Goal: Task Accomplishment & Management: Use online tool/utility

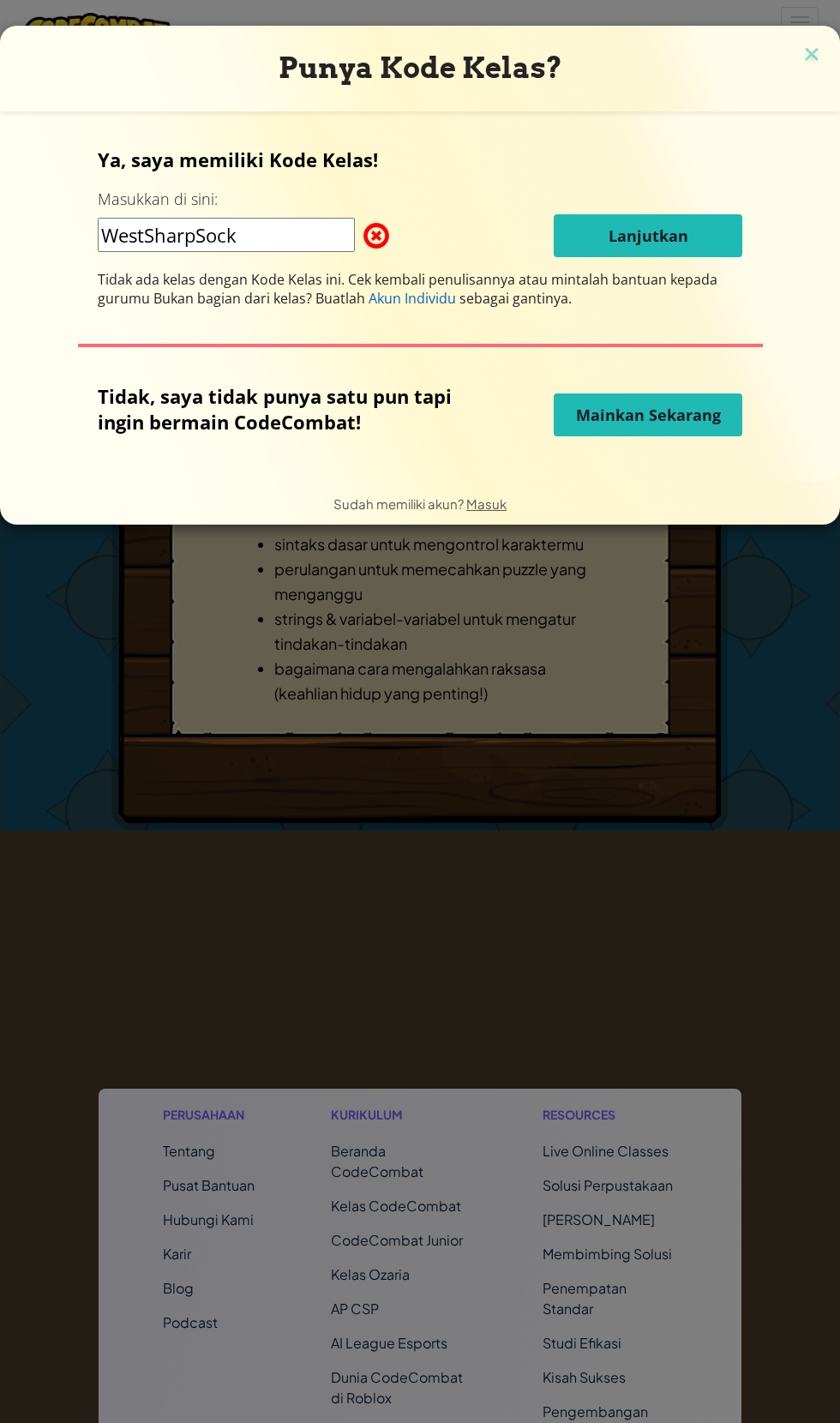
click at [696, 412] on span "Mainkan Sekarang" at bounding box center [648, 415] width 144 height 21
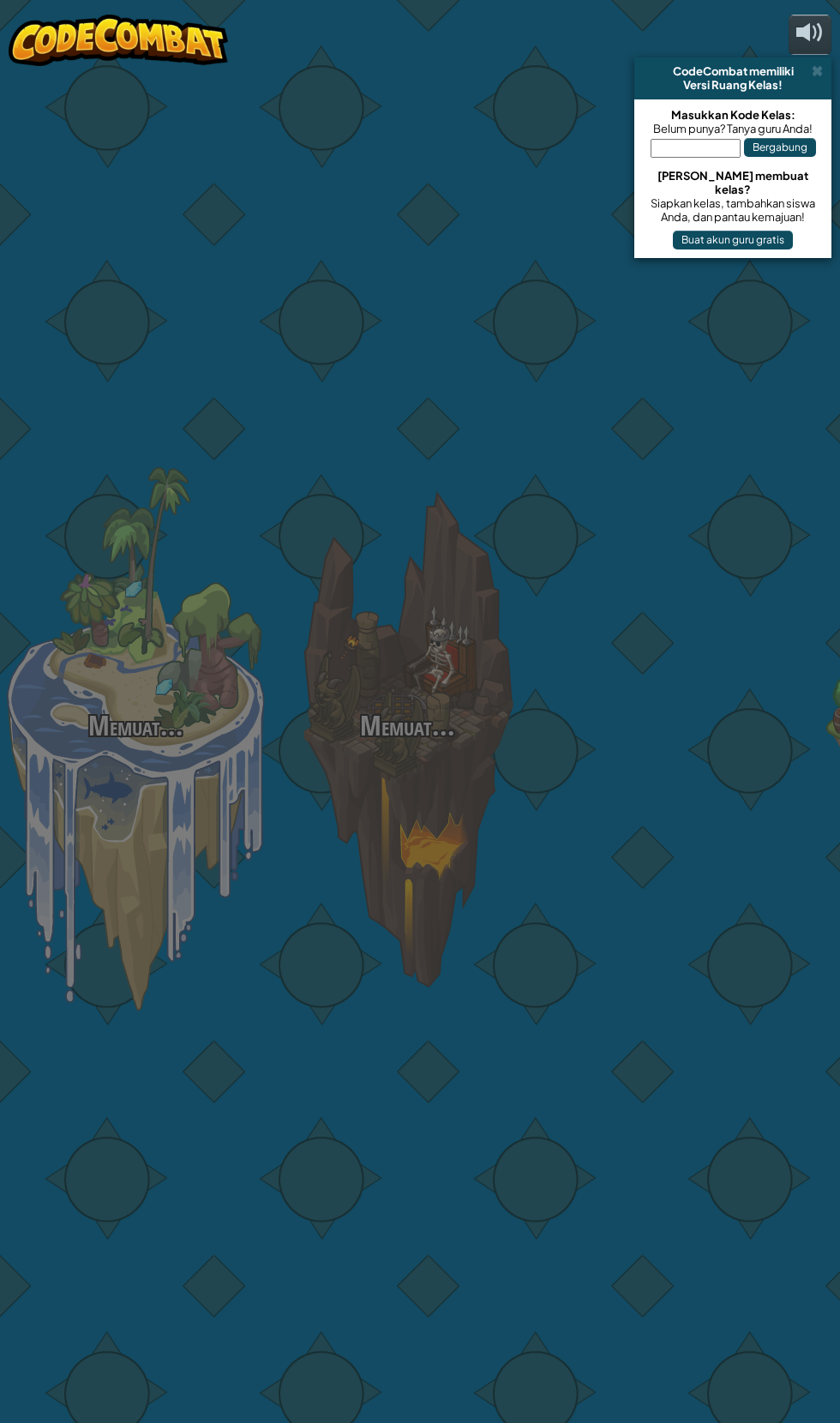
select select "id"
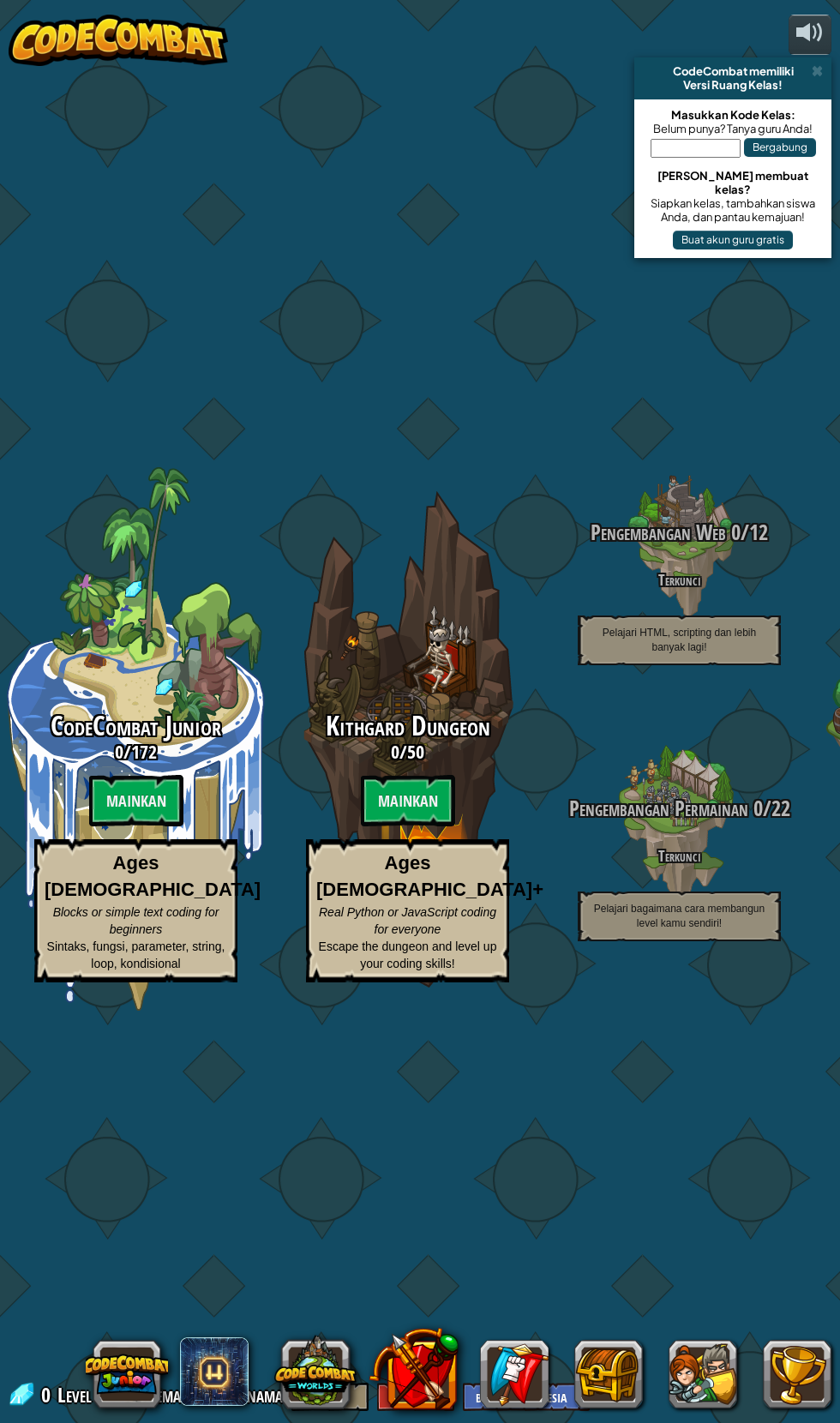
click at [144, 794] on btn "Mainkan" at bounding box center [136, 801] width 95 height 52
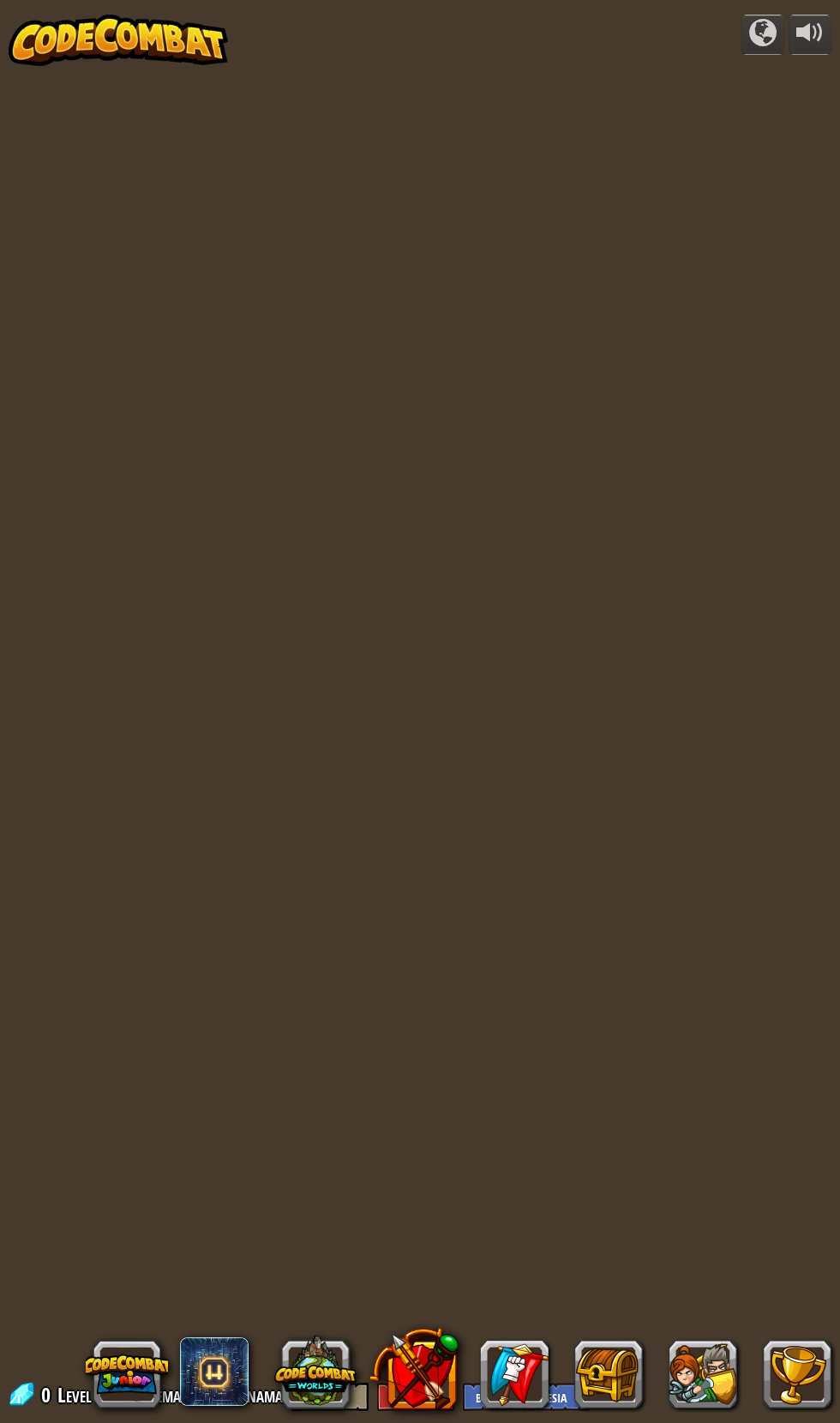
select select "id"
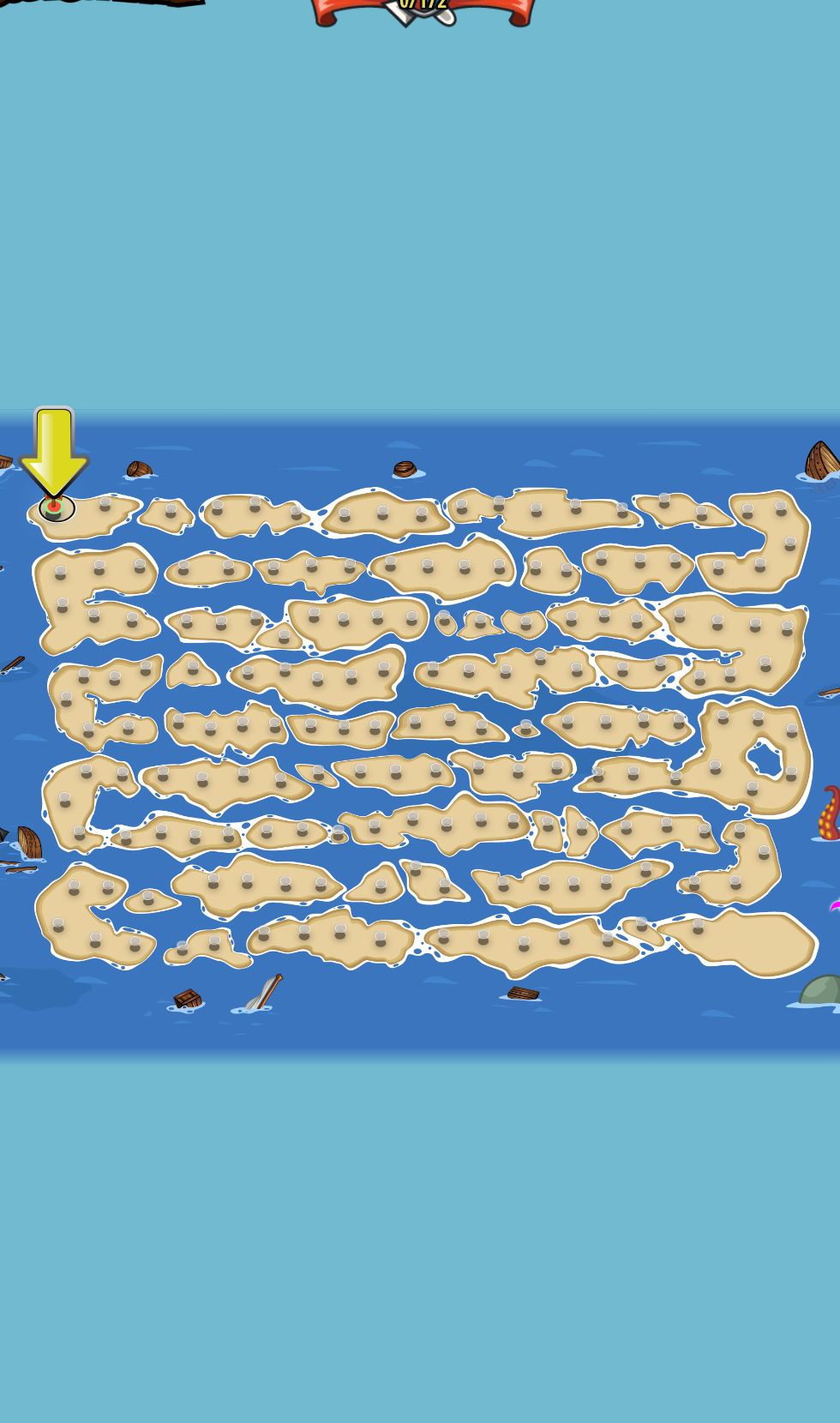
click at [95, 512] on link at bounding box center [96, 508] width 34 height 26
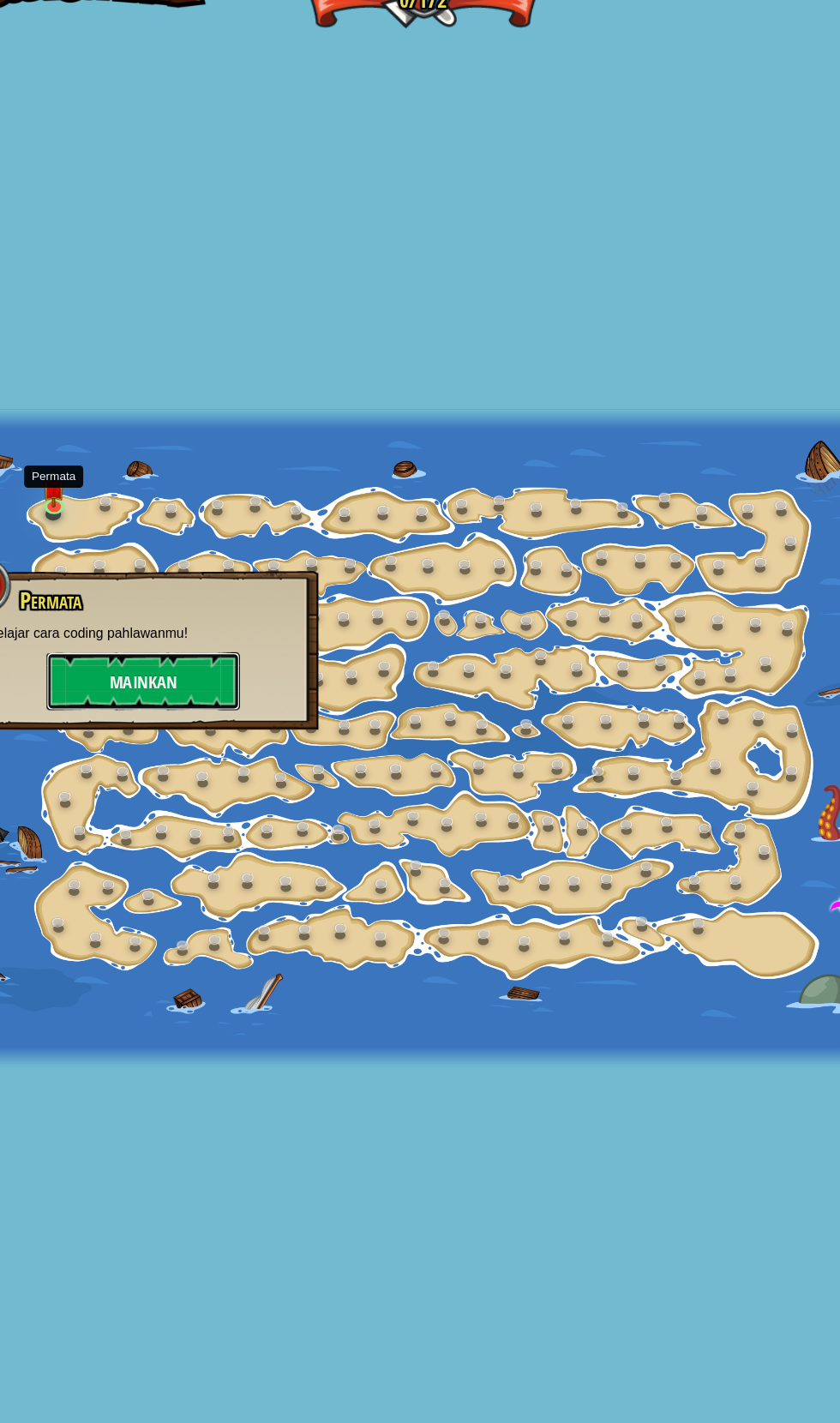
click at [197, 662] on button "Mainkan" at bounding box center [172, 662] width 171 height 52
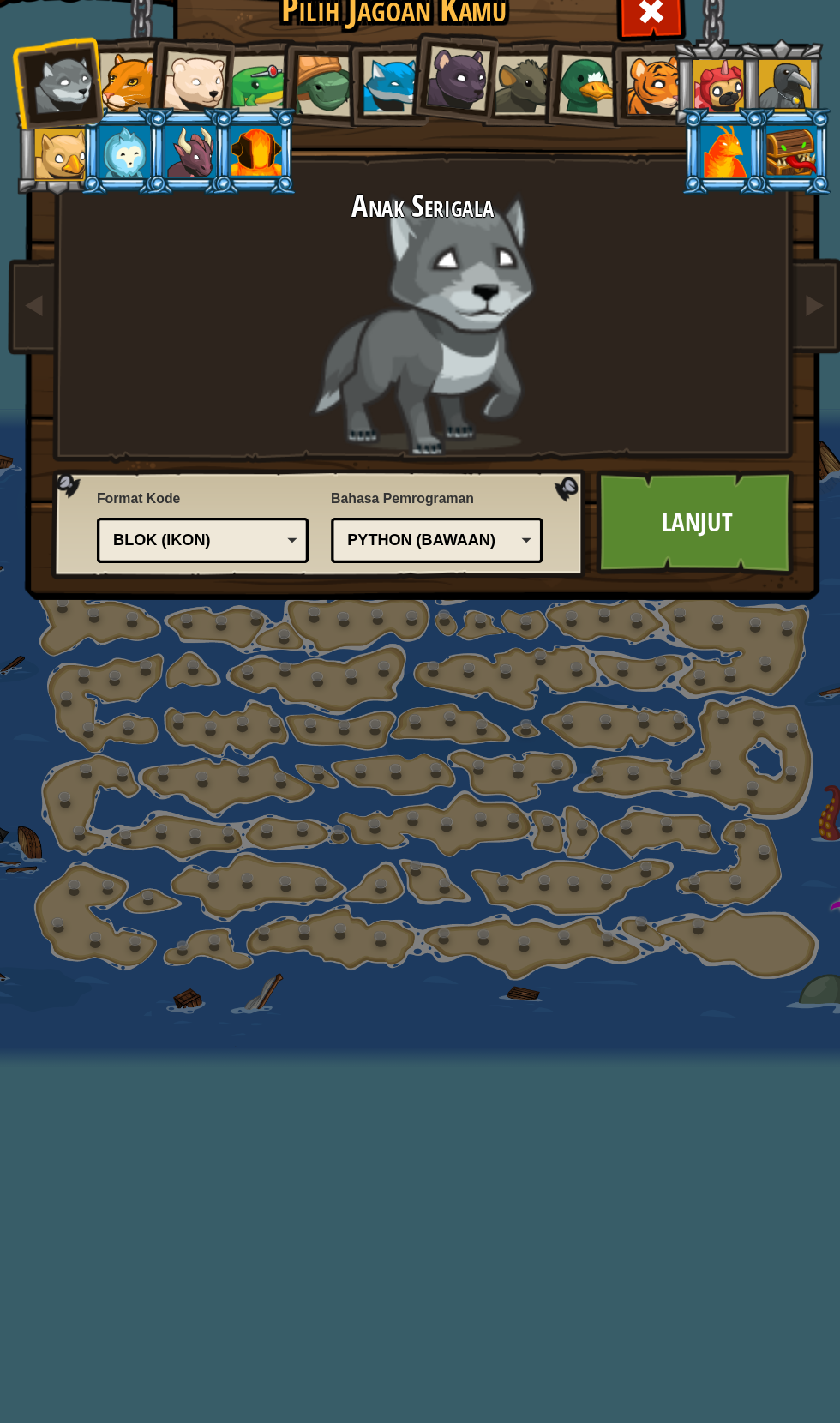
click at [670, 517] on link "Lanjut" at bounding box center [663, 521] width 179 height 95
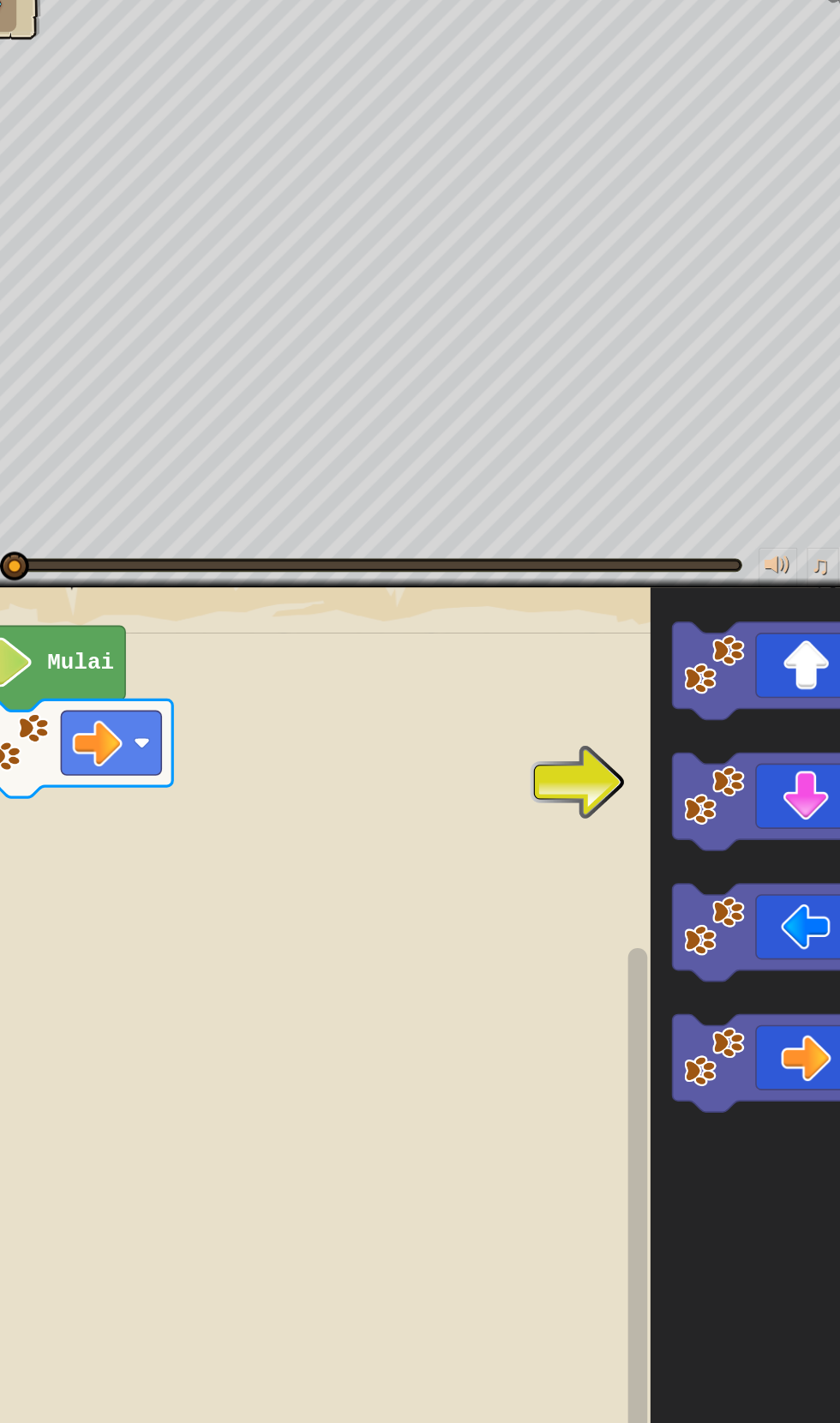
click at [684, 774] on image "Ruang Kerja Blockly" at bounding box center [679, 762] width 54 height 54
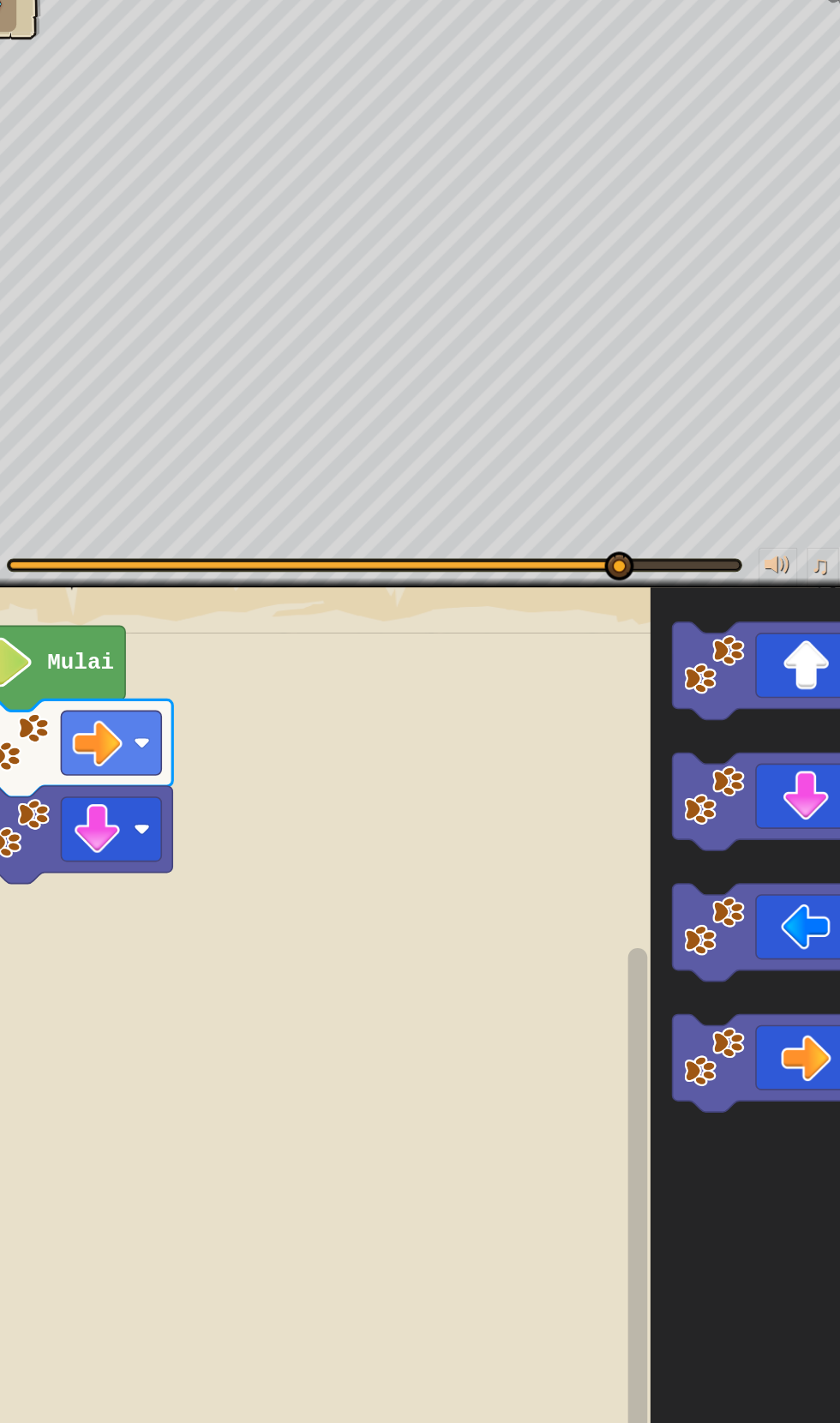
click at [735, 662] on icon "Ruang Kerja Blockly" at bounding box center [726, 653] width 172 height 87
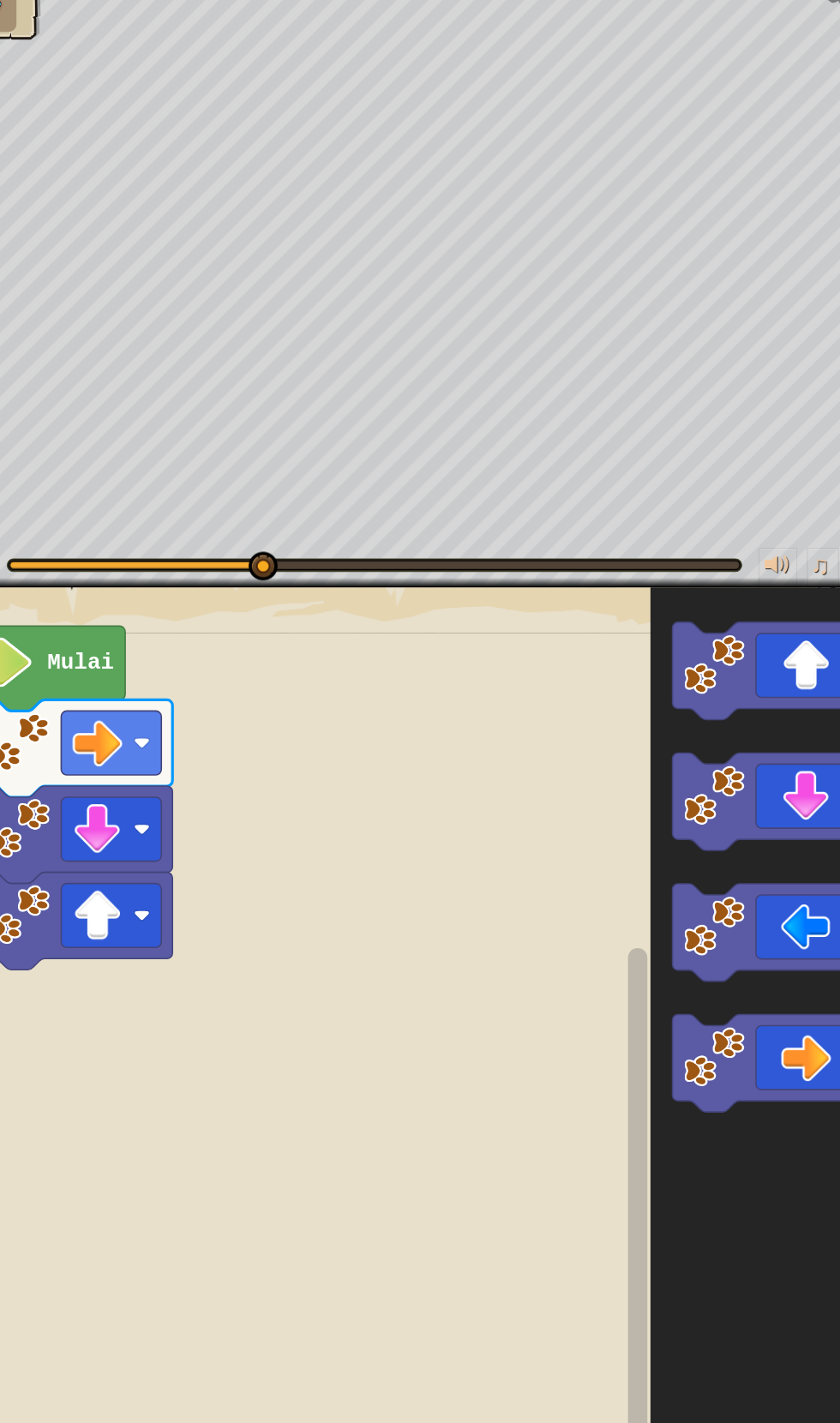
click at [728, 763] on icon "Ruang Kerja Blockly" at bounding box center [726, 768] width 172 height 87
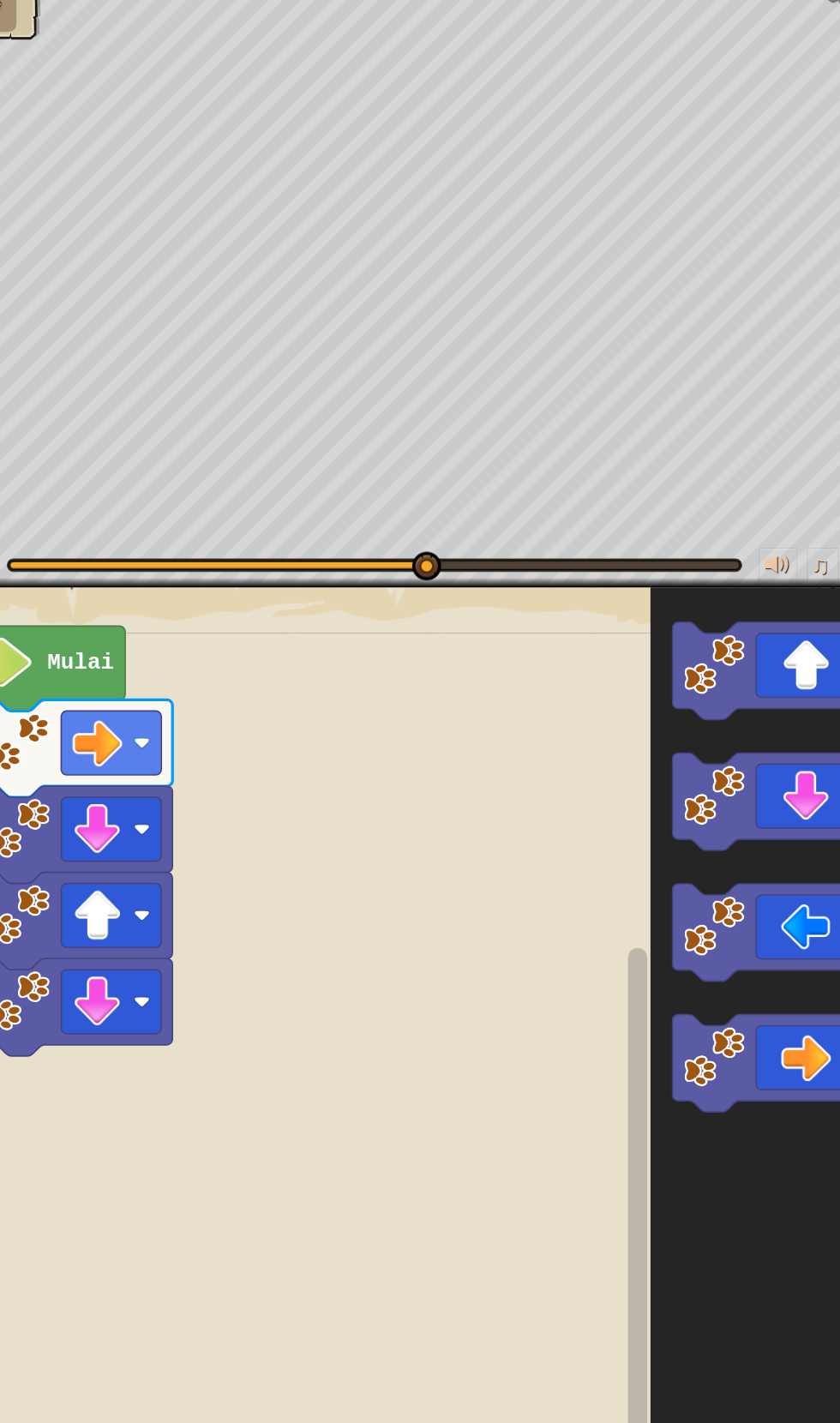
click at [736, 970] on icon "Ruang Kerja Blockly" at bounding box center [726, 999] width 172 height 87
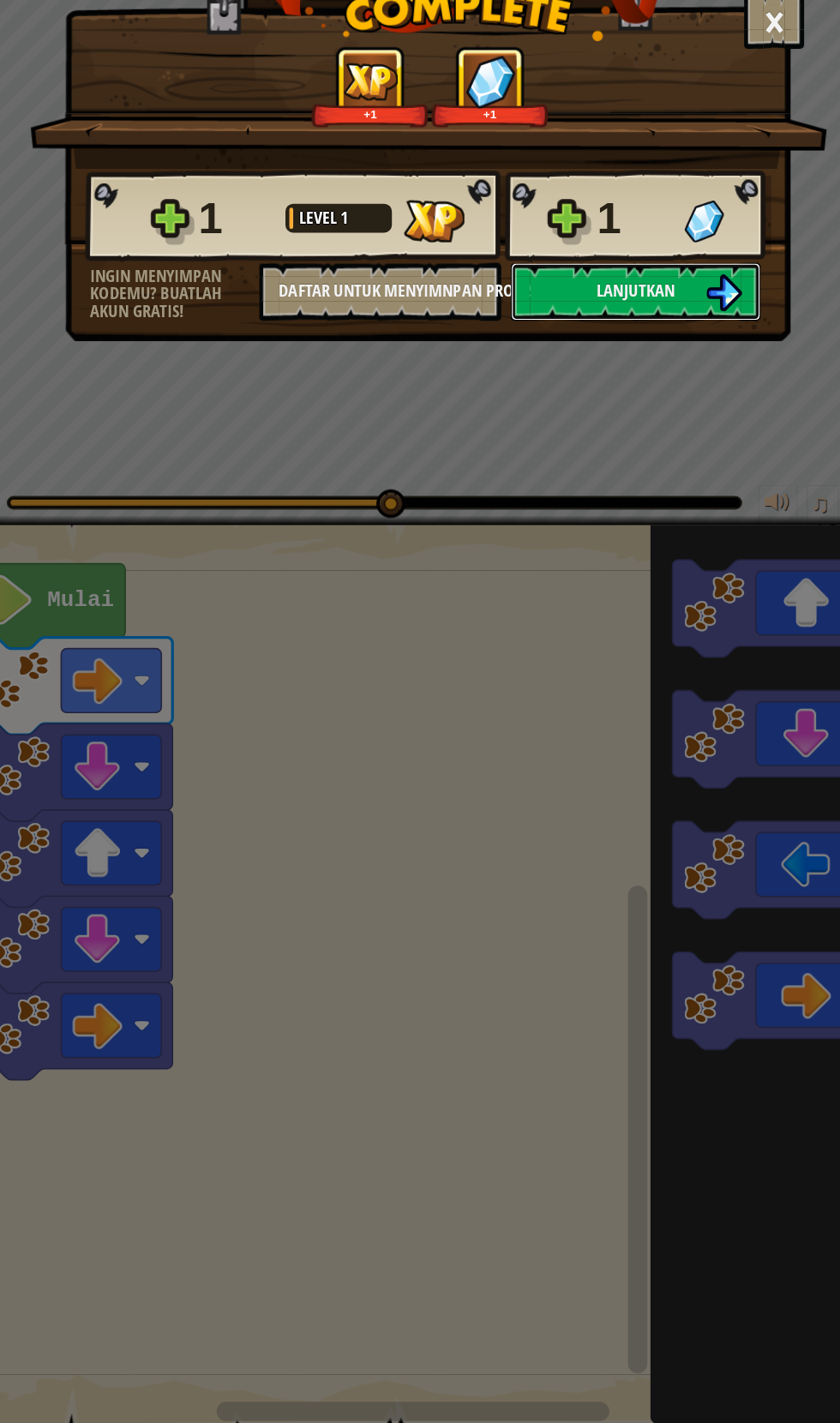
click at [561, 364] on button "Lanjutkan" at bounding box center [609, 373] width 221 height 52
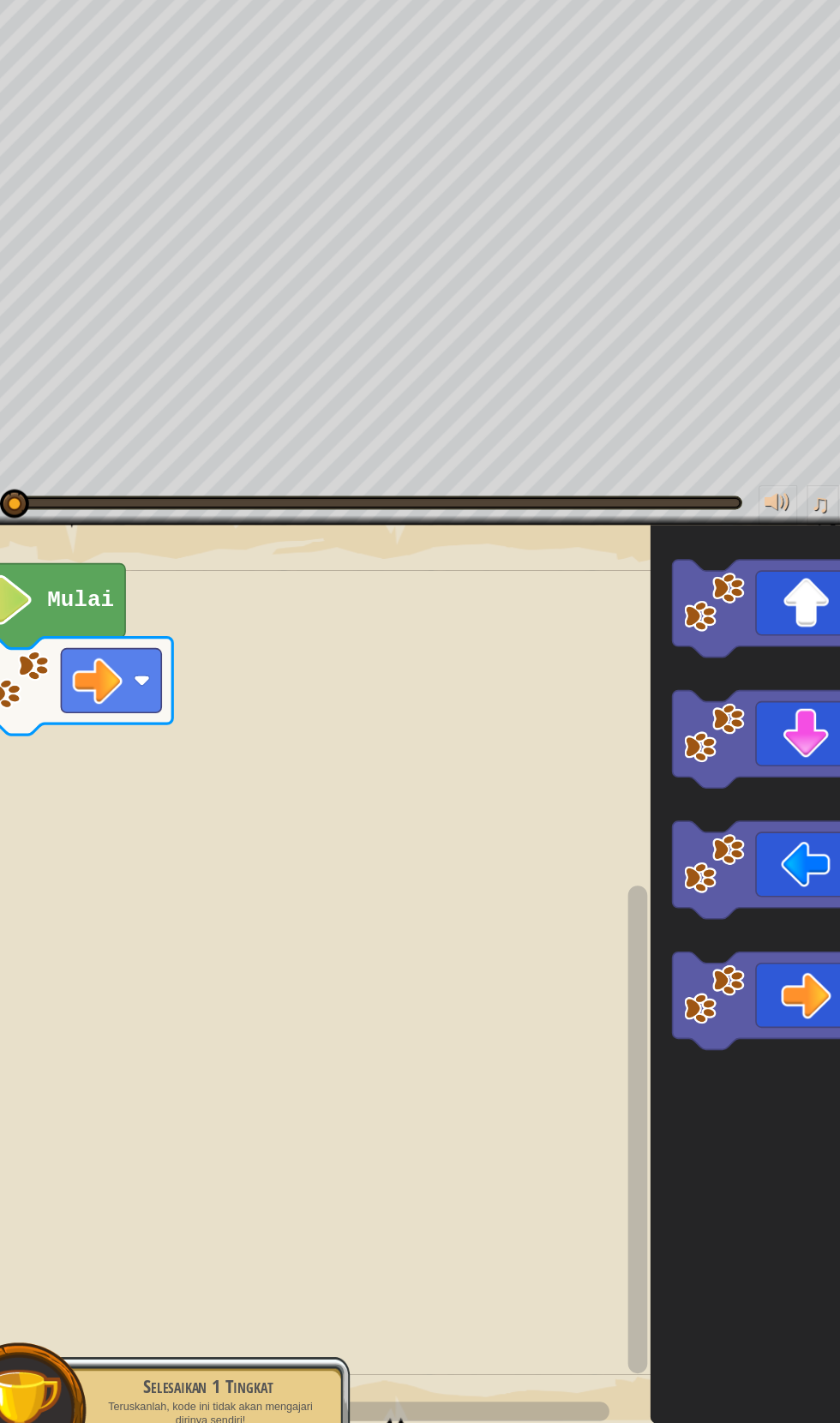
click at [750, 985] on icon "Ruang Kerja Blockly" at bounding box center [726, 999] width 172 height 87
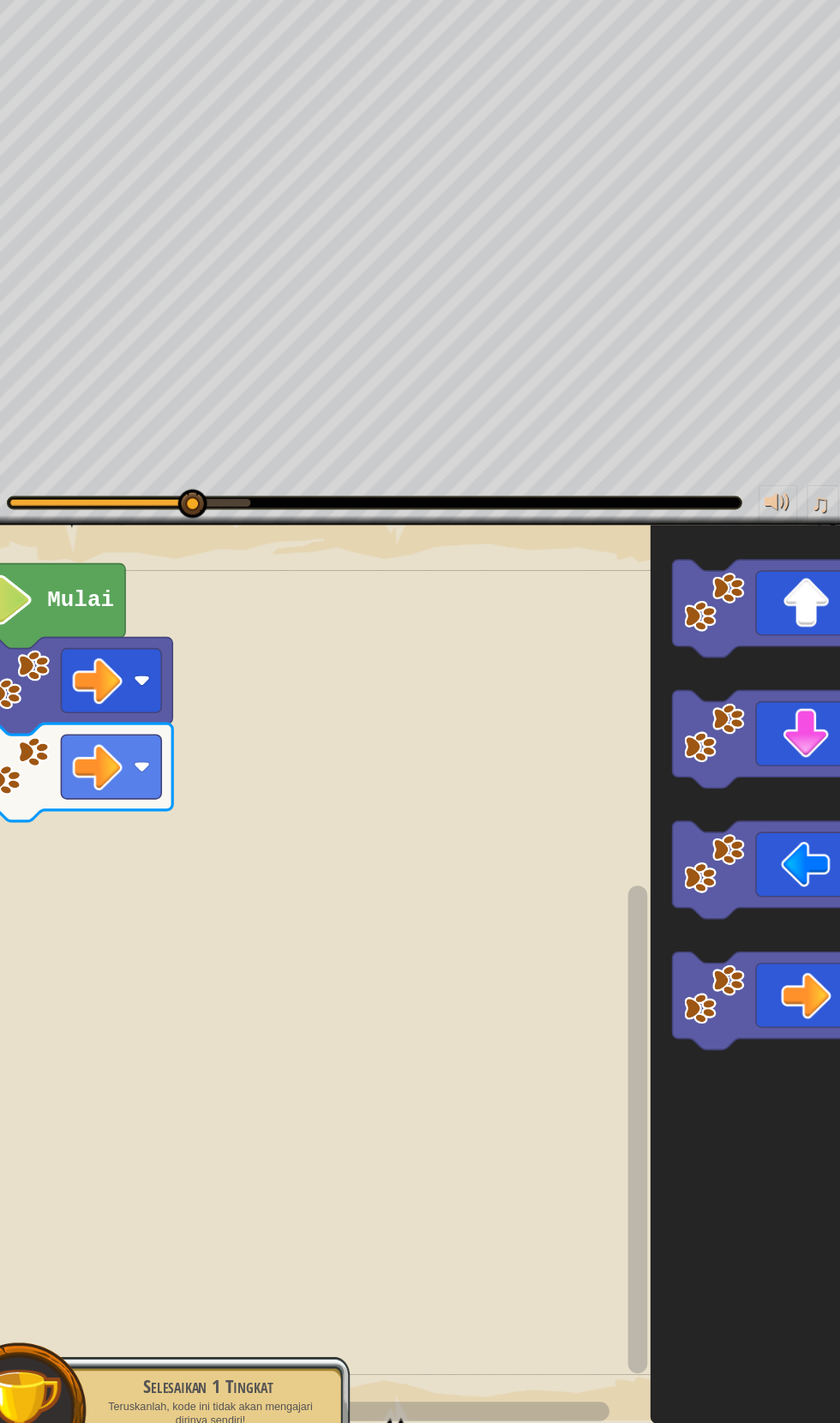
click at [733, 666] on icon "Ruang Kerja Blockly" at bounding box center [726, 653] width 172 height 87
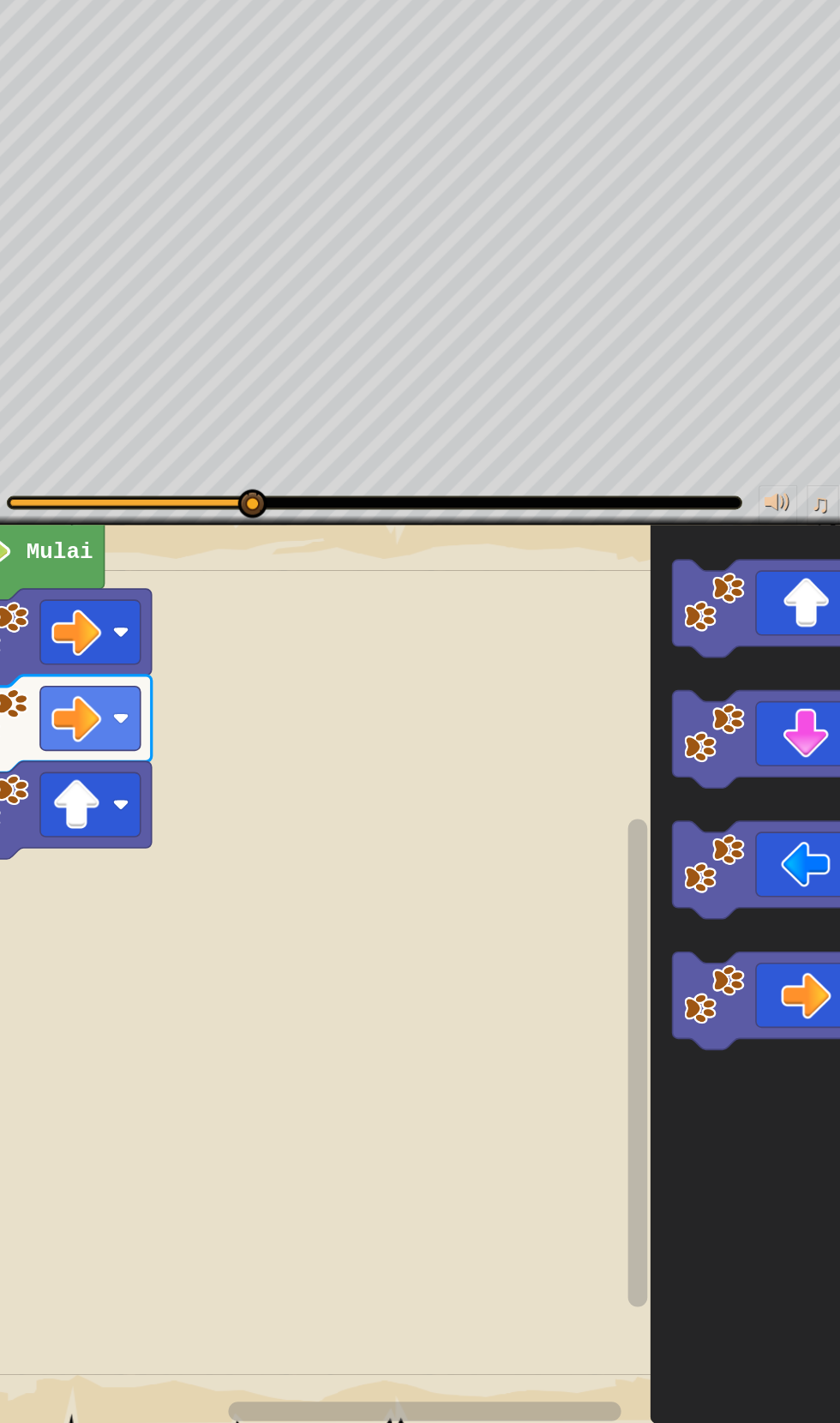
click at [730, 846] on icon "Ruang Kerja Blockly" at bounding box center [726, 884] width 172 height 87
click at [128, 749] on image "Ruang Kerja Blockly" at bounding box center [113, 749] width 45 height 45
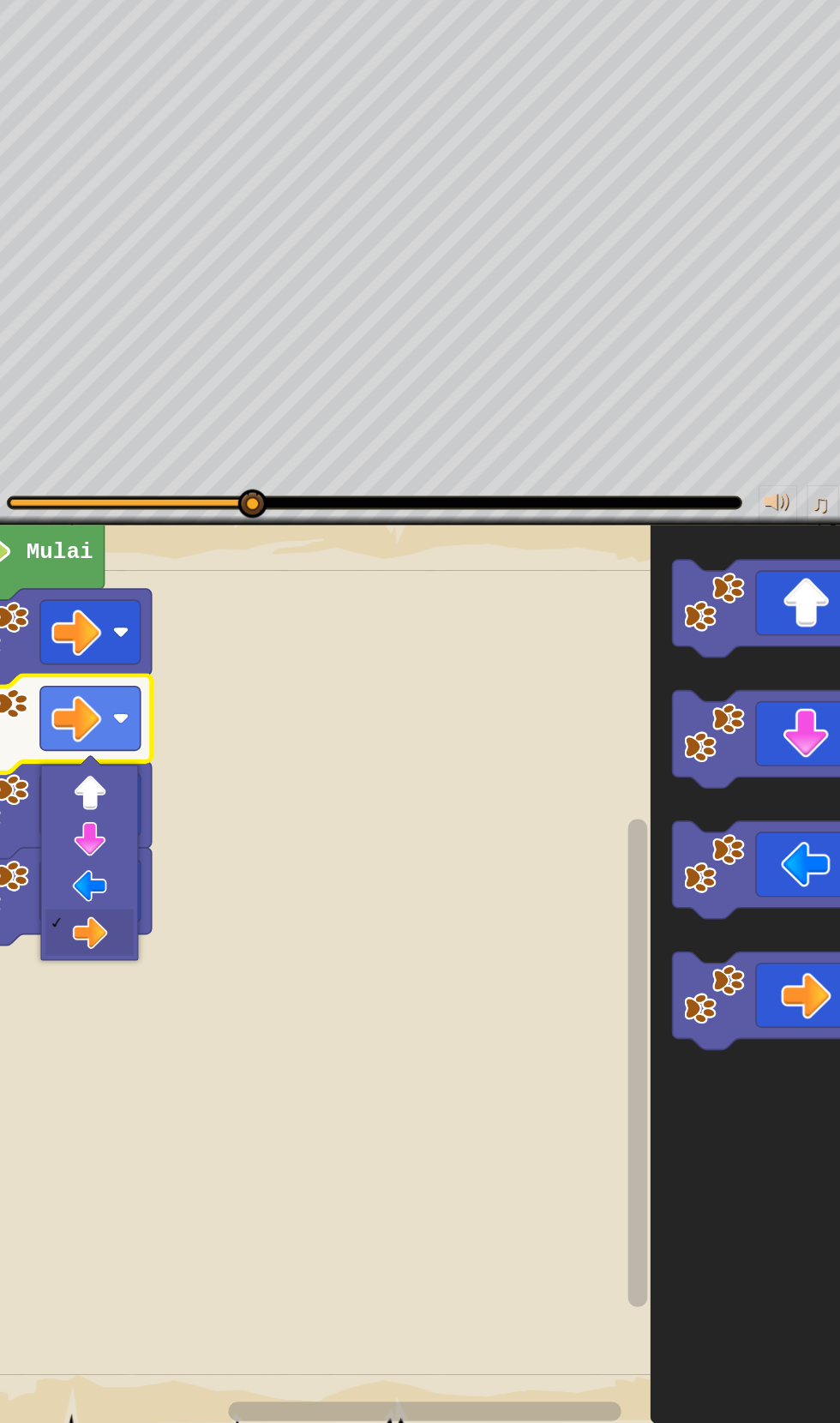
click at [147, 761] on rect "Ruang Kerja Blockly" at bounding box center [126, 749] width 89 height 57
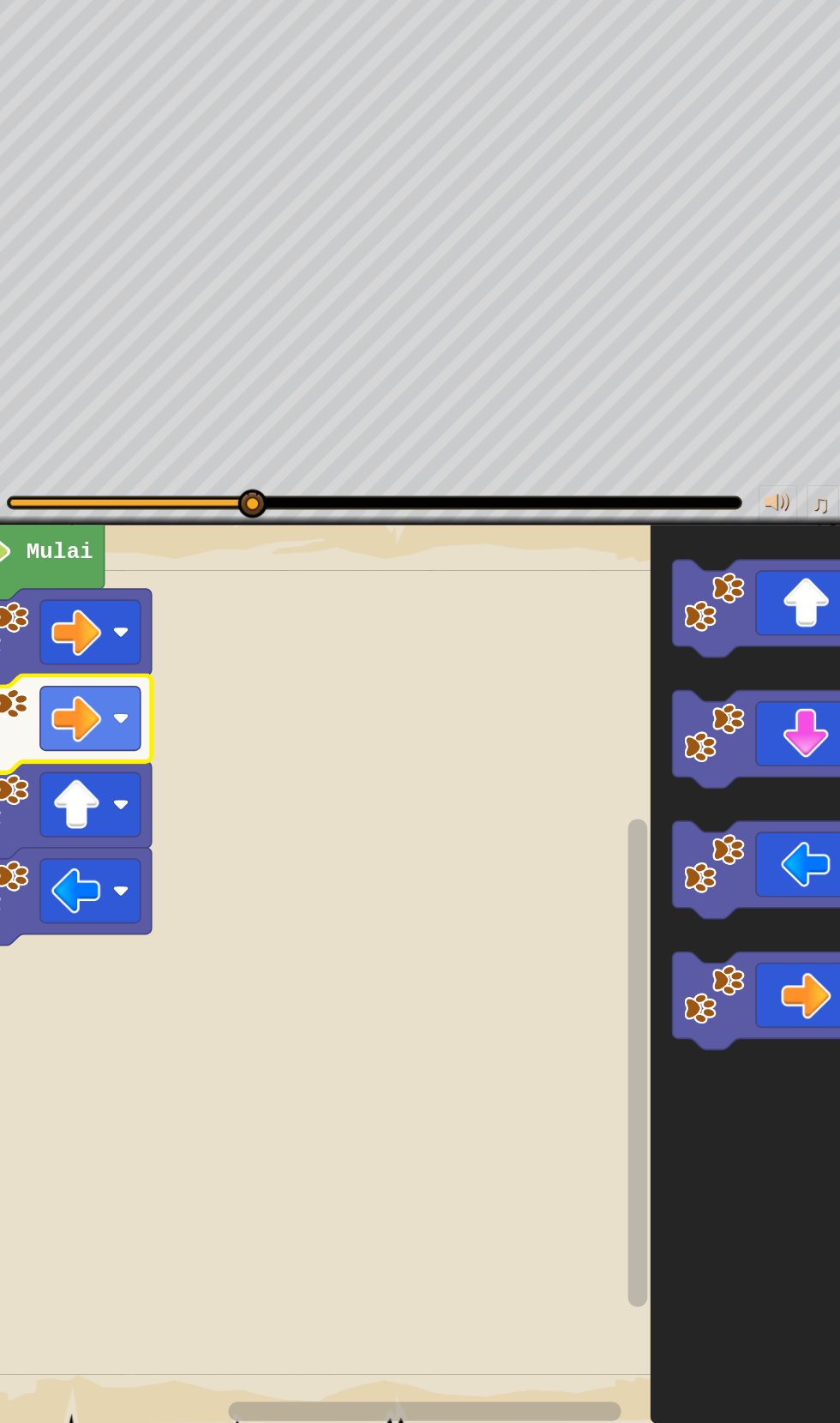
click at [726, 881] on icon "Ruang Kerja Blockly" at bounding box center [726, 884] width 172 height 87
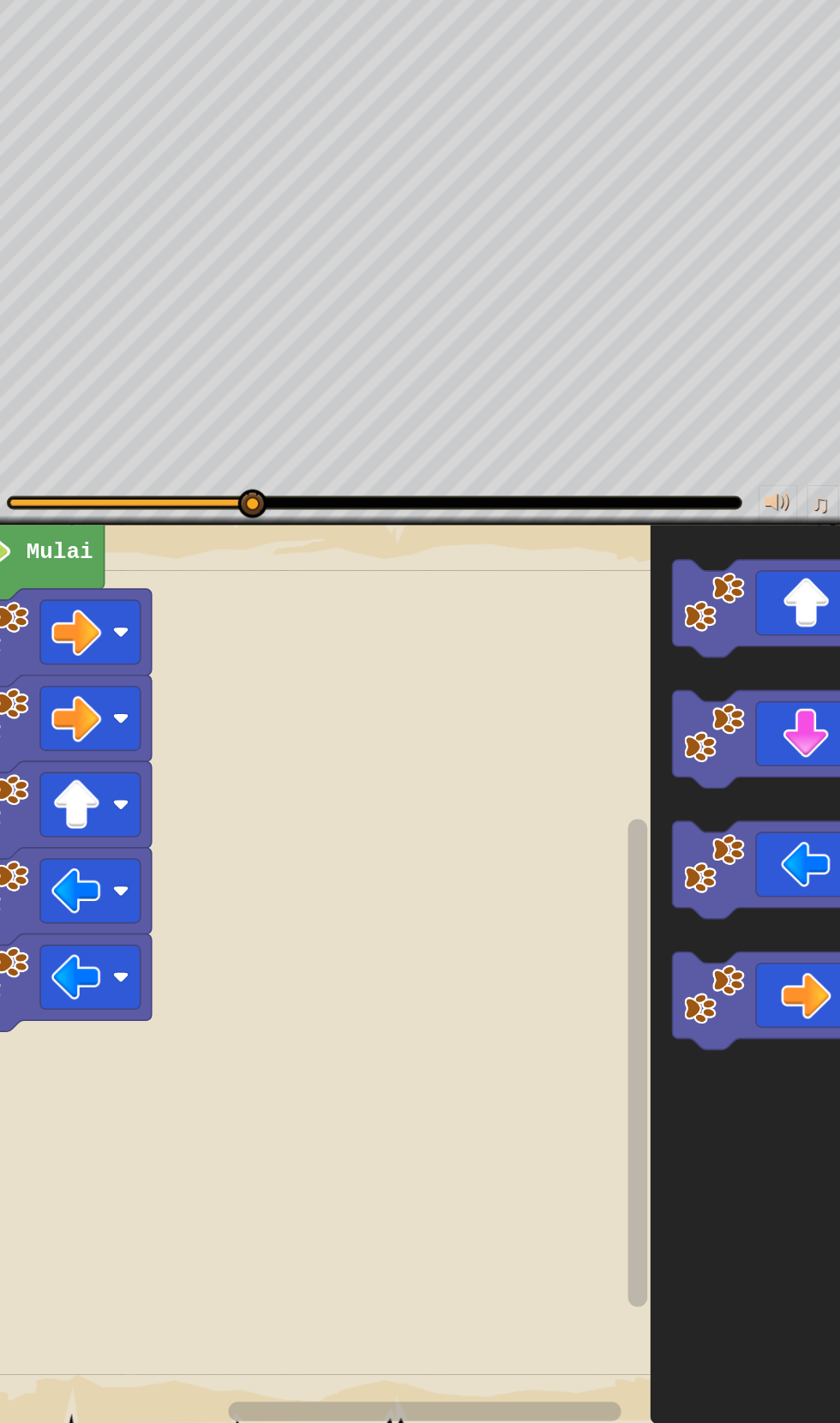
click at [720, 869] on icon "Ruang Kerja Blockly" at bounding box center [726, 884] width 172 height 87
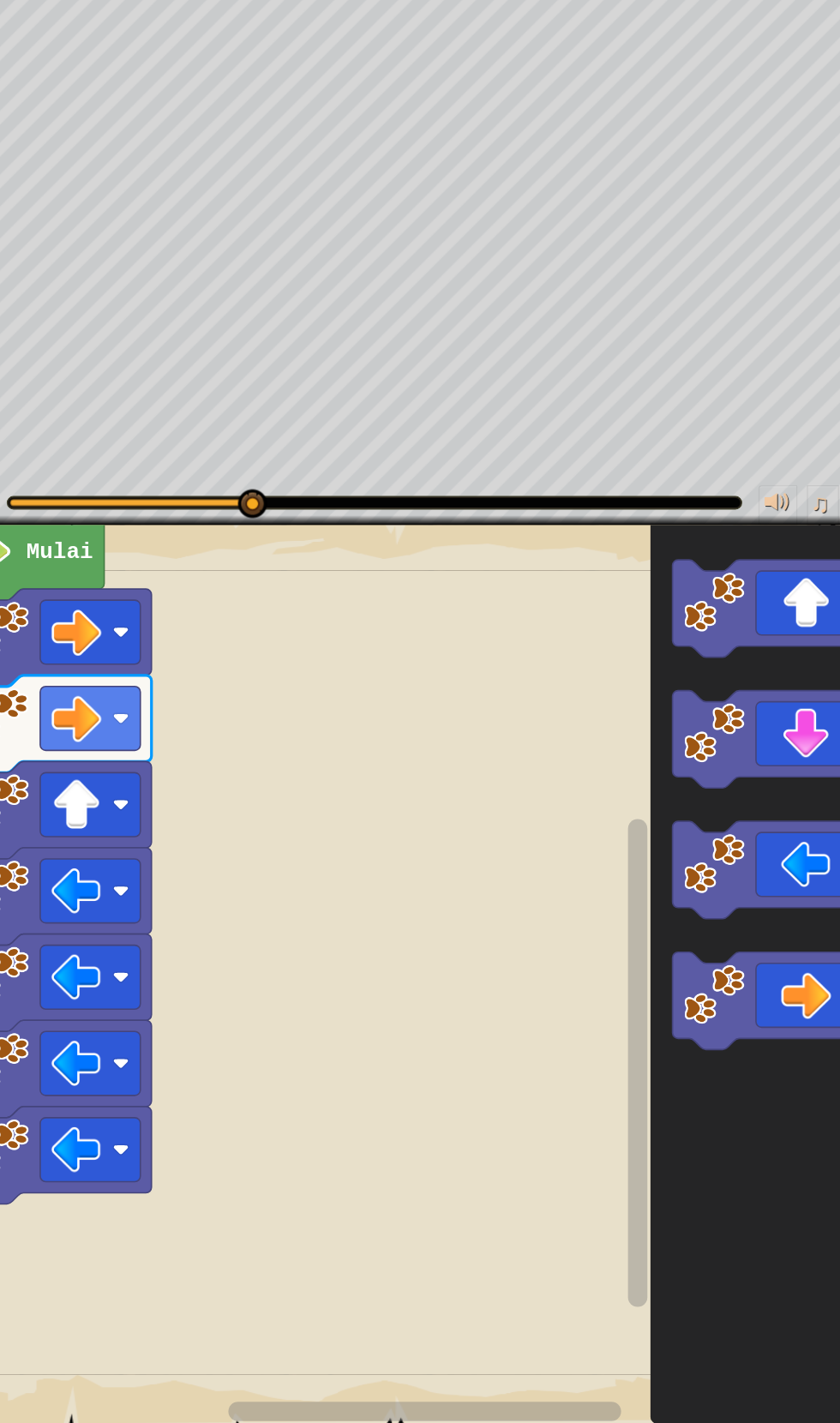
click at [736, 648] on icon "Ruang Kerja Blockly" at bounding box center [726, 653] width 172 height 87
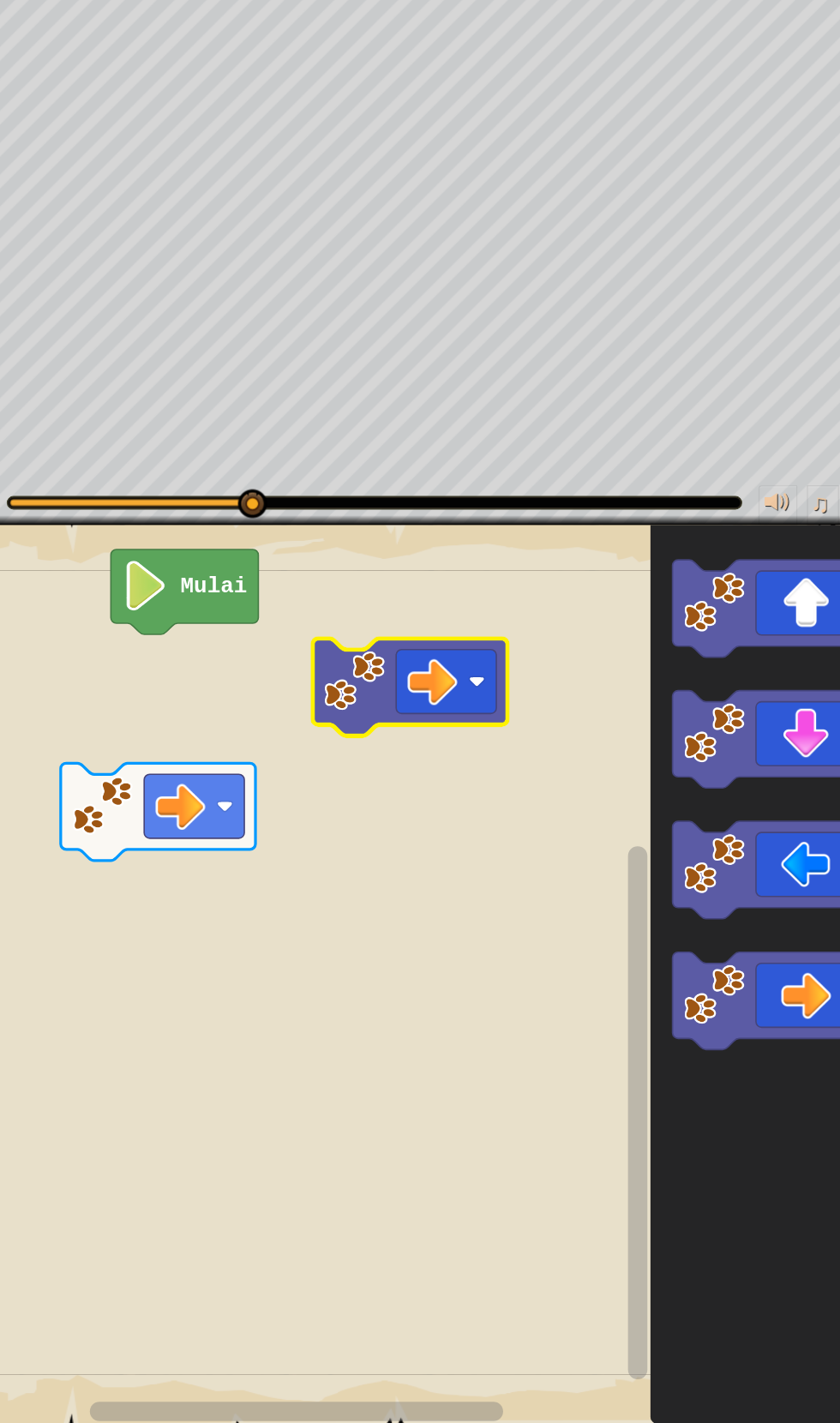
click at [171, 626] on image "Ruang Kerja Blockly" at bounding box center [174, 632] width 42 height 45
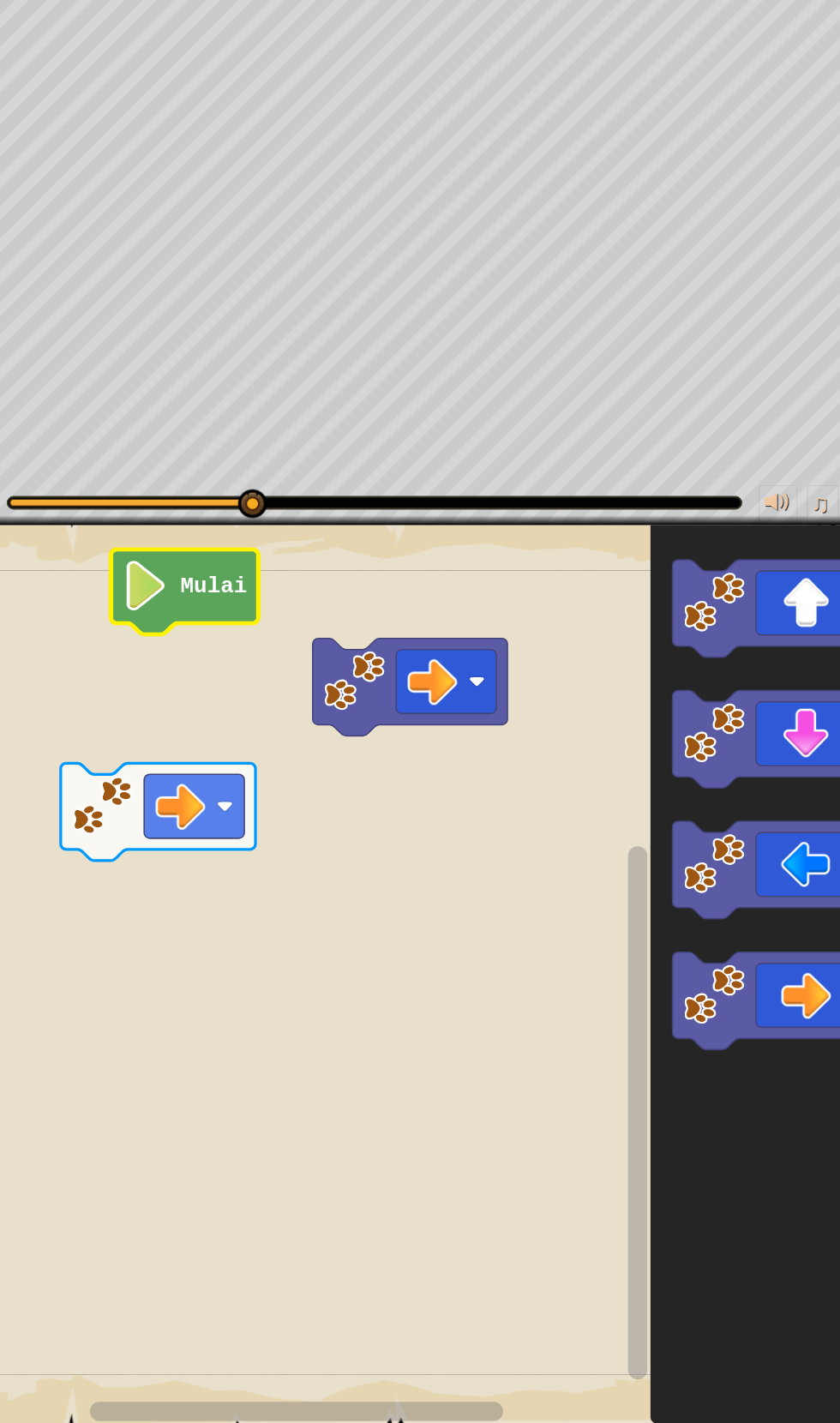
click at [177, 640] on image "Ruang Kerja Blockly" at bounding box center [174, 632] width 42 height 45
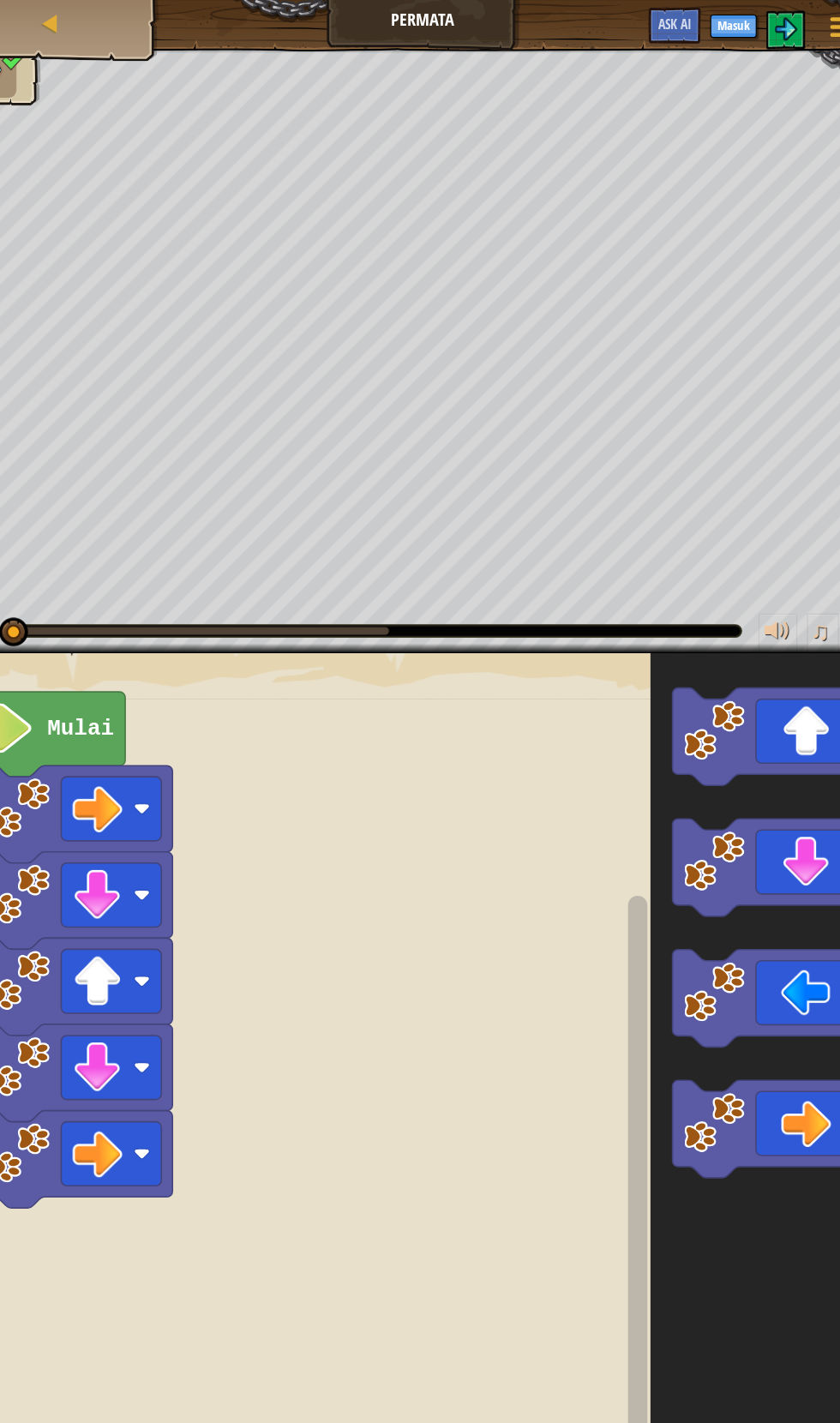
click at [723, 993] on icon "Ruang Kerja Blockly" at bounding box center [726, 999] width 172 height 87
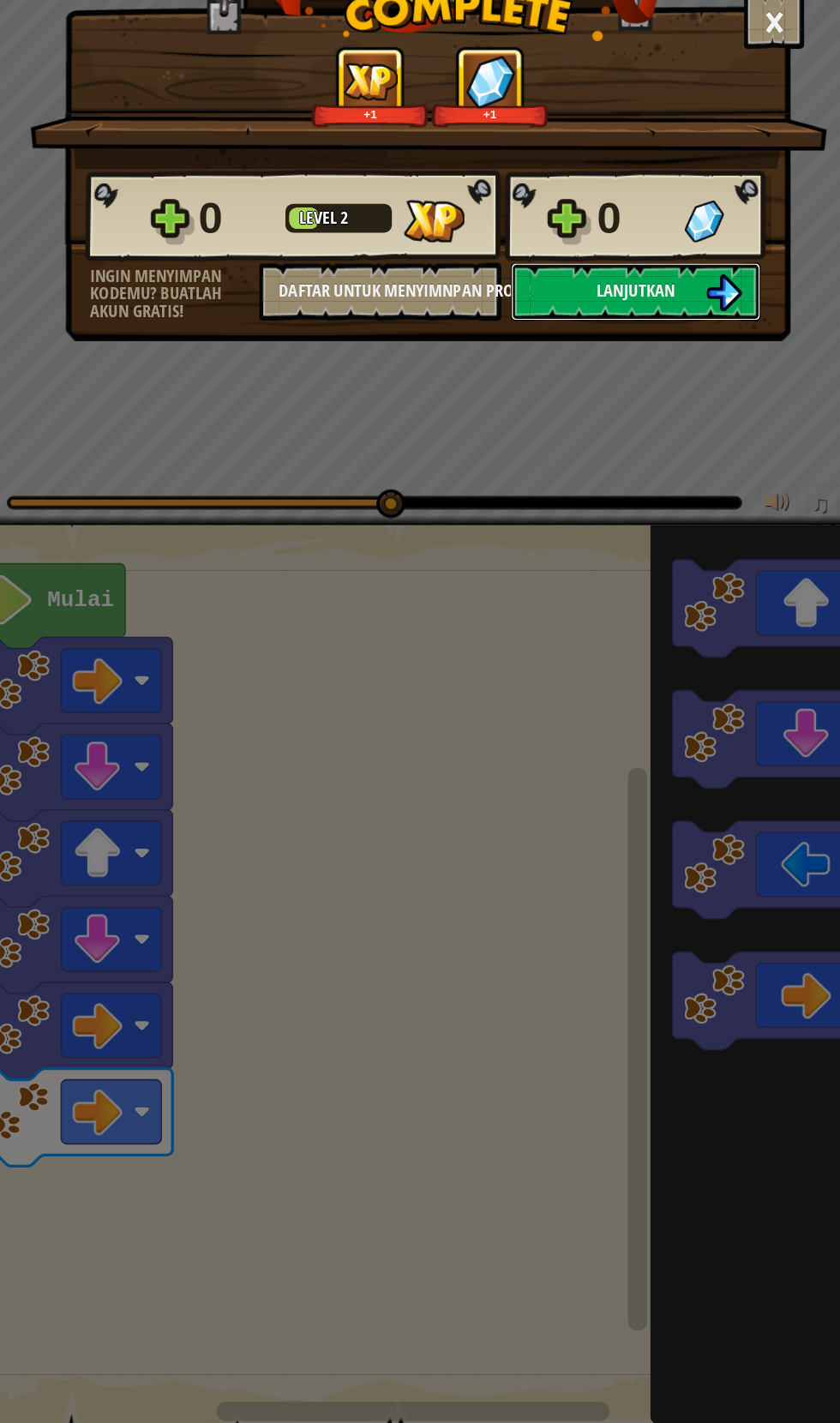
click at [639, 360] on span "Lanjutkan" at bounding box center [609, 371] width 70 height 22
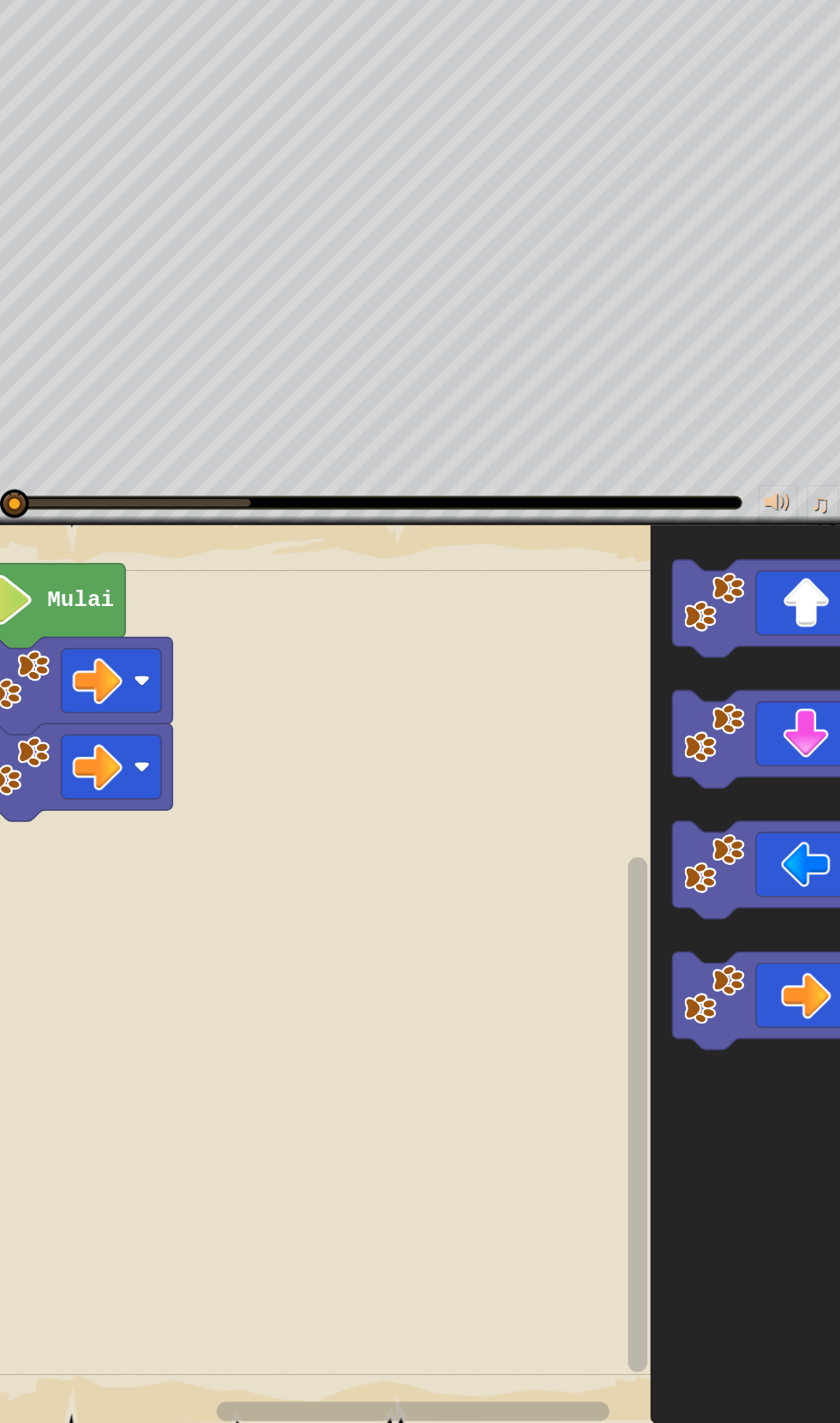
click at [732, 981] on icon "Ruang Kerja Blockly" at bounding box center [726, 999] width 172 height 87
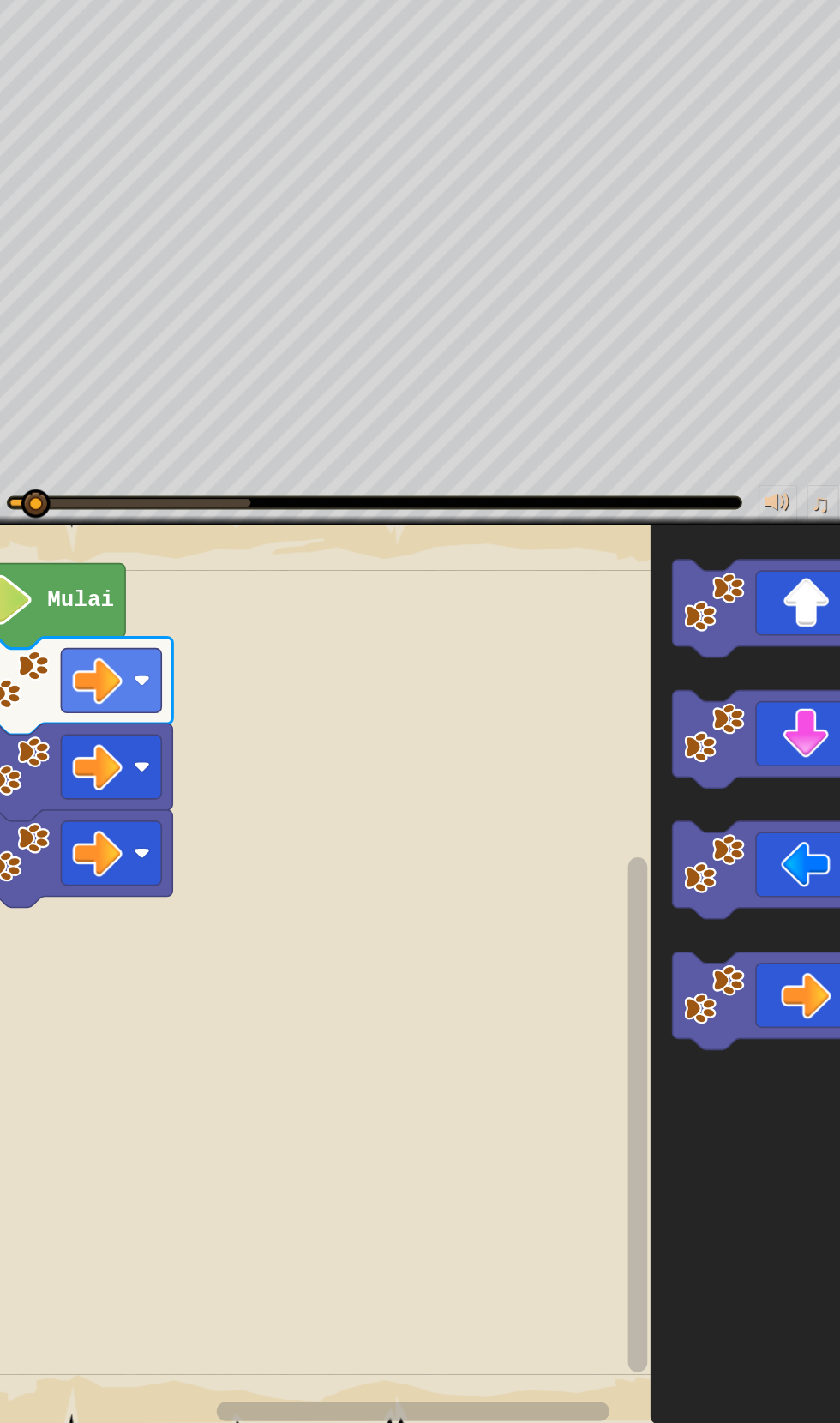
click at [744, 645] on icon "Ruang Kerja Blockly" at bounding box center [726, 653] width 172 height 87
click at [732, 650] on icon "Ruang Kerja Blockly" at bounding box center [726, 653] width 172 height 87
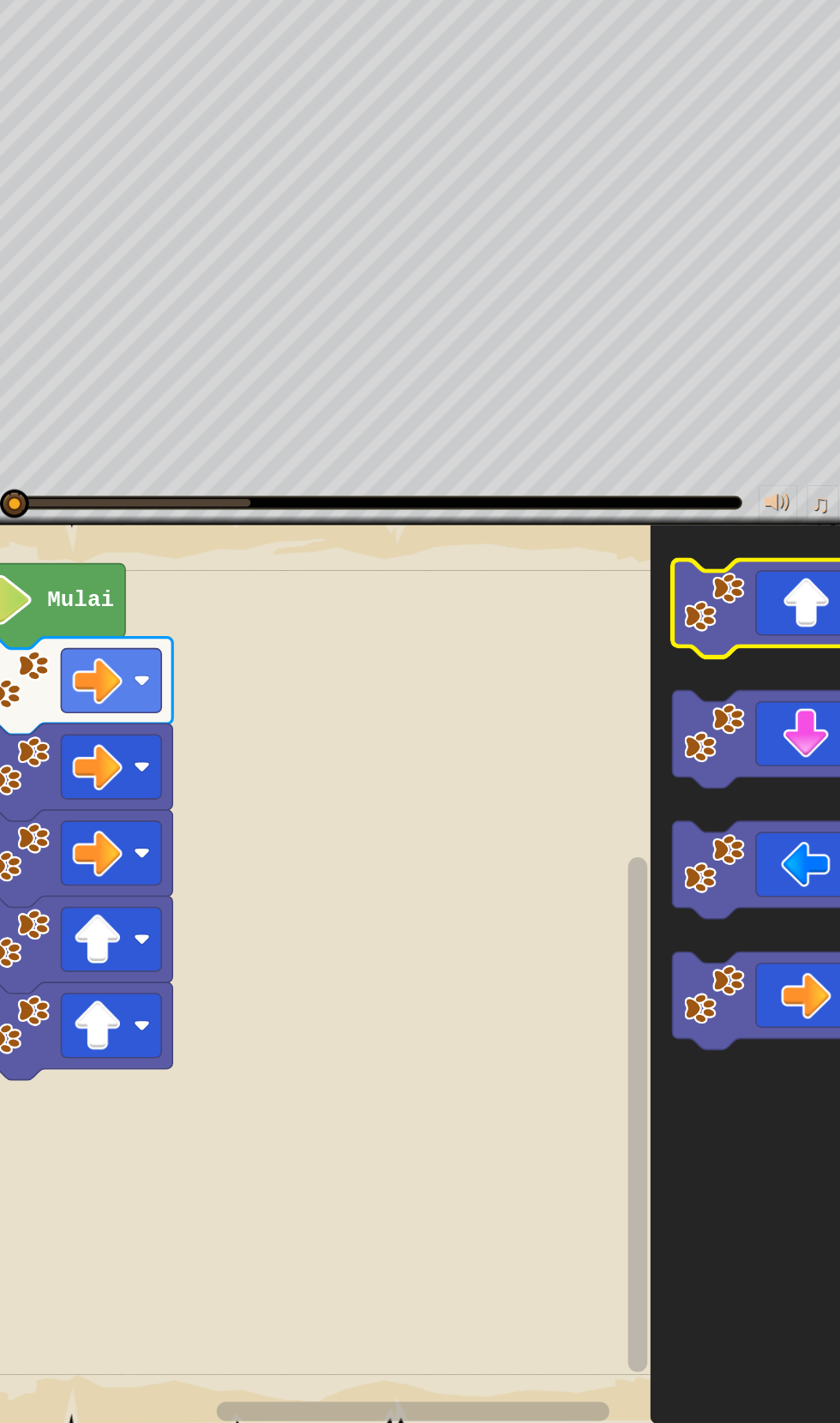
click at [732, 650] on icon "Ruang Kerja Blockly" at bounding box center [726, 653] width 172 height 87
click at [720, 653] on icon "Ruang Kerja Blockly" at bounding box center [726, 653] width 172 height 87
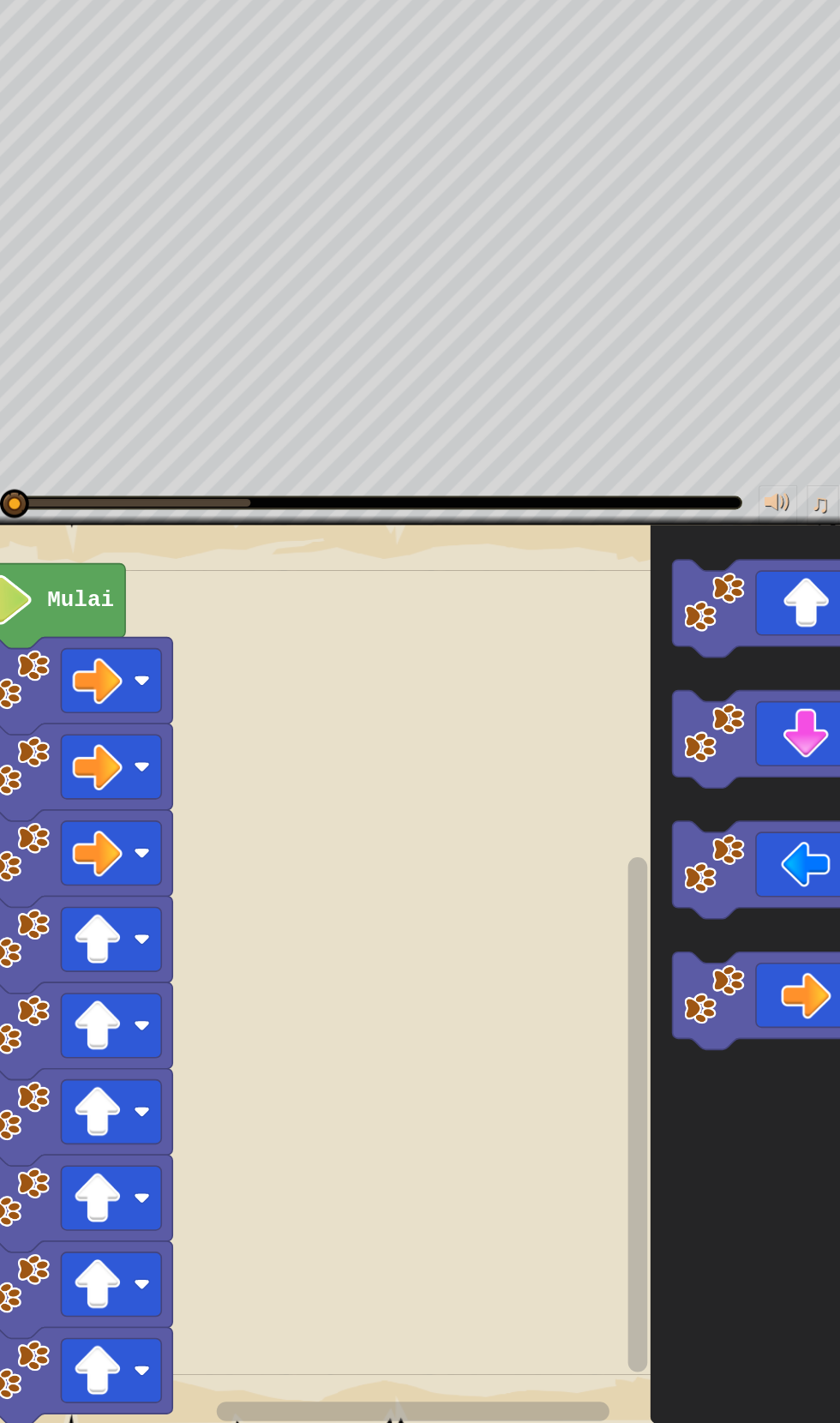
click at [744, 651] on icon "Ruang Kerja Blockly" at bounding box center [726, 653] width 172 height 87
click at [764, 636] on icon "Ruang Kerja Blockly" at bounding box center [726, 653] width 172 height 87
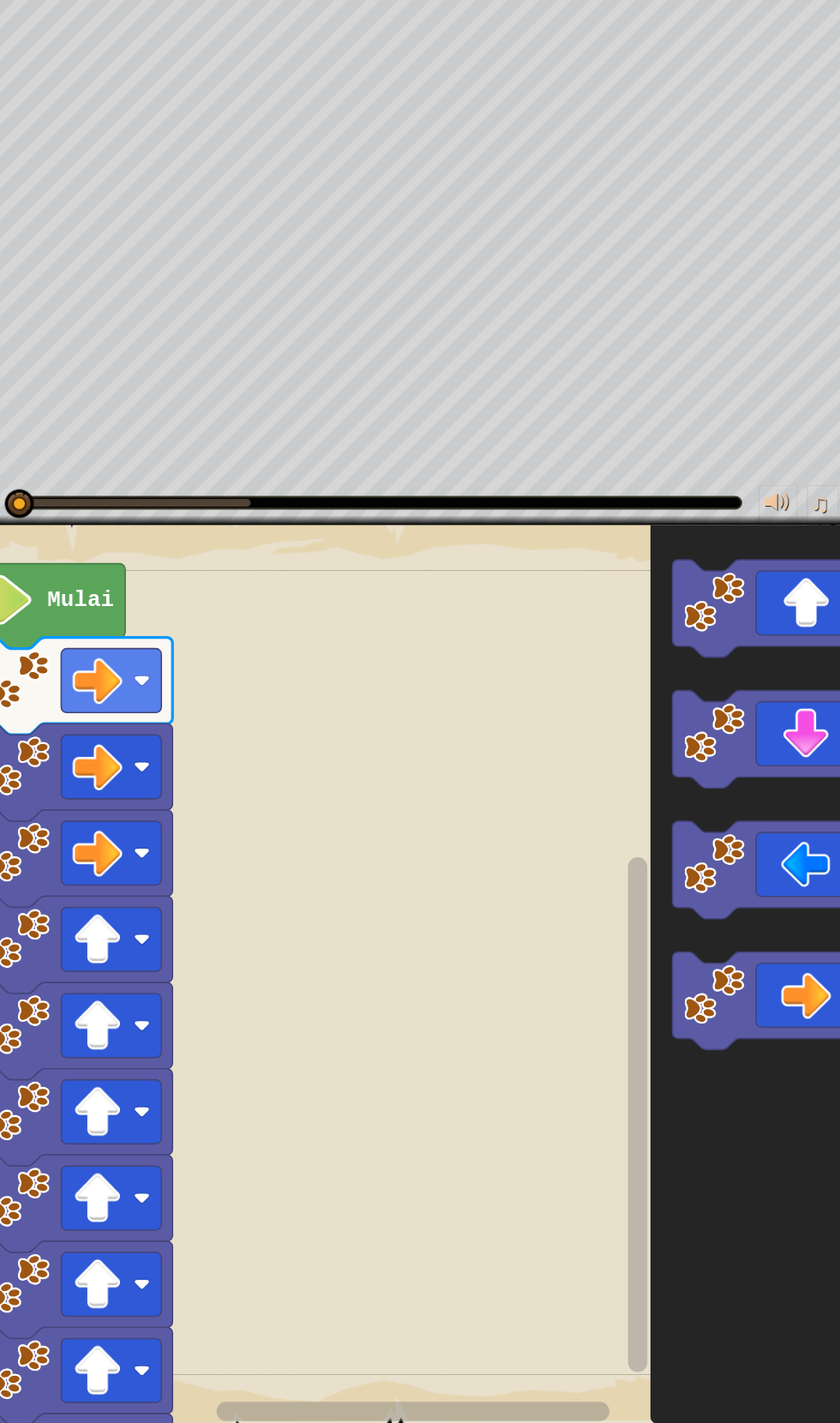
click at [150, 728] on image "Ruang Kerja Blockly" at bounding box center [132, 716] width 45 height 45
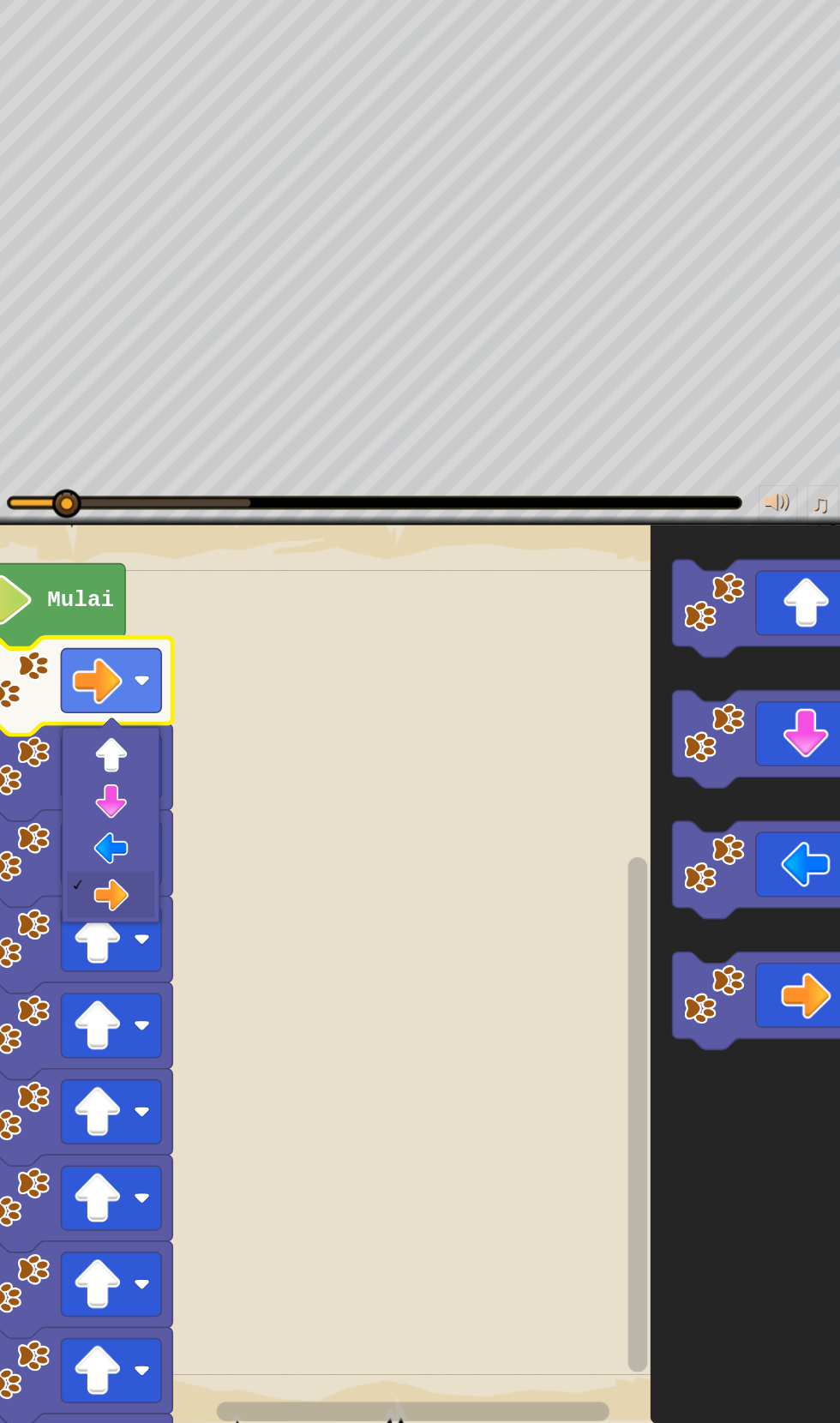
click at [751, 644] on icon "Ruang Kerja Blockly" at bounding box center [726, 653] width 172 height 87
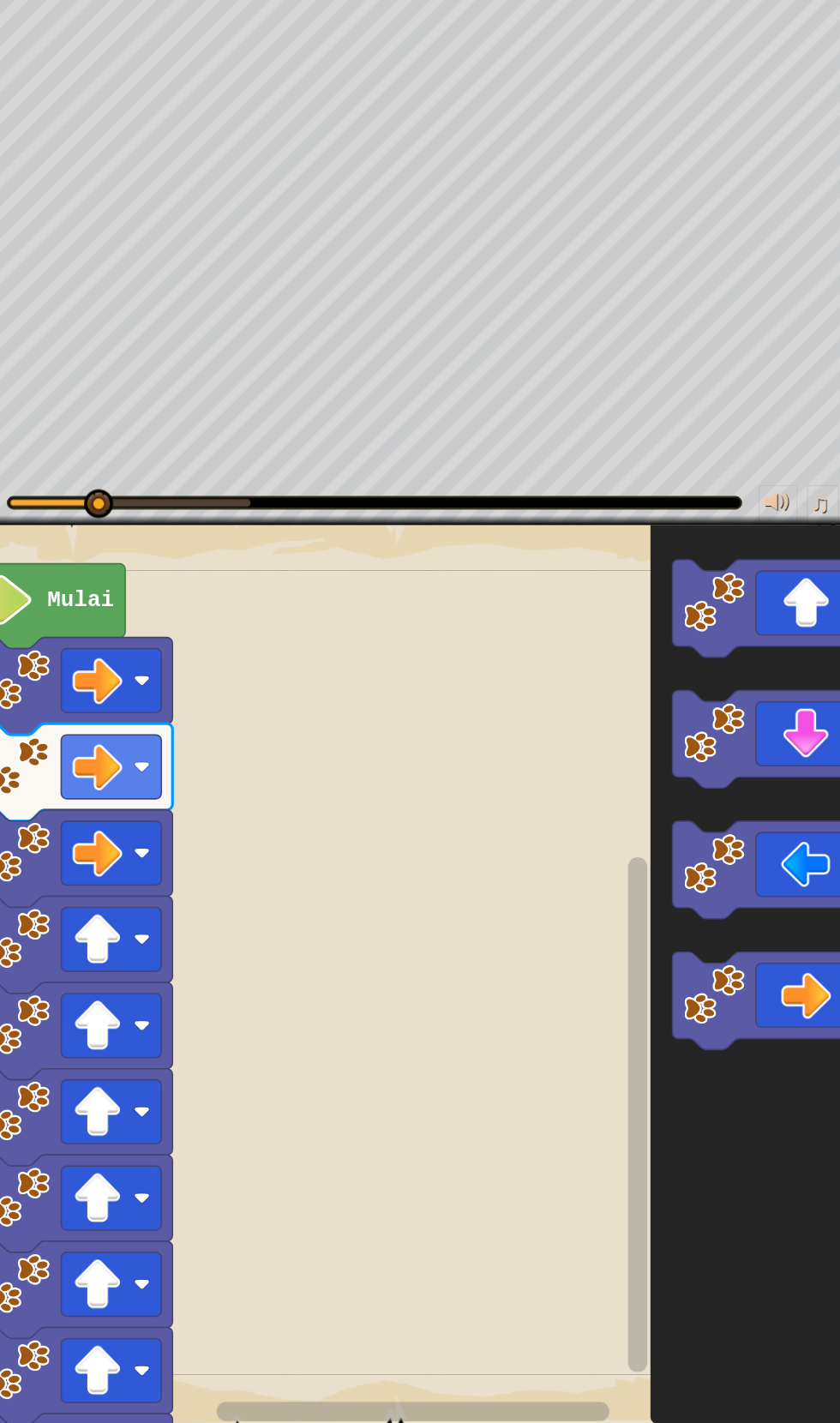
click at [736, 653] on icon "Ruang Kerja Blockly" at bounding box center [726, 653] width 172 height 87
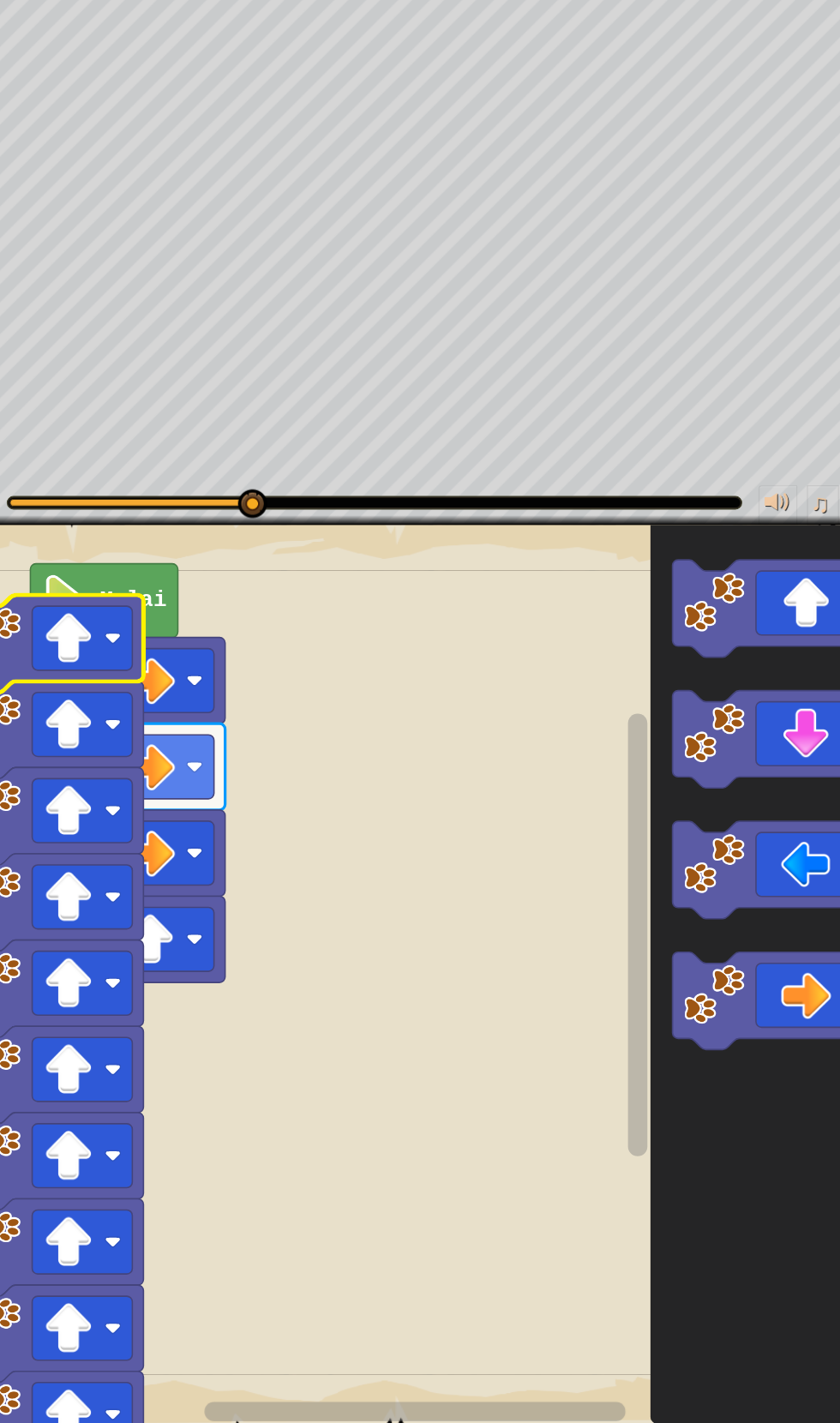
click at [744, 629] on icon "Ruang Kerja Blockly" at bounding box center [726, 653] width 172 height 87
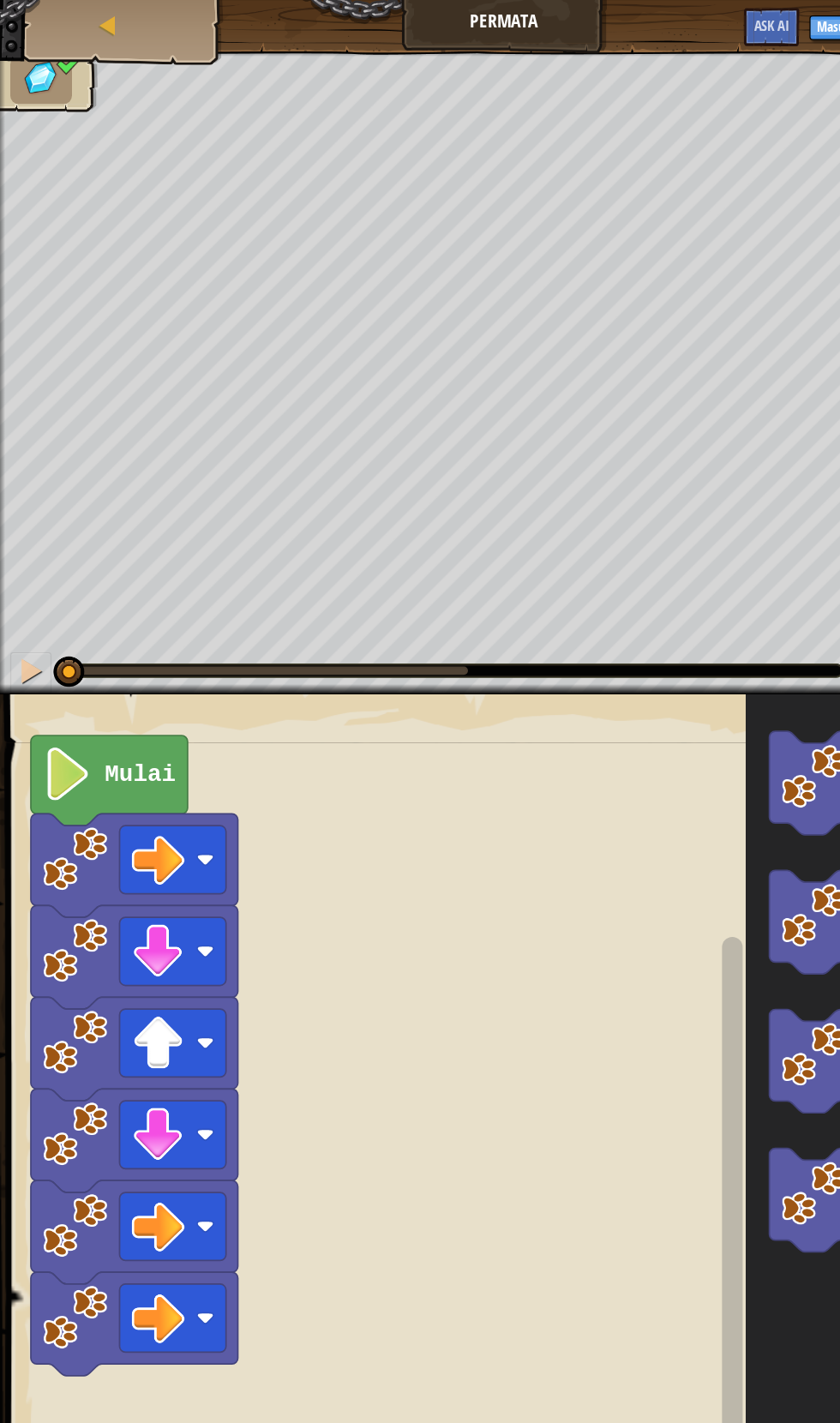
click at [103, 638] on text "Mulai" at bounding box center [117, 646] width 59 height 22
click at [146, 728] on image "Ruang Kerja Blockly" at bounding box center [132, 716] width 45 height 45
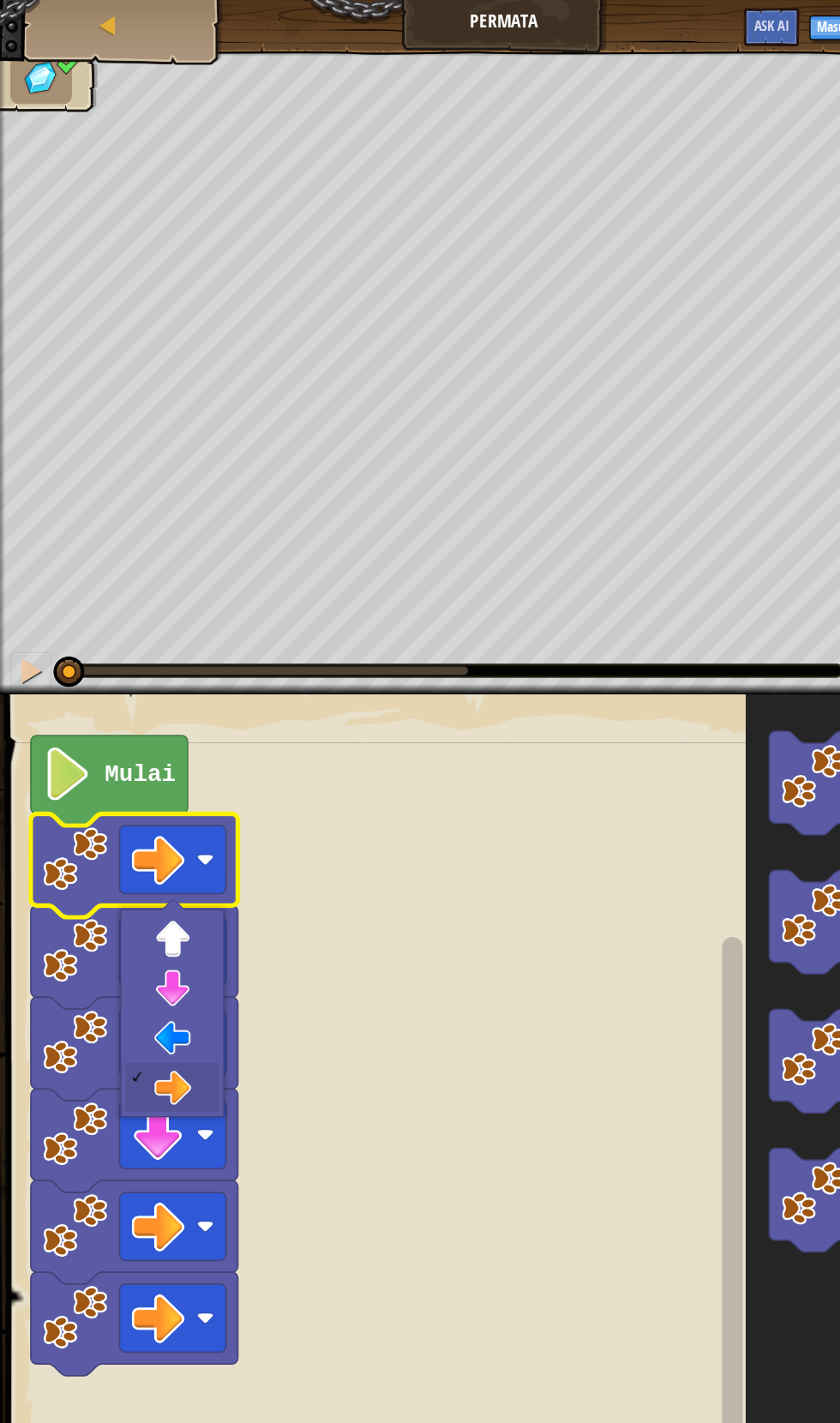
click at [167, 726] on rect "Ruang Kerja Blockly" at bounding box center [143, 715] width 89 height 57
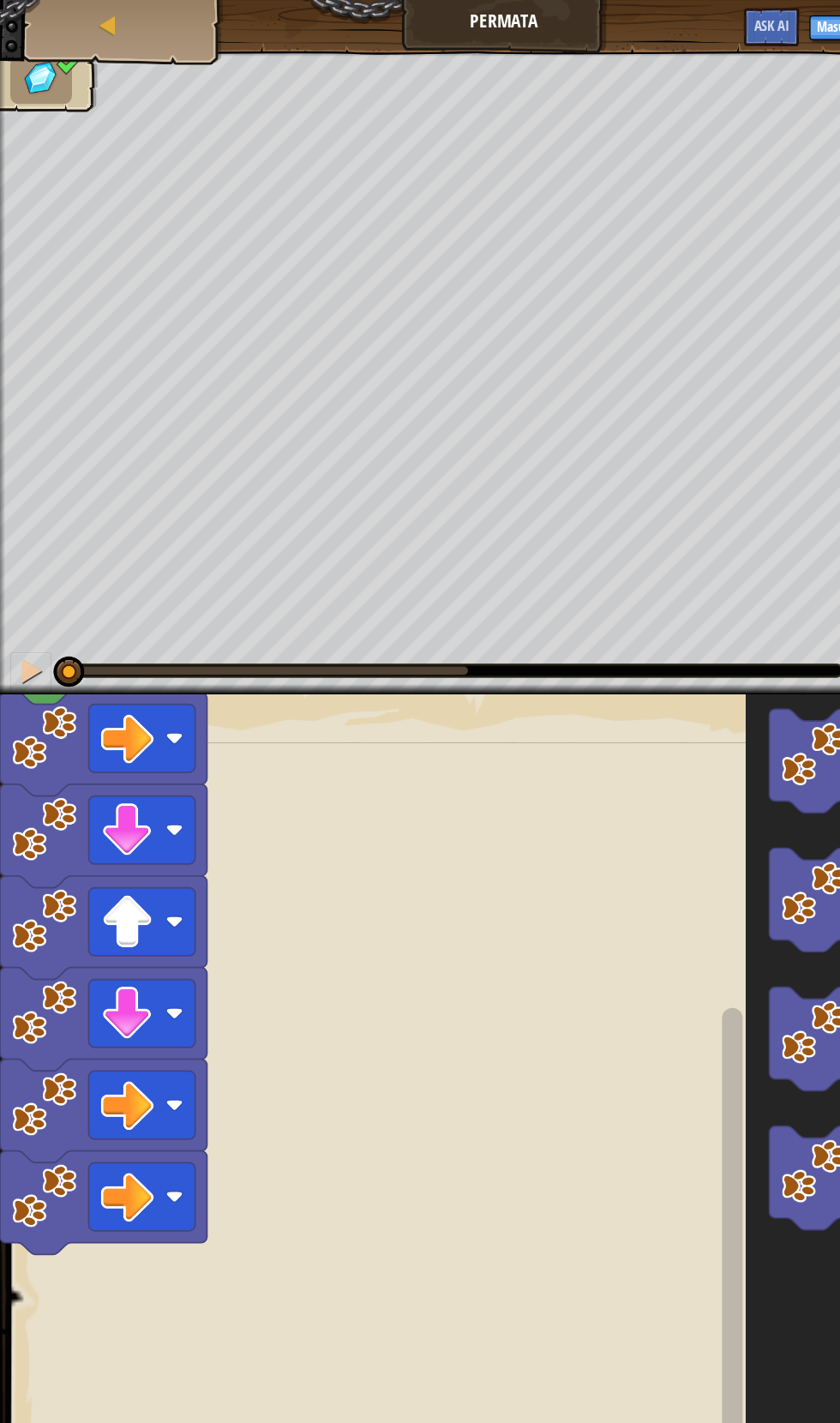
click at [658, 594] on icon "Ruang Kerja Blockly" at bounding box center [726, 634] width 172 height 87
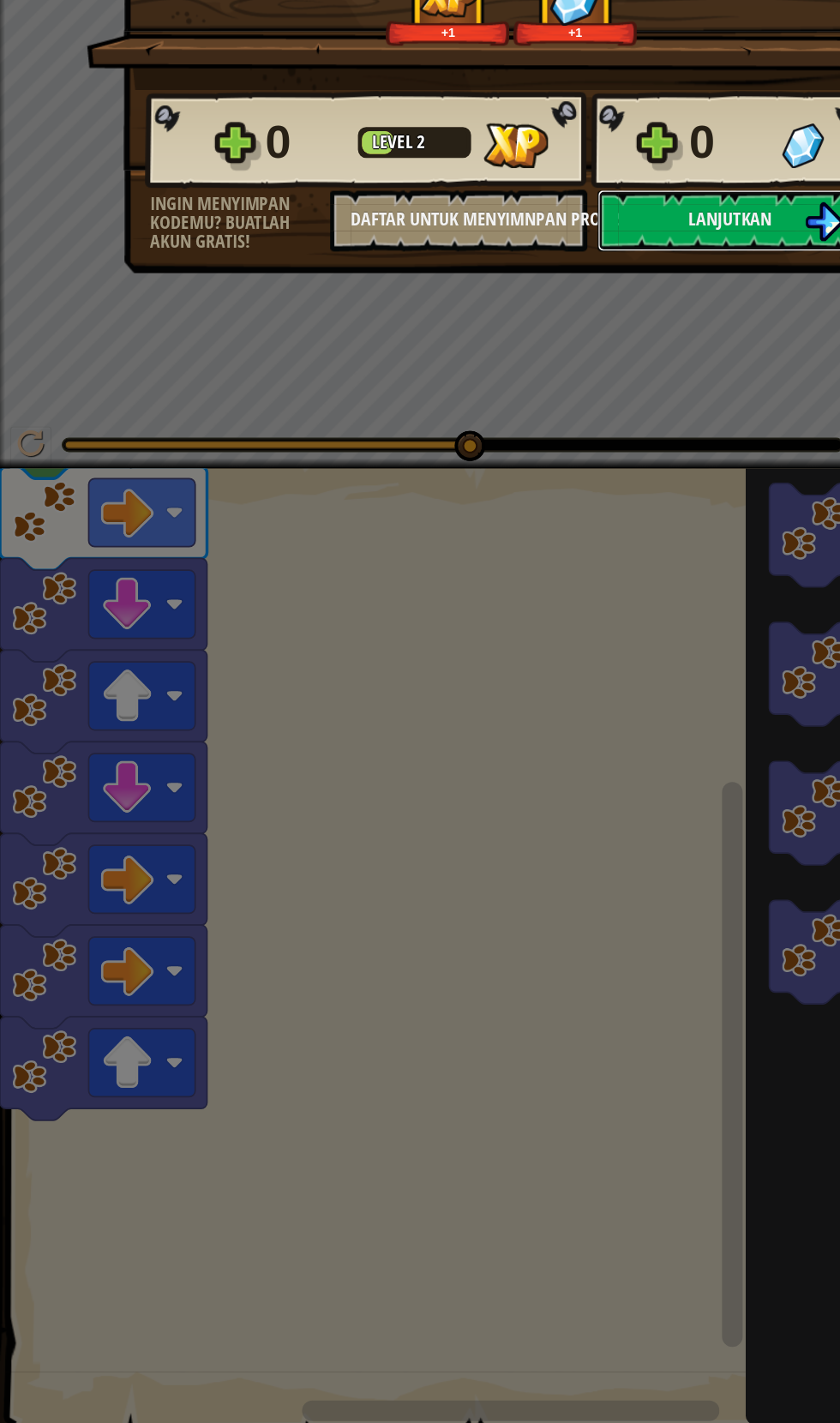
click at [639, 379] on span "Lanjutkan" at bounding box center [609, 371] width 70 height 22
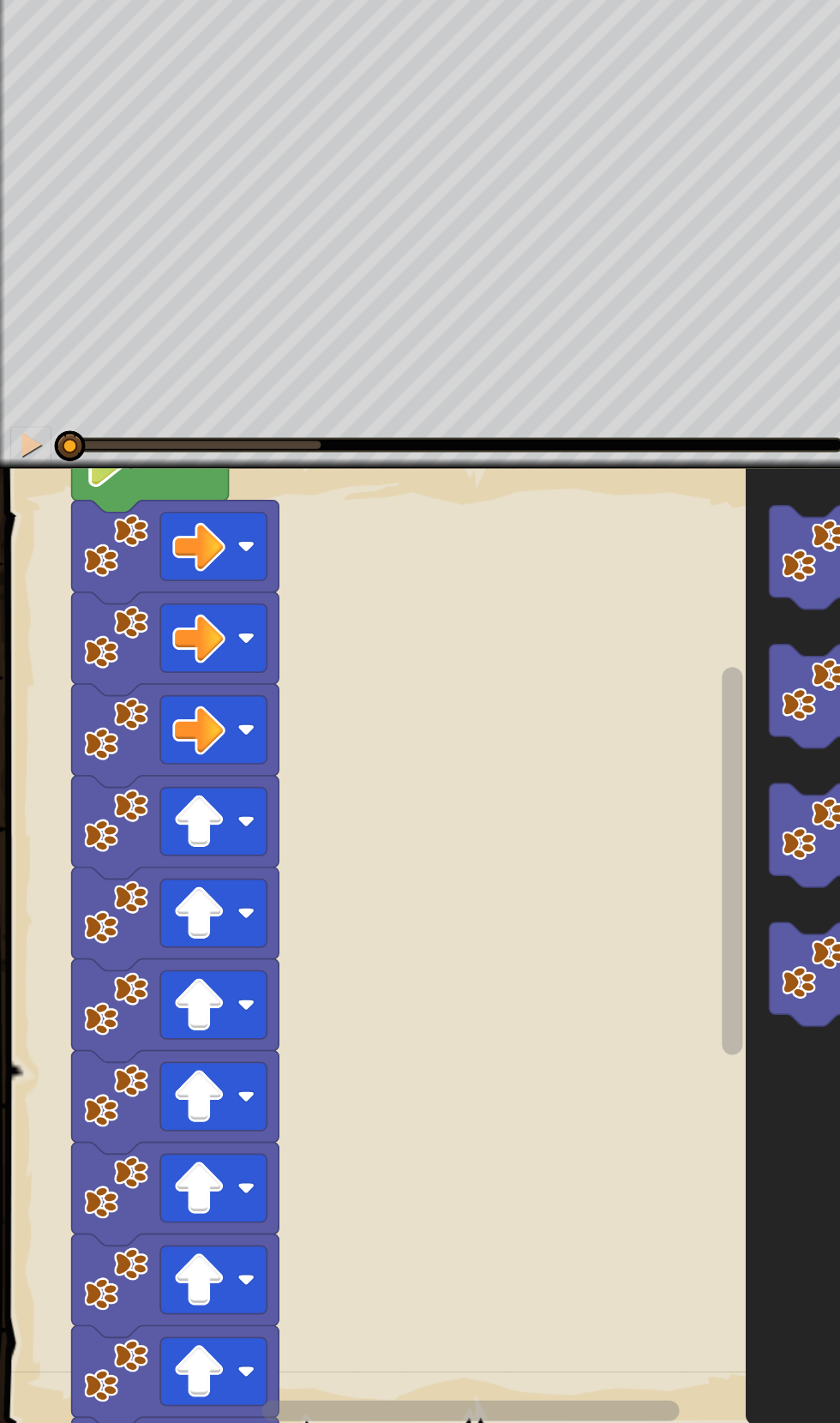
click at [204, 715] on image "Ruang Kerja Blockly" at bounding box center [205, 719] width 15 height 15
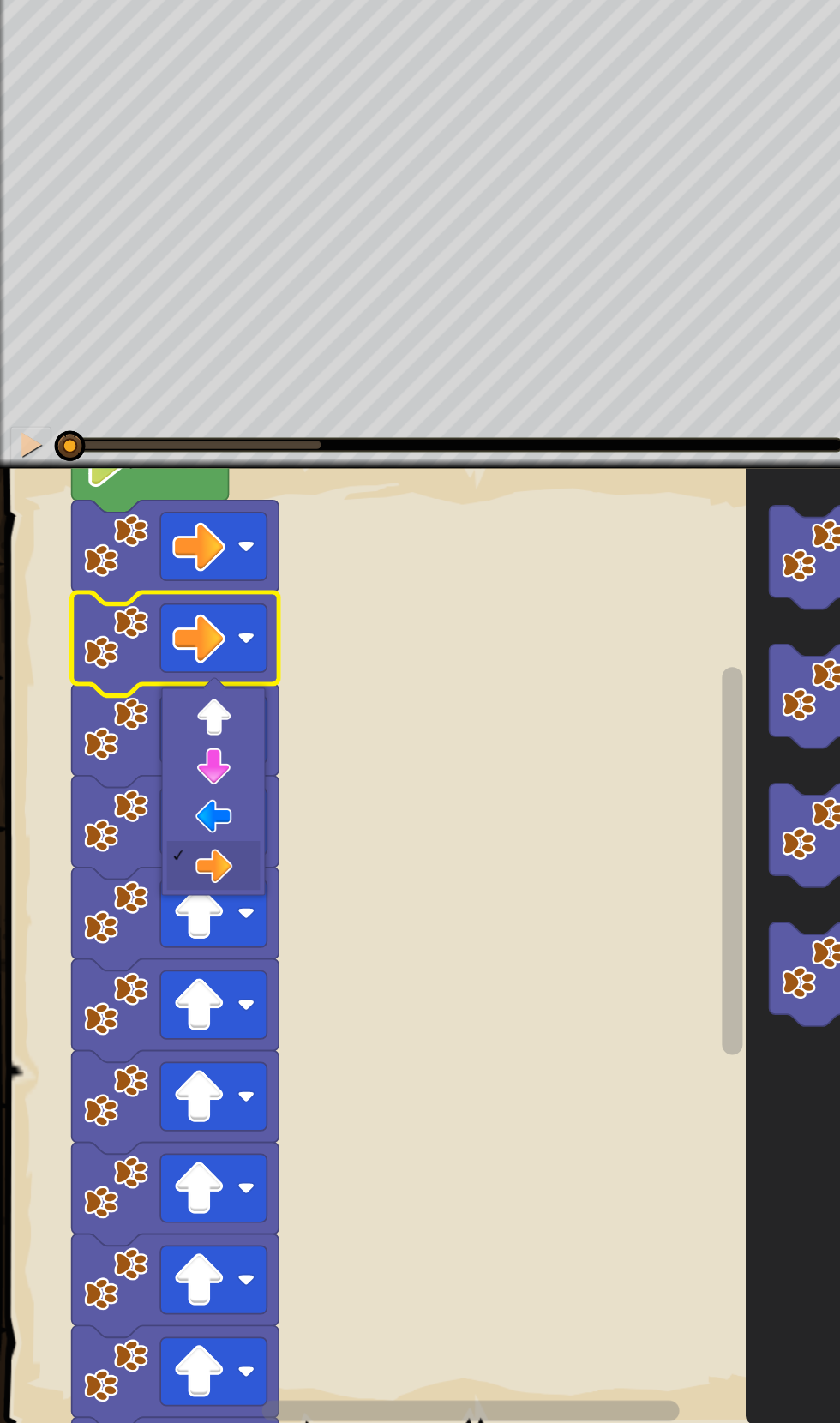
click at [197, 781] on rect "Ruang Kerja Blockly" at bounding box center [177, 796] width 89 height 57
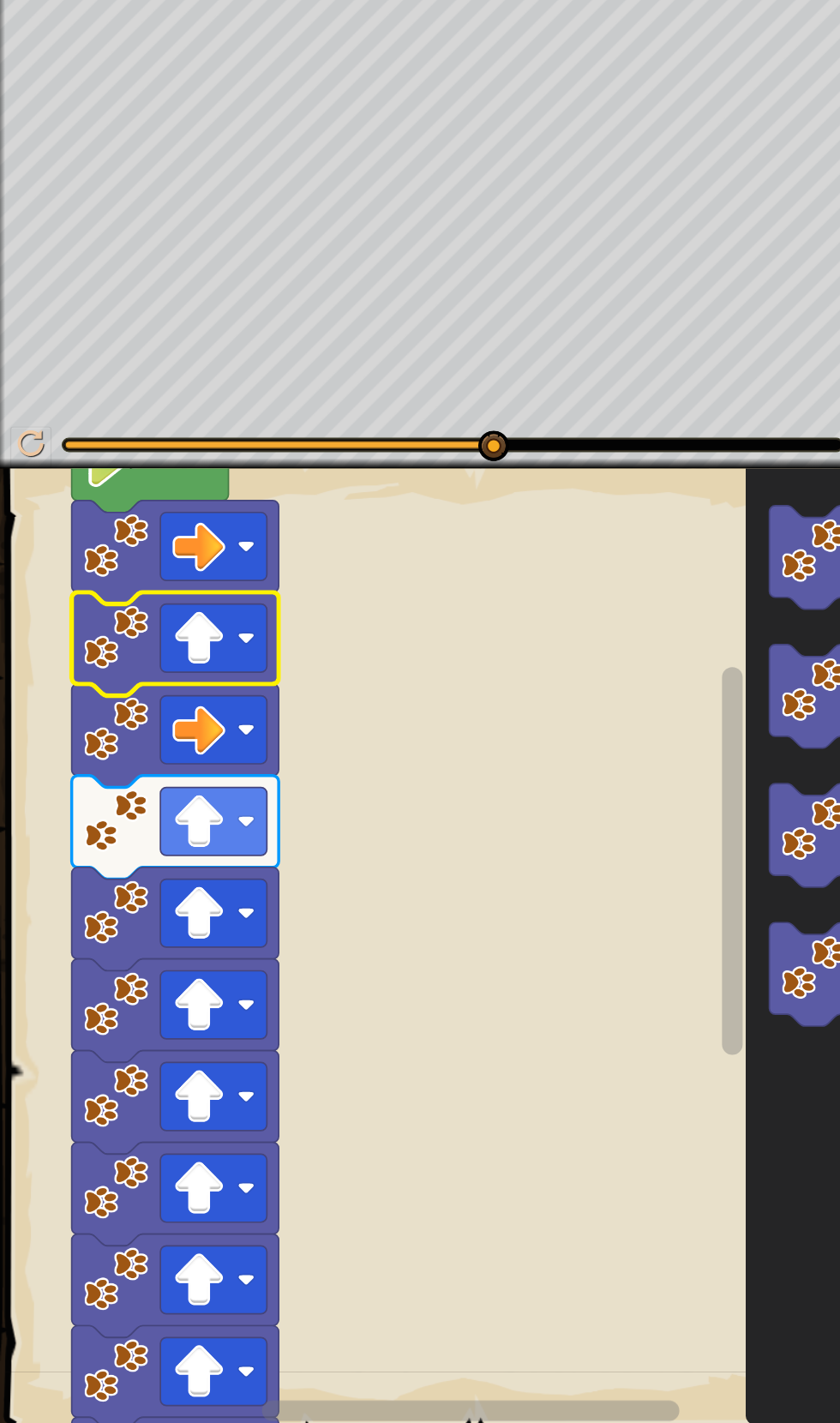
click at [196, 872] on rect "Ruang Kerja Blockly" at bounding box center [177, 872] width 89 height 57
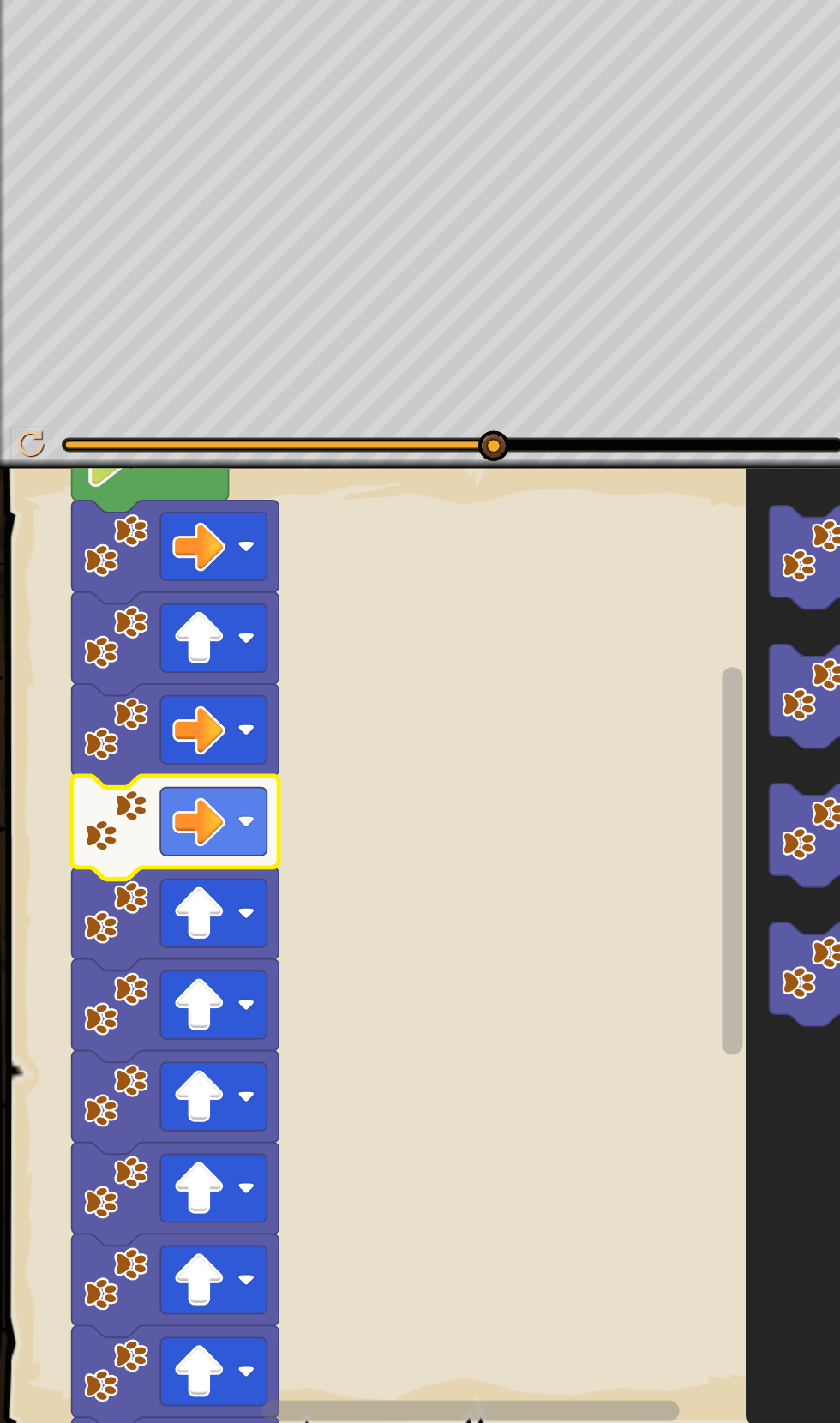
click at [173, 1050] on rect "Ruang Kerja Blockly" at bounding box center [177, 1024] width 89 height 57
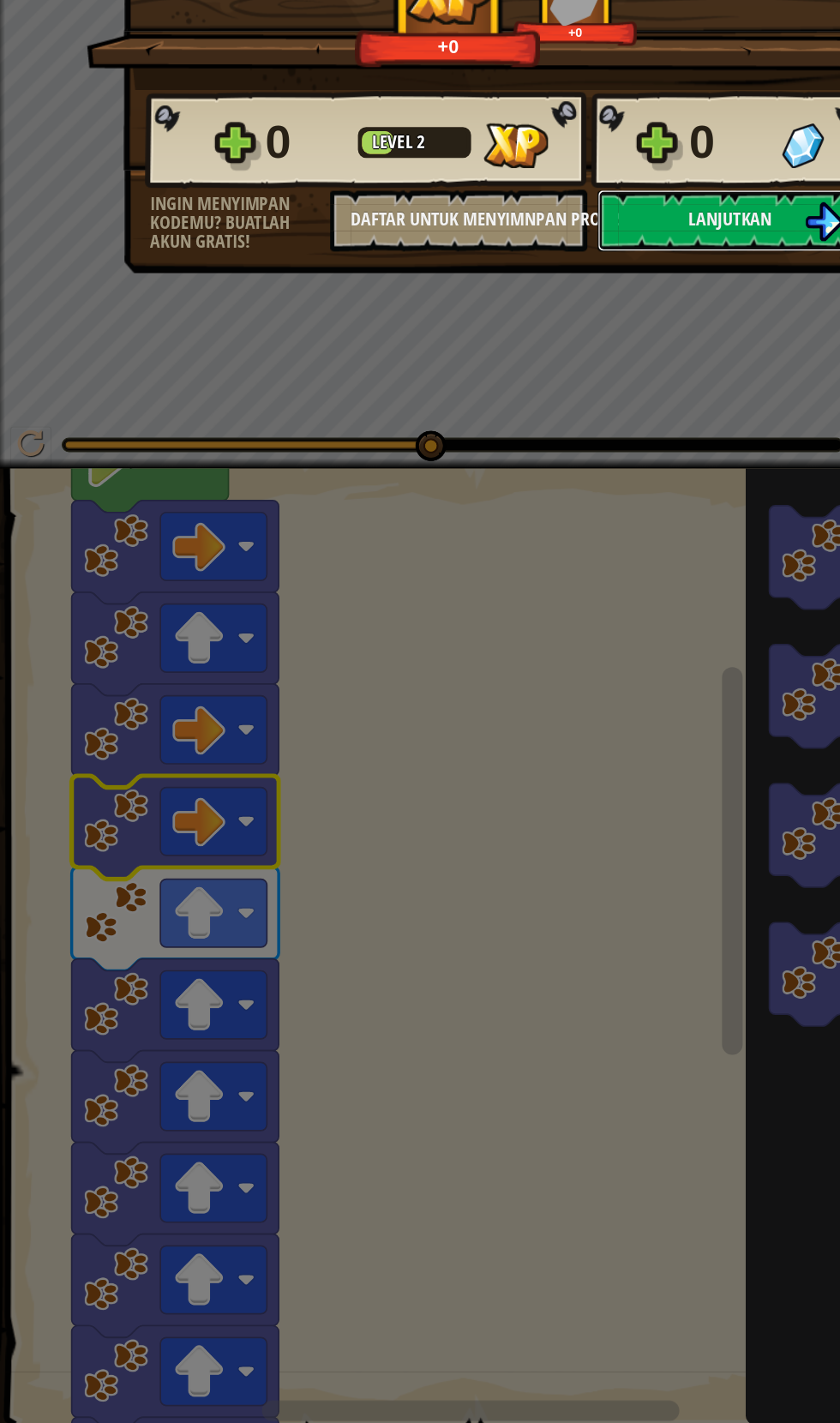
click at [517, 381] on button "Lanjutkan" at bounding box center [609, 373] width 221 height 52
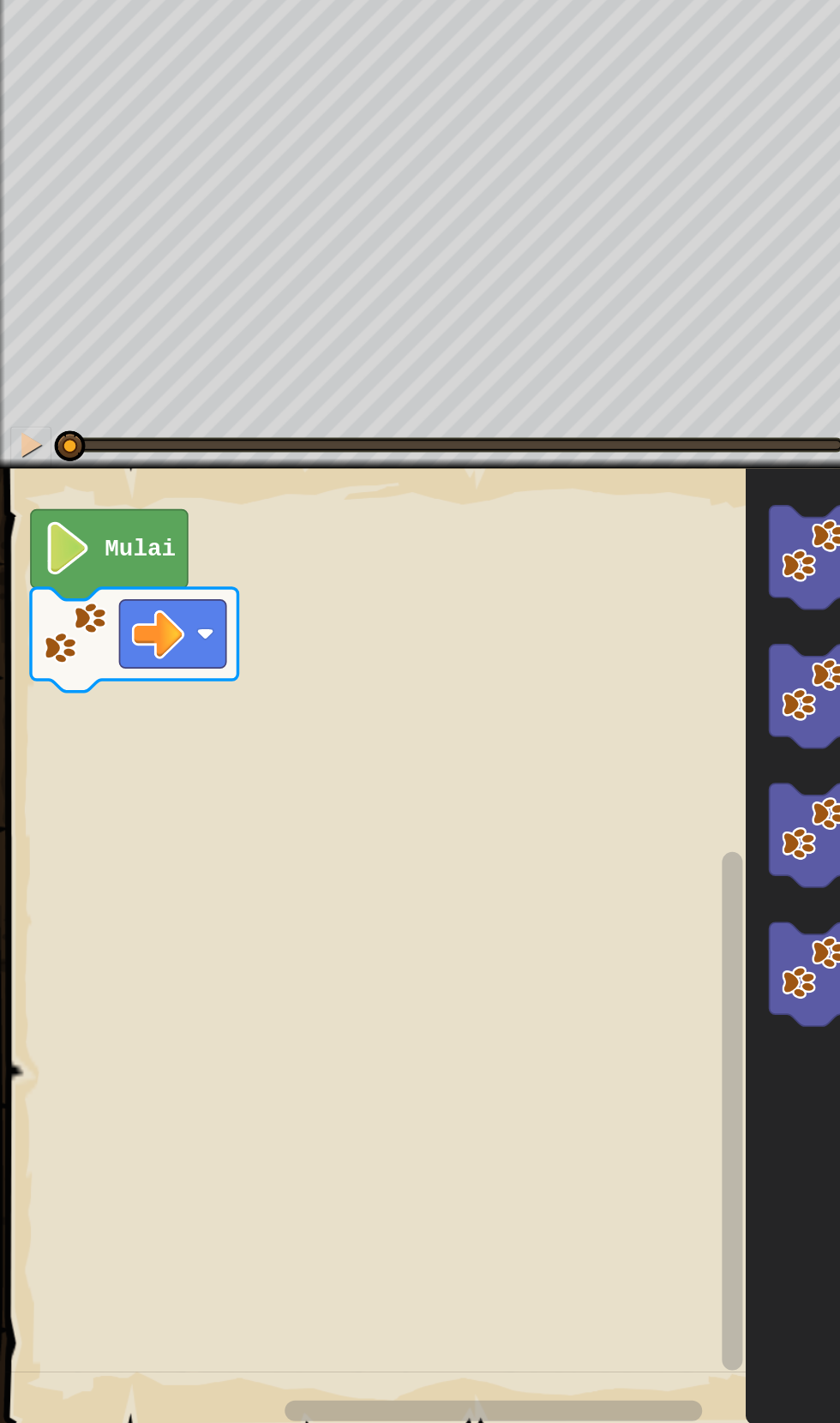
click at [65, 699] on image "Ruang Kerja Blockly" at bounding box center [63, 715] width 54 height 54
click at [653, 629] on image "Ruang Kerja Blockly" at bounding box center [679, 647] width 54 height 54
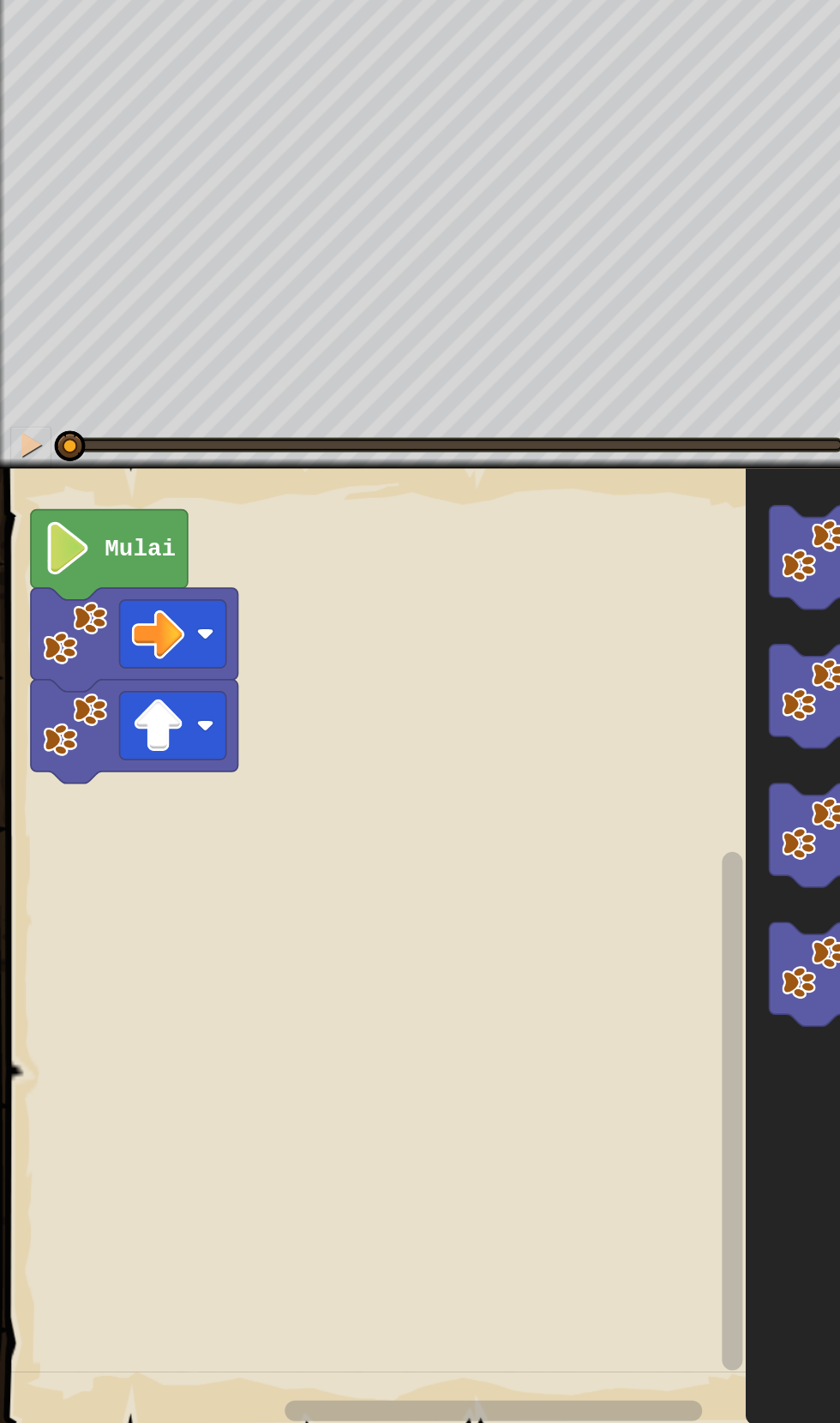
click at [661, 649] on image "Ruang Kerja Blockly" at bounding box center [679, 647] width 54 height 54
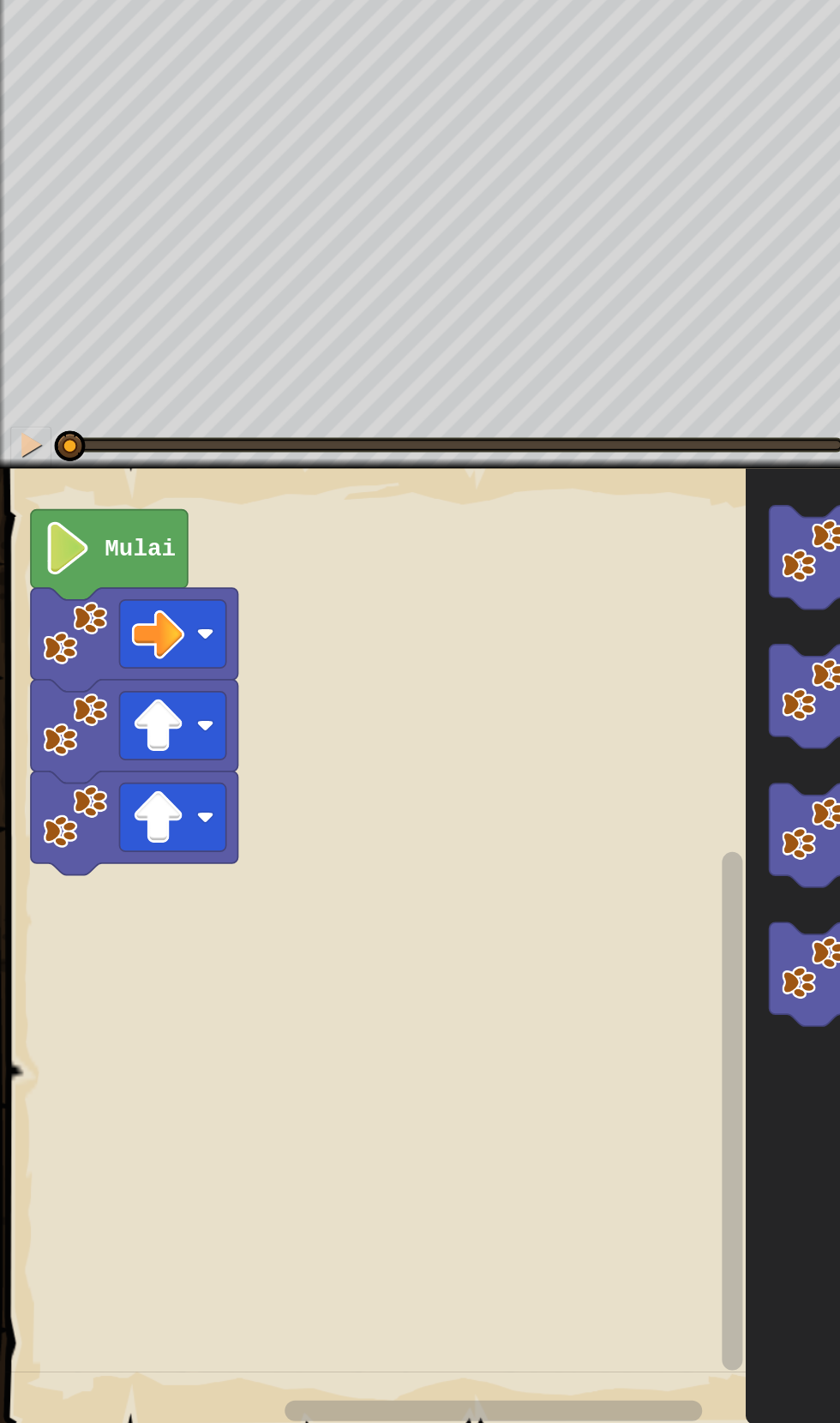
click at [670, 777] on image "Ruang Kerja Blockly" at bounding box center [679, 762] width 54 height 54
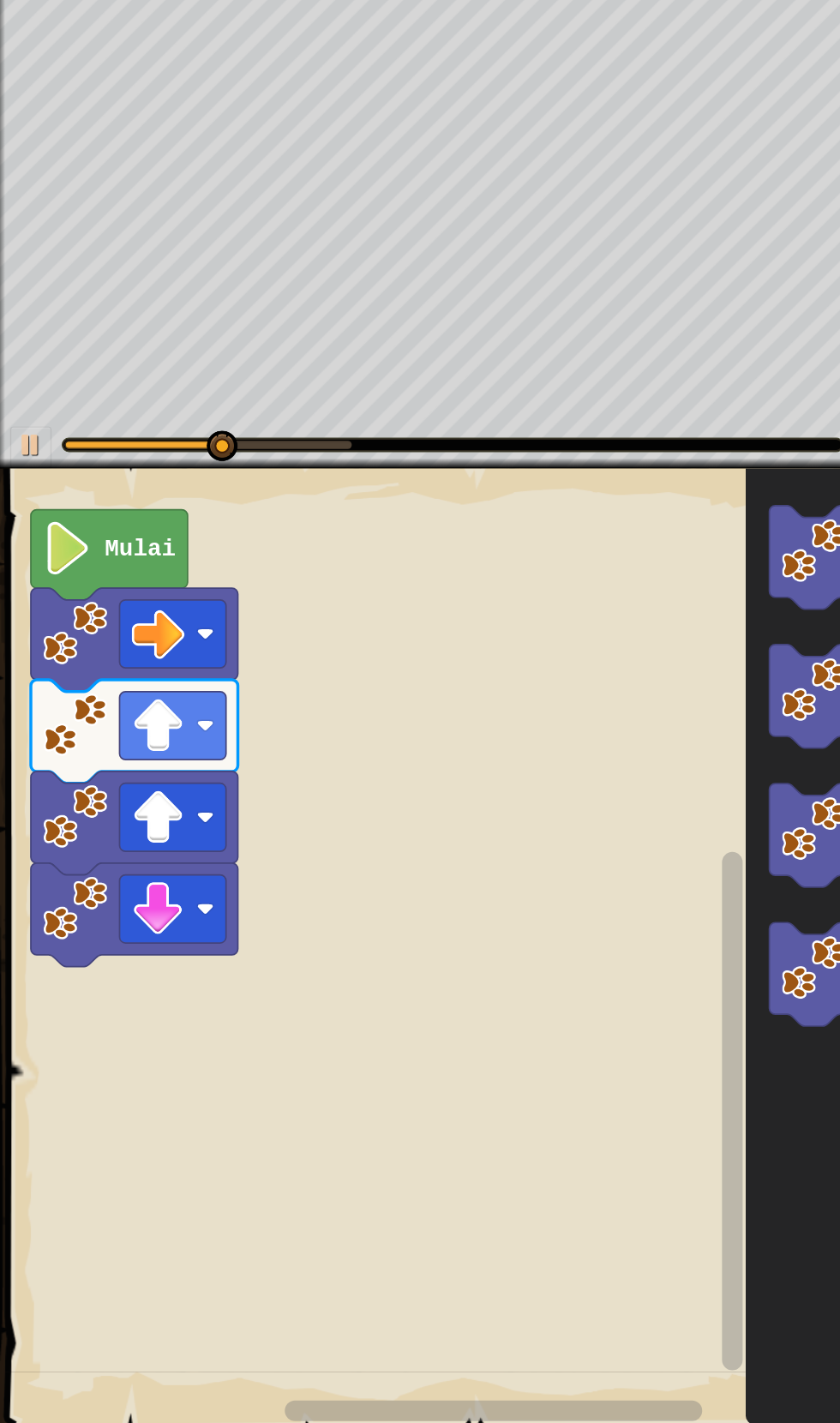
click at [168, 789] on image "Ruang Kerja Blockly" at bounding box center [170, 792] width 15 height 15
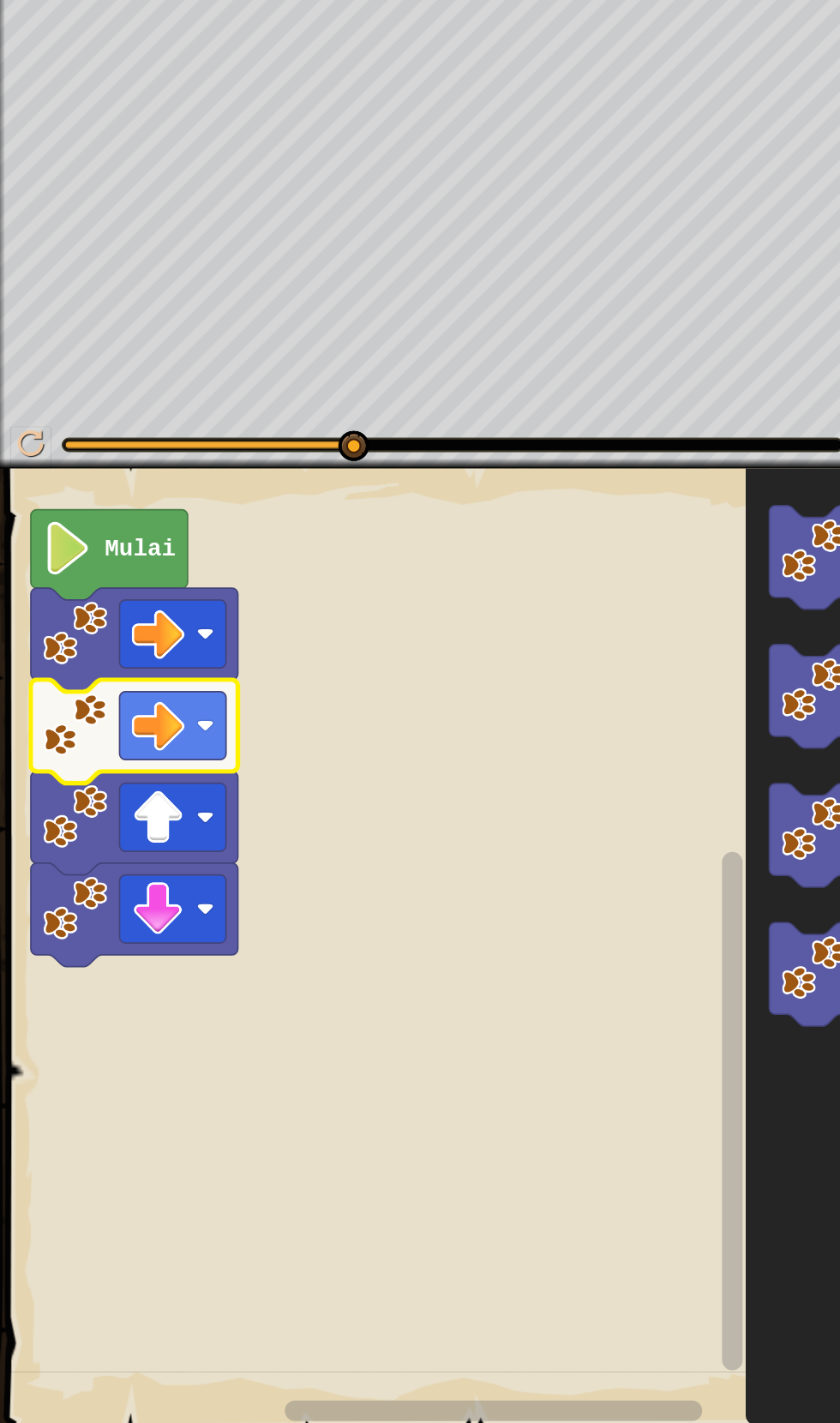
click at [134, 989] on rect "Ruang Kerja Blockly" at bounding box center [420, 973] width 840 height 805
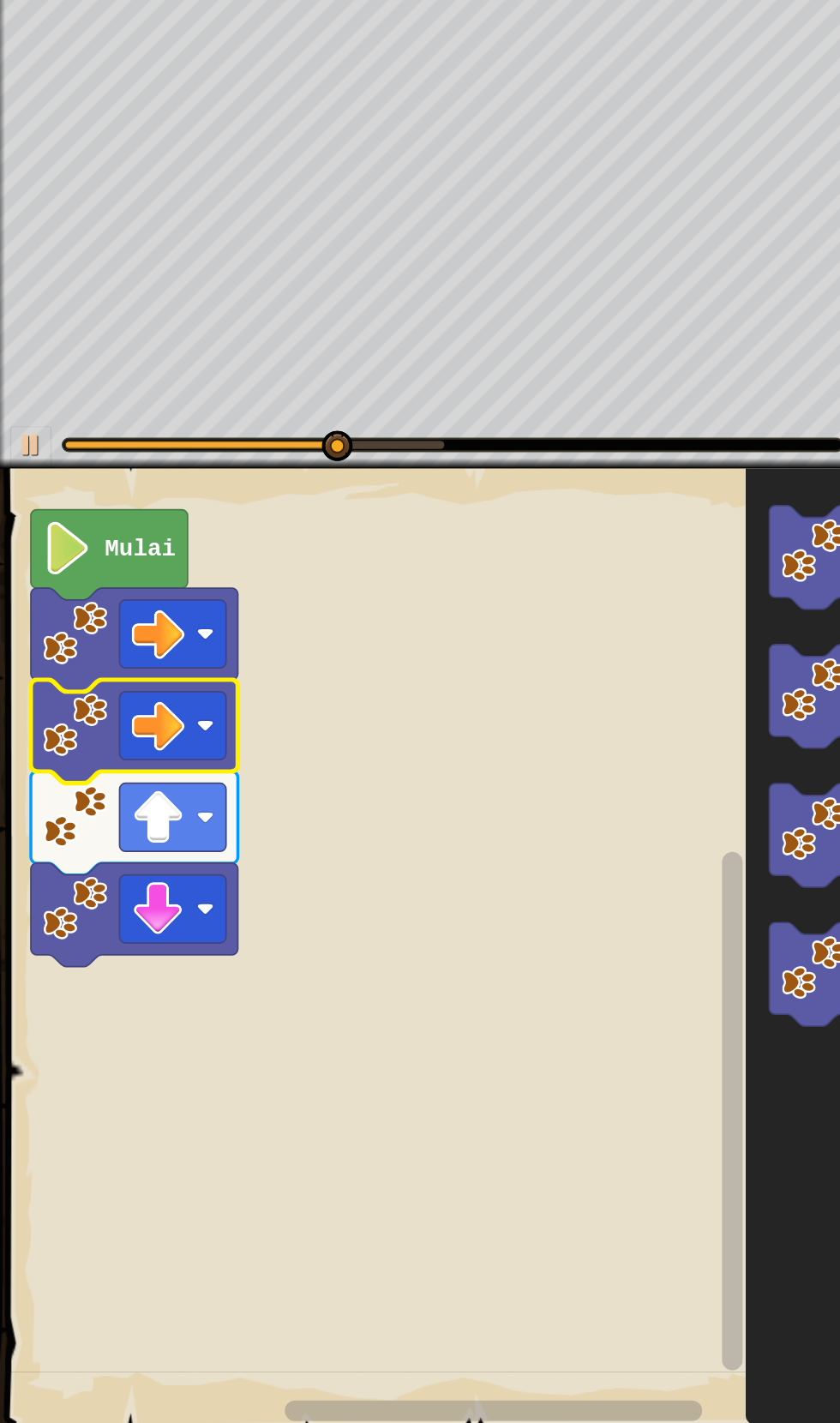
click at [170, 868] on image "Ruang Kerja Blockly" at bounding box center [170, 868] width 15 height 15
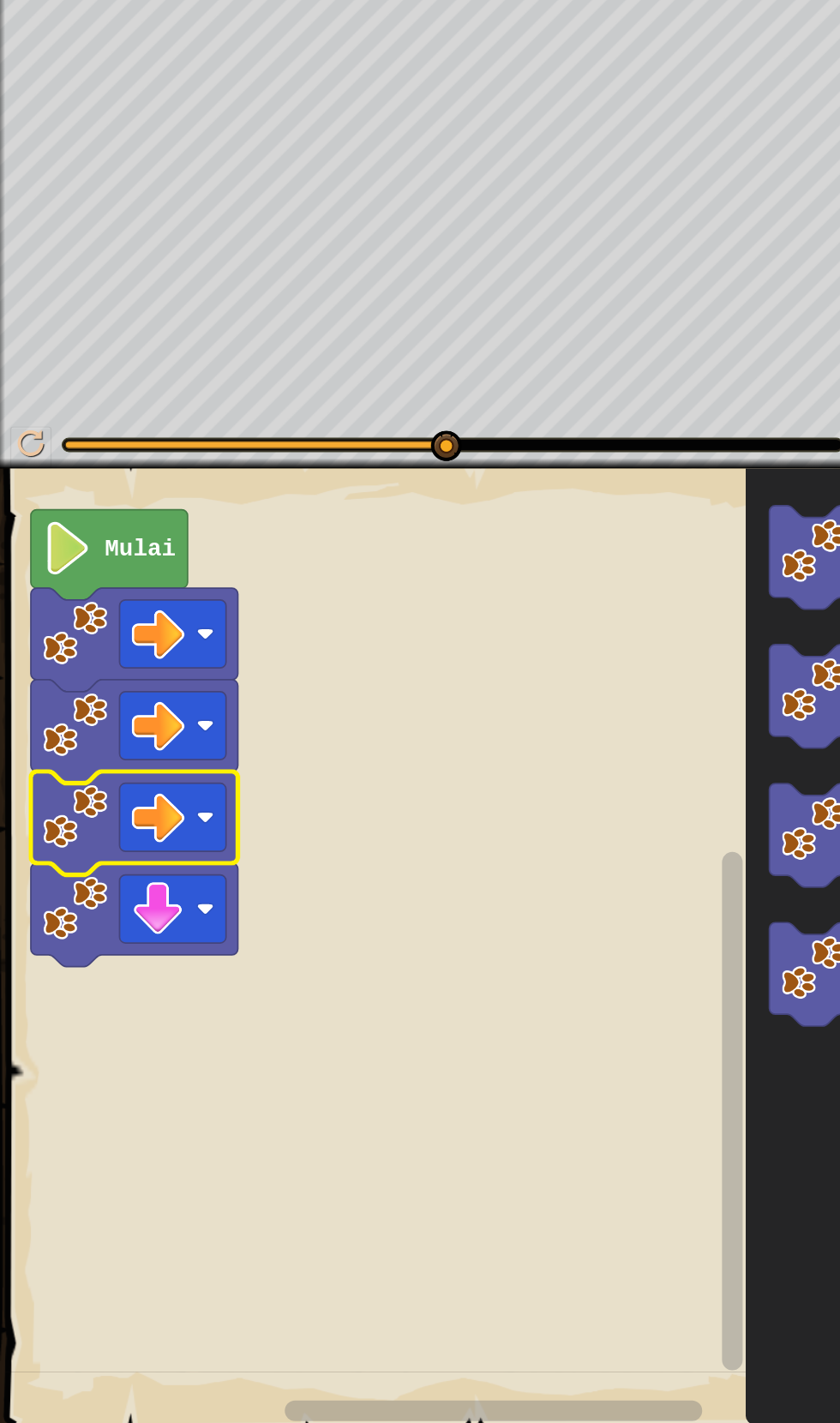
click at [146, 1063] on rect "Ruang Kerja Blockly" at bounding box center [420, 973] width 840 height 805
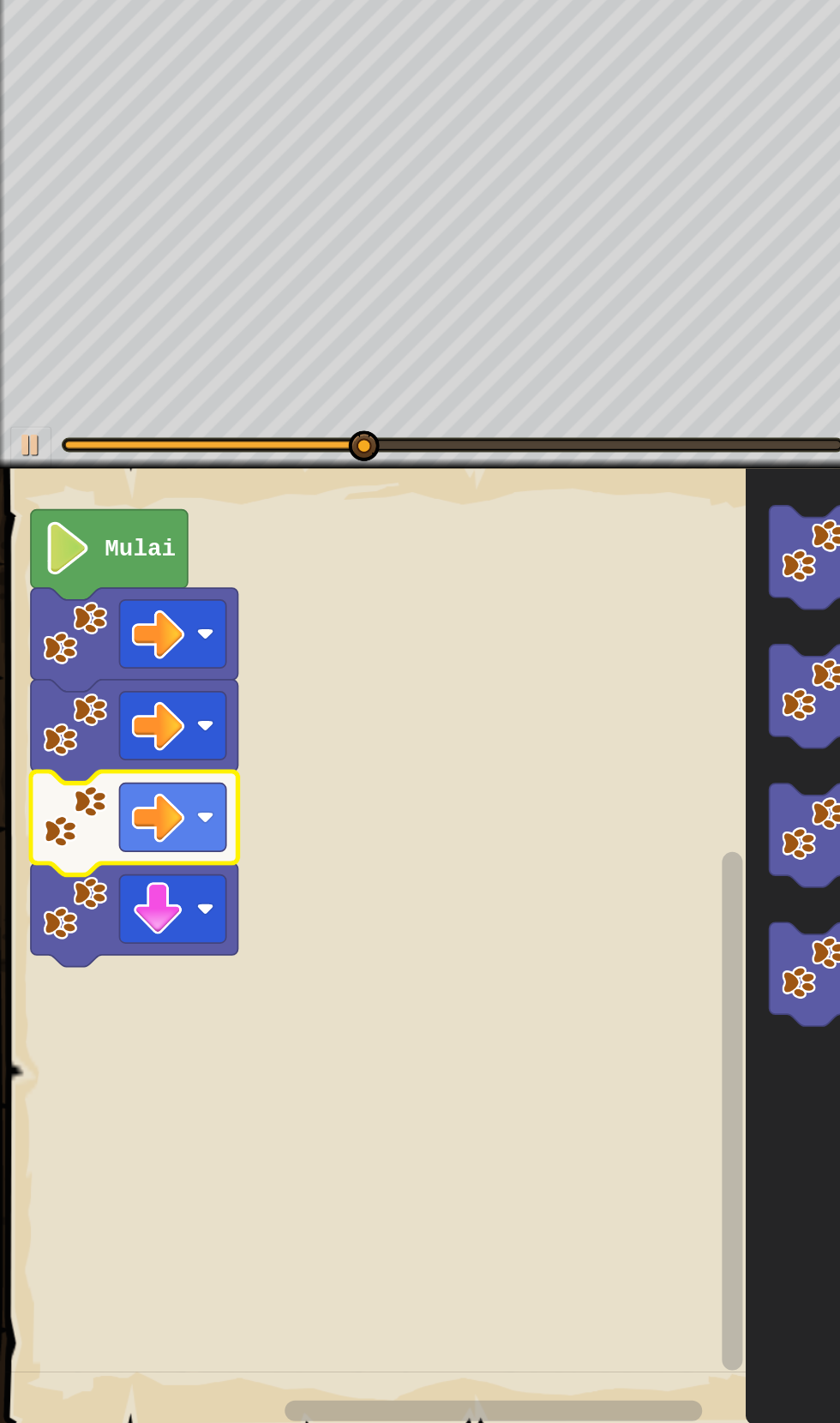
click at [174, 960] on rect "Ruang Kerja Blockly" at bounding box center [143, 945] width 89 height 57
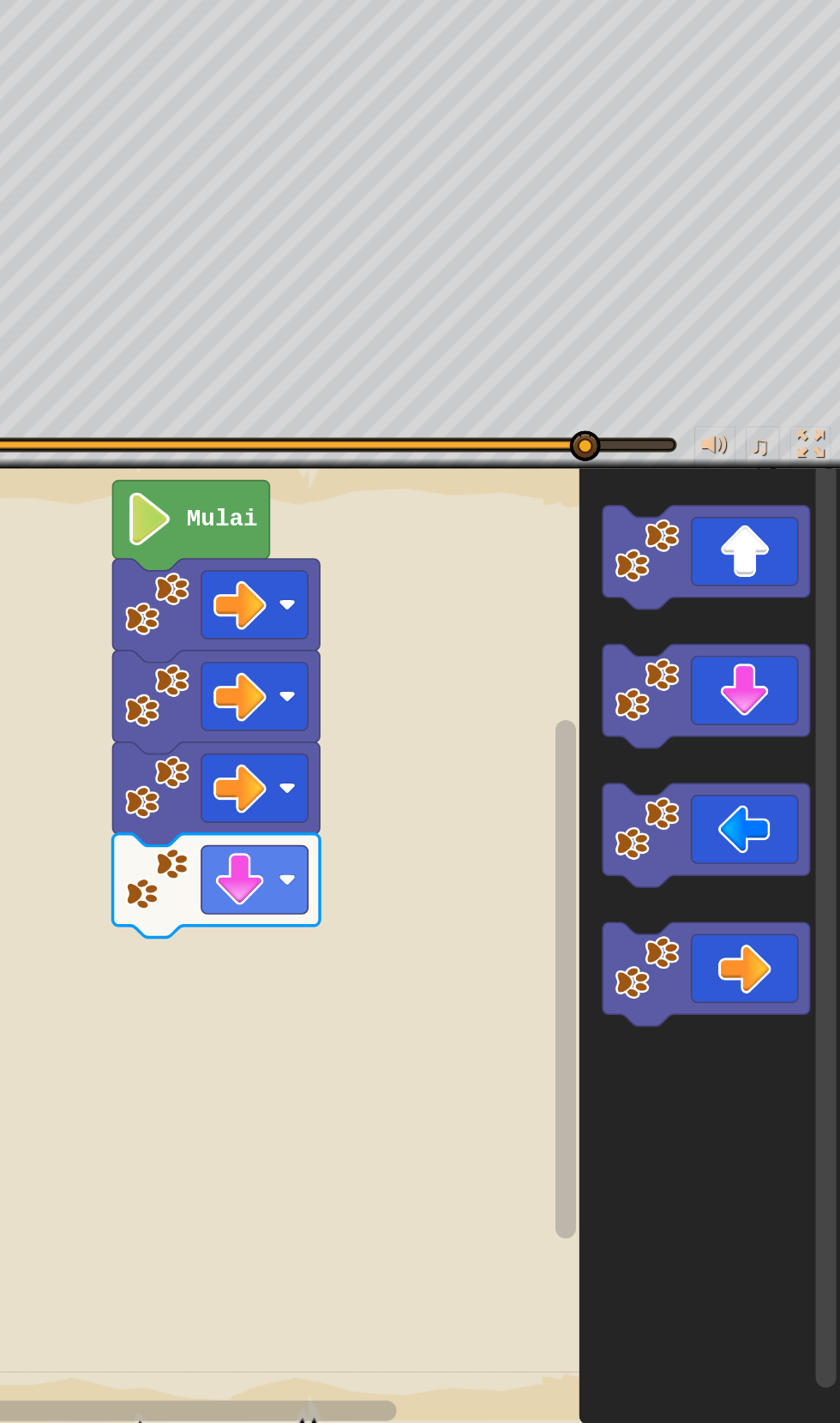
click at [365, 925] on rect "Ruang Kerja Blockly" at bounding box center [351, 920] width 89 height 57
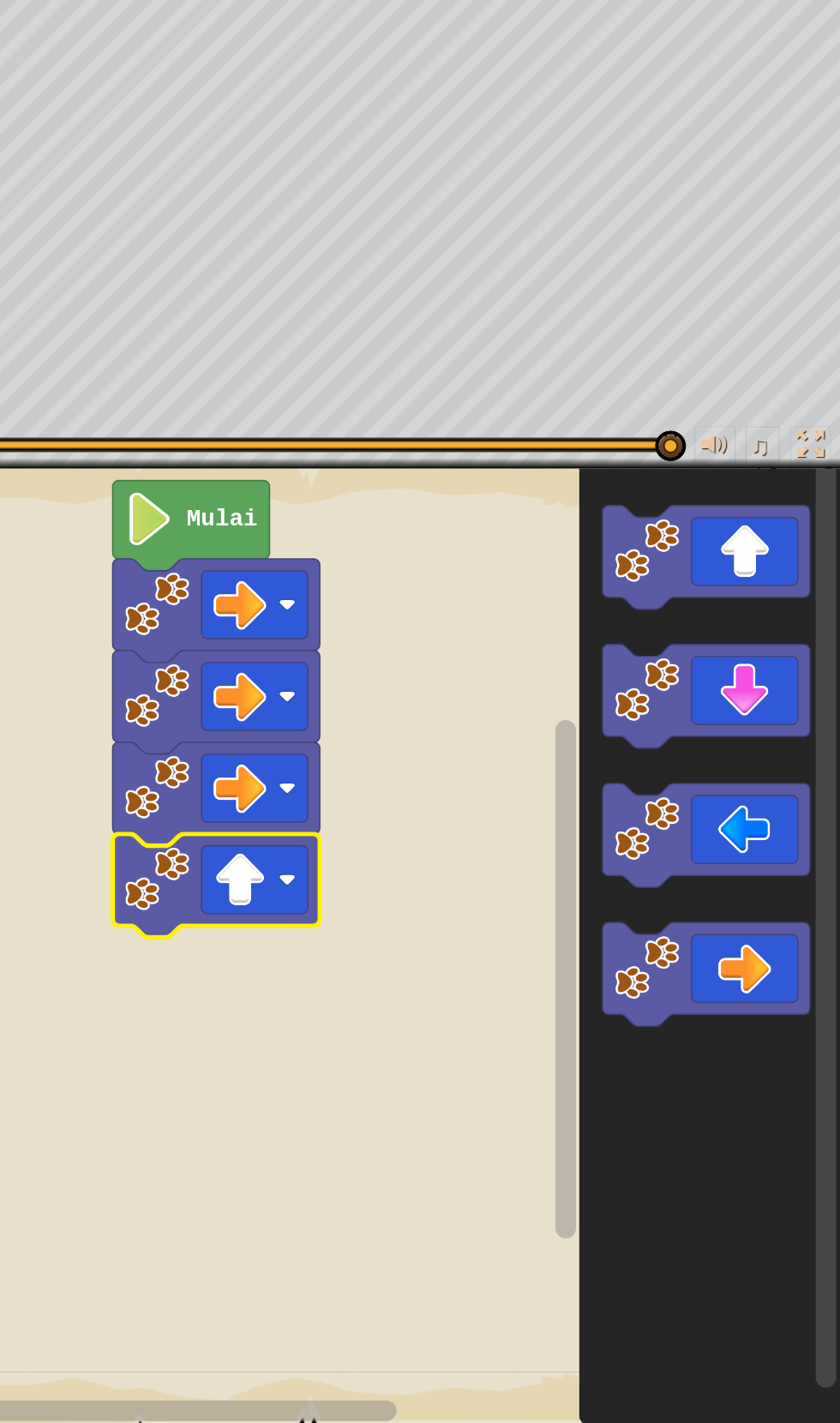
click at [359, 968] on rect "Ruang Kerja Blockly" at bounding box center [420, 973] width 840 height 805
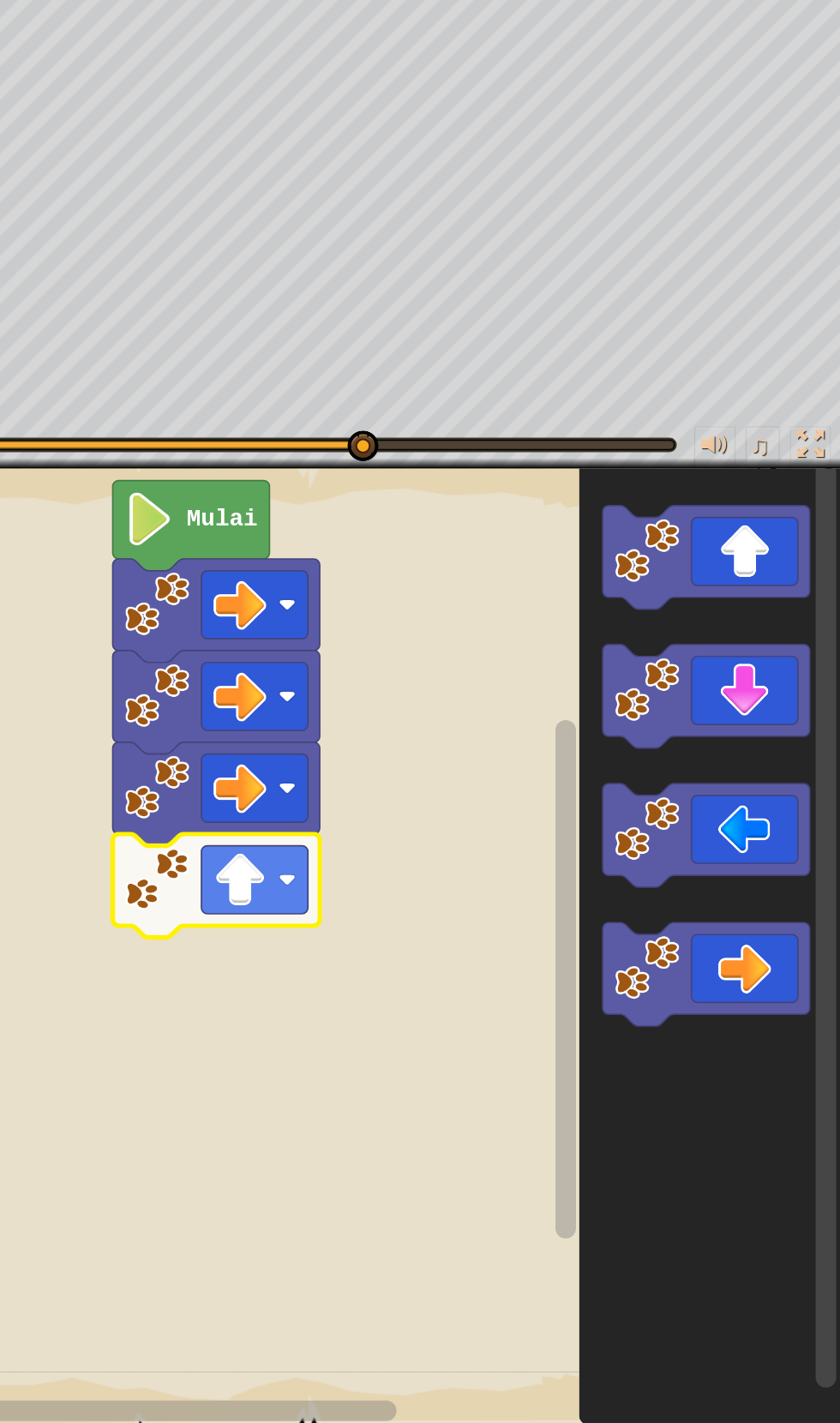
click at [382, 924] on image "Ruang Kerja Blockly" at bounding box center [378, 921] width 15 height 15
click at [342, 1039] on rect "Ruang Kerja Blockly" at bounding box center [420, 973] width 840 height 805
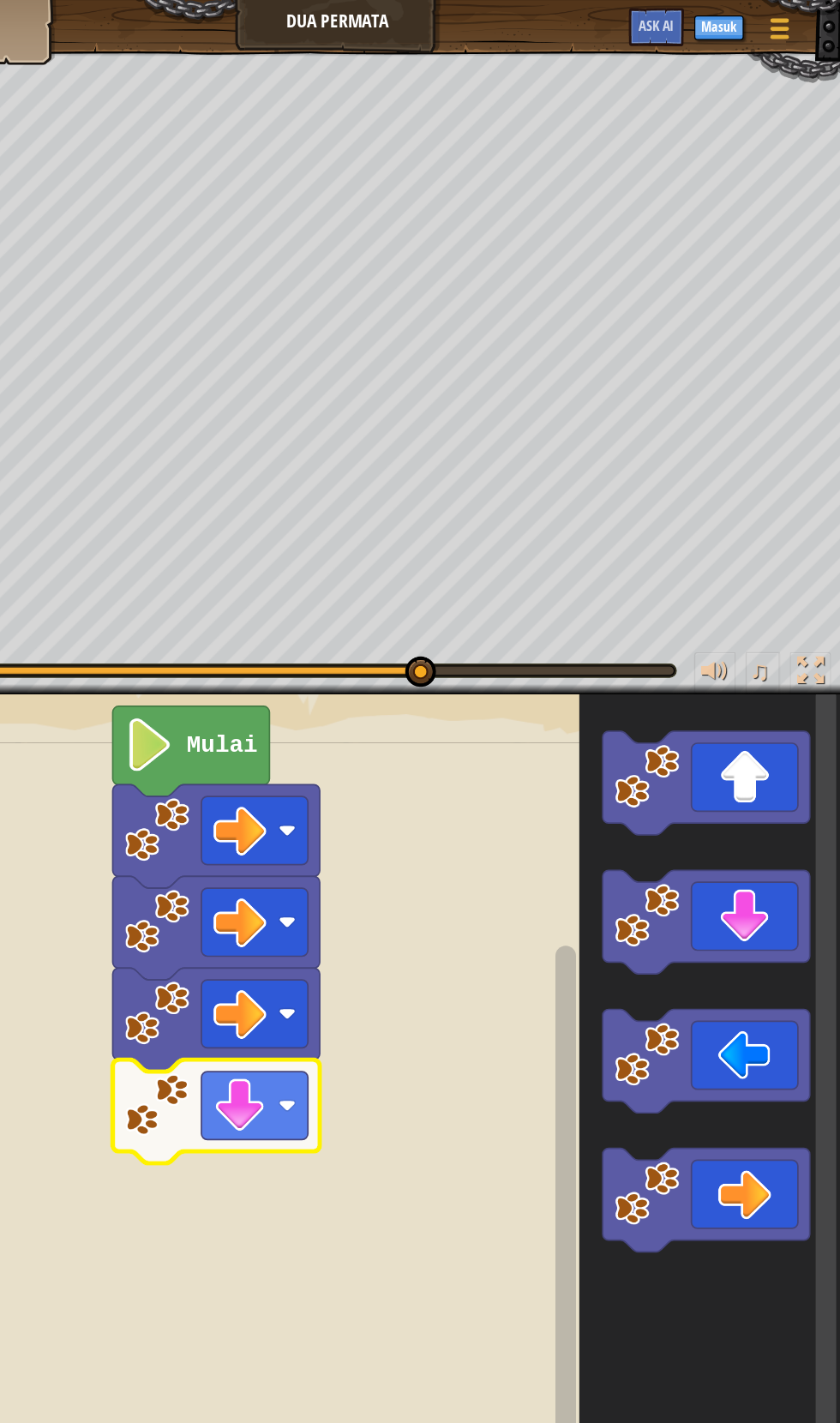
click at [779, 646] on icon "Ruang Kerja Blockly" at bounding box center [726, 653] width 172 height 87
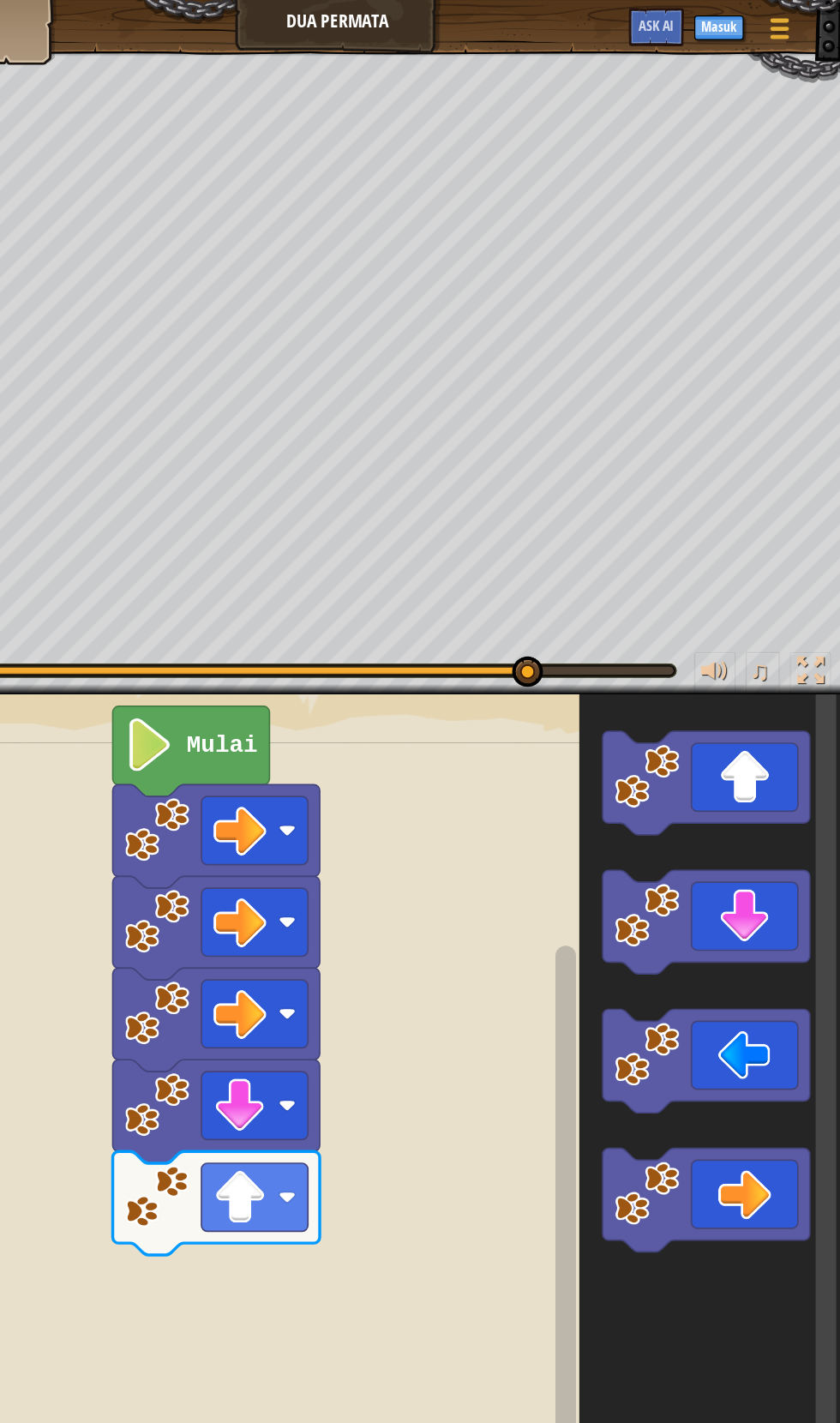
click at [779, 646] on icon "Ruang Kerja Blockly" at bounding box center [726, 653] width 172 height 87
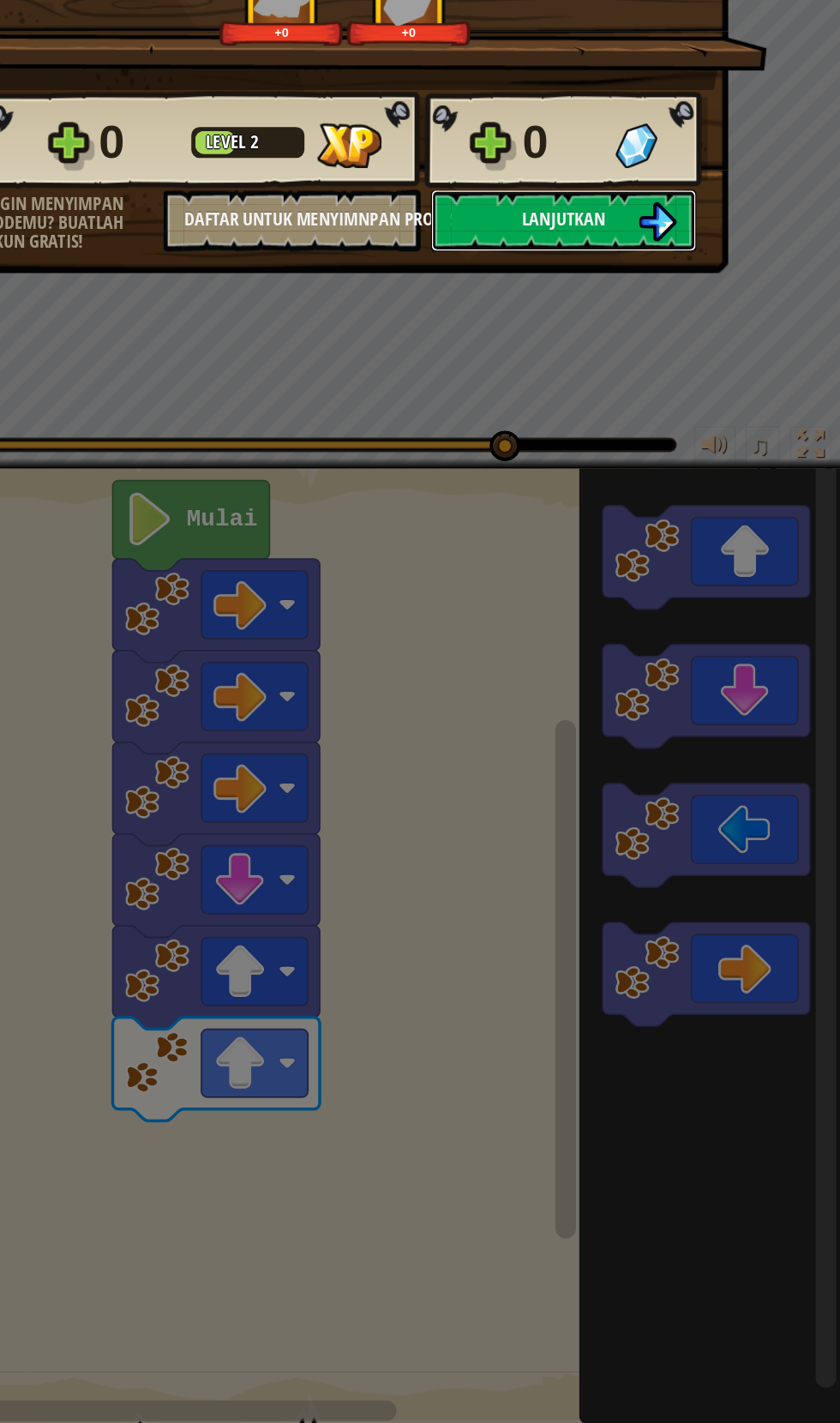
click at [648, 376] on button "Lanjutkan" at bounding box center [609, 373] width 221 height 52
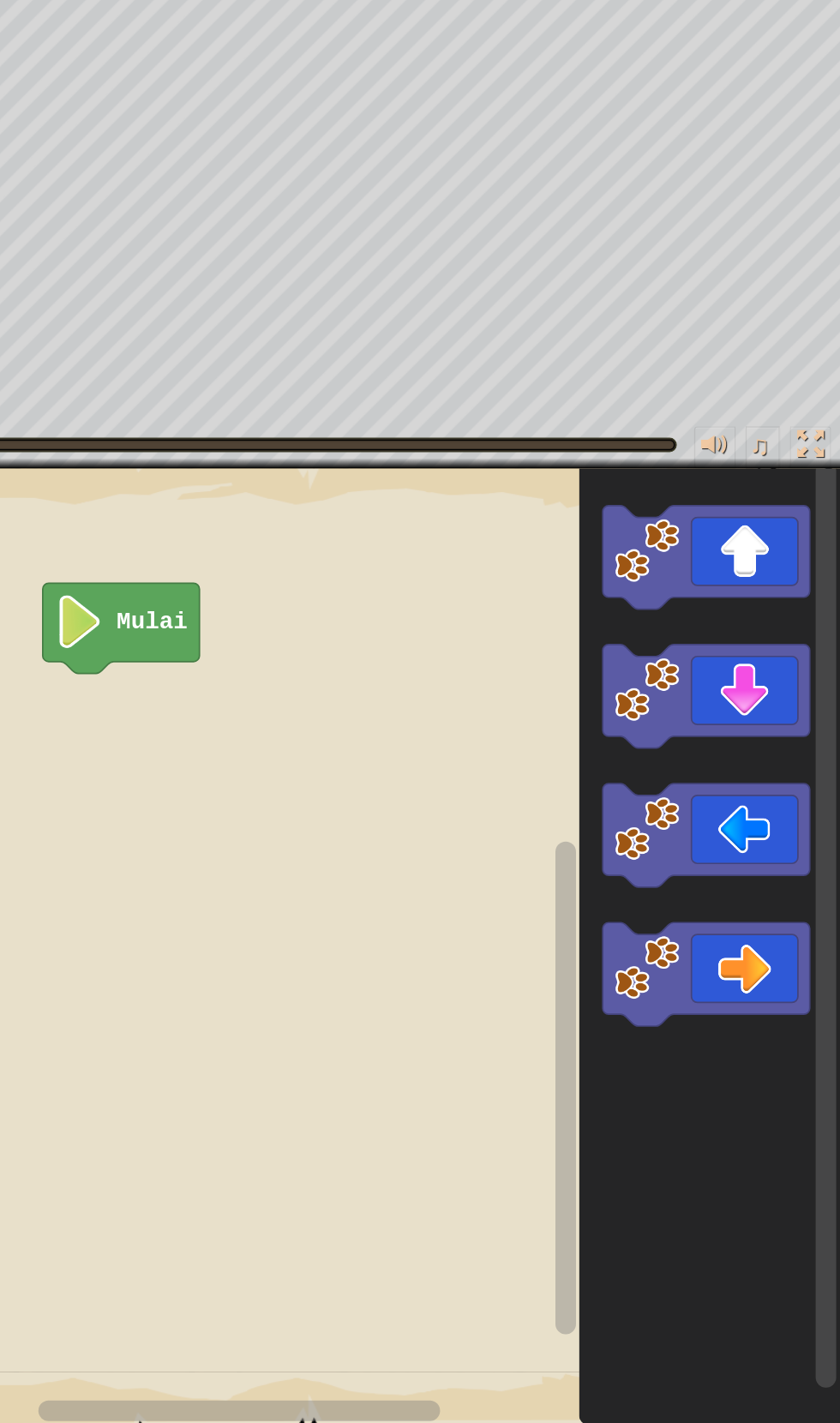
click at [667, 637] on image "Ruang Kerja Blockly" at bounding box center [679, 647] width 54 height 54
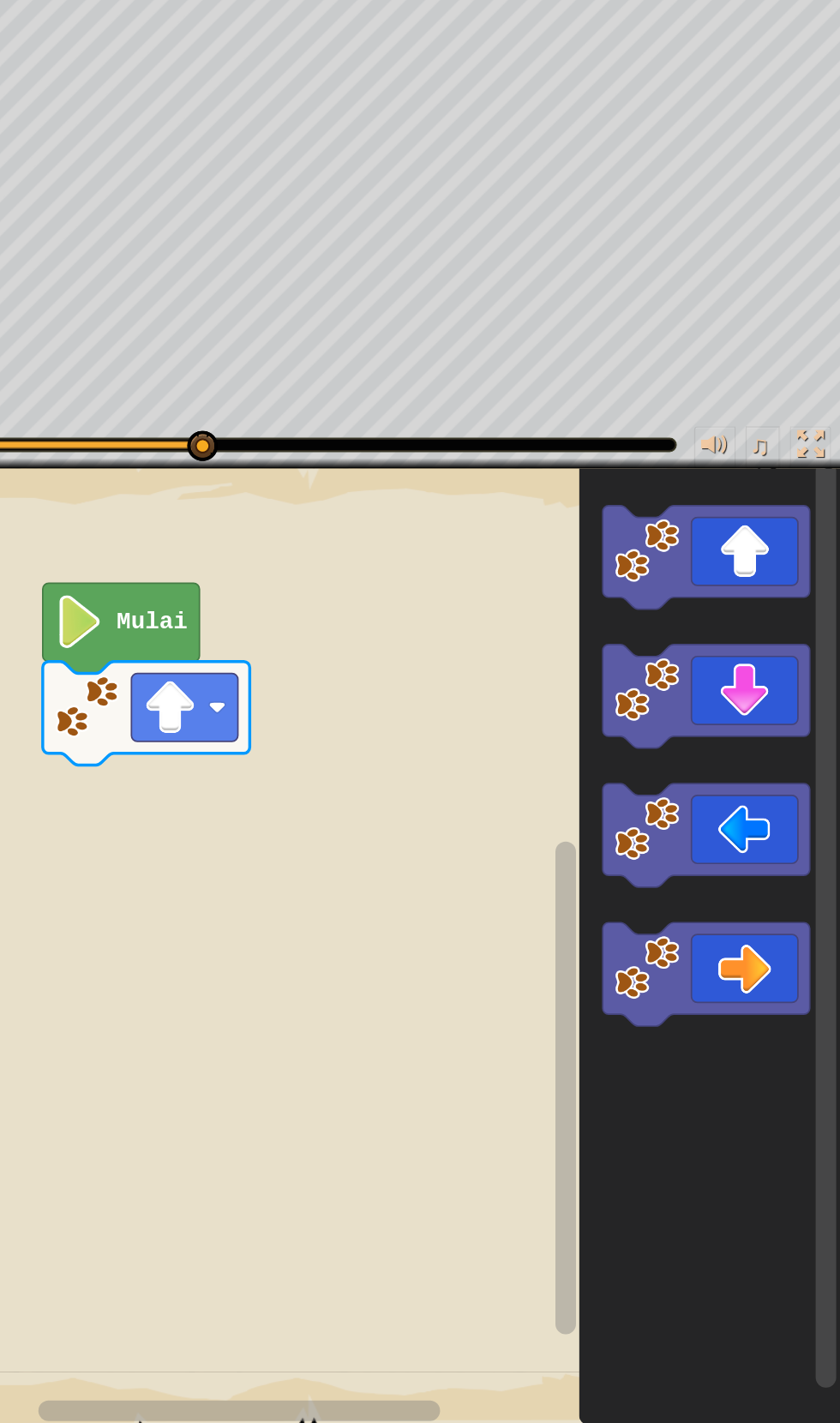
click at [308, 777] on rect "Ruang Kerja Blockly" at bounding box center [292, 777] width 89 height 57
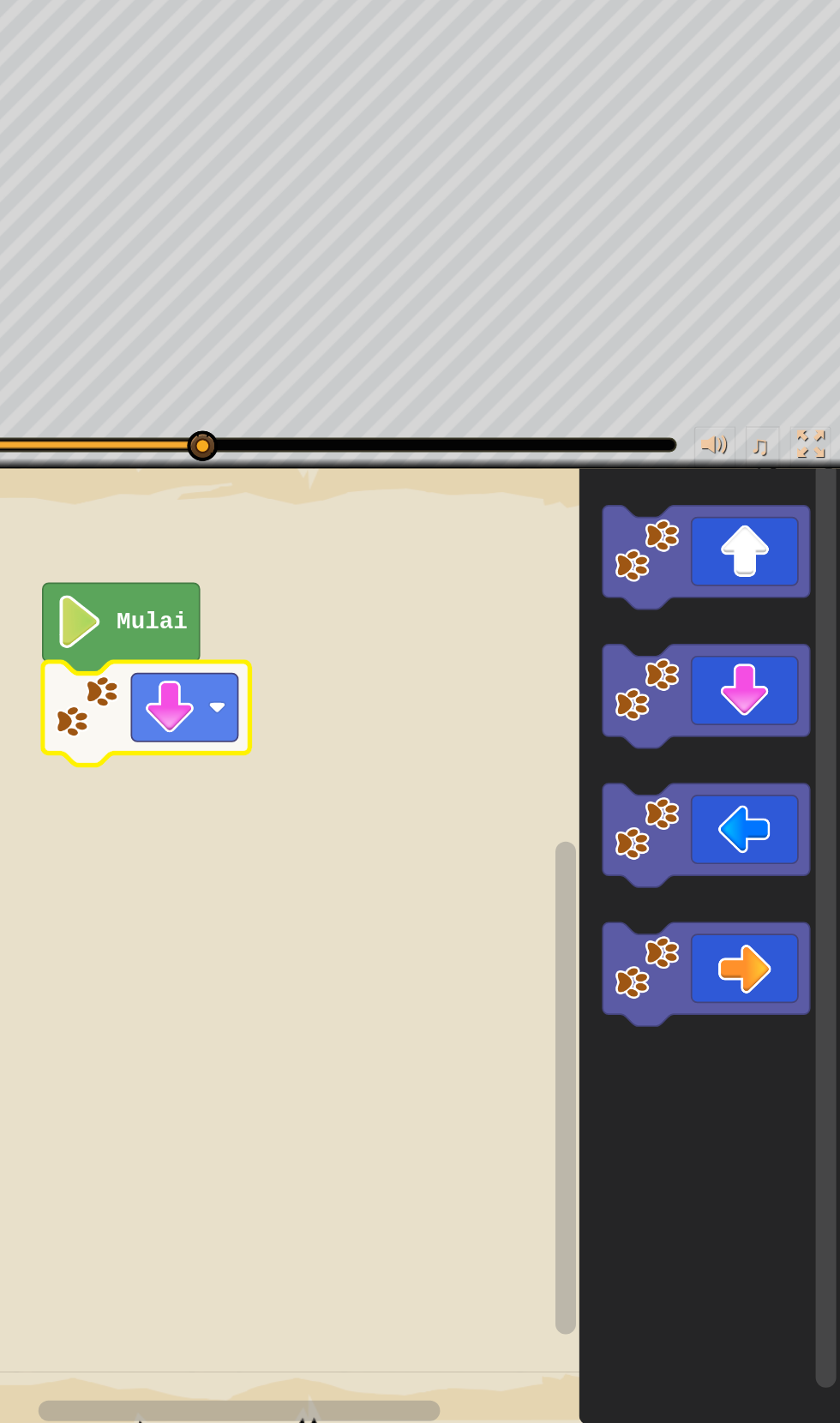
click at [280, 888] on rect "Ruang Kerja Blockly" at bounding box center [420, 973] width 840 height 805
click at [770, 772] on icon "Ruang Kerja Blockly" at bounding box center [726, 768] width 172 height 87
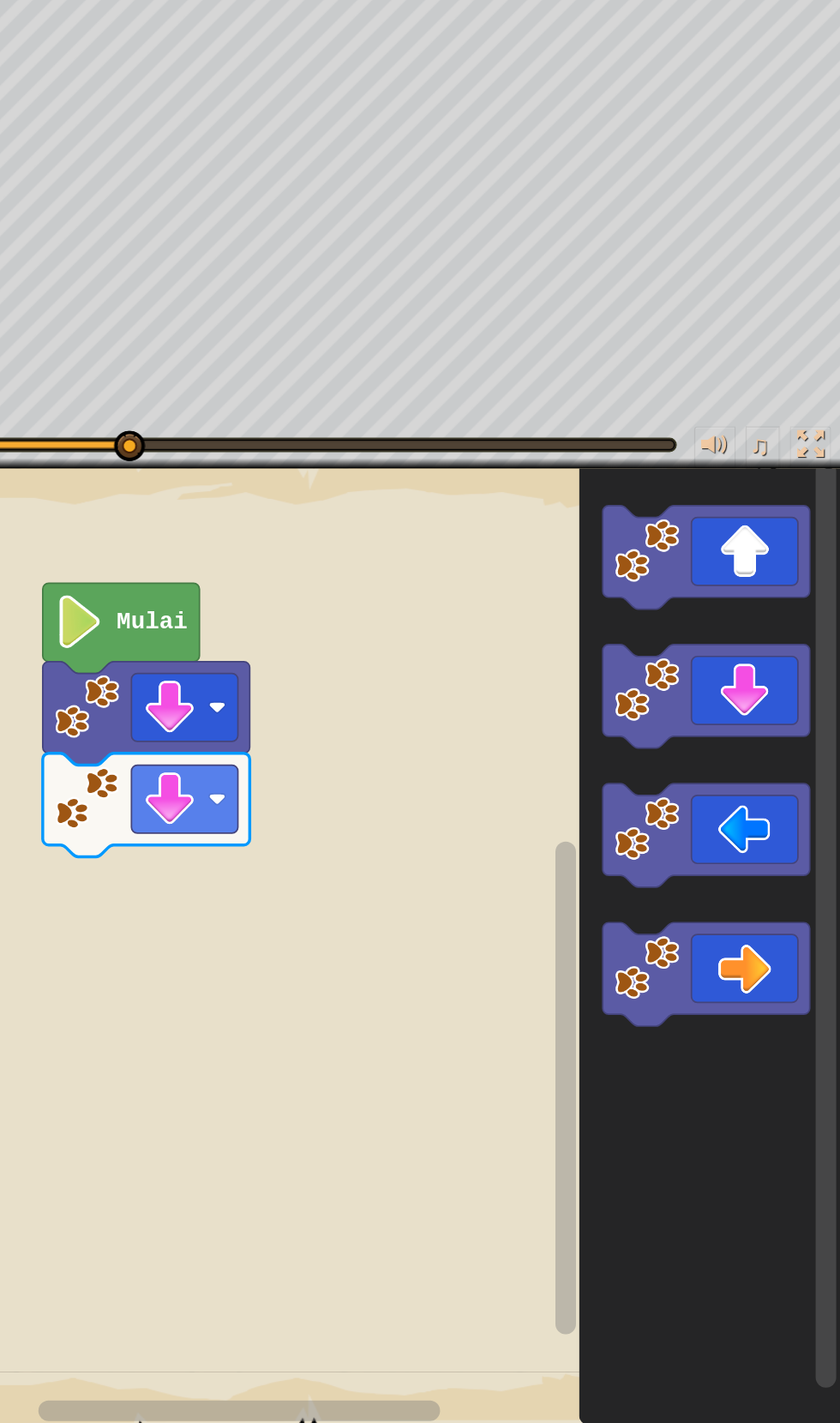
click at [760, 880] on icon "Ruang Kerja Blockly" at bounding box center [726, 884] width 172 height 87
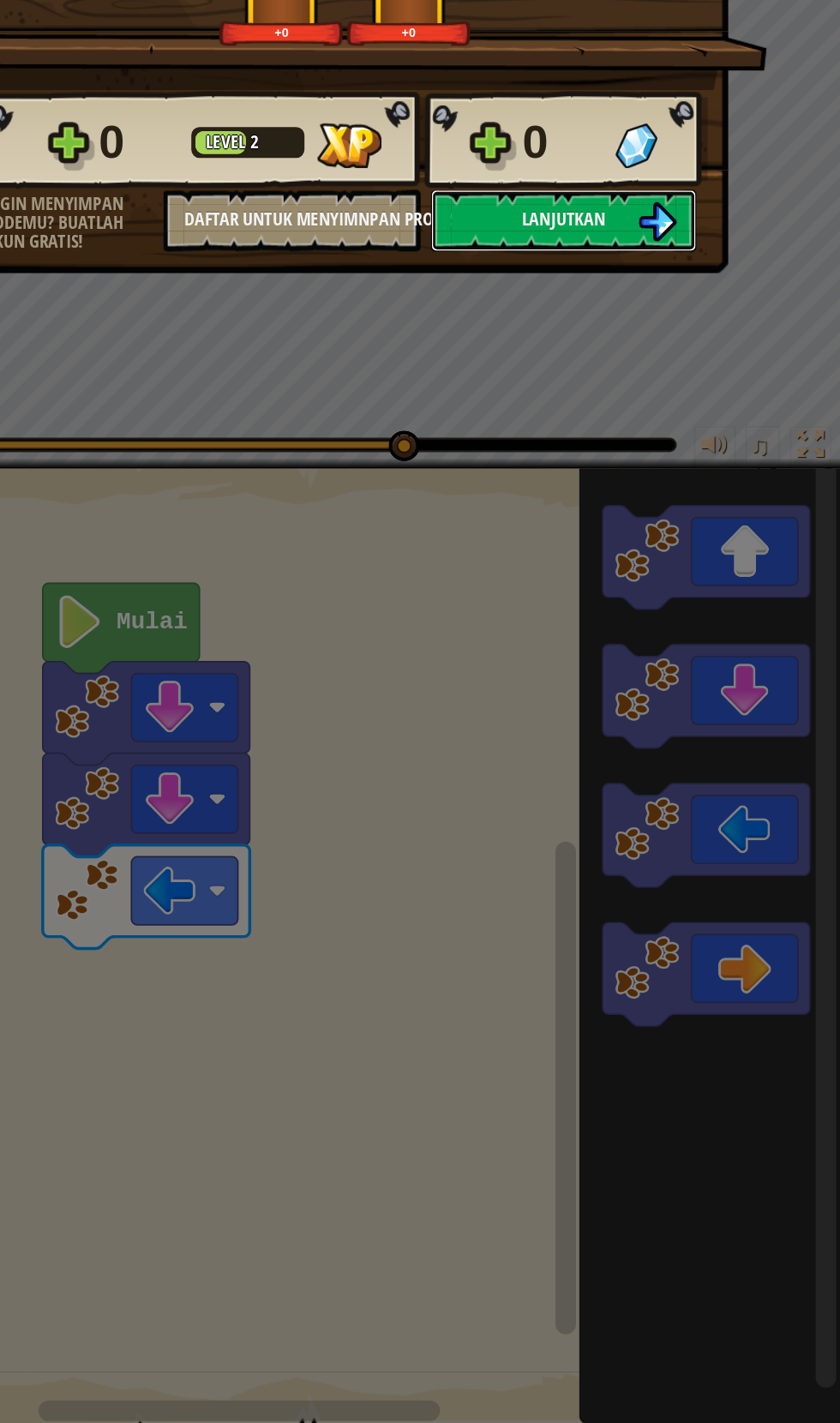
click at [629, 369] on span "Lanjutkan" at bounding box center [609, 371] width 70 height 22
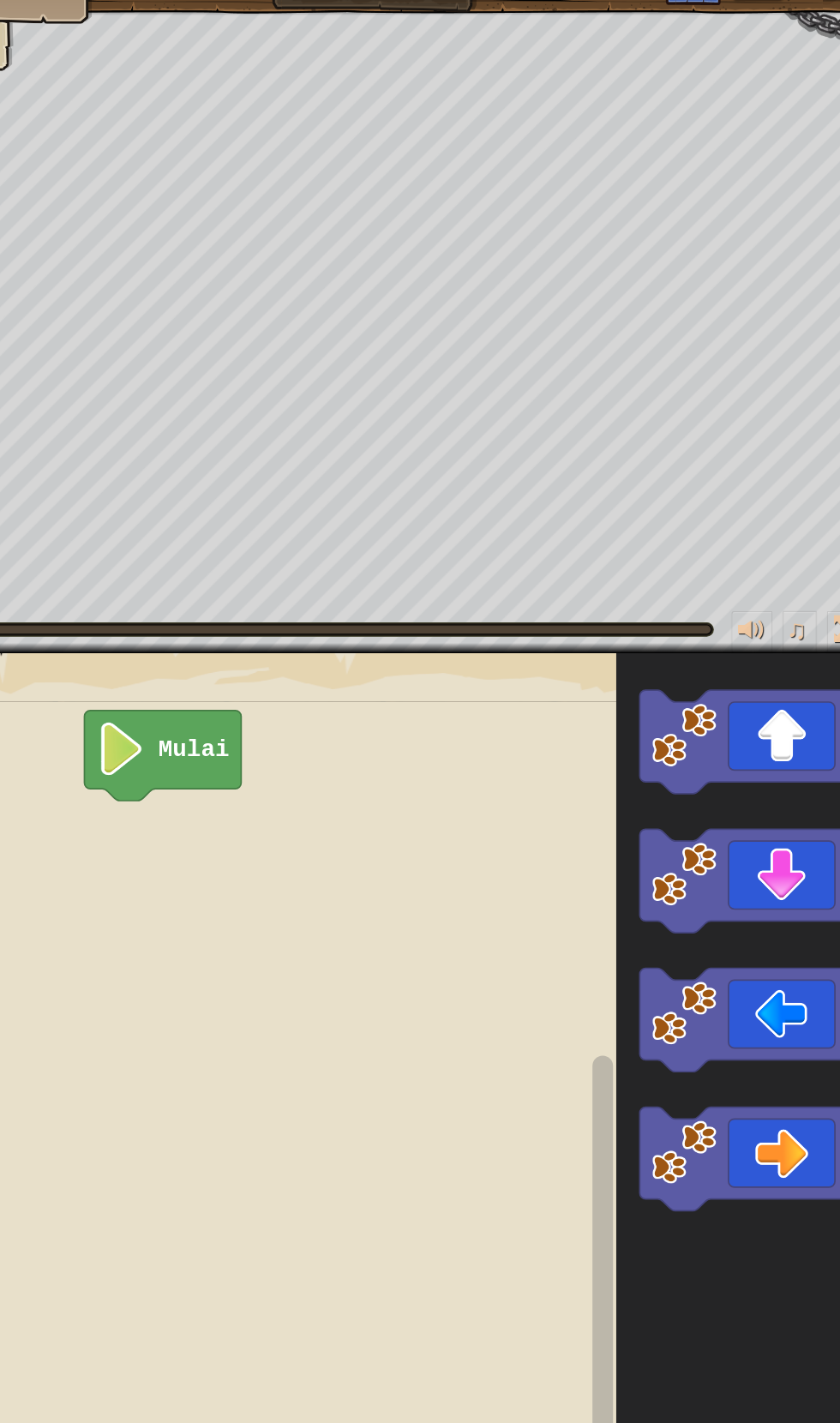
click at [744, 888] on icon "Ruang Kerja Blockly" at bounding box center [726, 884] width 172 height 87
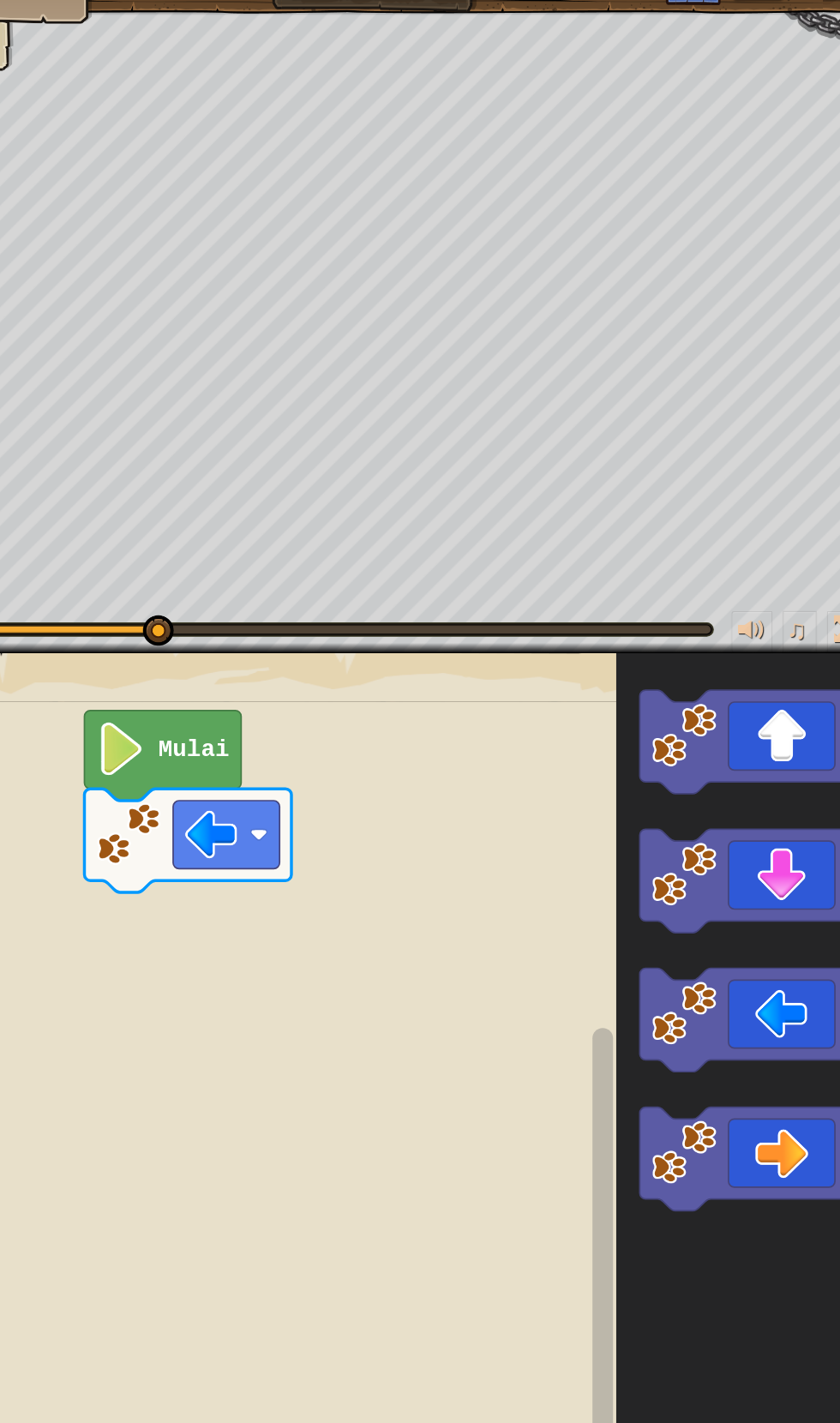
click at [742, 863] on icon "Ruang Kerja Blockly" at bounding box center [726, 884] width 172 height 87
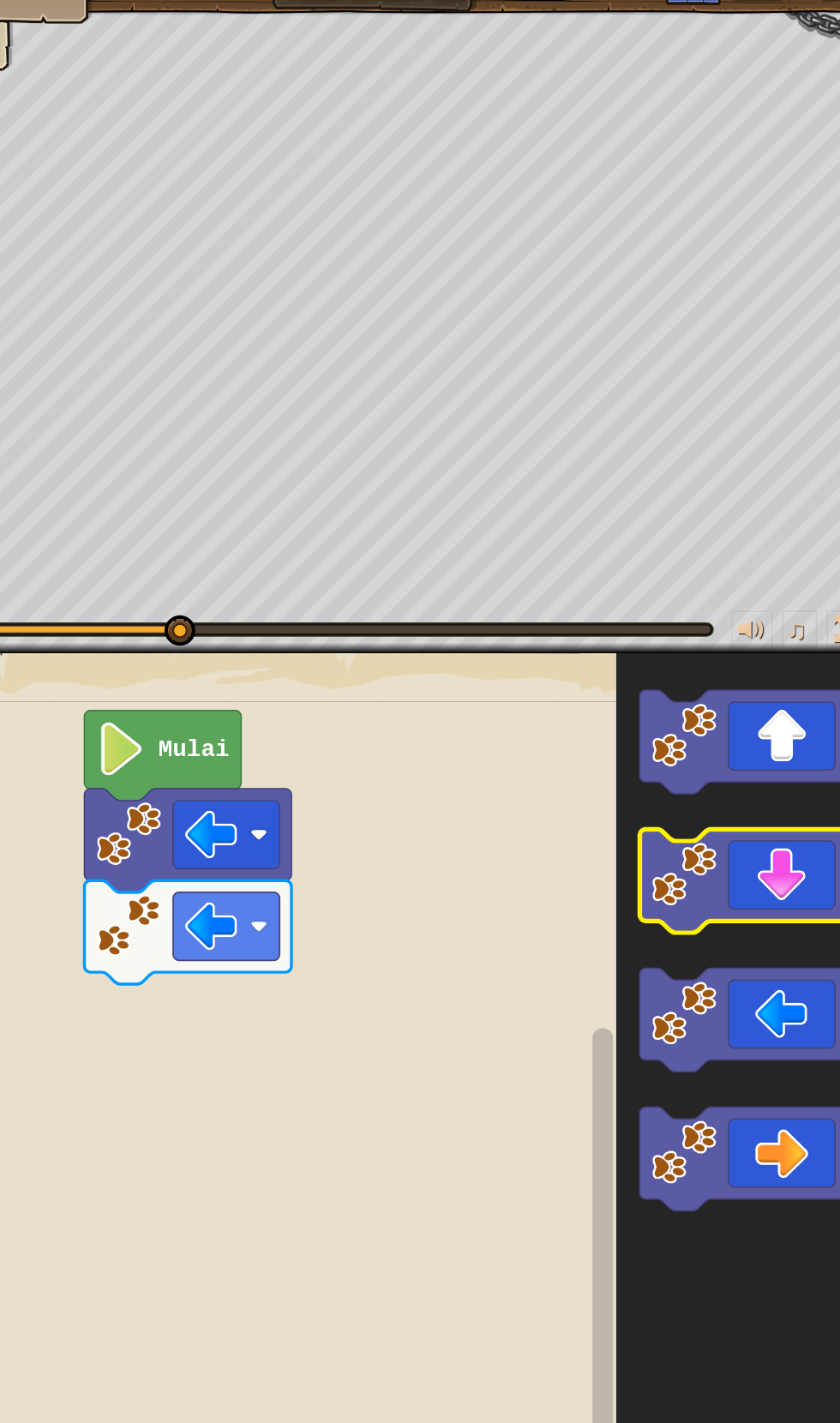
click at [766, 767] on icon "Ruang Kerja Blockly" at bounding box center [726, 768] width 172 height 87
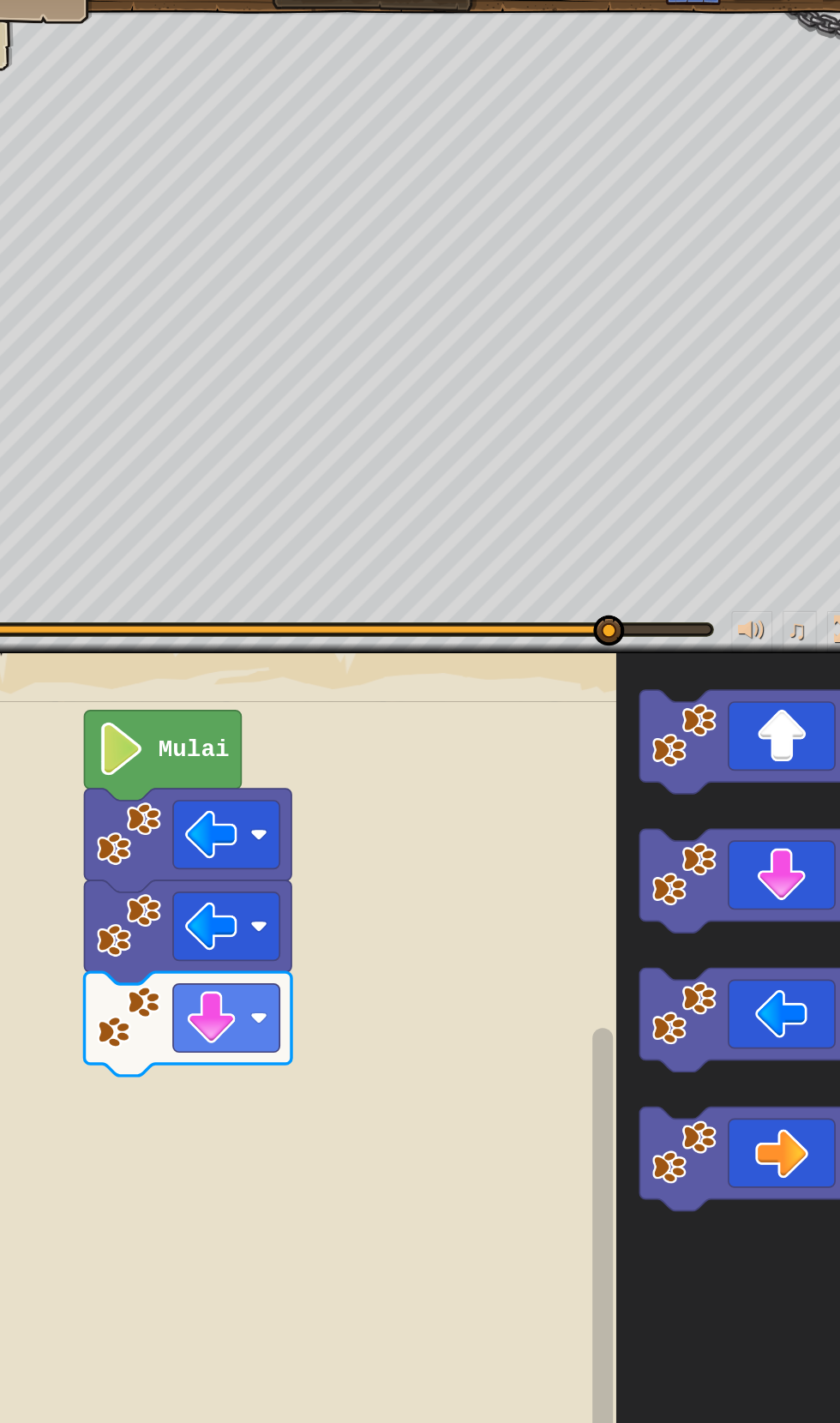
click at [742, 1008] on icon "Ruang Kerja Blockly" at bounding box center [726, 999] width 172 height 87
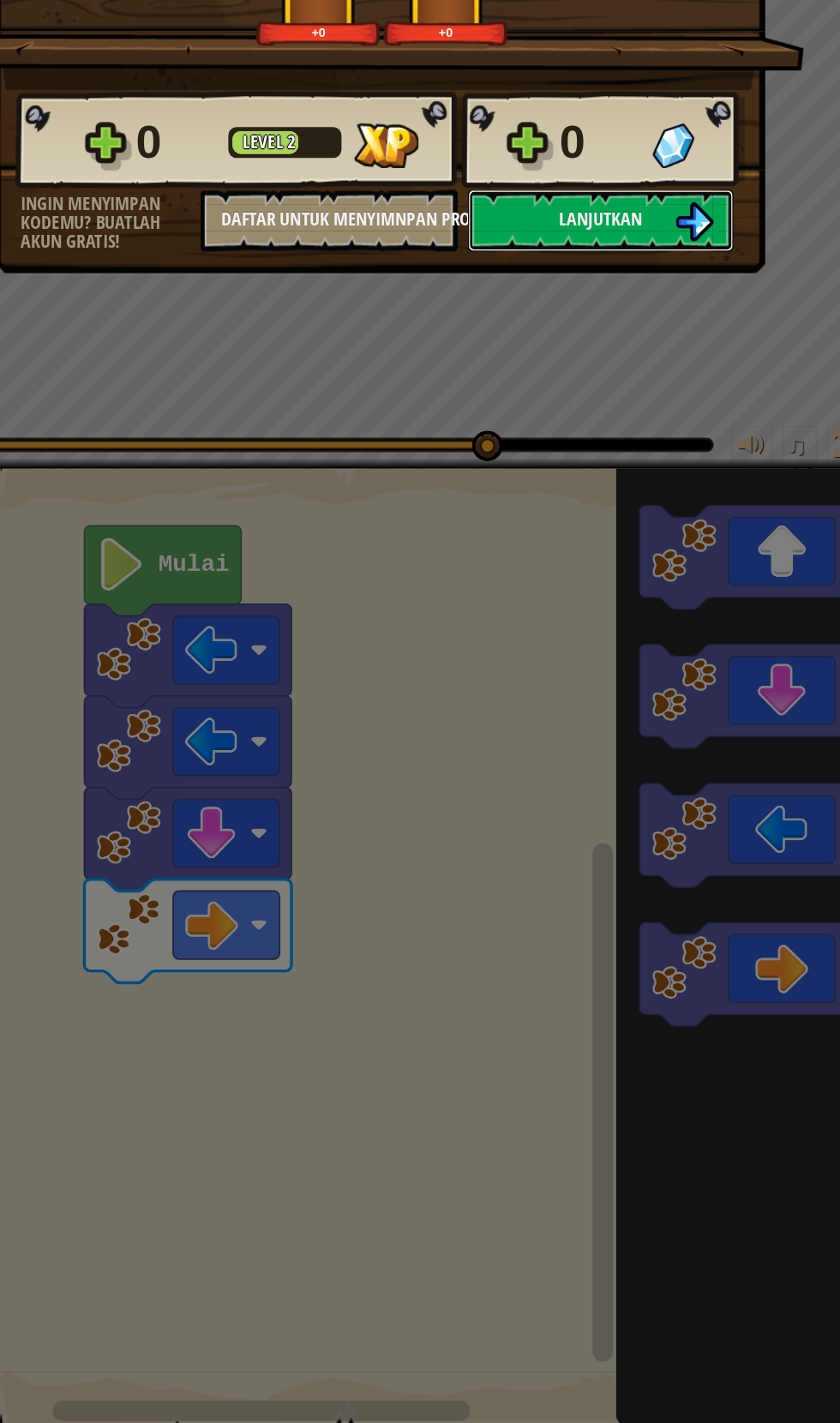
click at [661, 360] on button "Lanjutkan" at bounding box center [609, 373] width 221 height 52
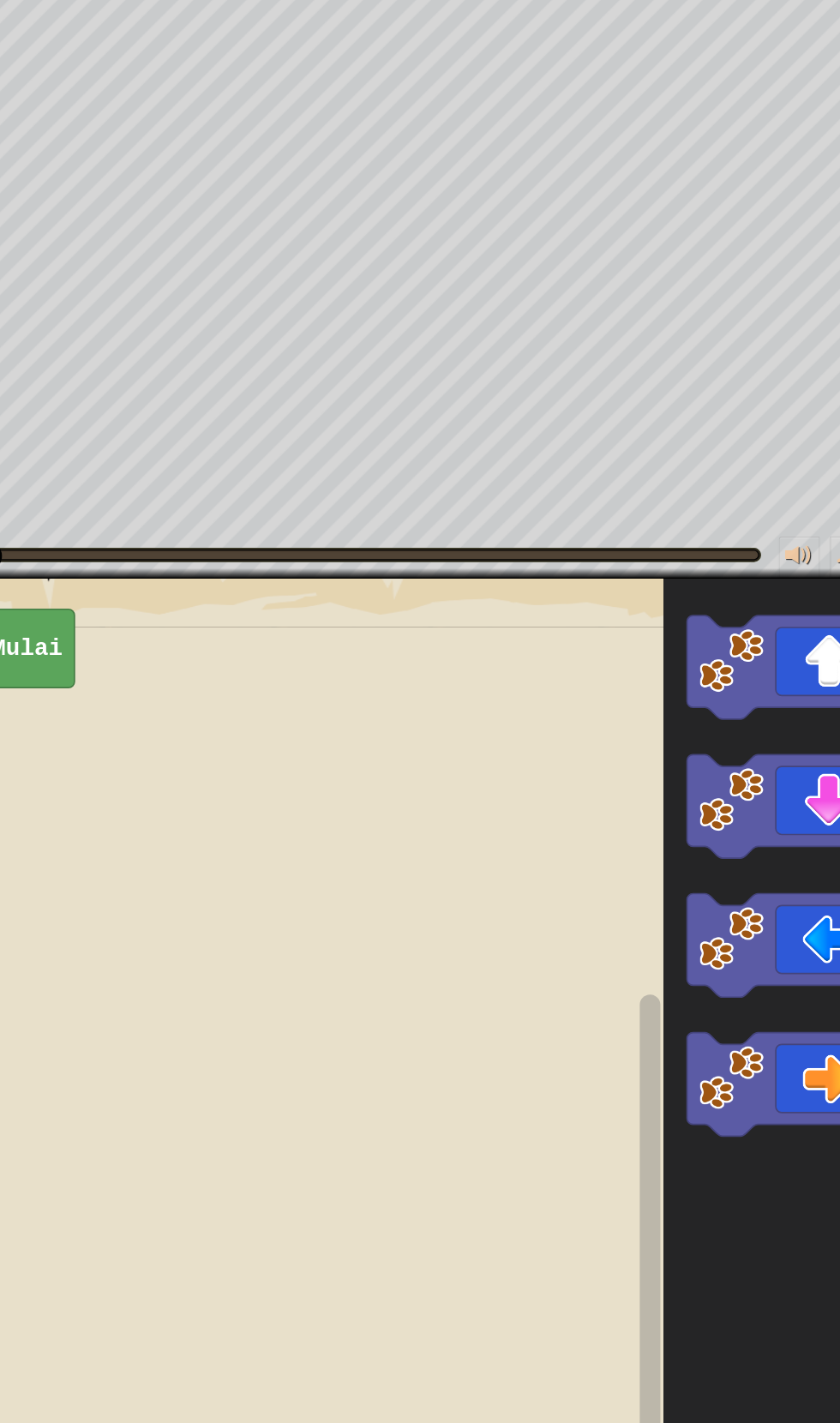
click at [724, 659] on icon "Ruang Kerja Blockly" at bounding box center [726, 653] width 172 height 87
click at [733, 886] on icon "Ruang Kerja Blockly" at bounding box center [726, 884] width 172 height 87
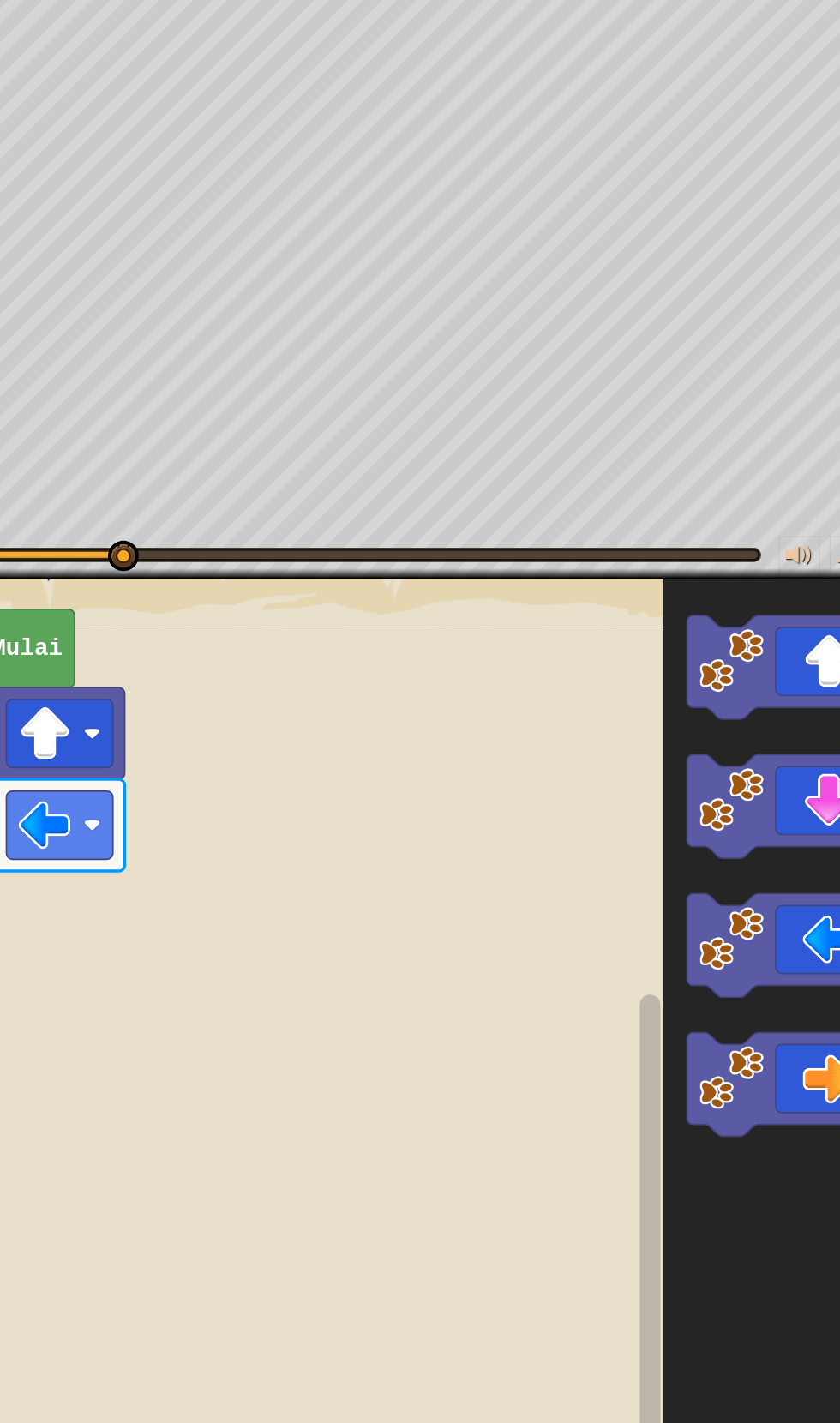
click at [748, 762] on icon "Ruang Kerja Blockly" at bounding box center [726, 768] width 172 height 87
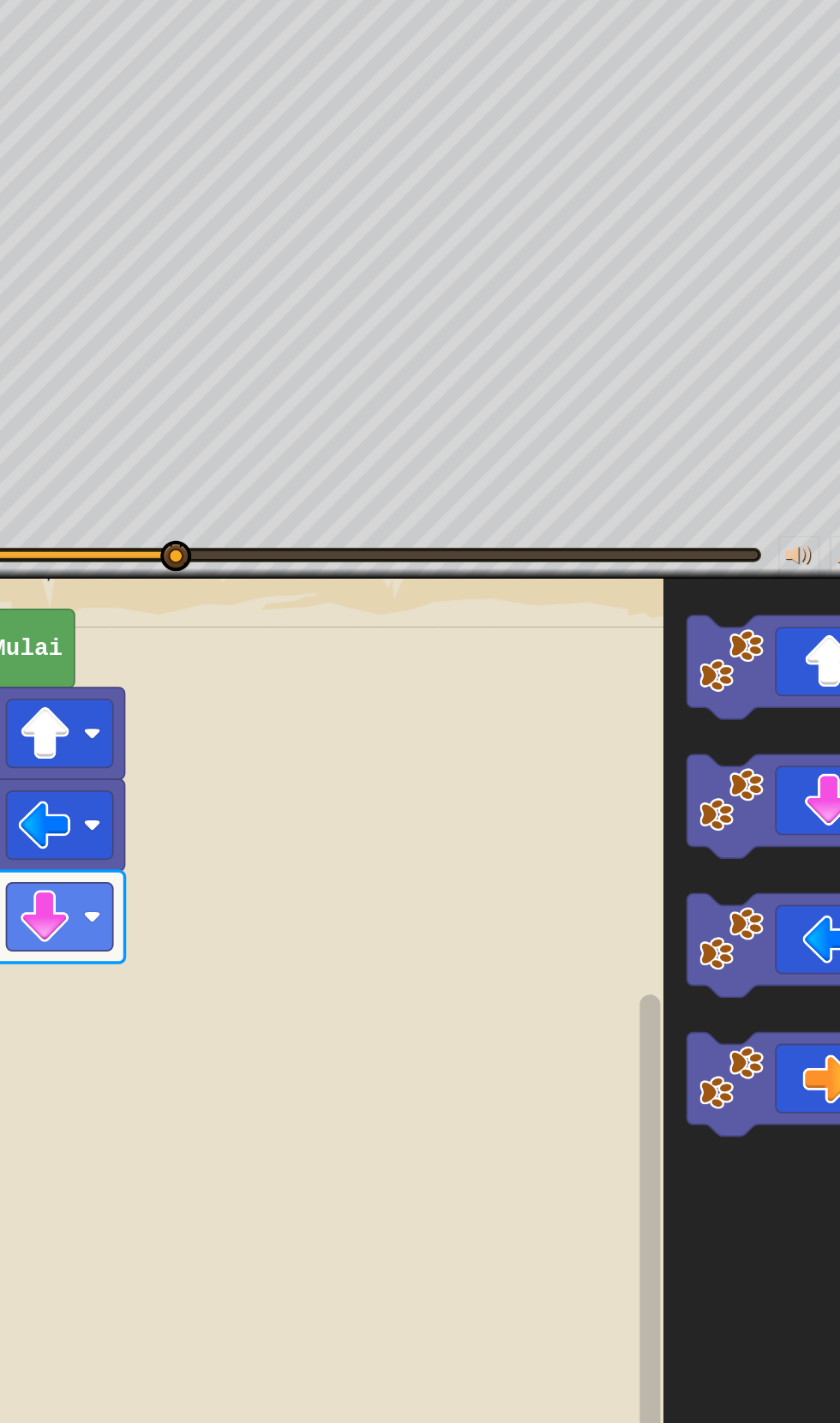
click at [750, 765] on icon "Ruang Kerja Blockly" at bounding box center [726, 768] width 172 height 87
click at [734, 987] on icon "Ruang Kerja Blockly" at bounding box center [726, 999] width 172 height 87
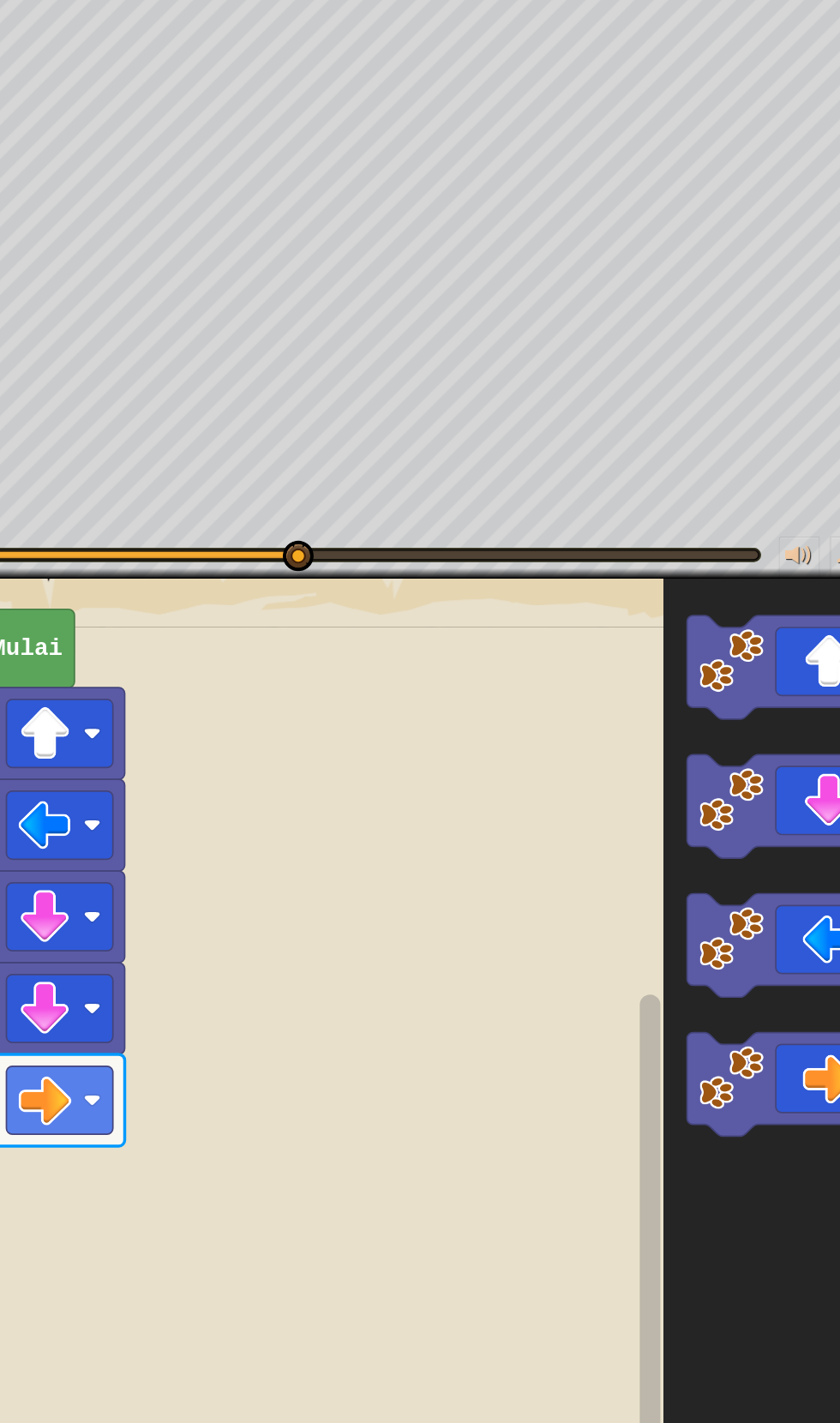
click at [728, 996] on icon "Ruang Kerja Blockly" at bounding box center [726, 999] width 172 height 87
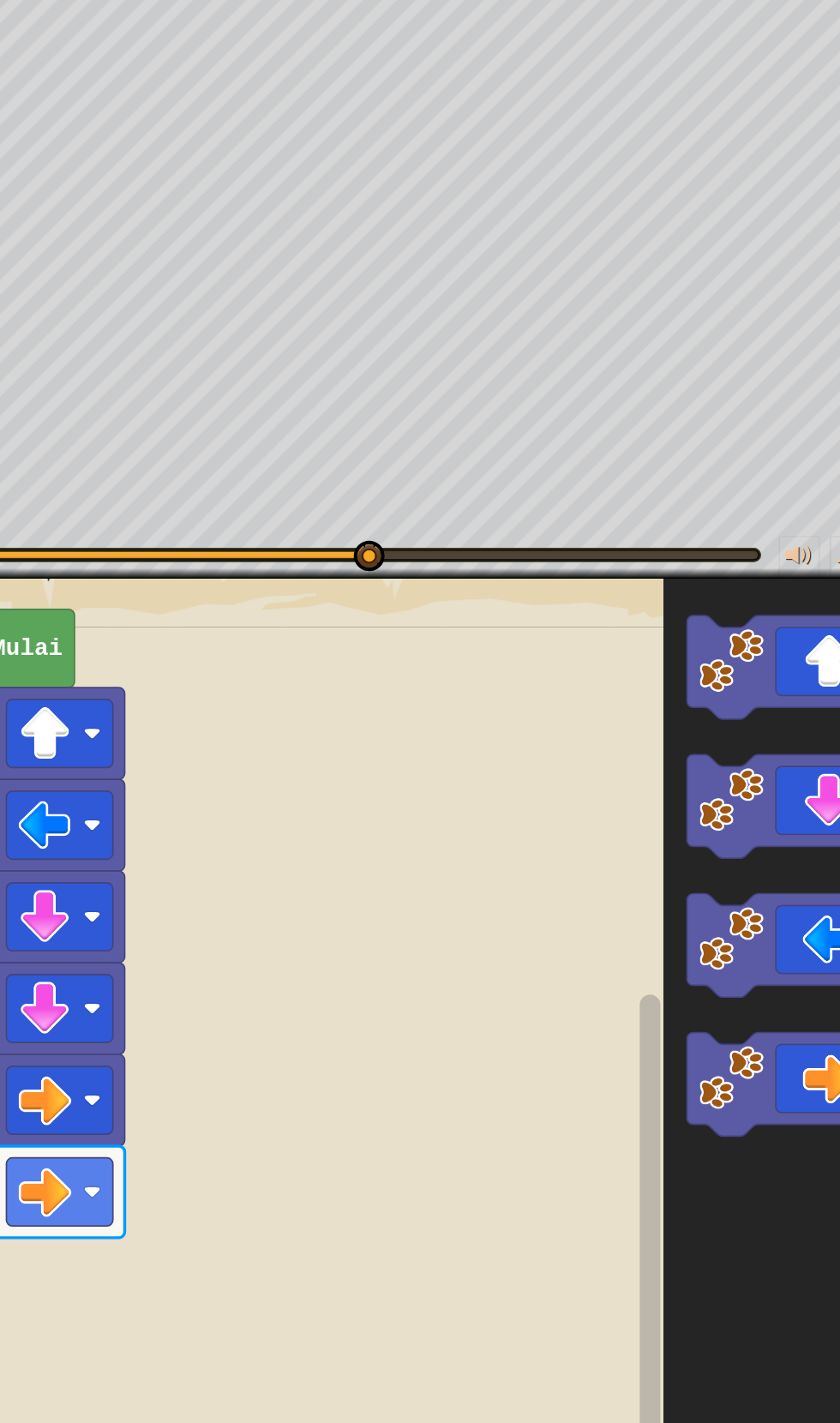
click at [748, 651] on icon "Ruang Kerja Blockly" at bounding box center [726, 653] width 172 height 87
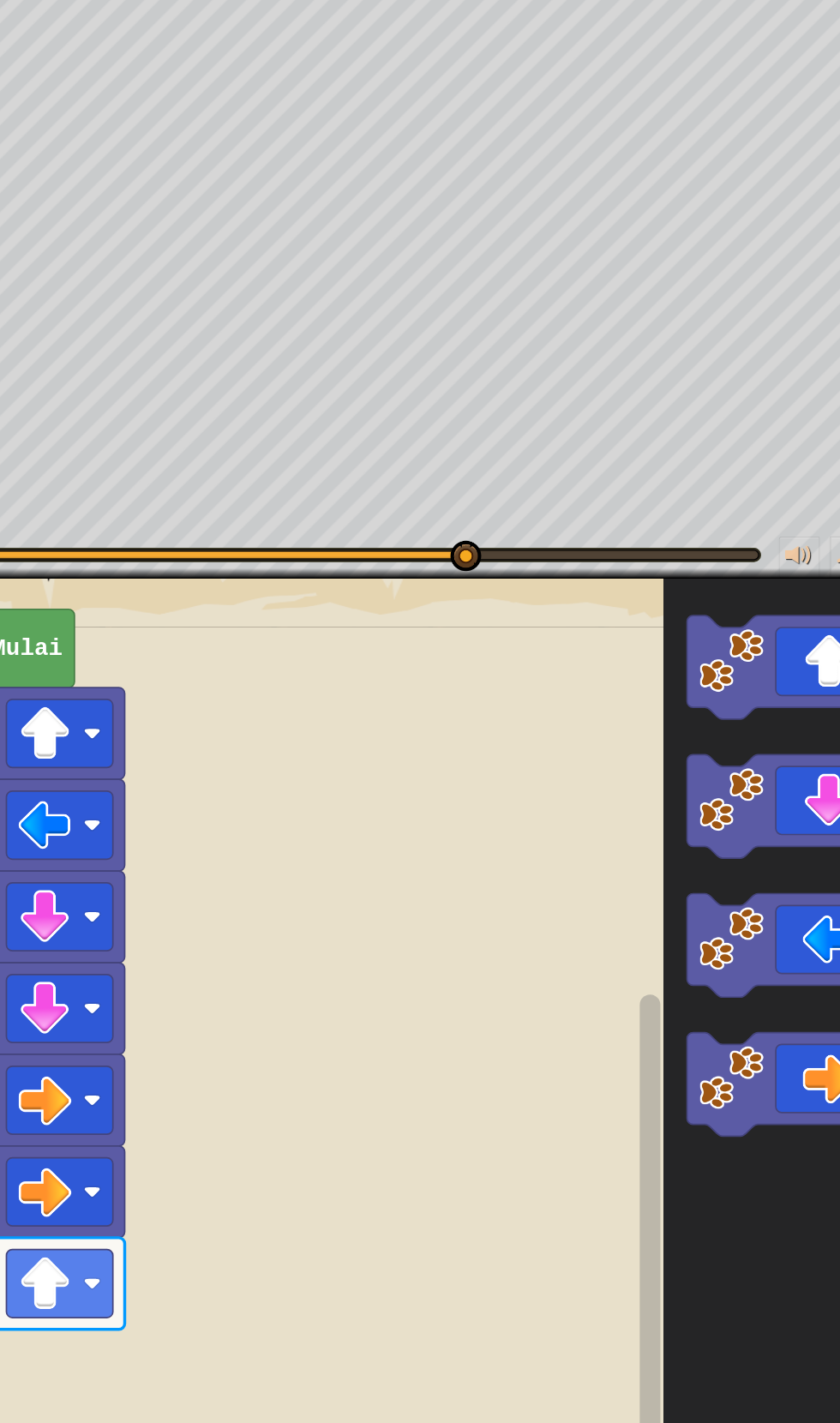
click at [734, 632] on icon "Ruang Kerja Blockly" at bounding box center [726, 653] width 172 height 87
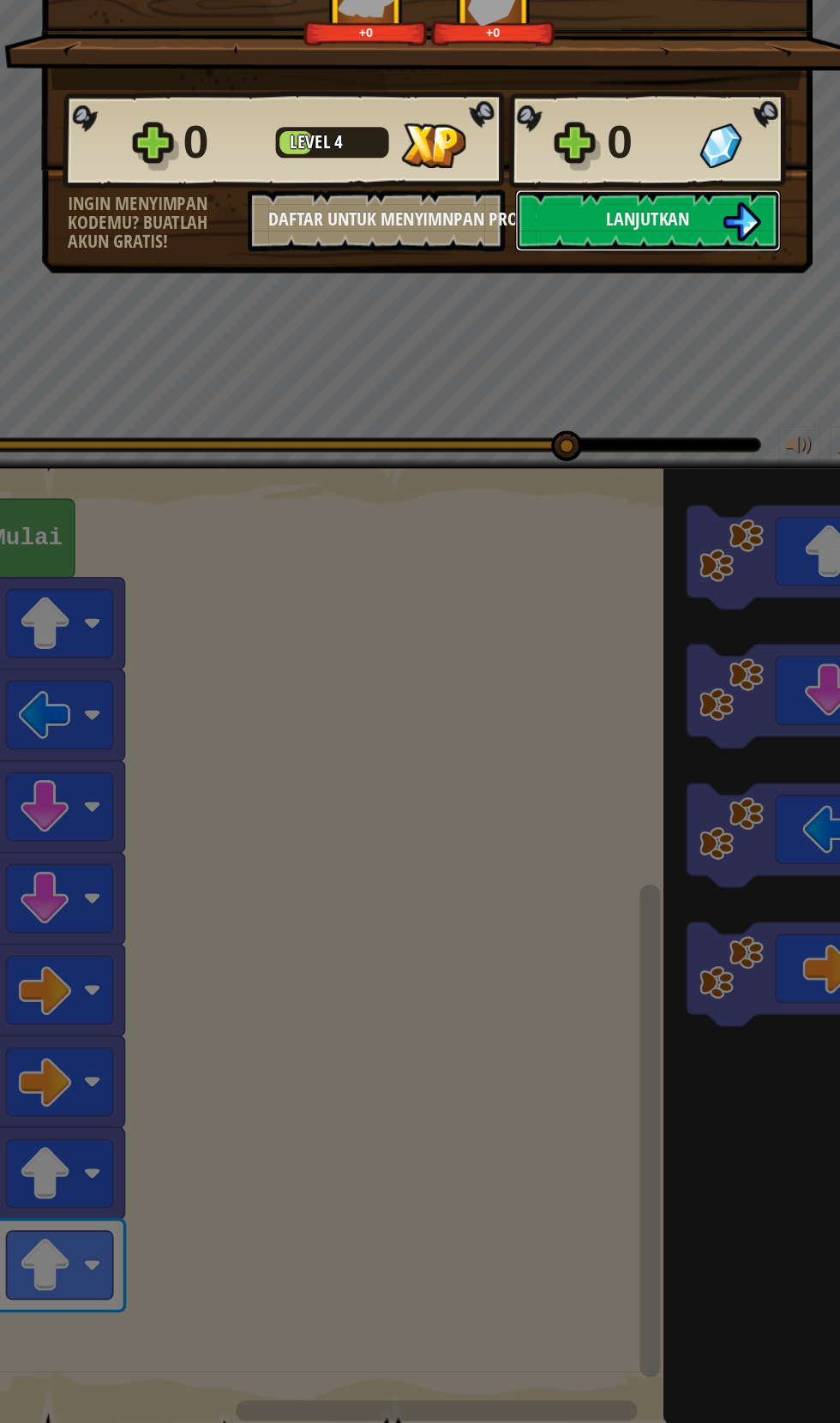
click at [648, 388] on button "Lanjutkan" at bounding box center [609, 373] width 221 height 52
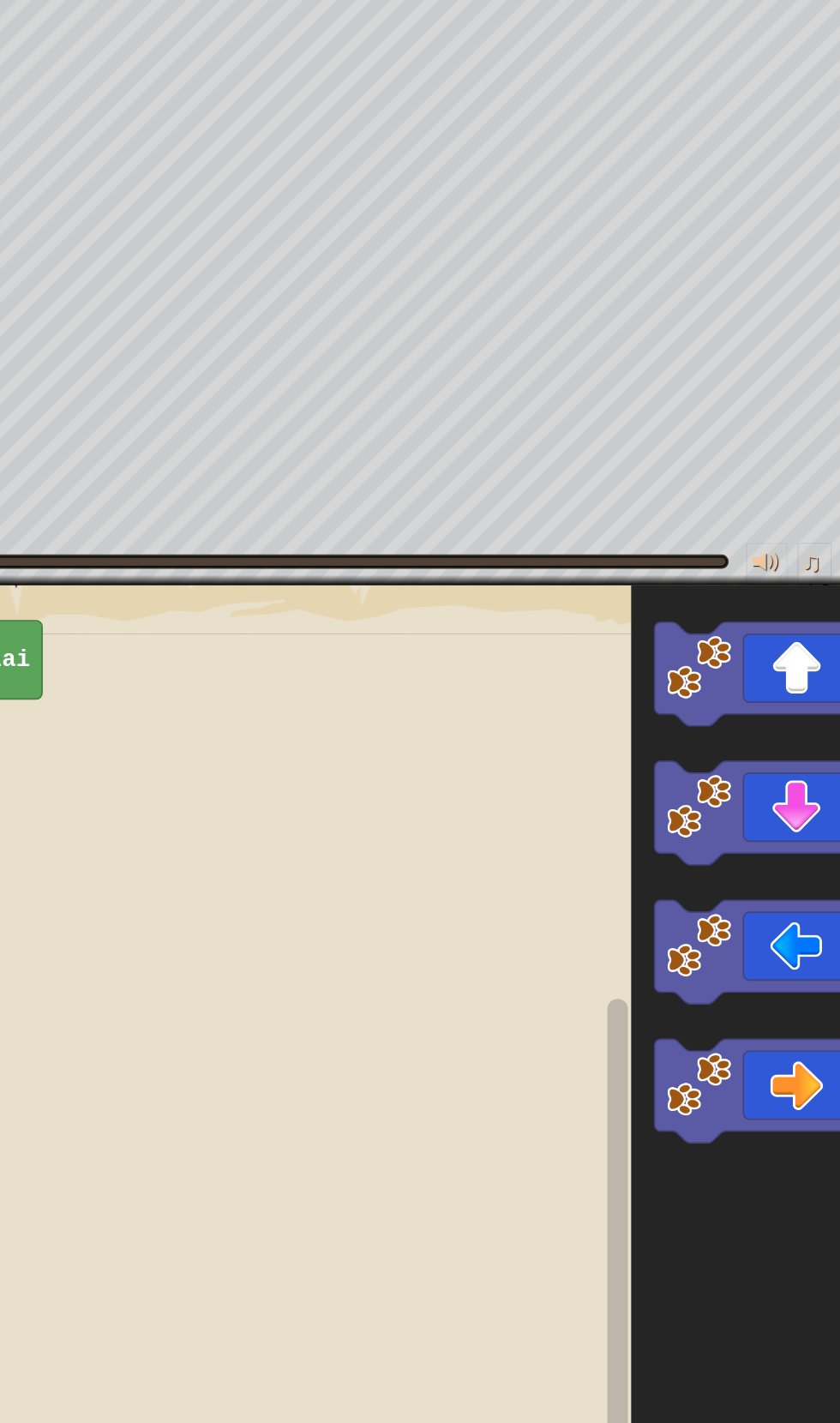
click at [751, 667] on icon "Ruang Kerja Blockly" at bounding box center [726, 653] width 172 height 87
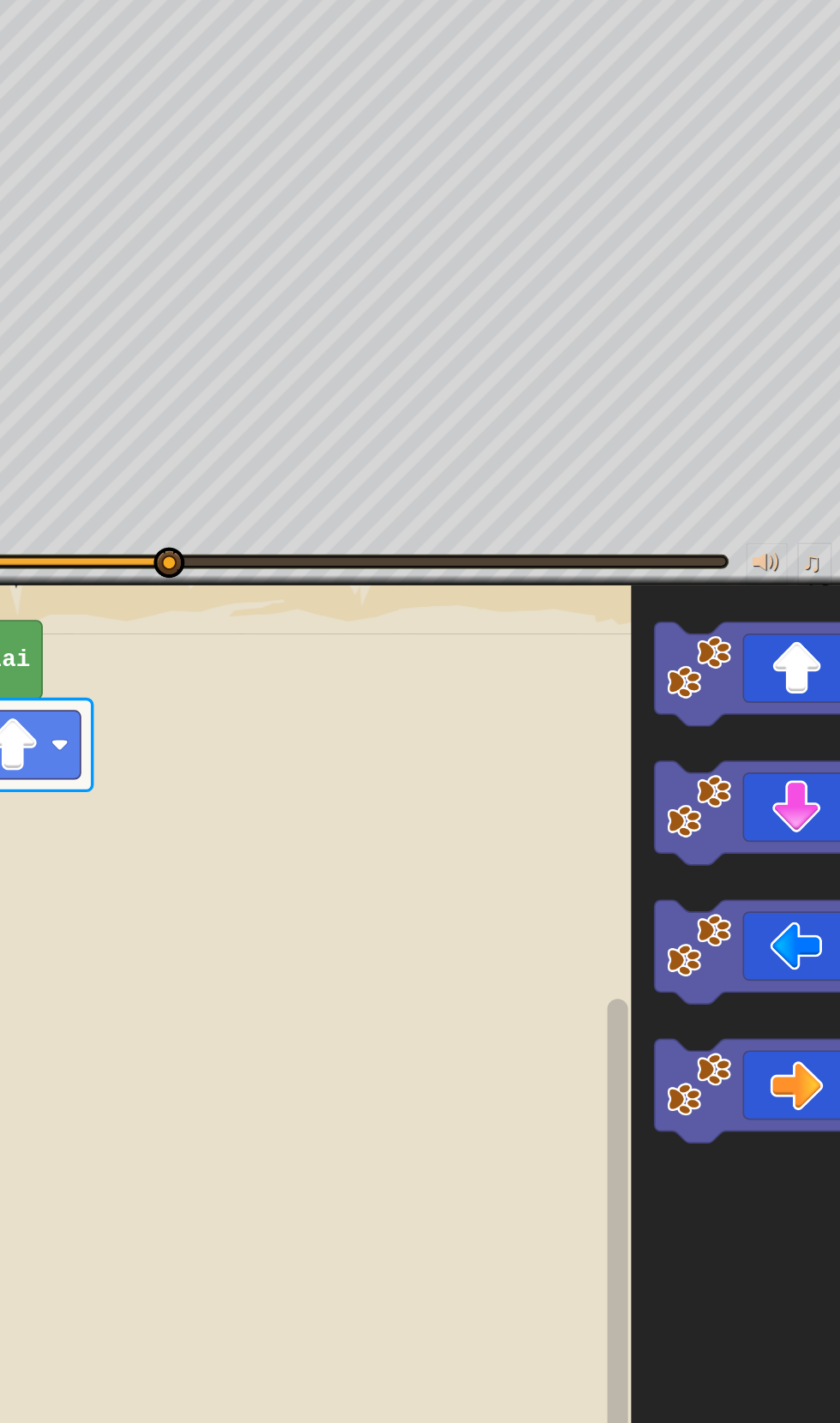
click at [759, 908] on icon "Ruang Kerja Blockly" at bounding box center [726, 884] width 172 height 87
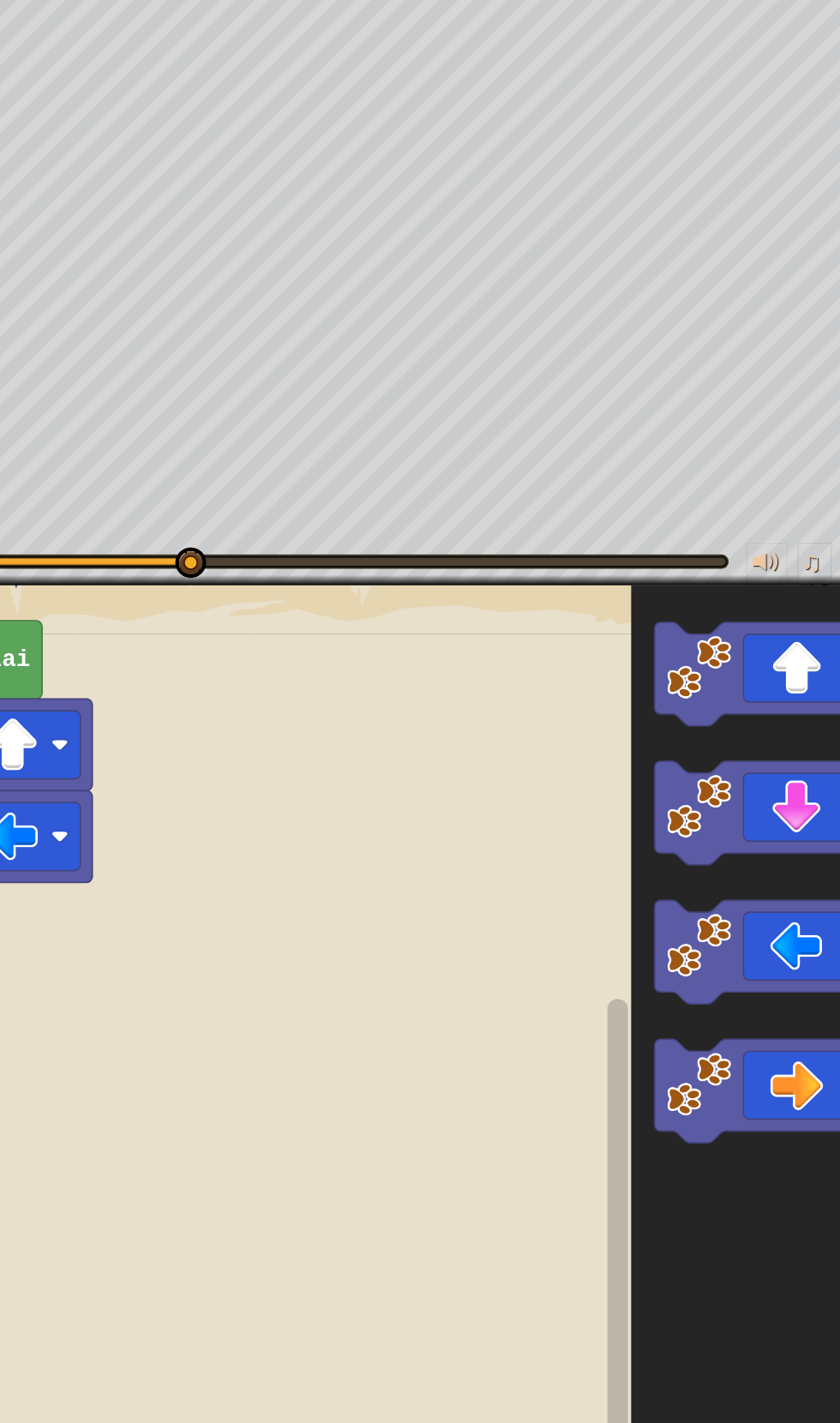
click at [746, 993] on icon "Ruang Kerja Blockly" at bounding box center [726, 999] width 172 height 87
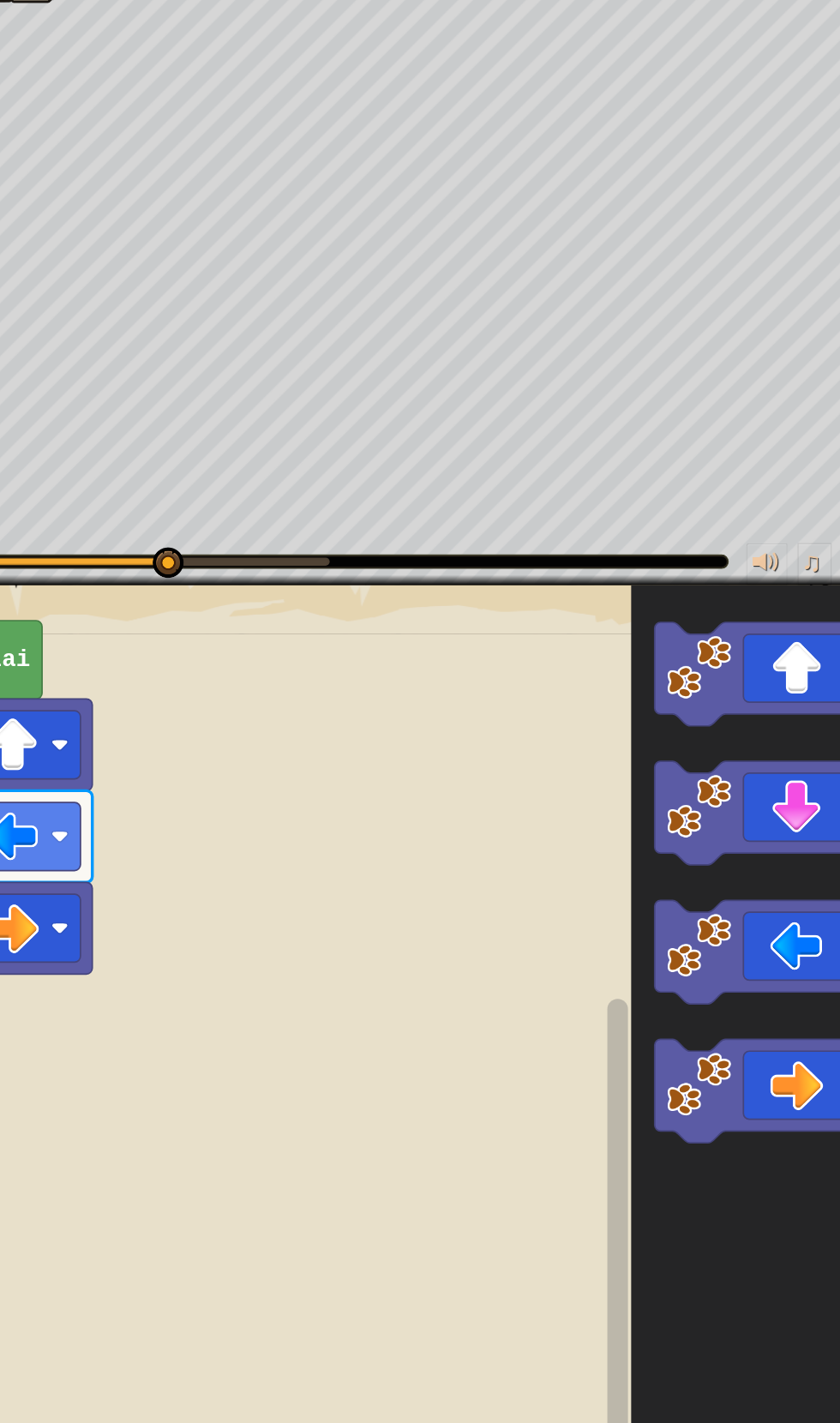
click at [747, 1007] on icon "Ruang Kerja Blockly" at bounding box center [726, 999] width 172 height 87
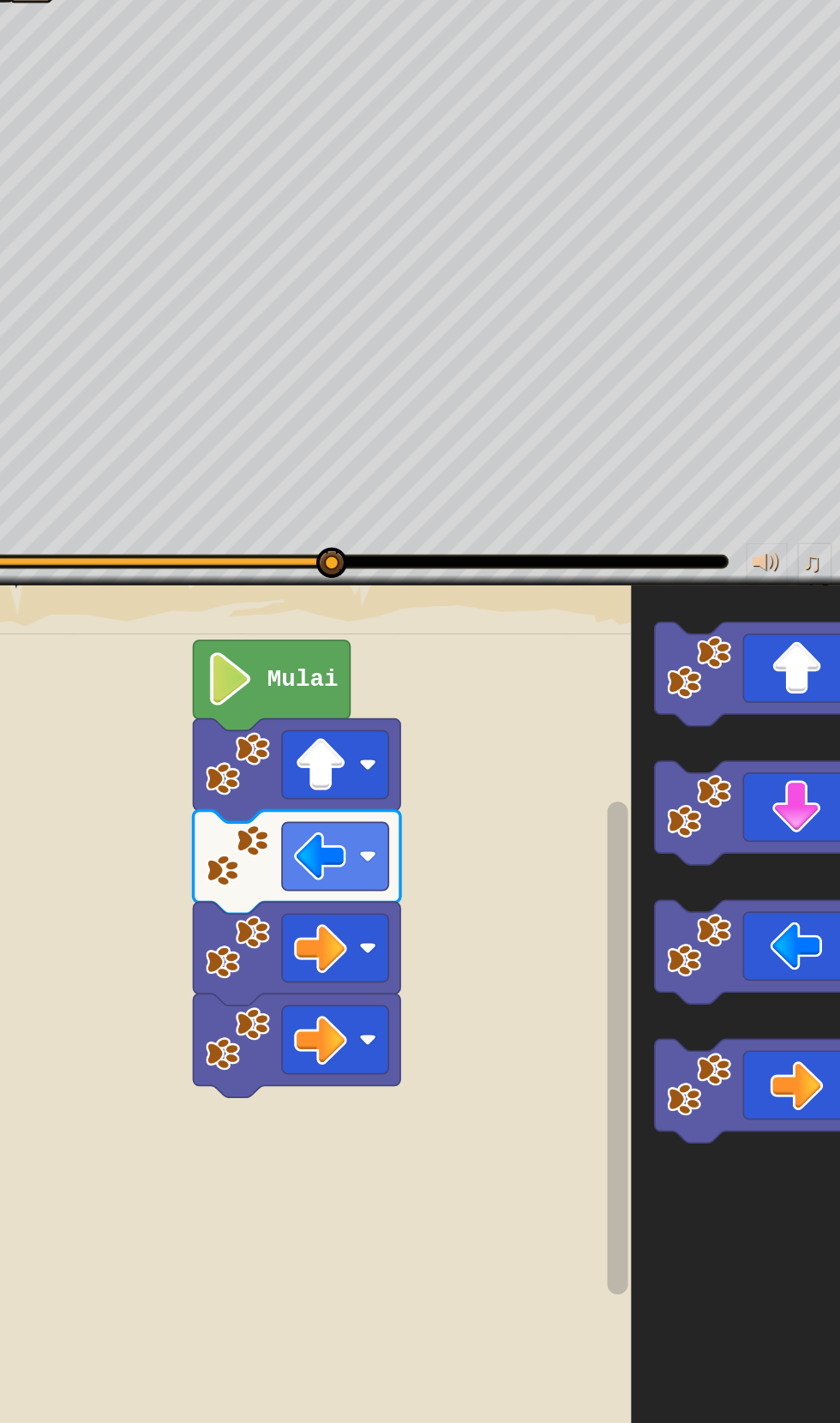
click at [327, 639] on icon "Ruang Kerja Blockly" at bounding box center [321, 662] width 131 height 76
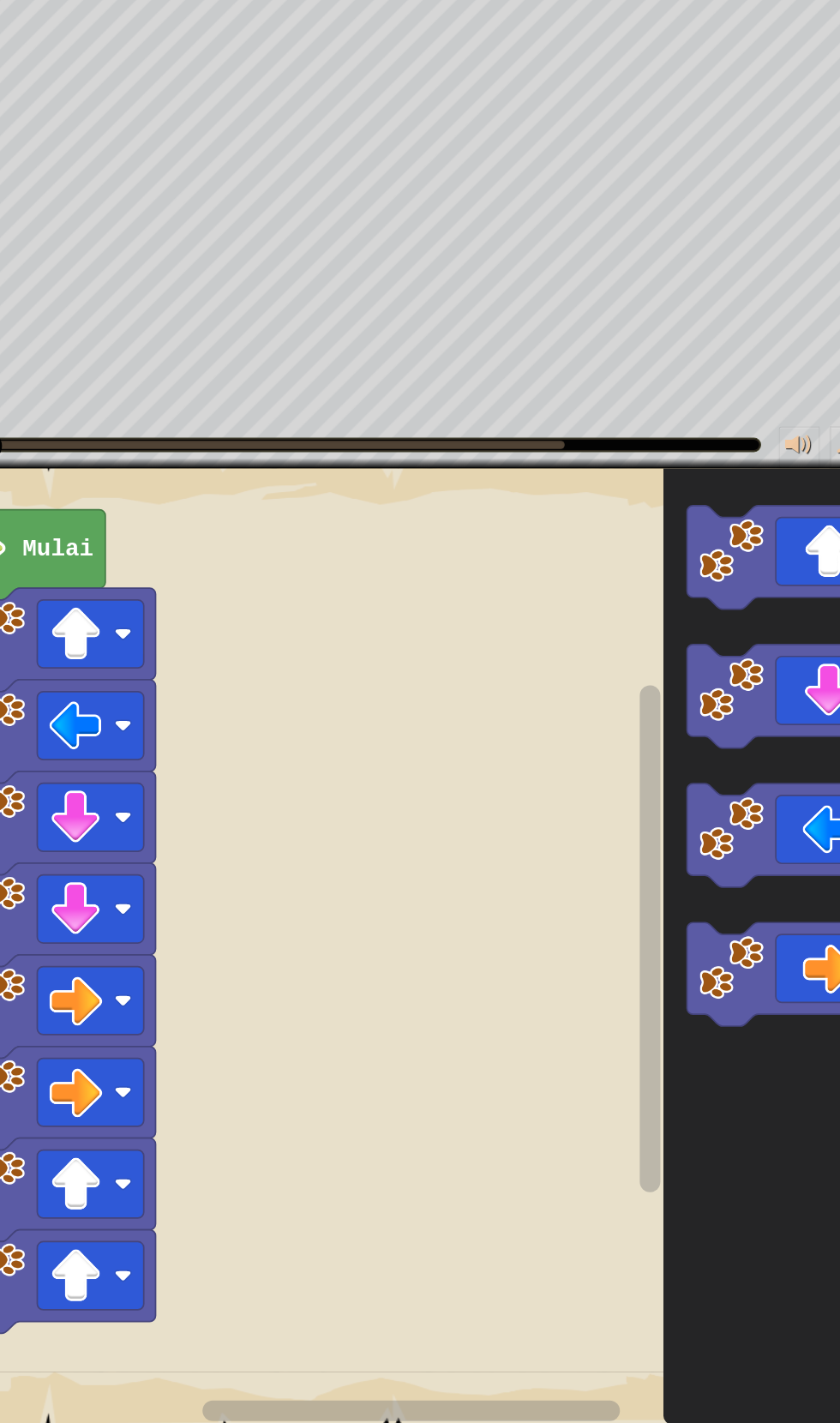
click at [733, 654] on icon "Ruang Kerja Blockly" at bounding box center [726, 653] width 172 height 87
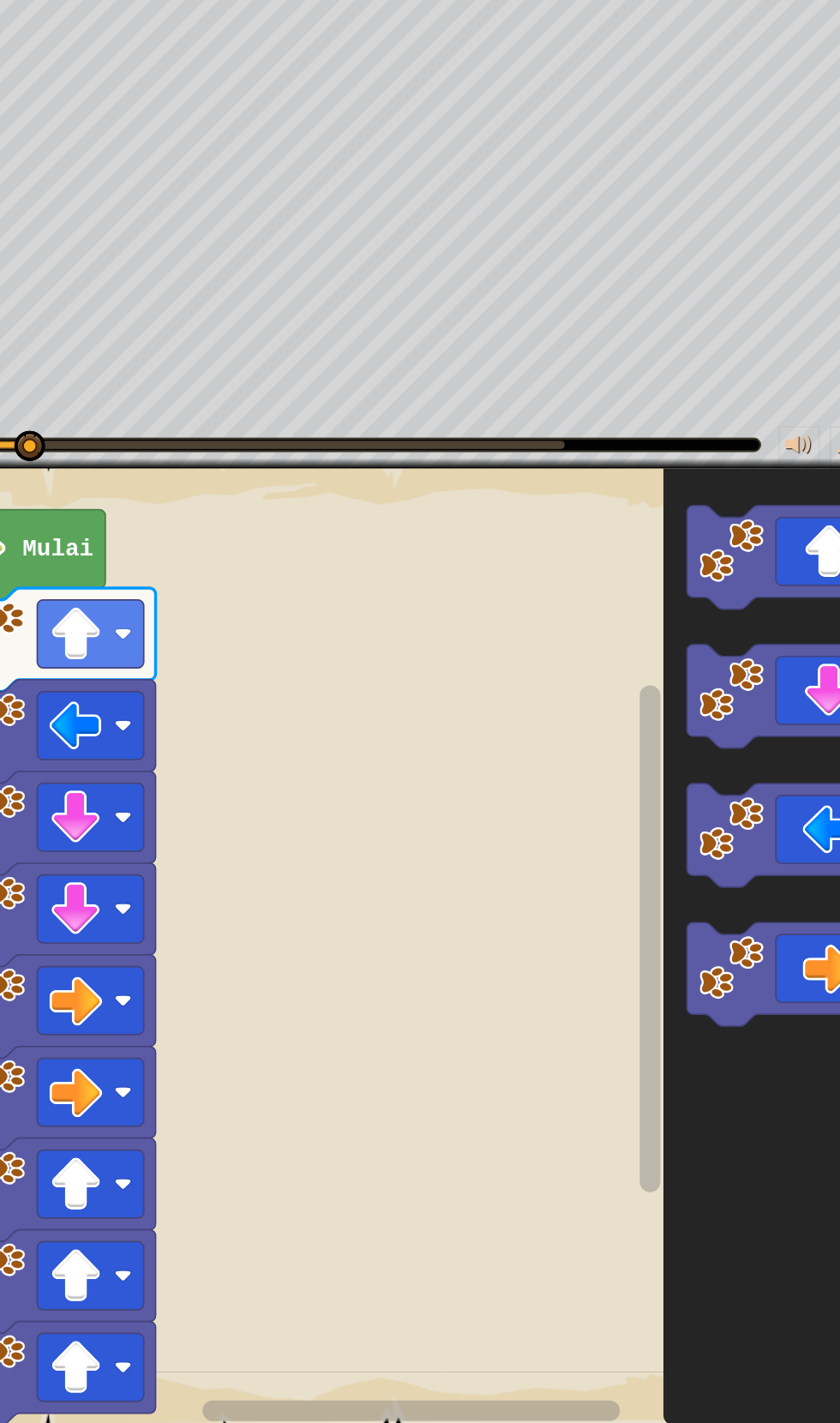
click at [728, 902] on icon "Ruang Kerja Blockly" at bounding box center [726, 884] width 172 height 87
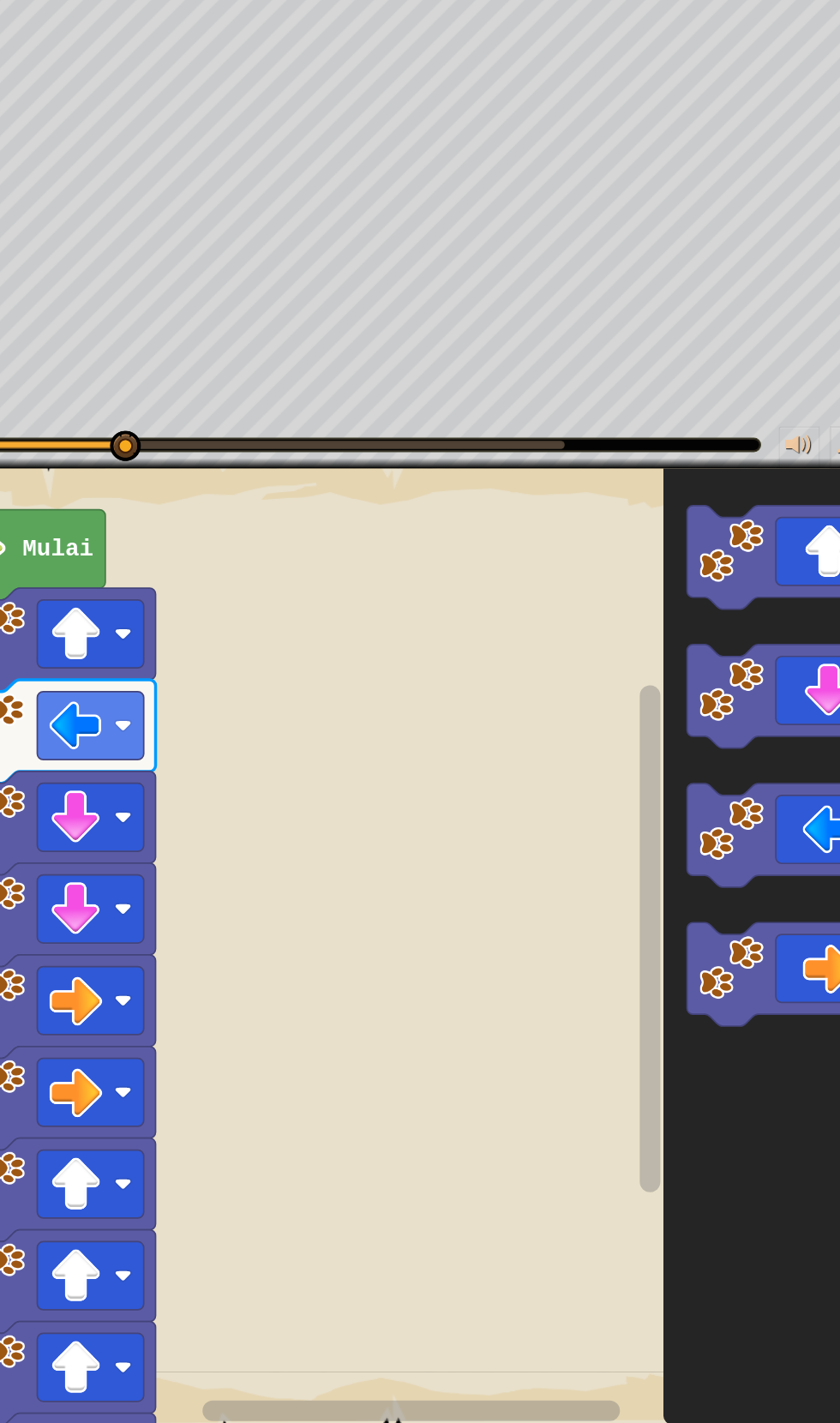
click at [735, 772] on icon "Ruang Kerja Blockly" at bounding box center [726, 768] width 172 height 87
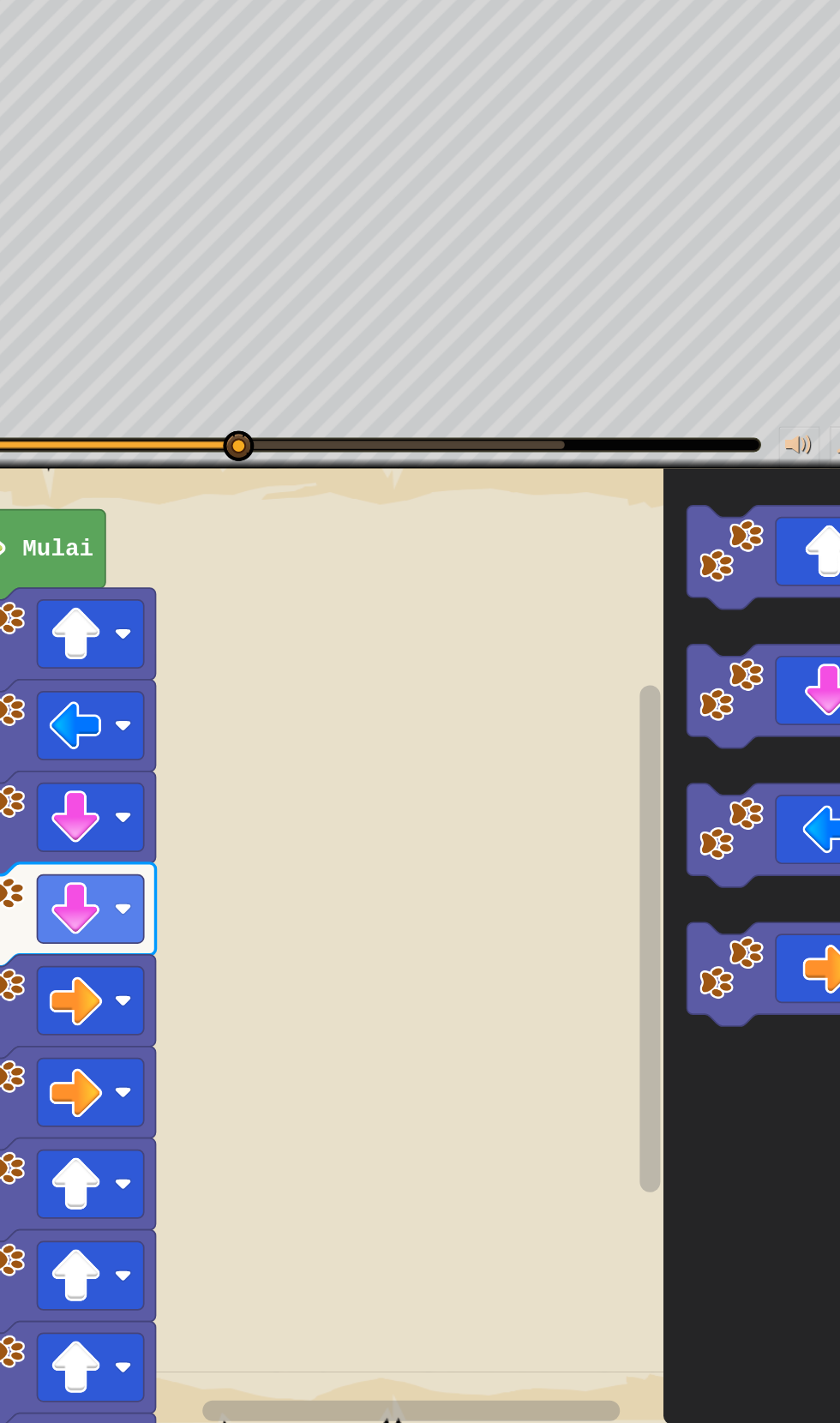
click at [756, 991] on icon "Ruang Kerja Blockly" at bounding box center [726, 999] width 172 height 87
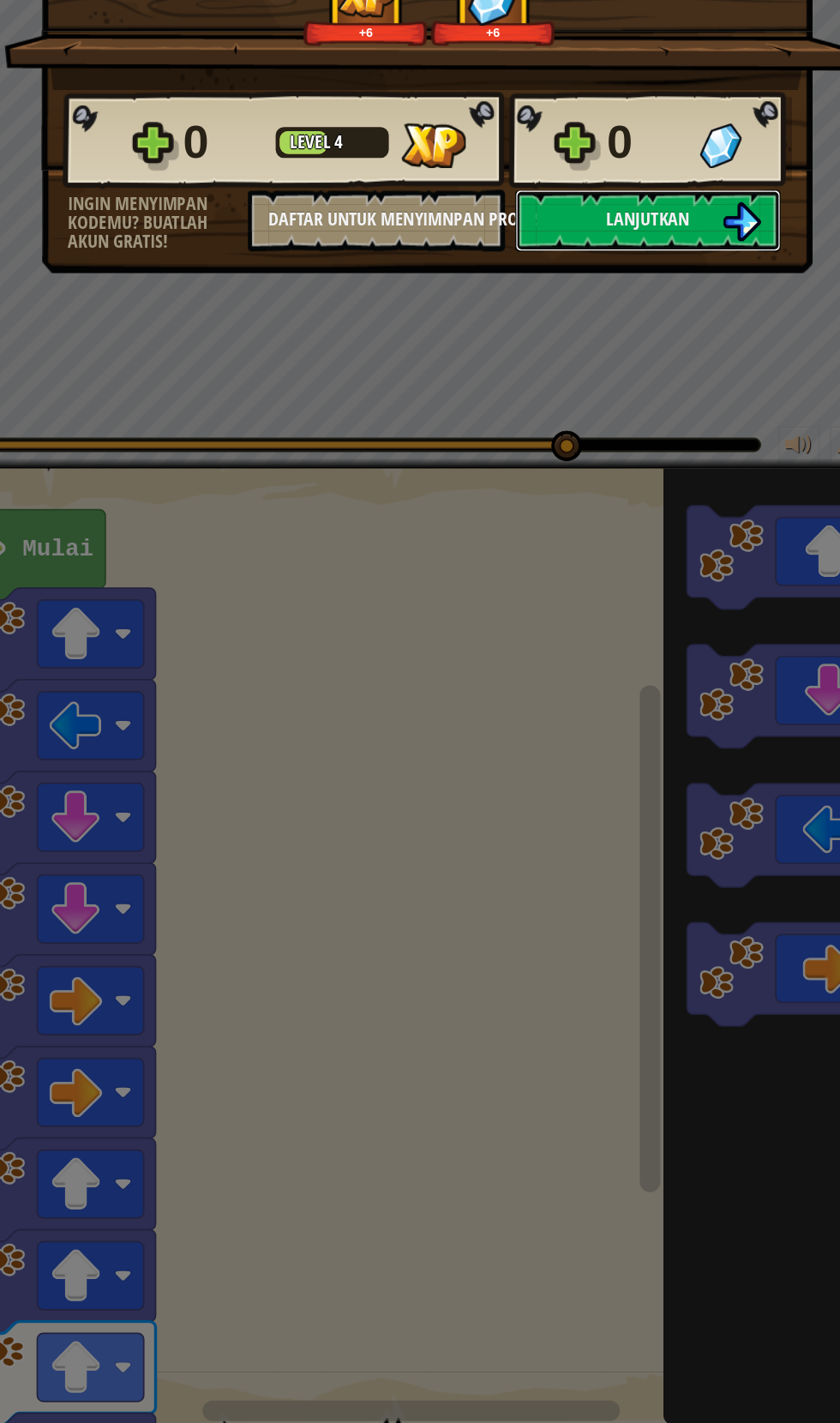
click at [585, 355] on button "Lanjutkan" at bounding box center [609, 373] width 221 height 52
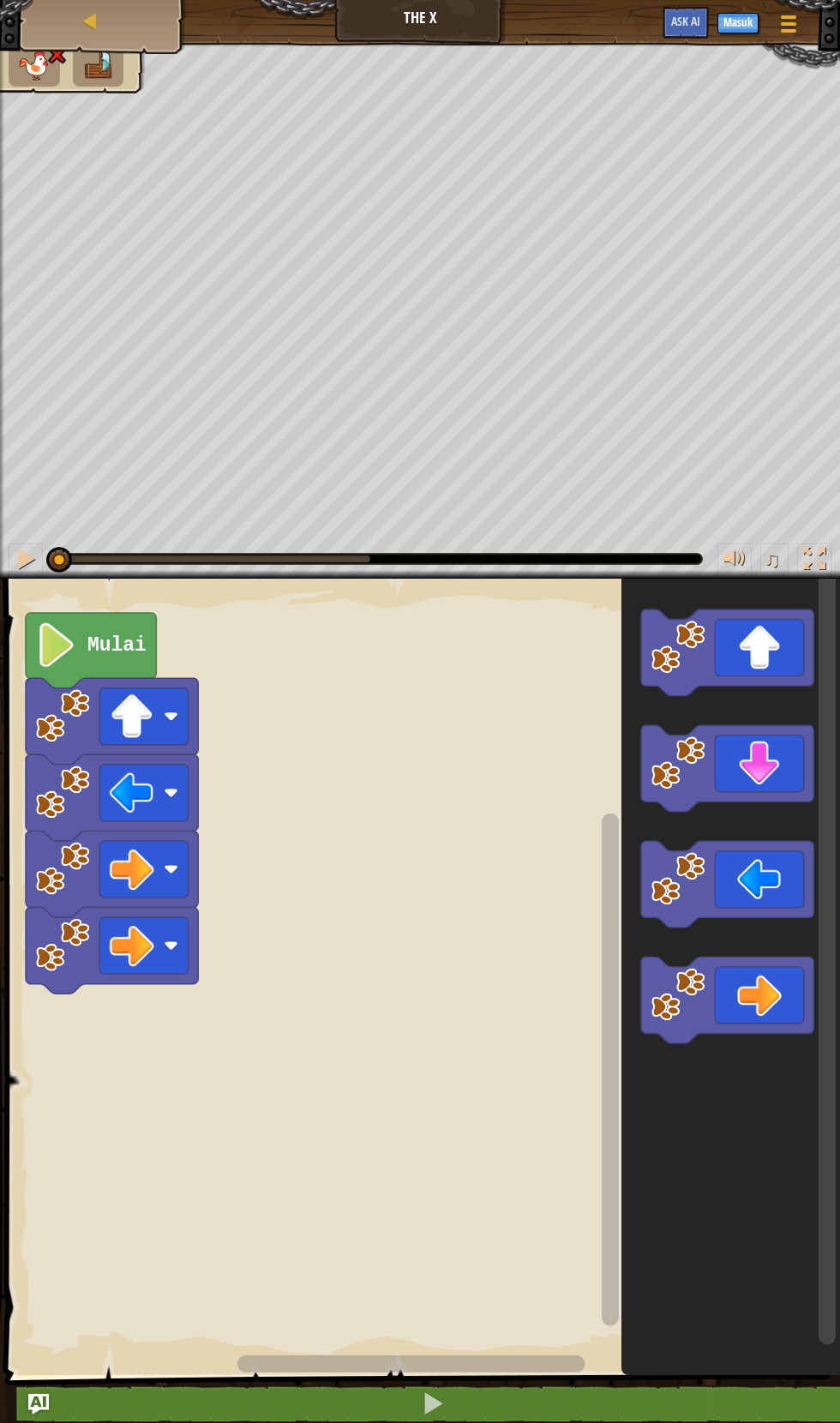
click at [161, 796] on rect "Ruang Kerja Blockly" at bounding box center [143, 792] width 89 height 57
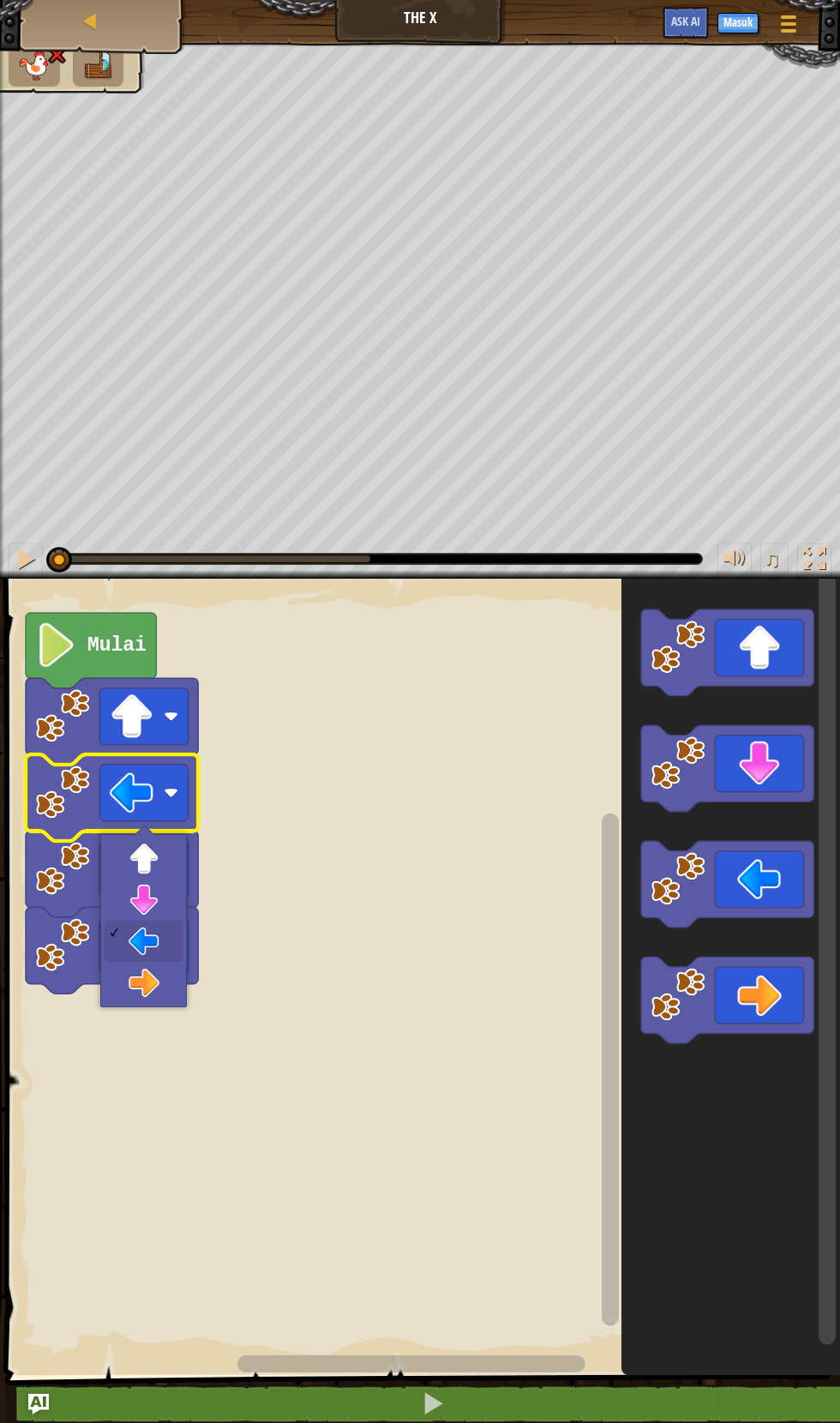
click at [305, 798] on rect "Ruang Kerja Blockly" at bounding box center [420, 973] width 840 height 805
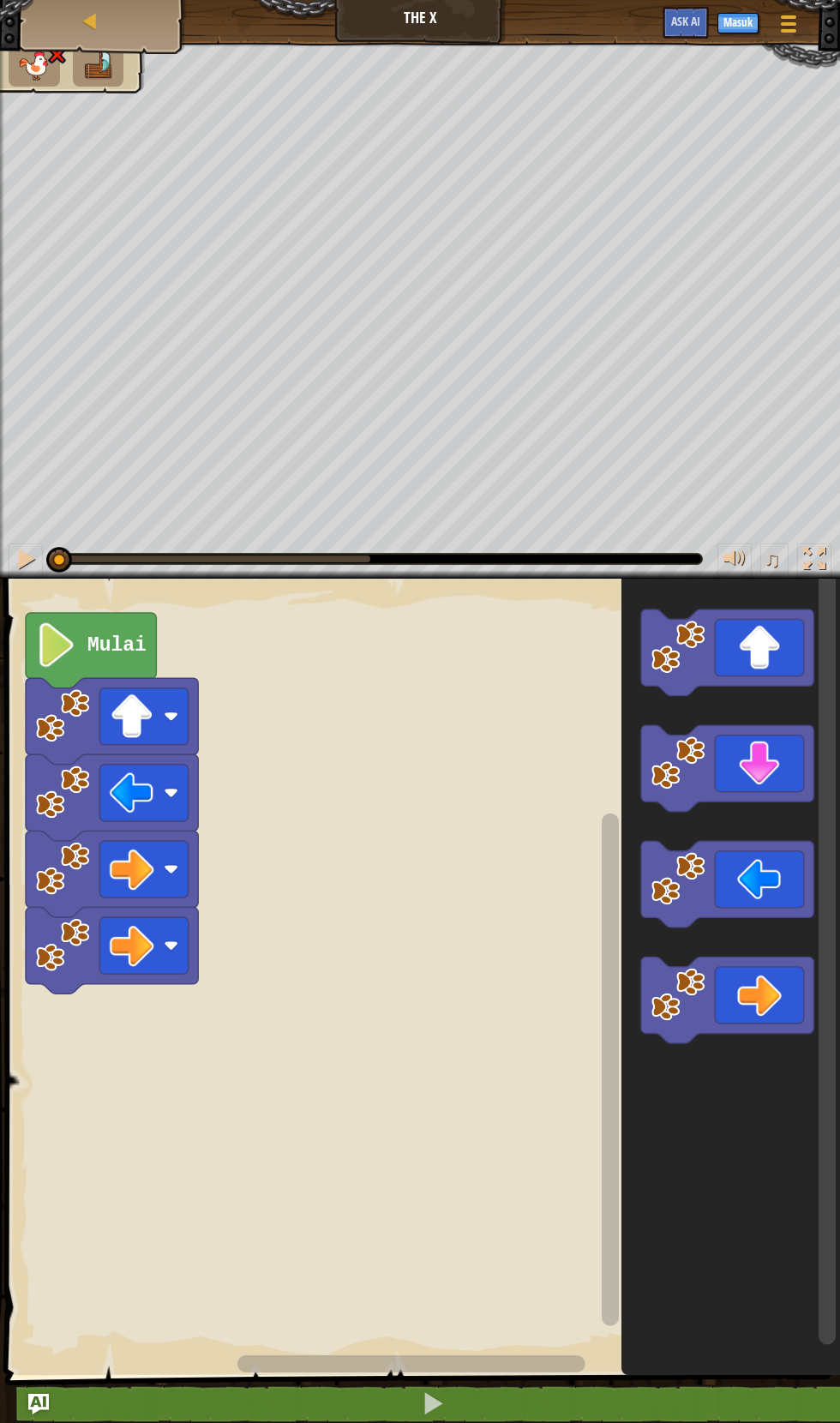
click at [162, 863] on rect "Ruang Kerja Blockly" at bounding box center [143, 869] width 89 height 57
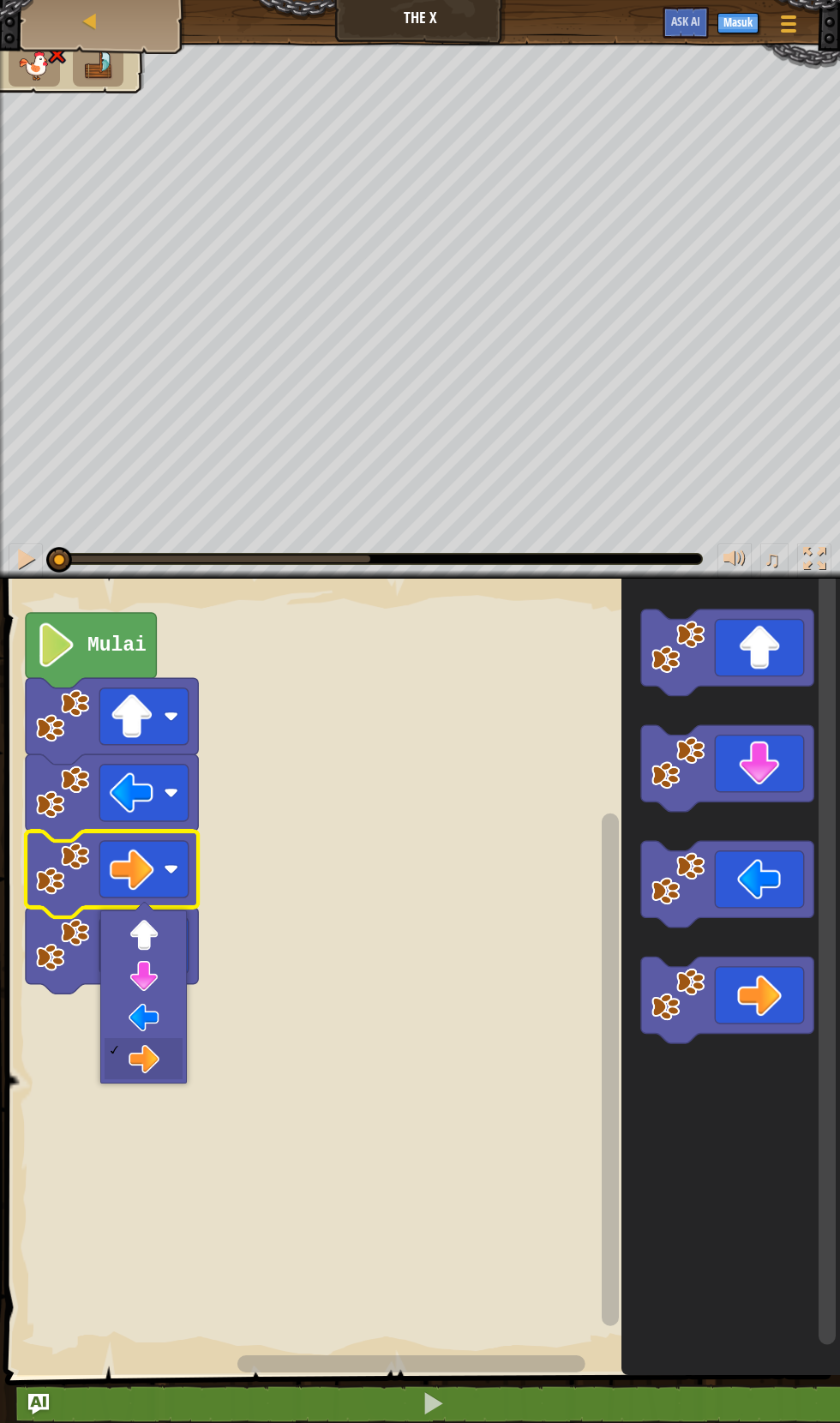
click at [161, 926] on rect "Ruang Kerja Blockly" at bounding box center [143, 945] width 89 height 57
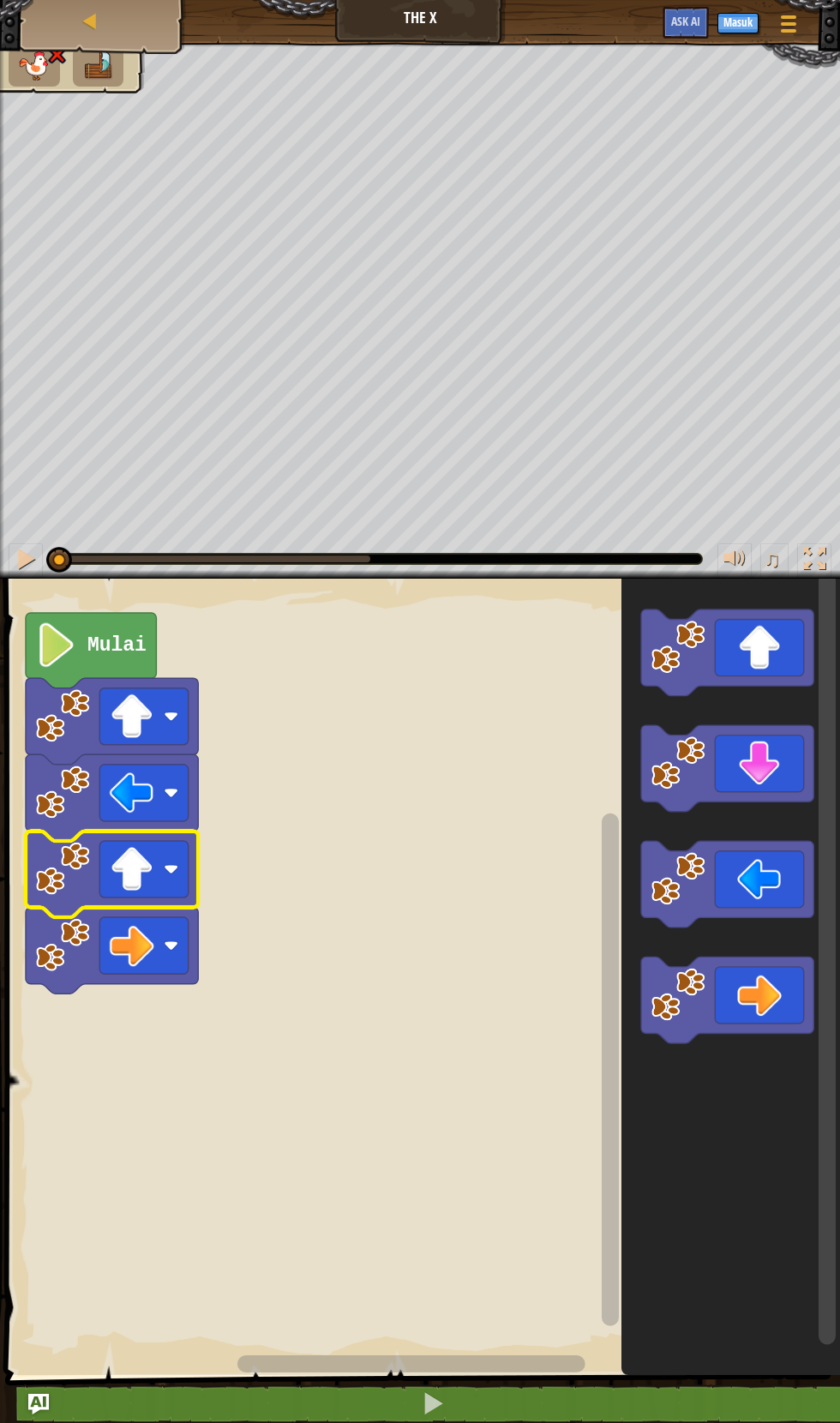
click at [170, 868] on image "Ruang Kerja Blockly" at bounding box center [170, 868] width 15 height 15
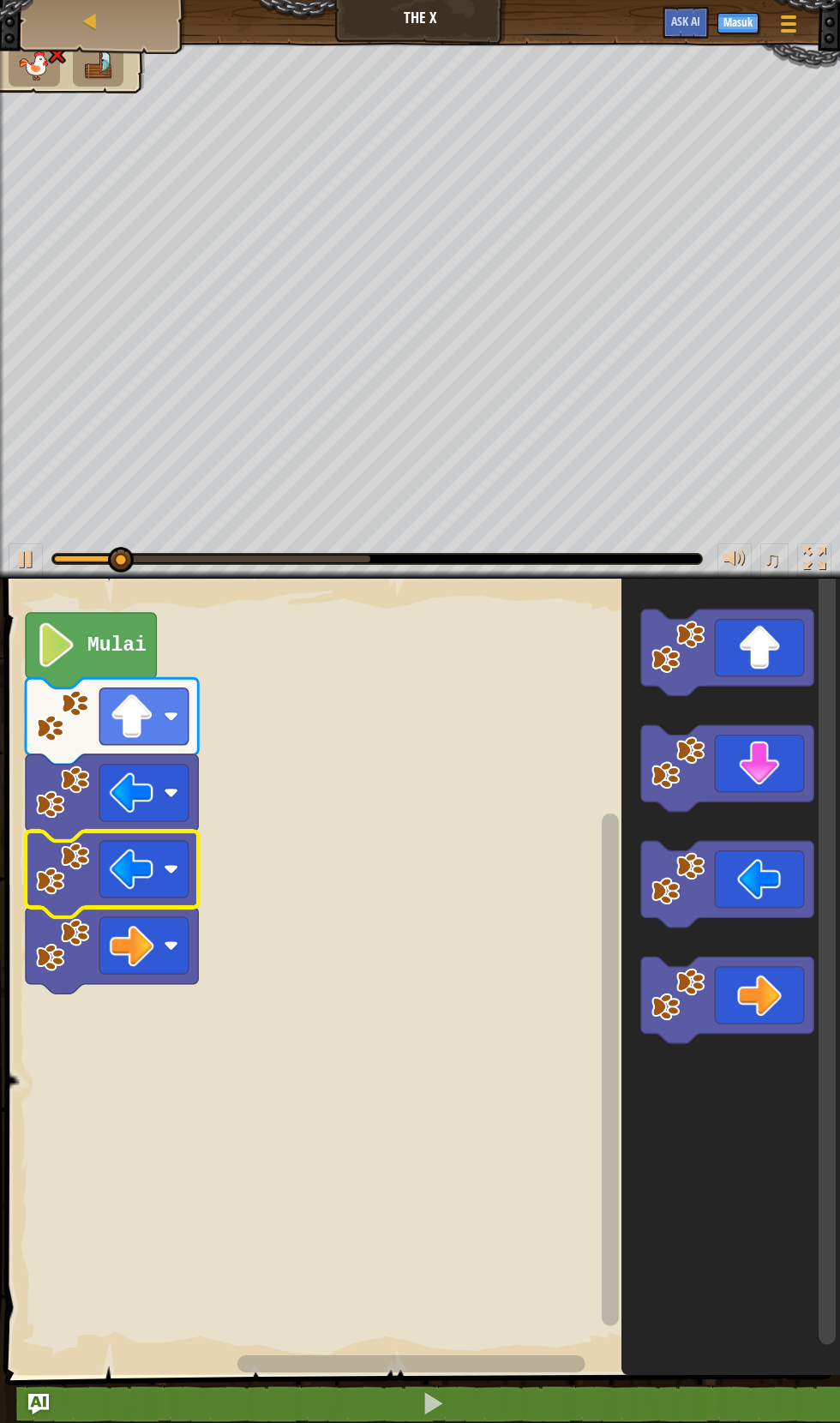
click at [148, 1011] on rect "Ruang Kerja Blockly" at bounding box center [420, 973] width 840 height 805
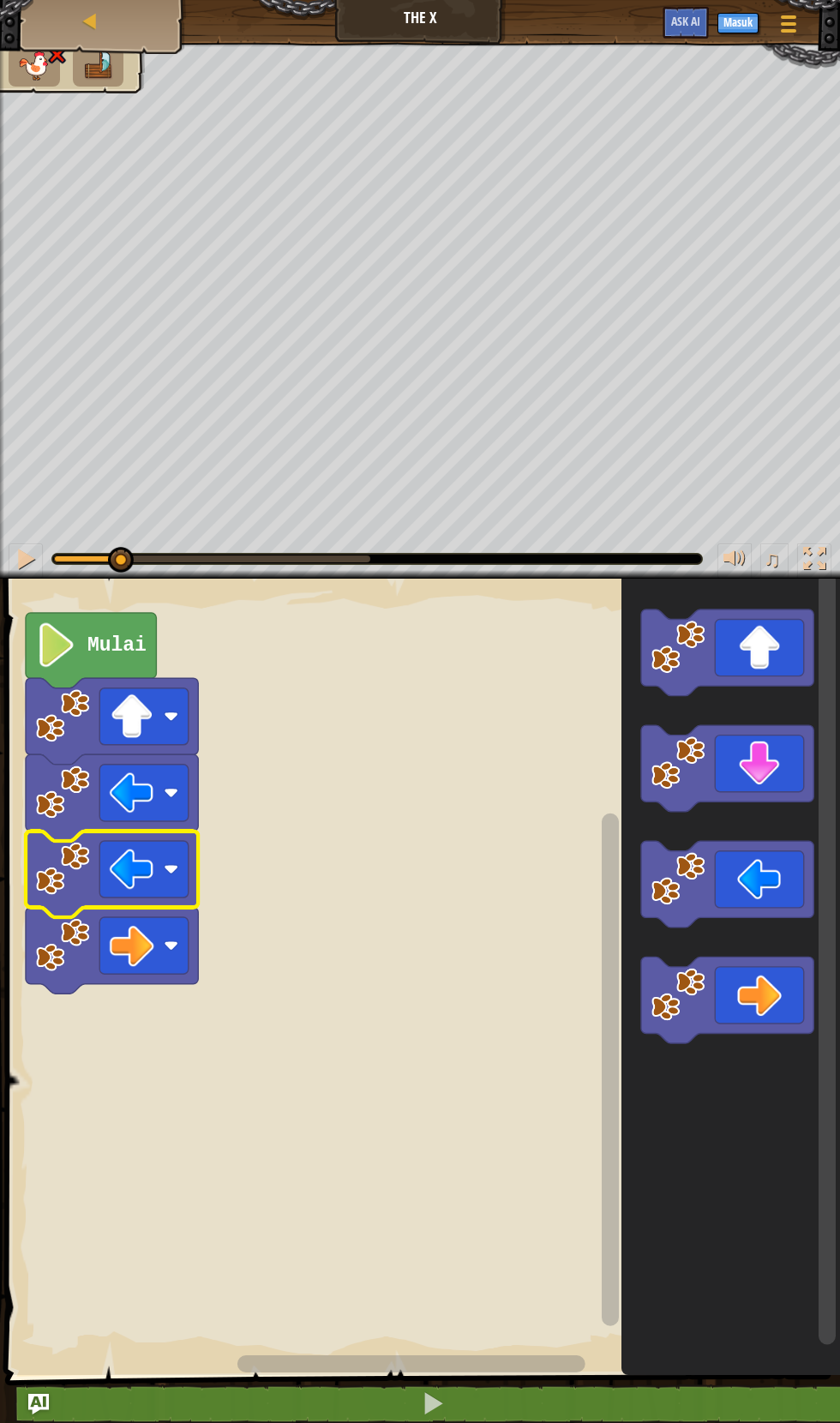
click at [162, 869] on rect "Ruang Kerja Blockly" at bounding box center [143, 869] width 89 height 57
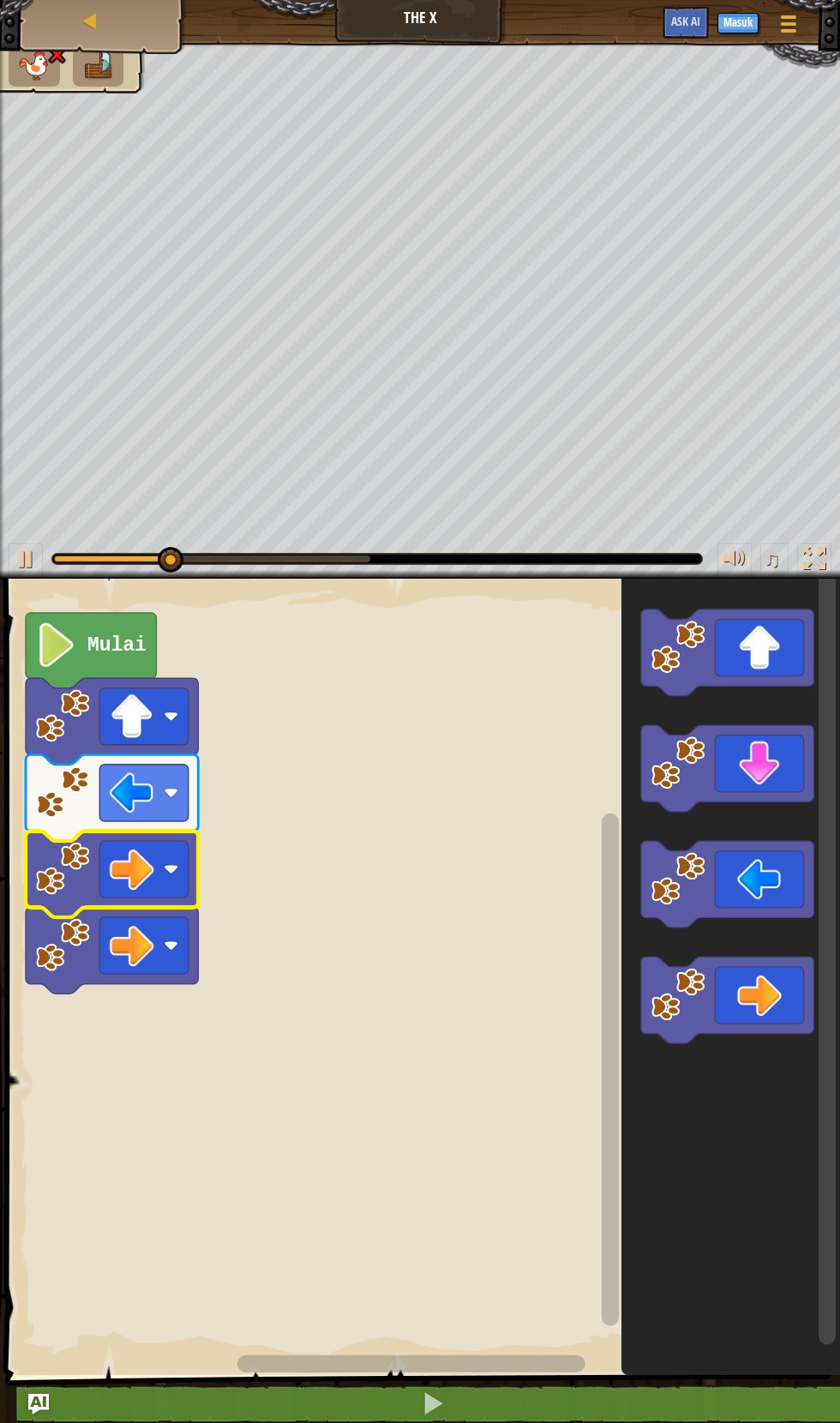
click at [158, 1064] on rect "Ruang Kerja Blockly" at bounding box center [420, 973] width 840 height 805
click at [40, 550] on button at bounding box center [26, 560] width 34 height 35
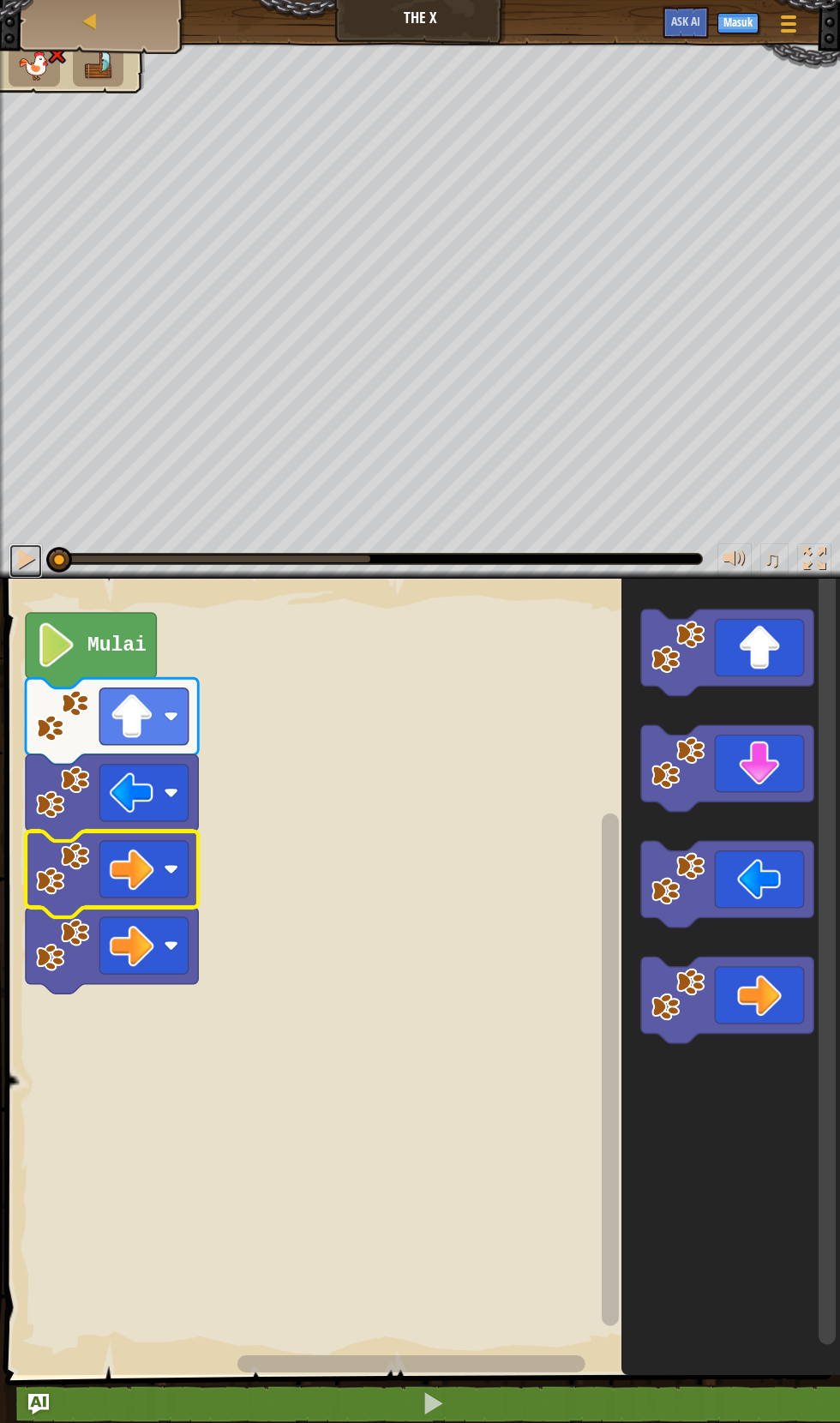
click at [27, 556] on div at bounding box center [26, 559] width 22 height 22
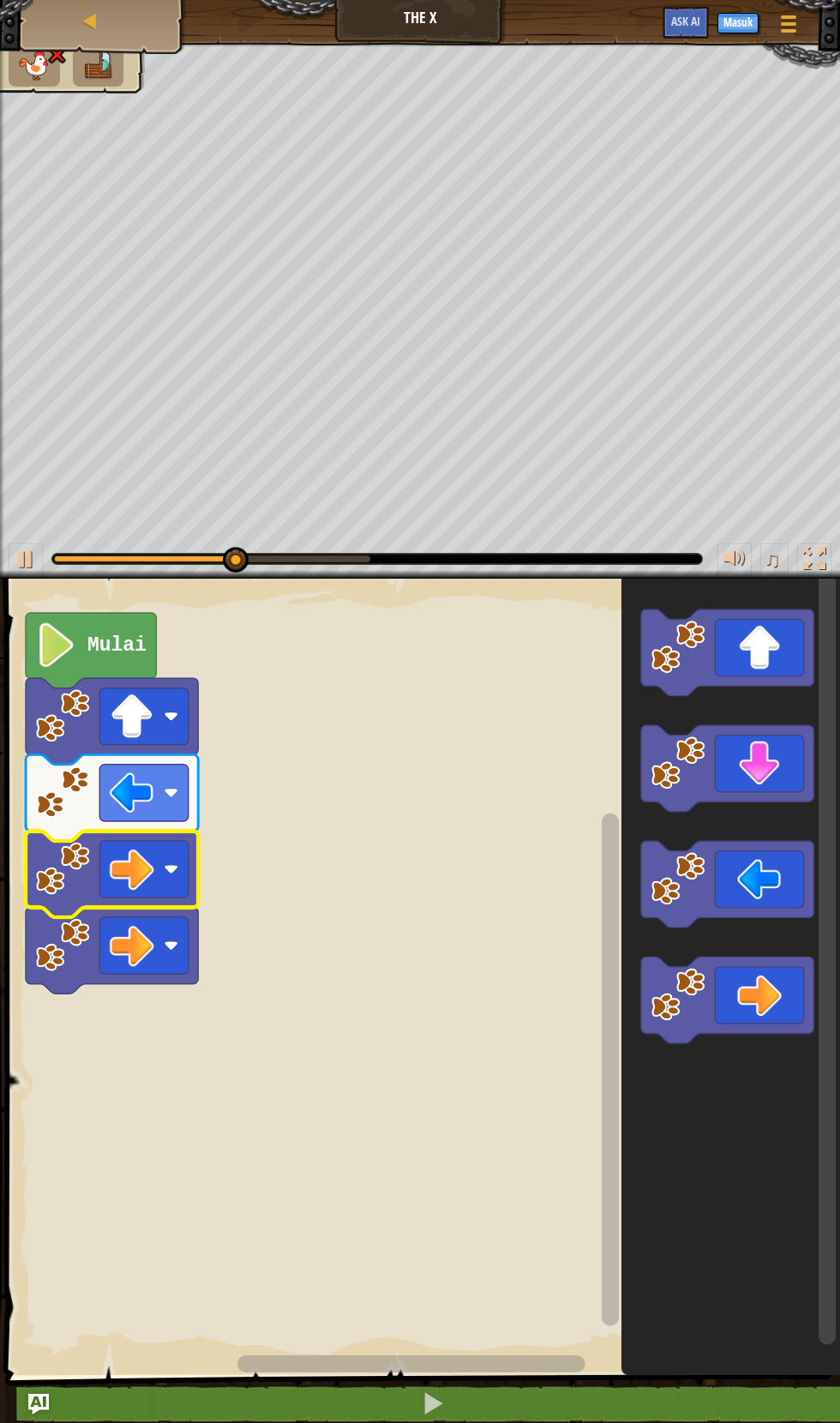
click at [157, 787] on rect "Ruang Kerja Blockly" at bounding box center [143, 792] width 89 height 57
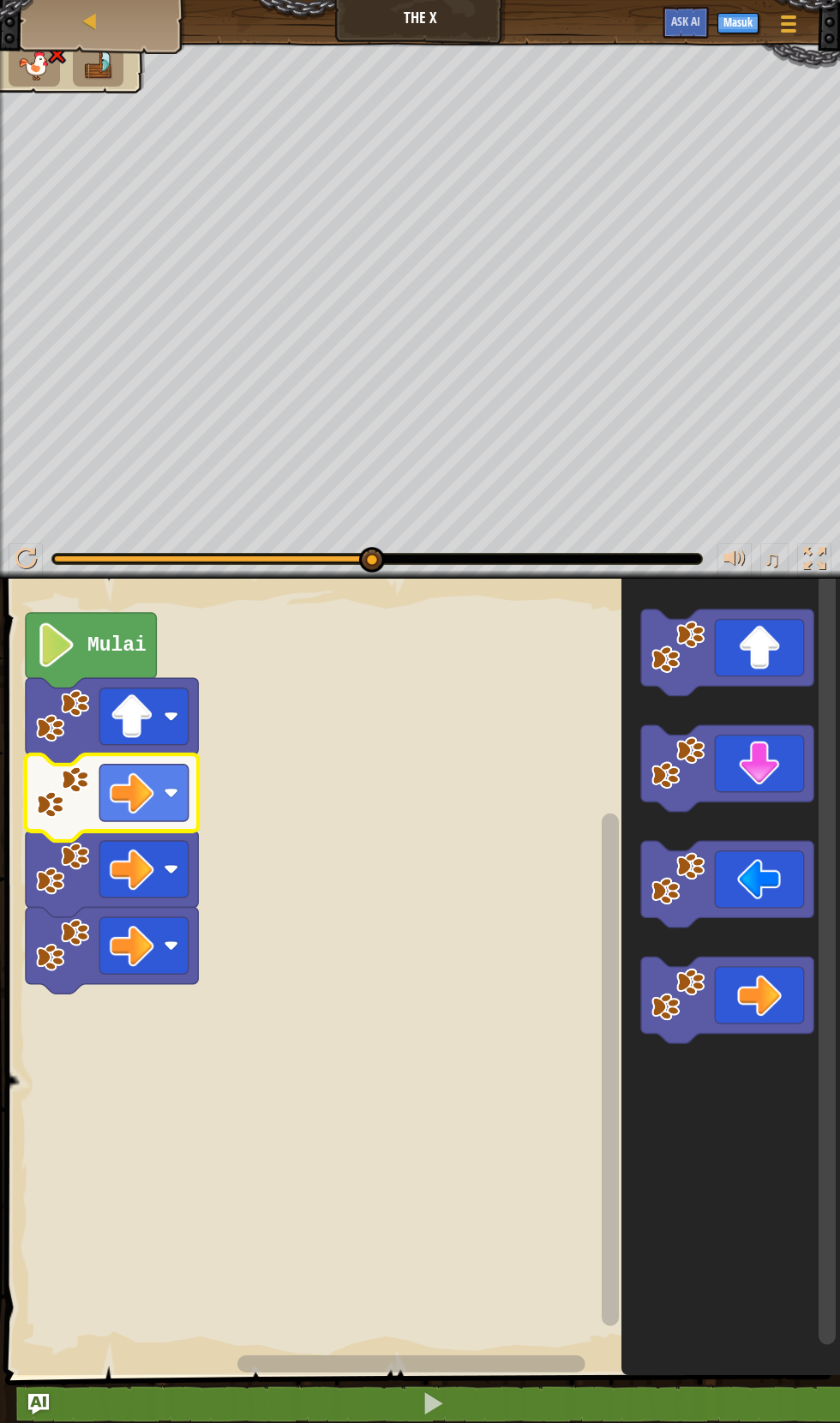
click at [149, 986] on rect "Ruang Kerja Blockly" at bounding box center [420, 973] width 840 height 805
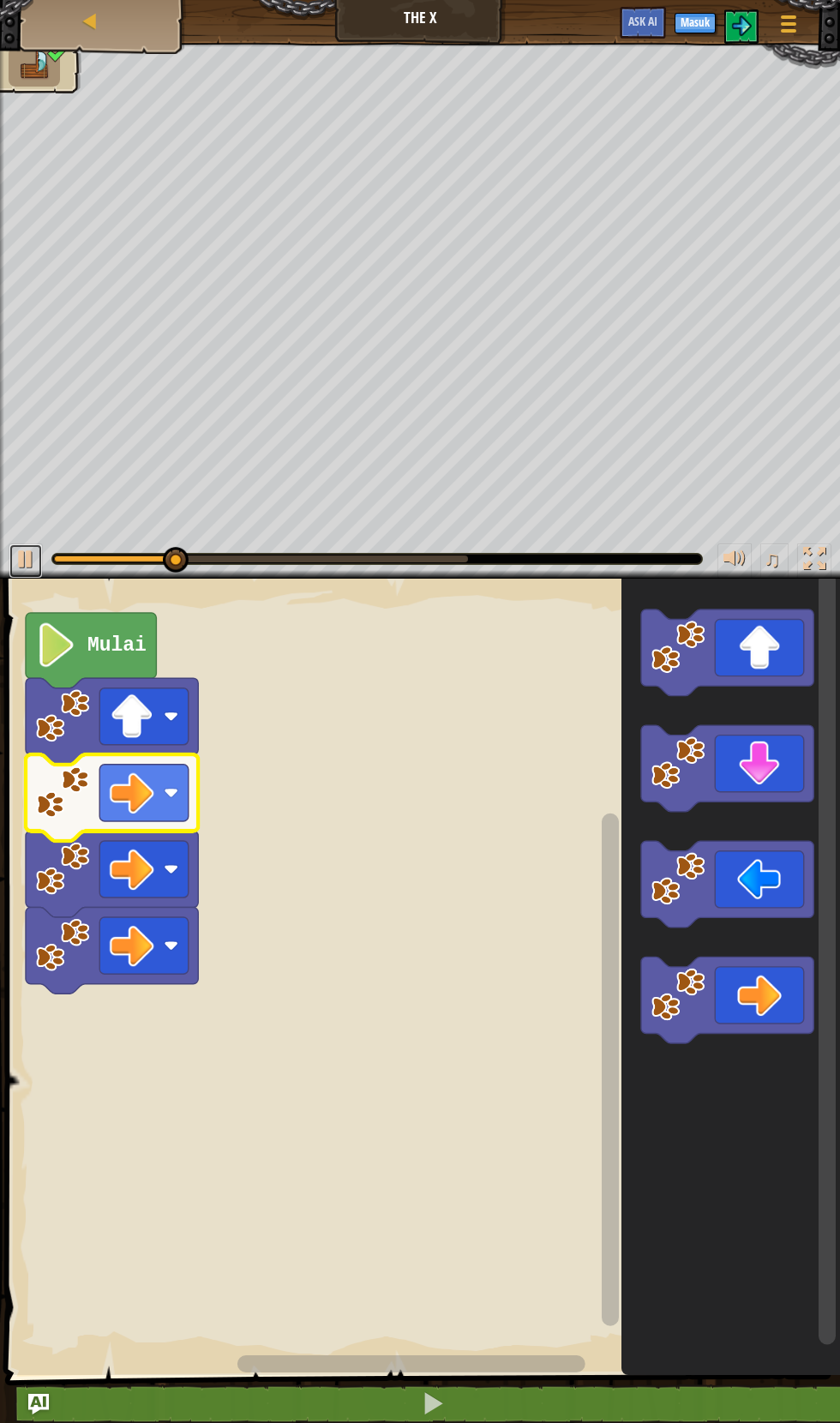
click at [33, 559] on div at bounding box center [26, 559] width 22 height 22
click at [372, 702] on rect "Ruang Kerja Blockly" at bounding box center [420, 973] width 840 height 805
click at [116, 632] on icon "Ruang Kerja Blockly" at bounding box center [91, 651] width 131 height 76
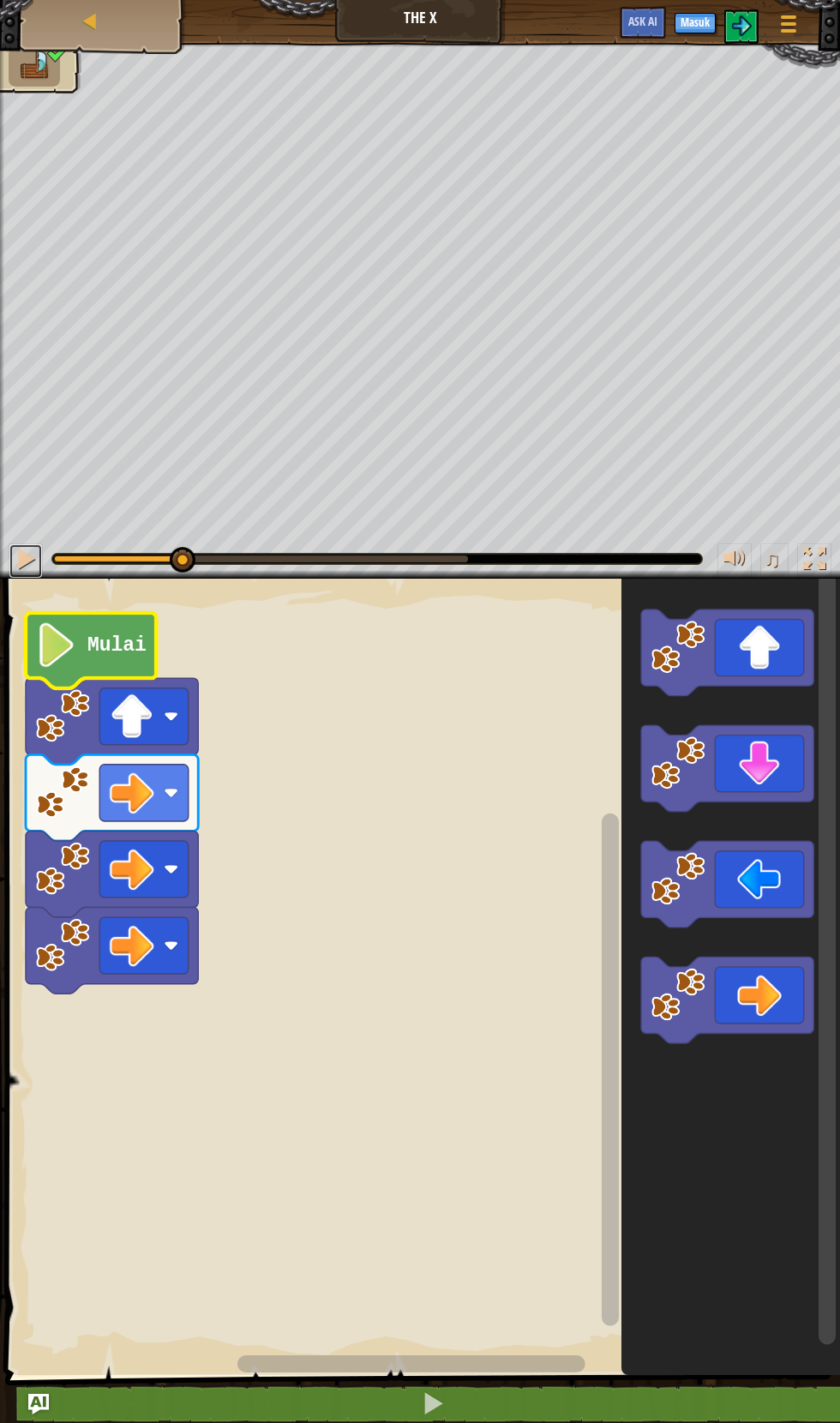
click at [27, 558] on div at bounding box center [26, 559] width 22 height 22
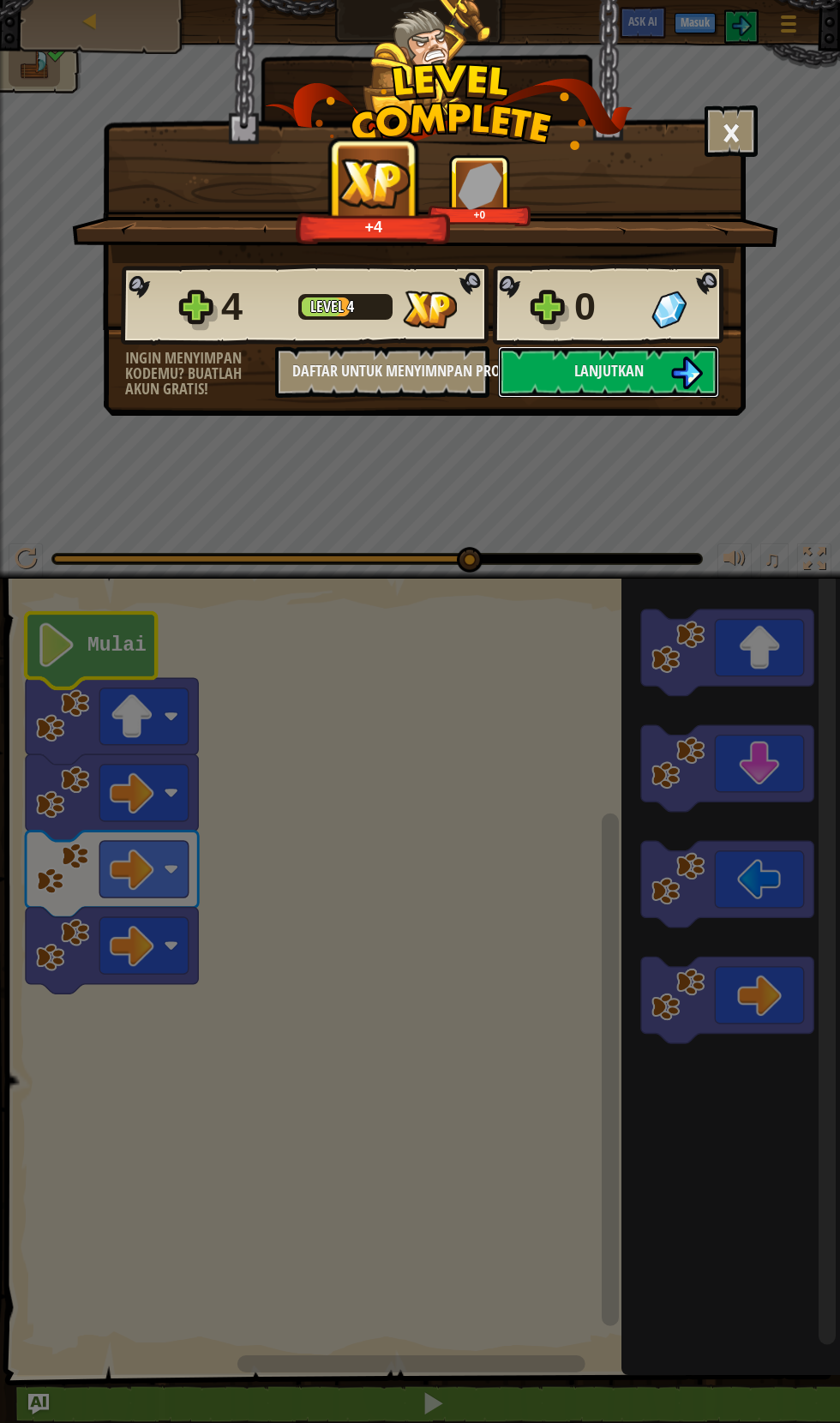
click at [586, 376] on span "Lanjutkan" at bounding box center [609, 371] width 70 height 22
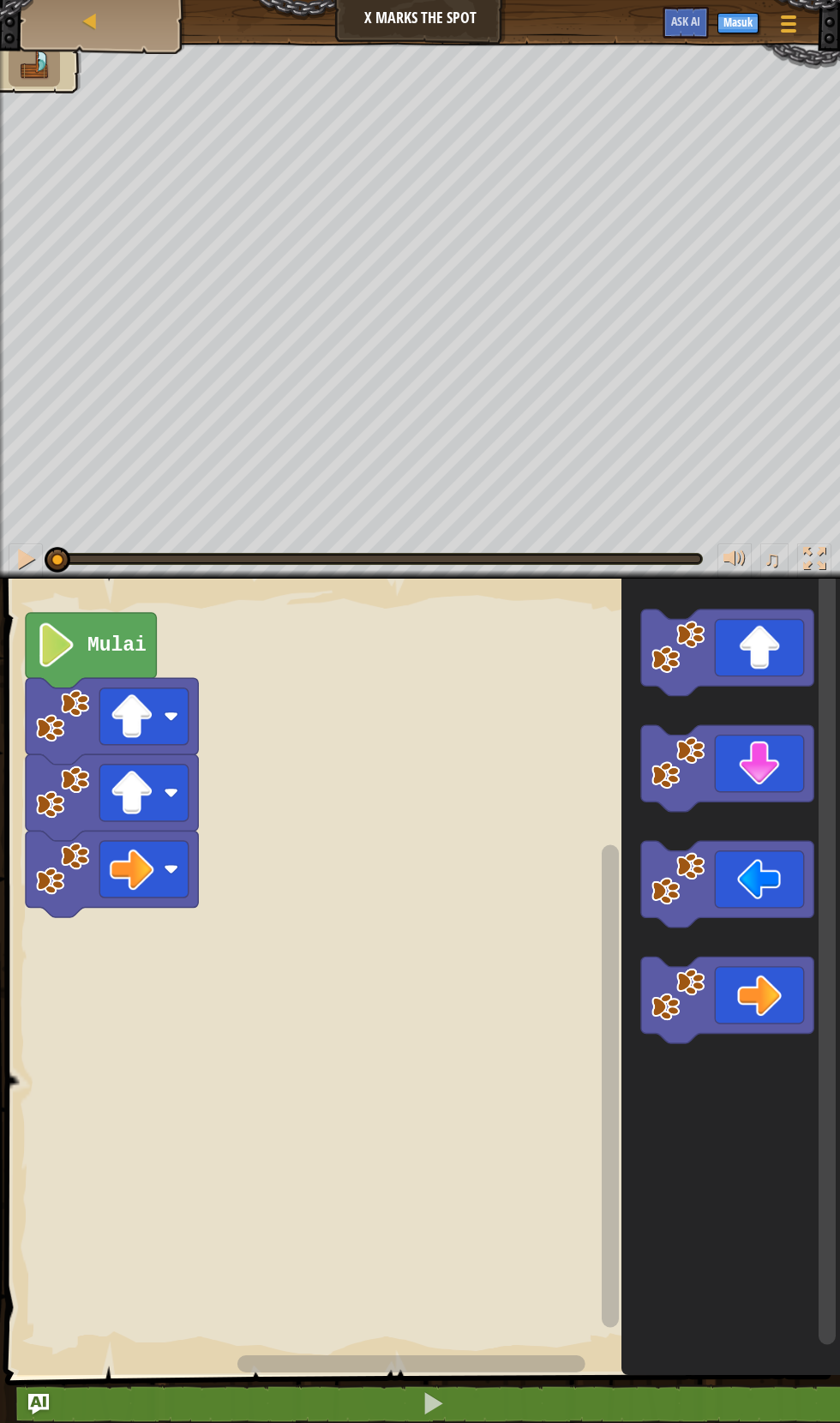
click at [749, 1014] on icon "Ruang Kerja Blockly" at bounding box center [726, 999] width 172 height 87
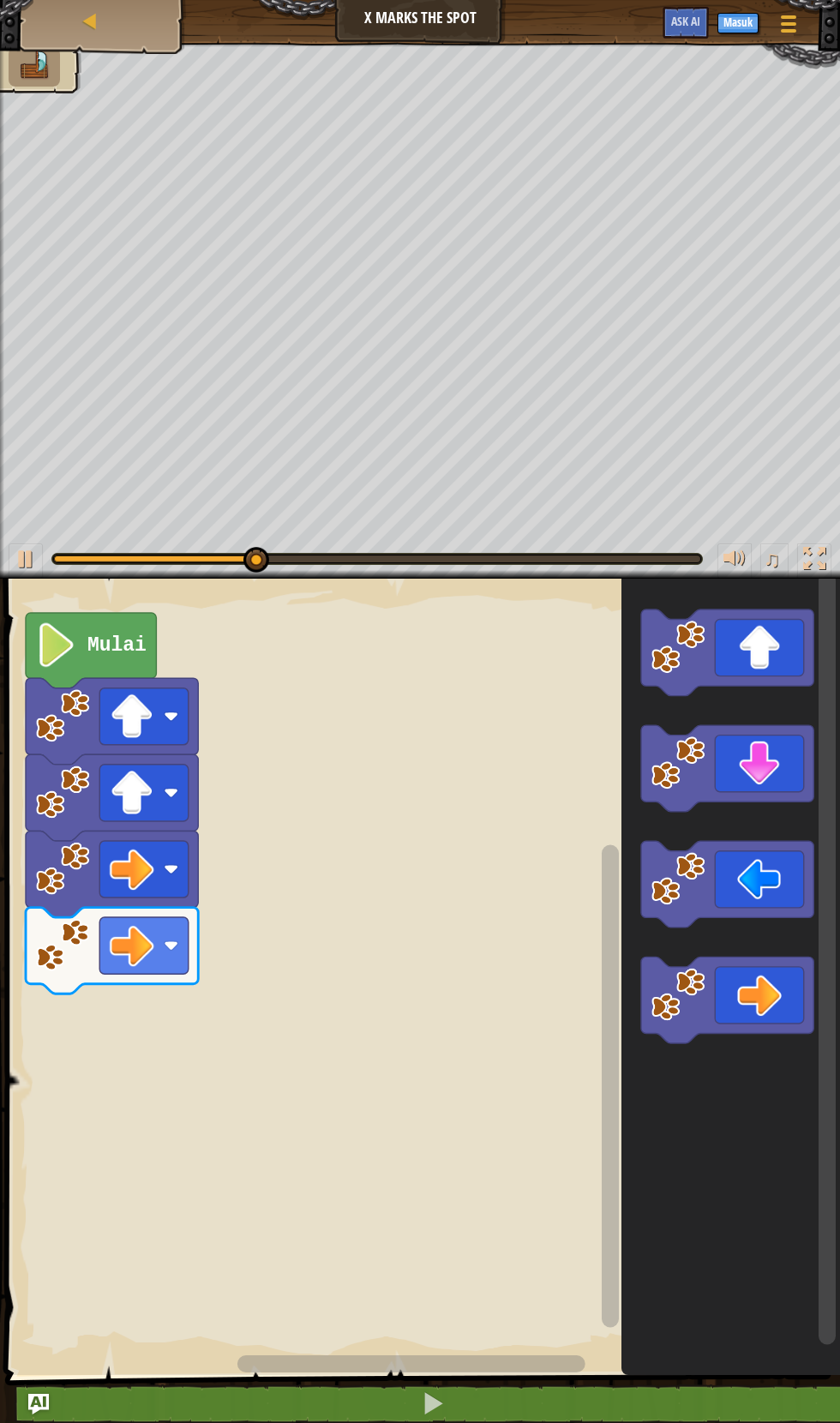
click at [766, 984] on icon "Ruang Kerja Blockly" at bounding box center [726, 999] width 172 height 87
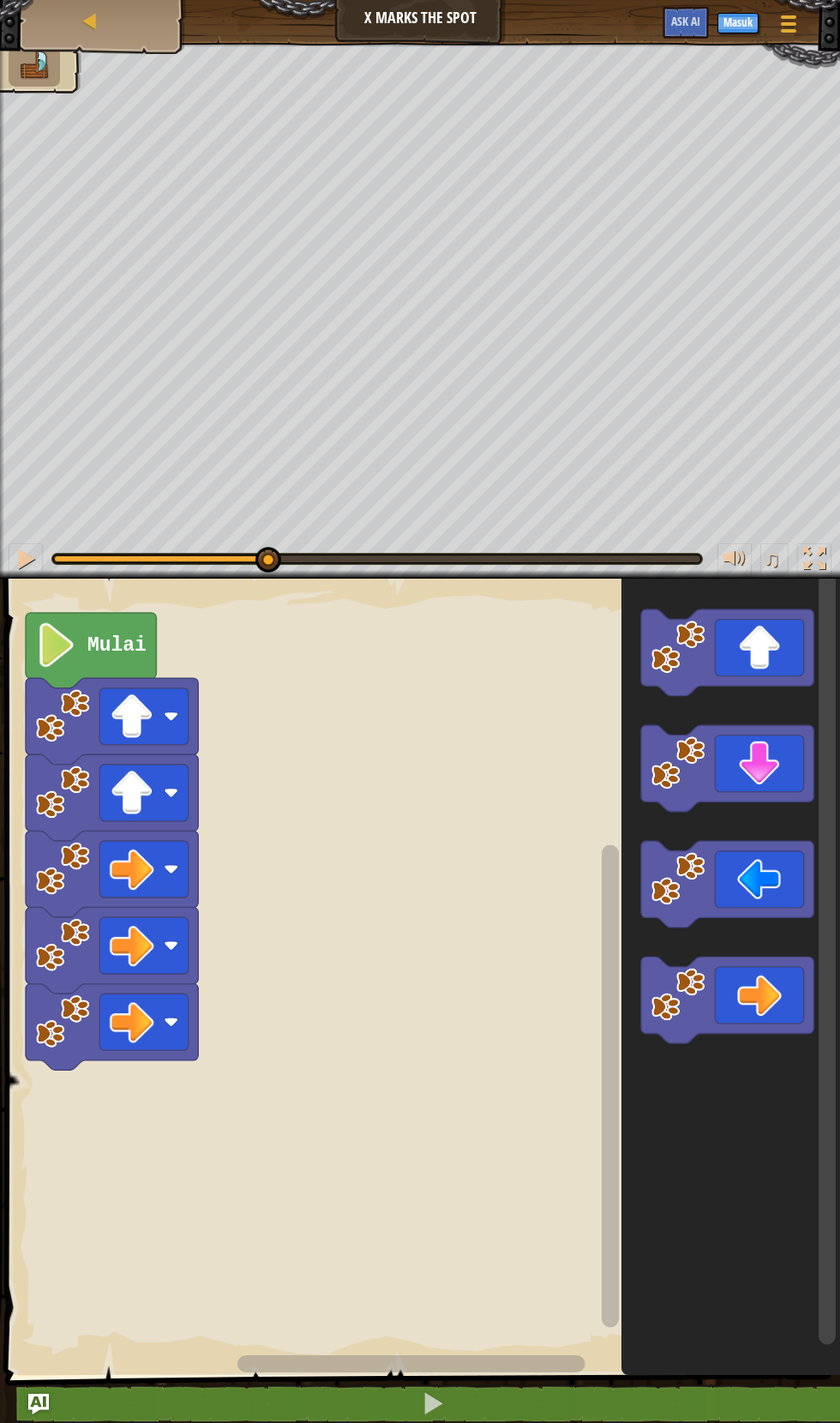
click at [767, 765] on icon "Ruang Kerja Blockly" at bounding box center [726, 768] width 172 height 87
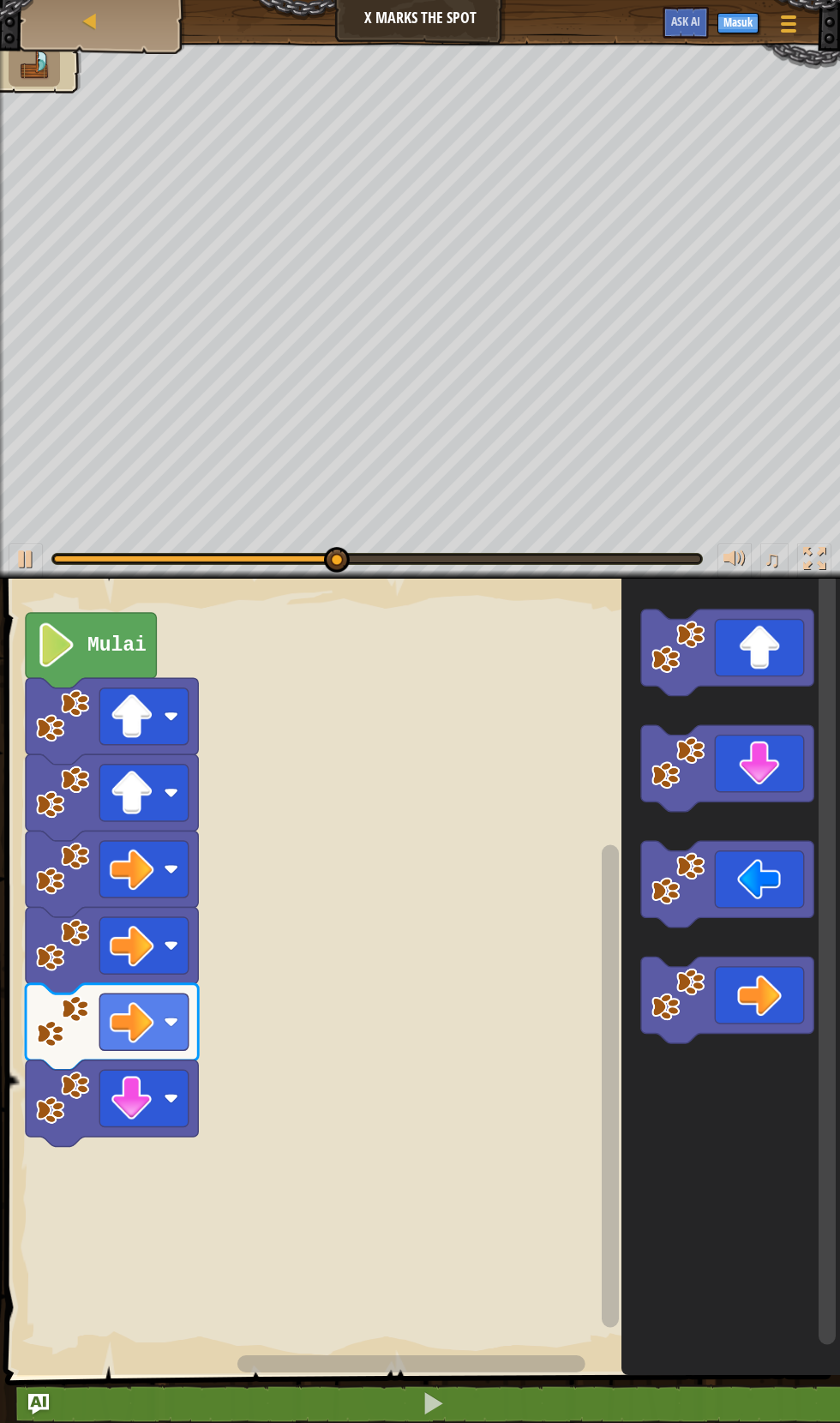
click at [763, 760] on icon "Ruang Kerja Blockly" at bounding box center [726, 768] width 172 height 87
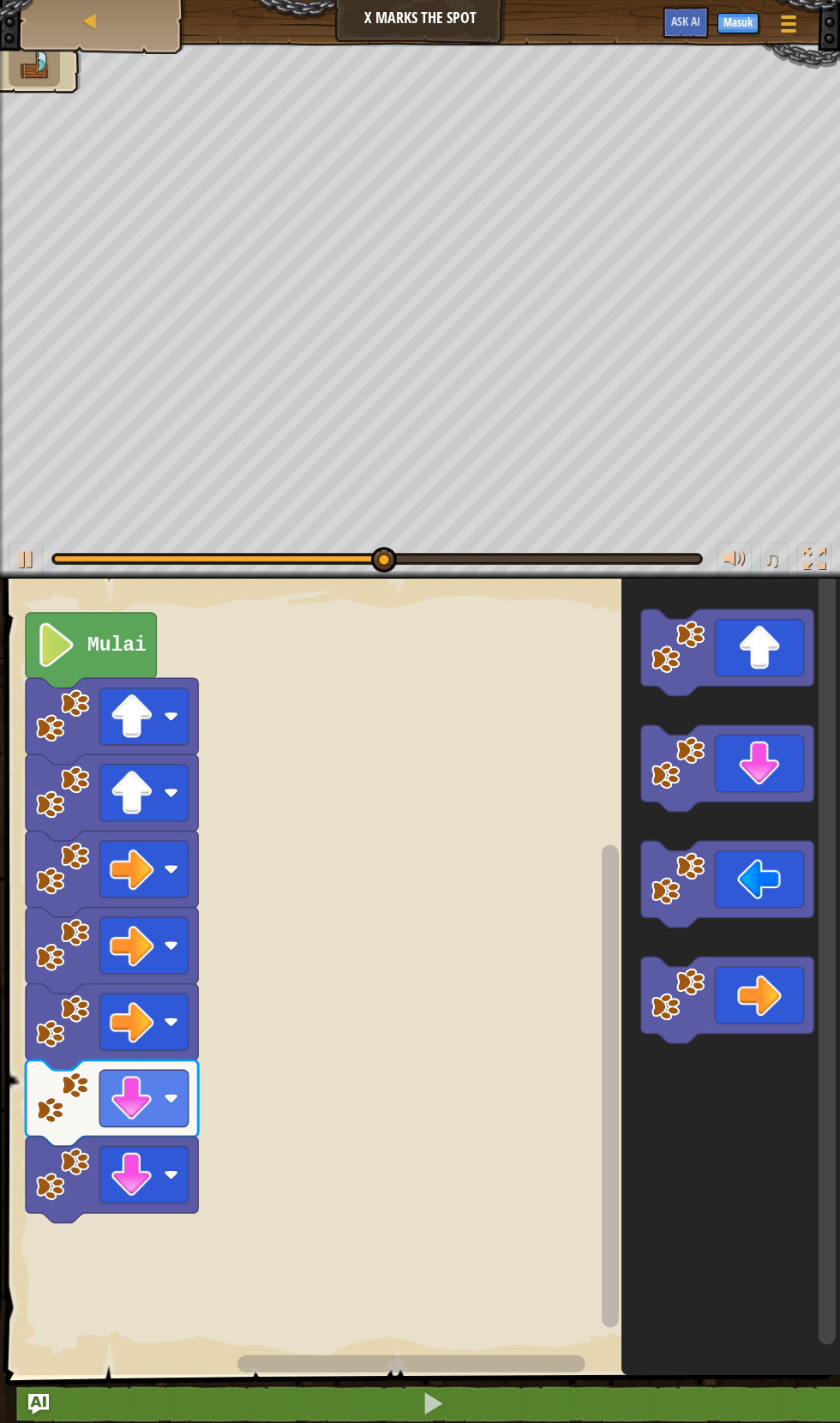
click at [769, 870] on icon "Ruang Kerja Blockly" at bounding box center [726, 884] width 172 height 87
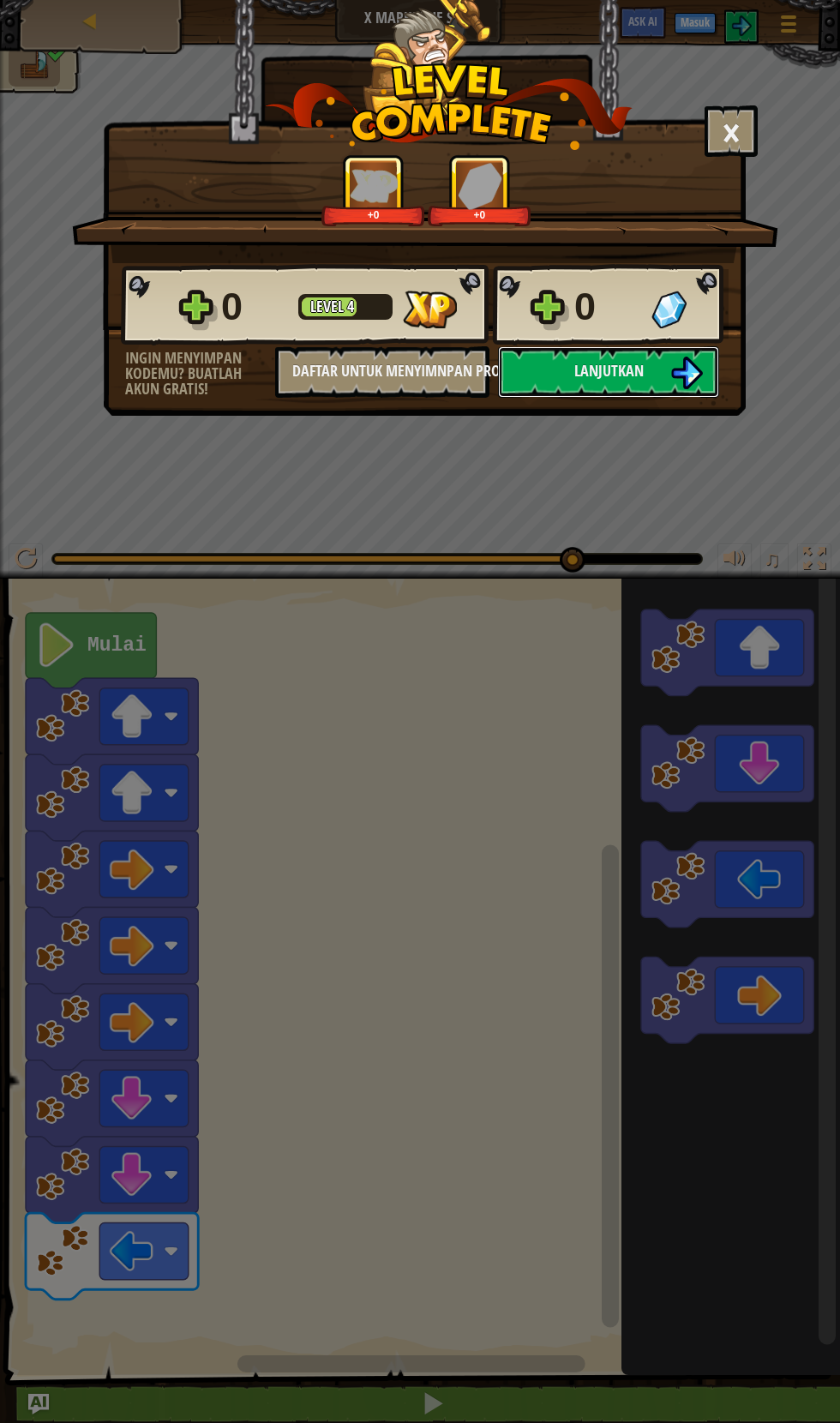
click at [579, 378] on span "Lanjutkan" at bounding box center [609, 371] width 70 height 22
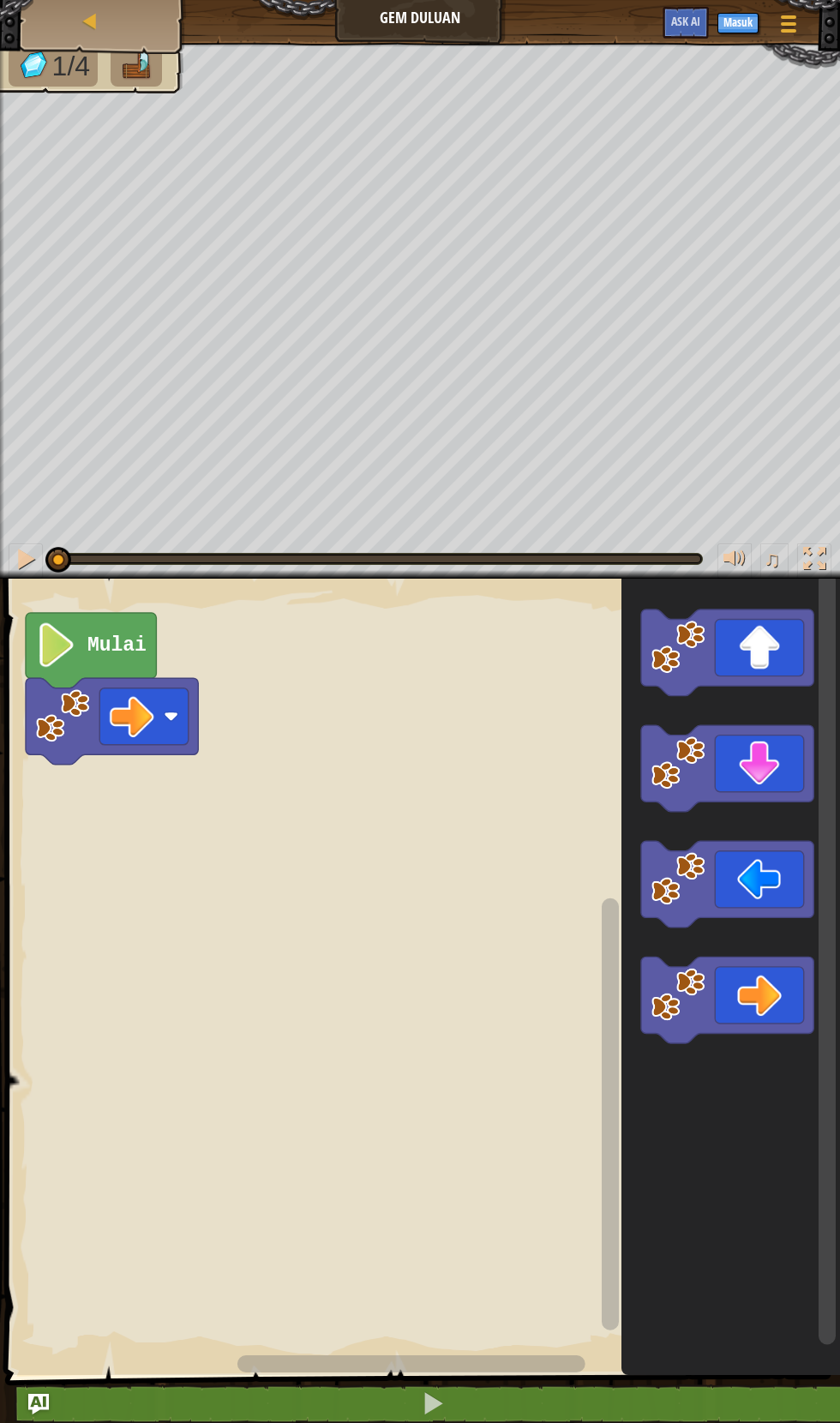
click at [763, 978] on icon "Ruang Kerja Blockly" at bounding box center [726, 999] width 172 height 87
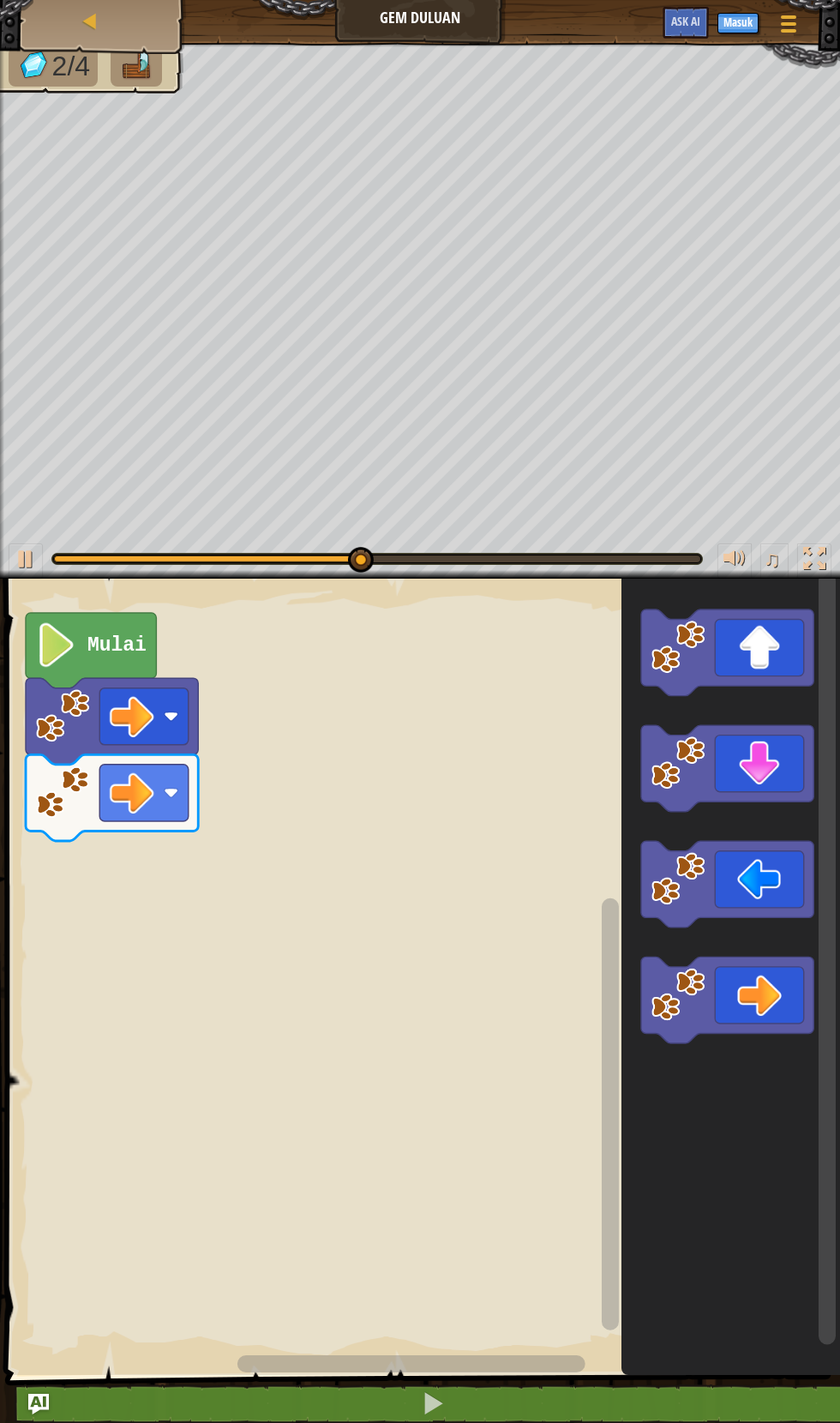
click at [775, 751] on icon "Ruang Kerja Blockly" at bounding box center [726, 768] width 172 height 87
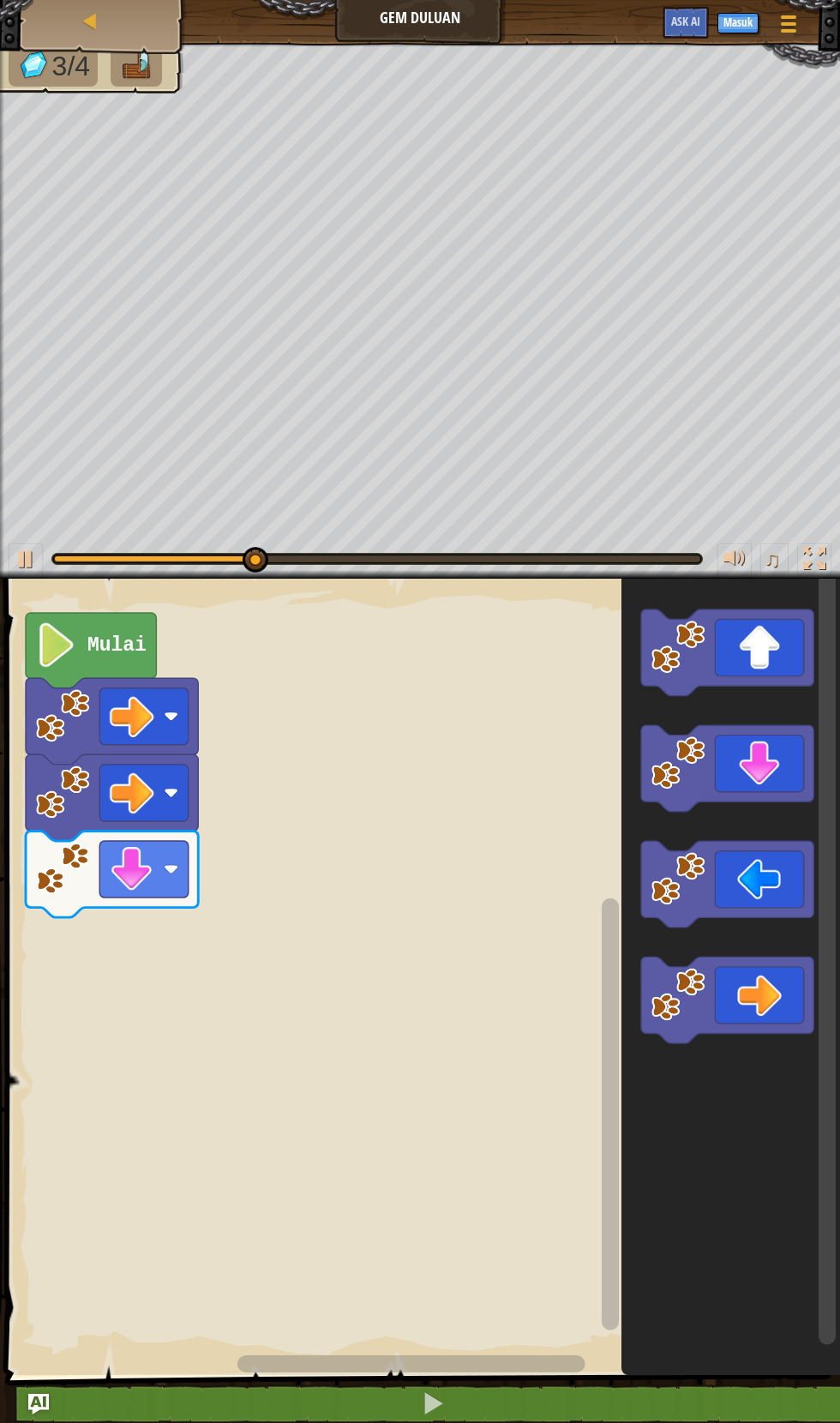
click at [751, 627] on icon "Ruang Kerja Blockly" at bounding box center [726, 653] width 172 height 87
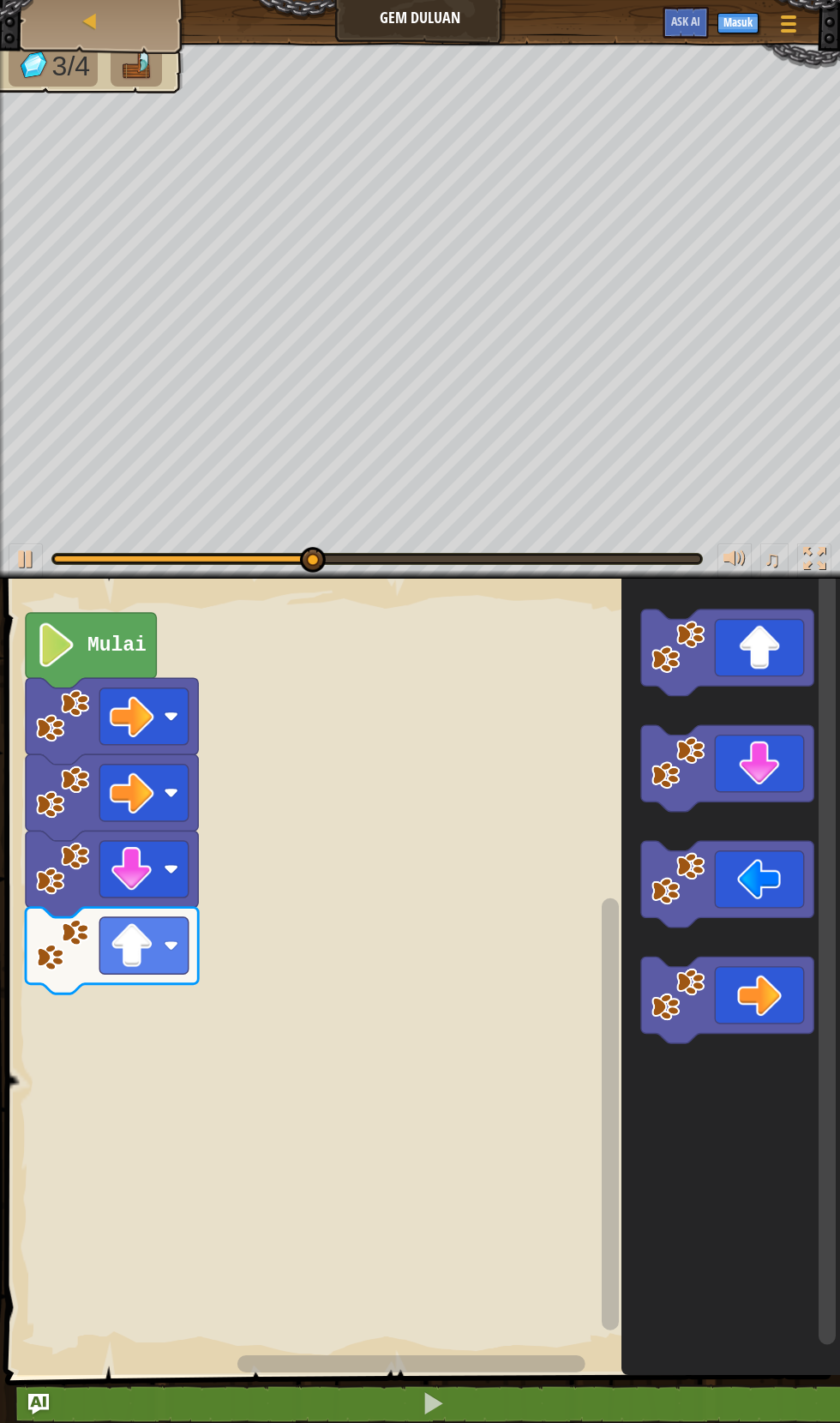
click at [770, 620] on icon "Ruang Kerja Blockly" at bounding box center [726, 653] width 172 height 87
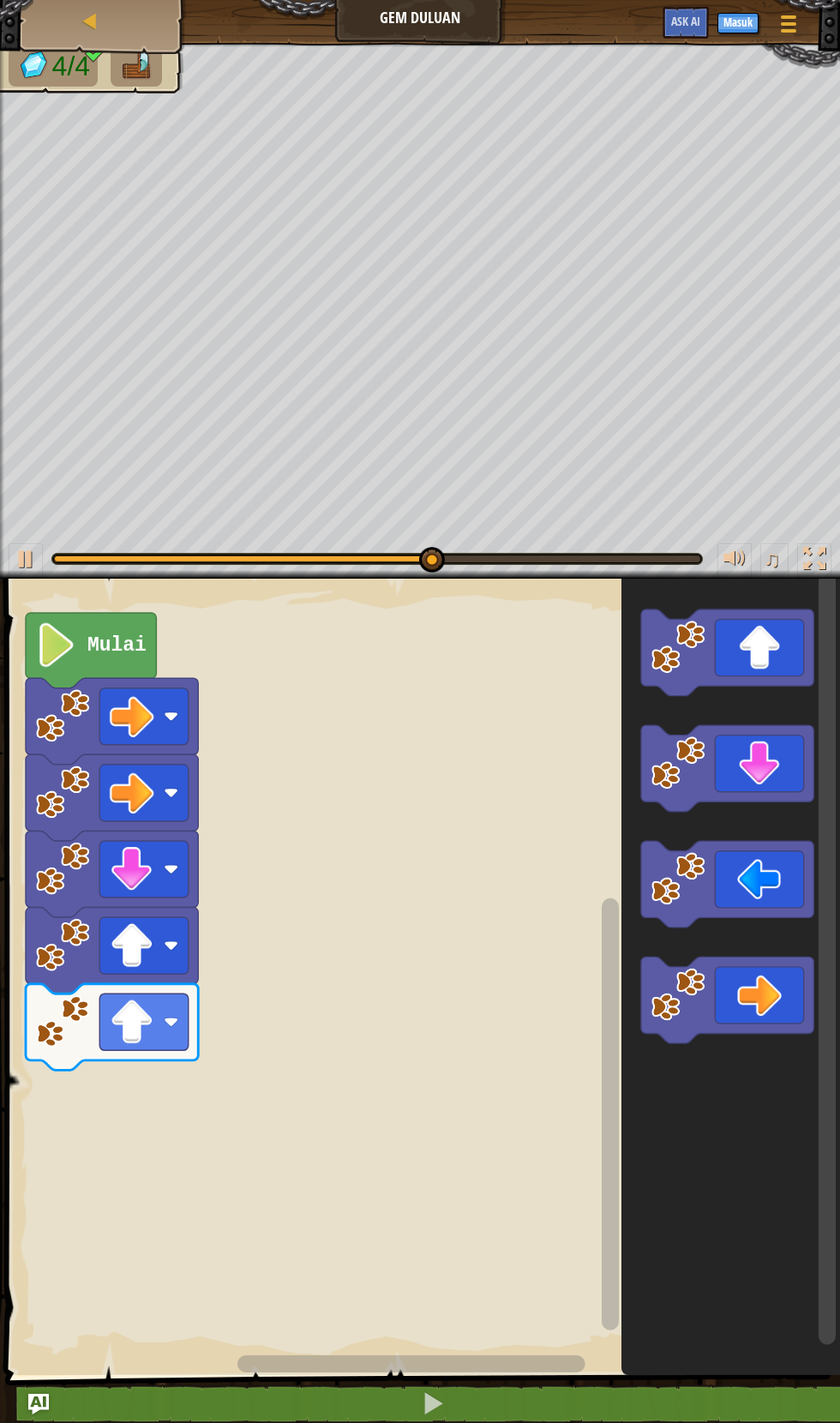
click at [759, 763] on icon "Ruang Kerja Blockly" at bounding box center [726, 768] width 172 height 87
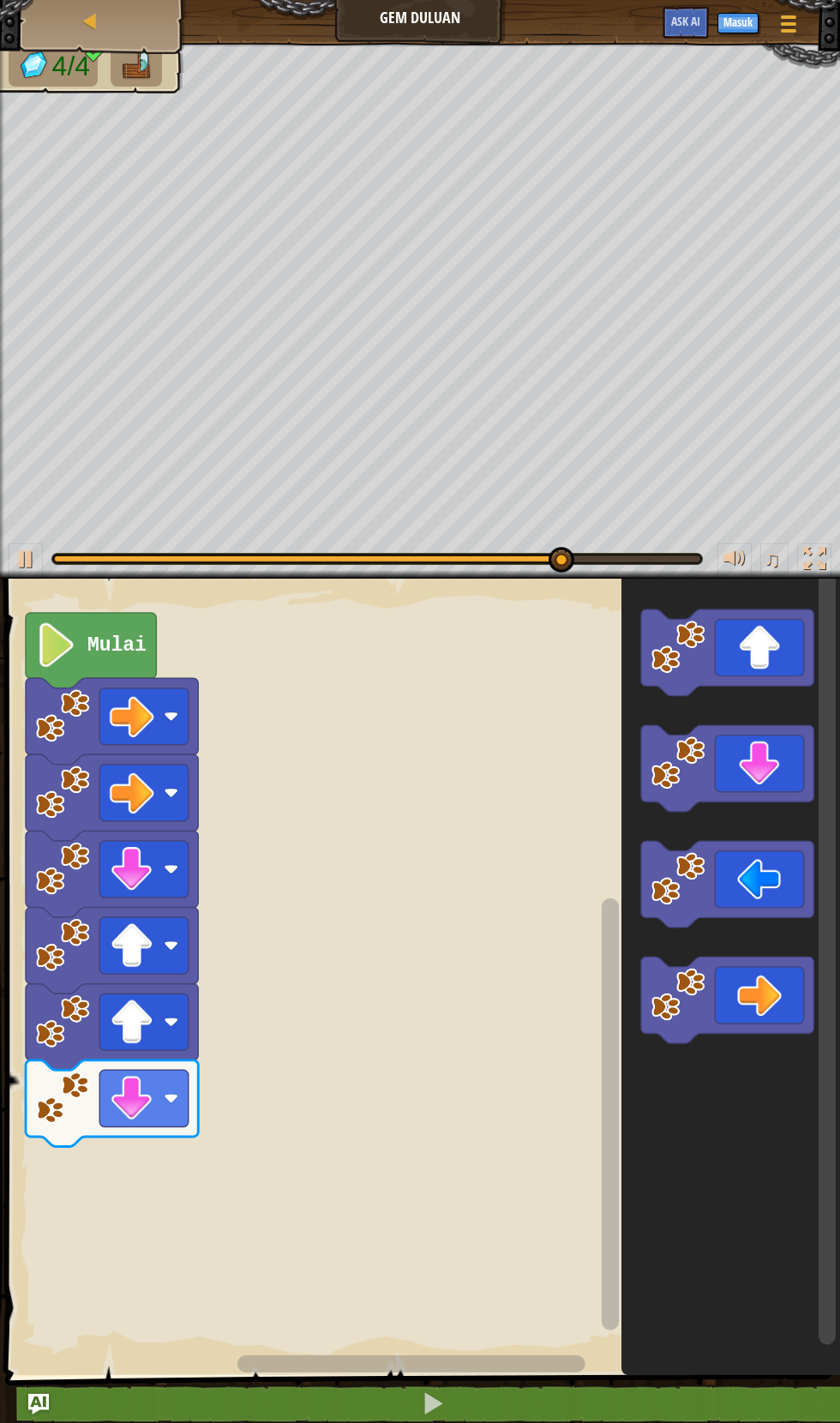
click at [770, 993] on icon "Ruang Kerja Blockly" at bounding box center [726, 999] width 172 height 87
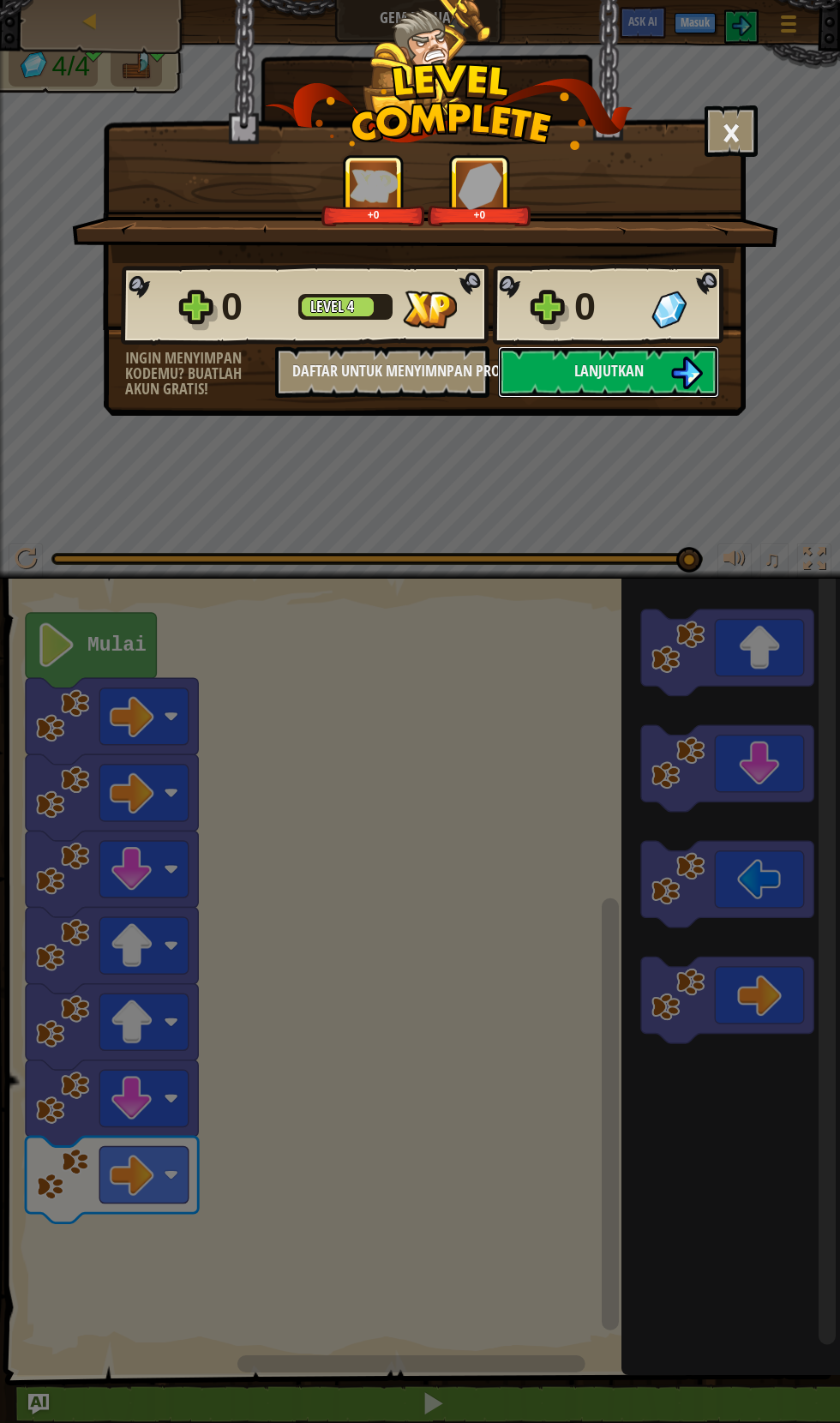
click at [578, 357] on button "Lanjutkan" at bounding box center [609, 373] width 221 height 52
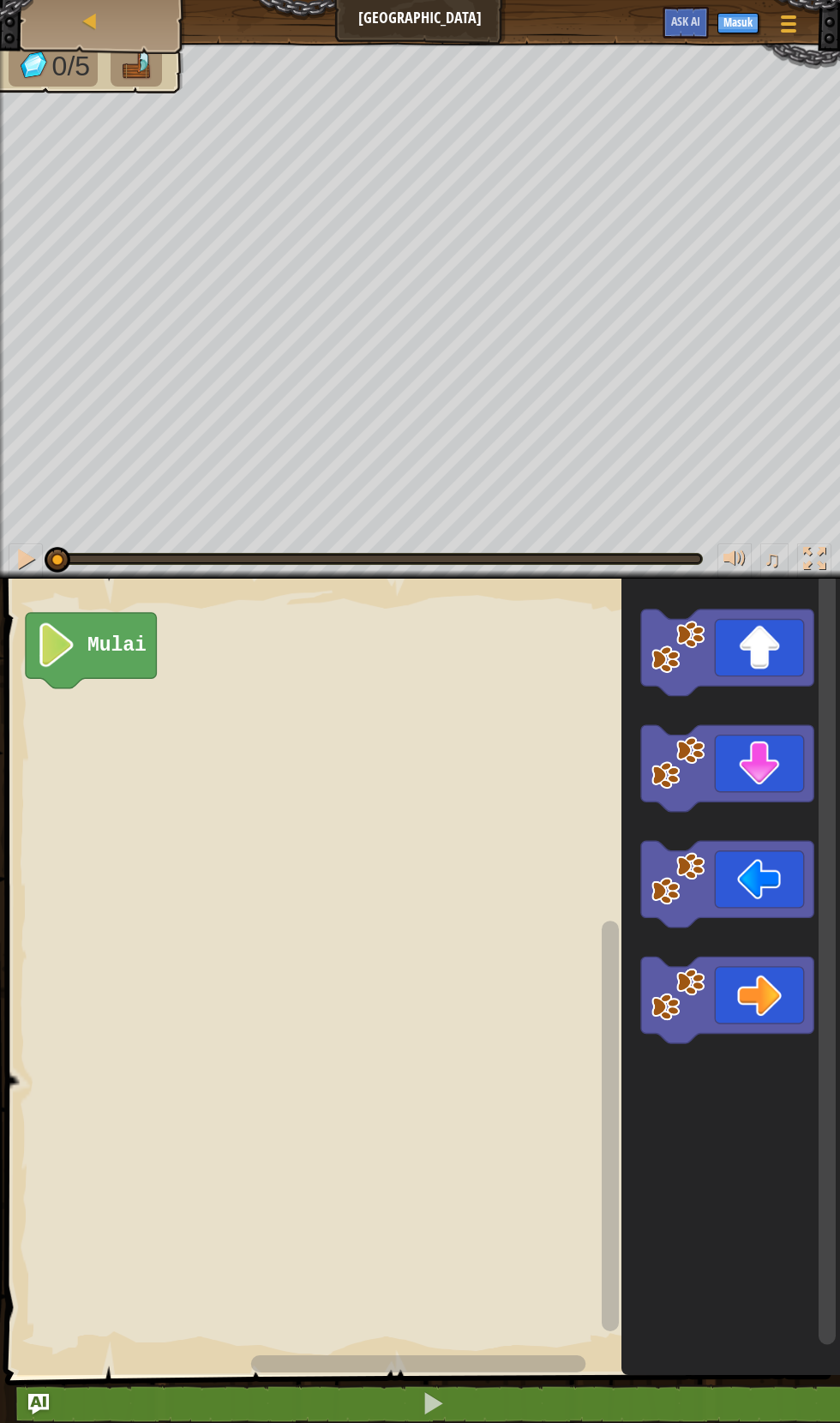
click at [731, 660] on icon "Ruang Kerja Blockly" at bounding box center [726, 653] width 172 height 87
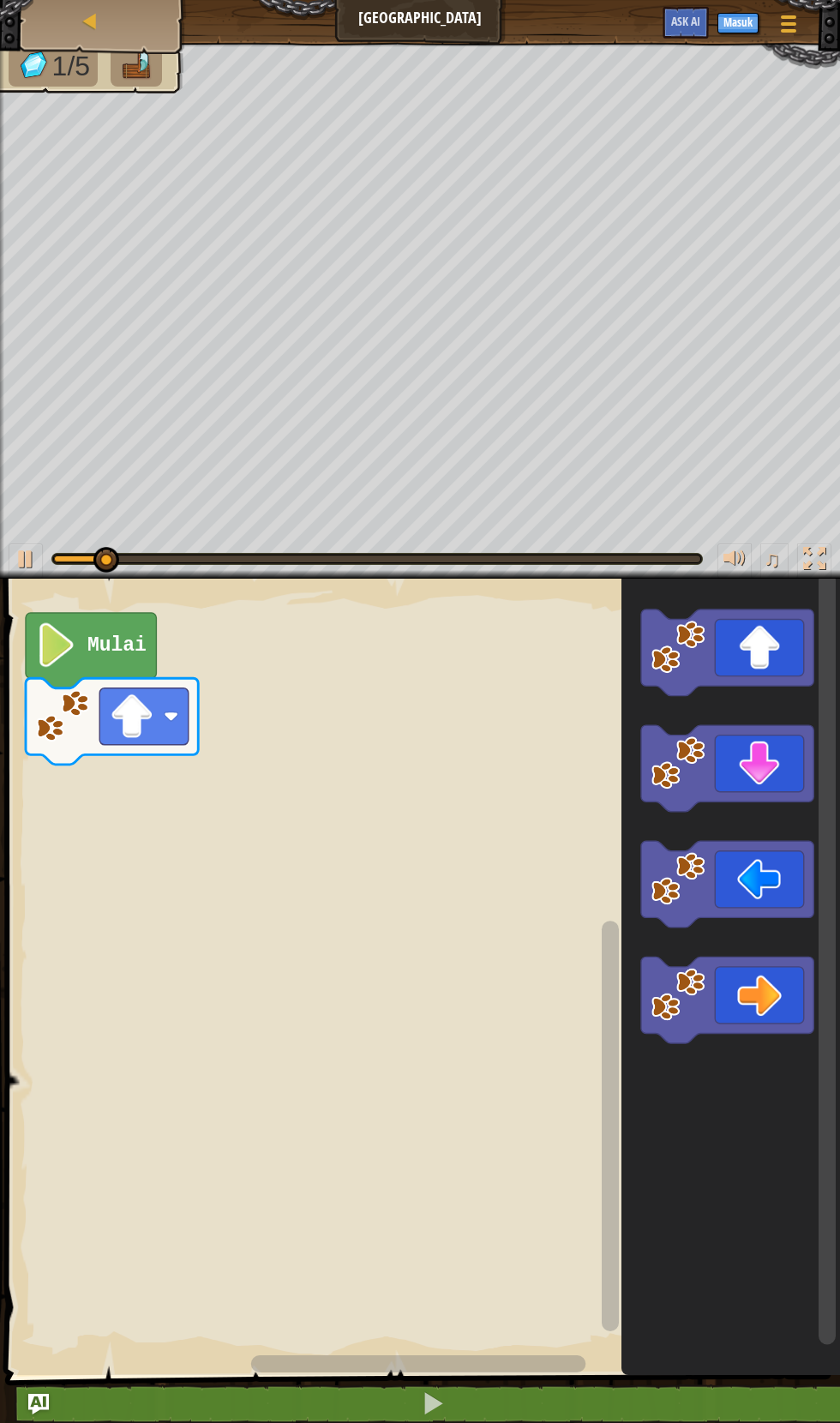
click at [752, 644] on icon "Ruang Kerja Blockly" at bounding box center [726, 653] width 172 height 87
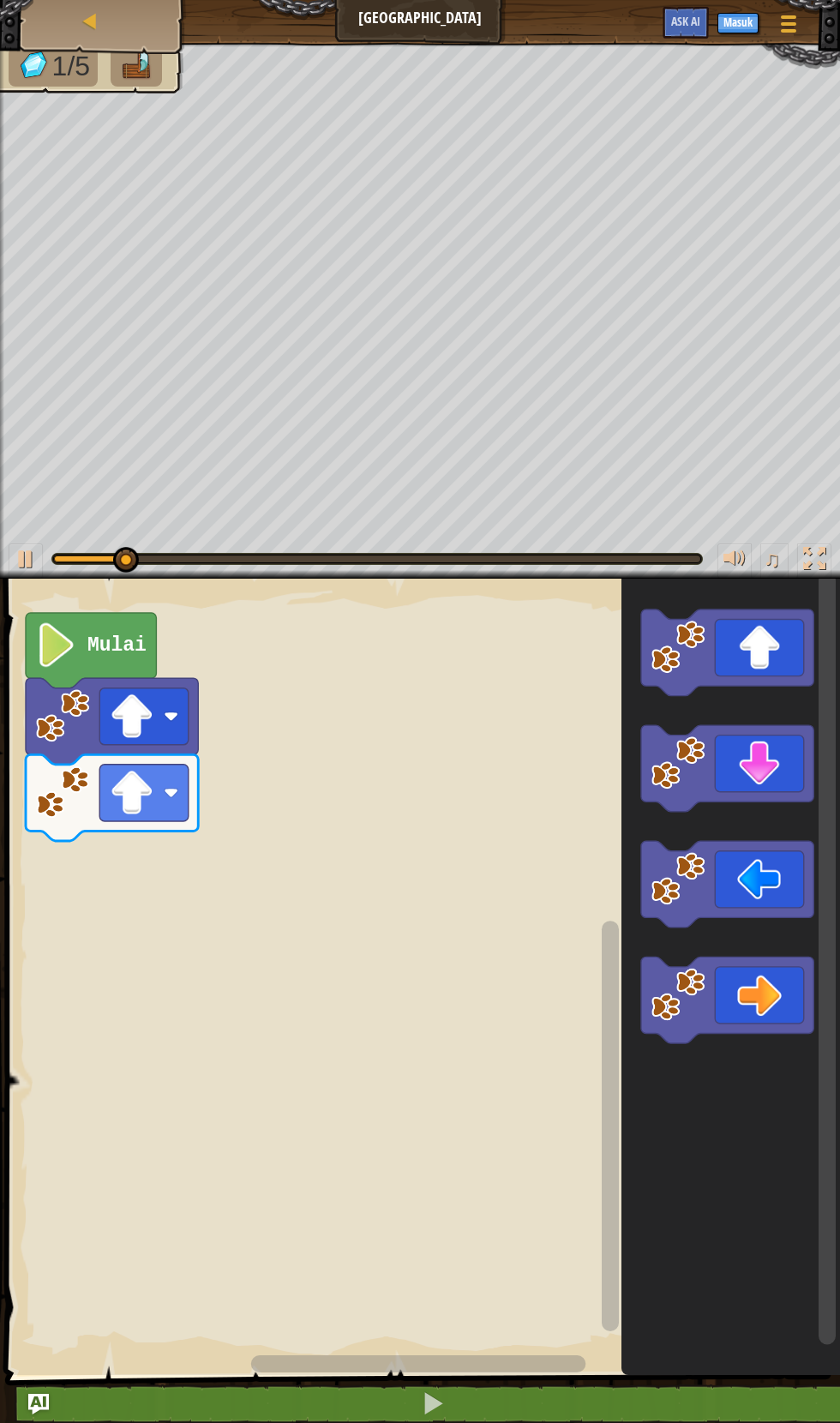
click at [783, 623] on icon "Ruang Kerja Blockly" at bounding box center [726, 653] width 172 height 87
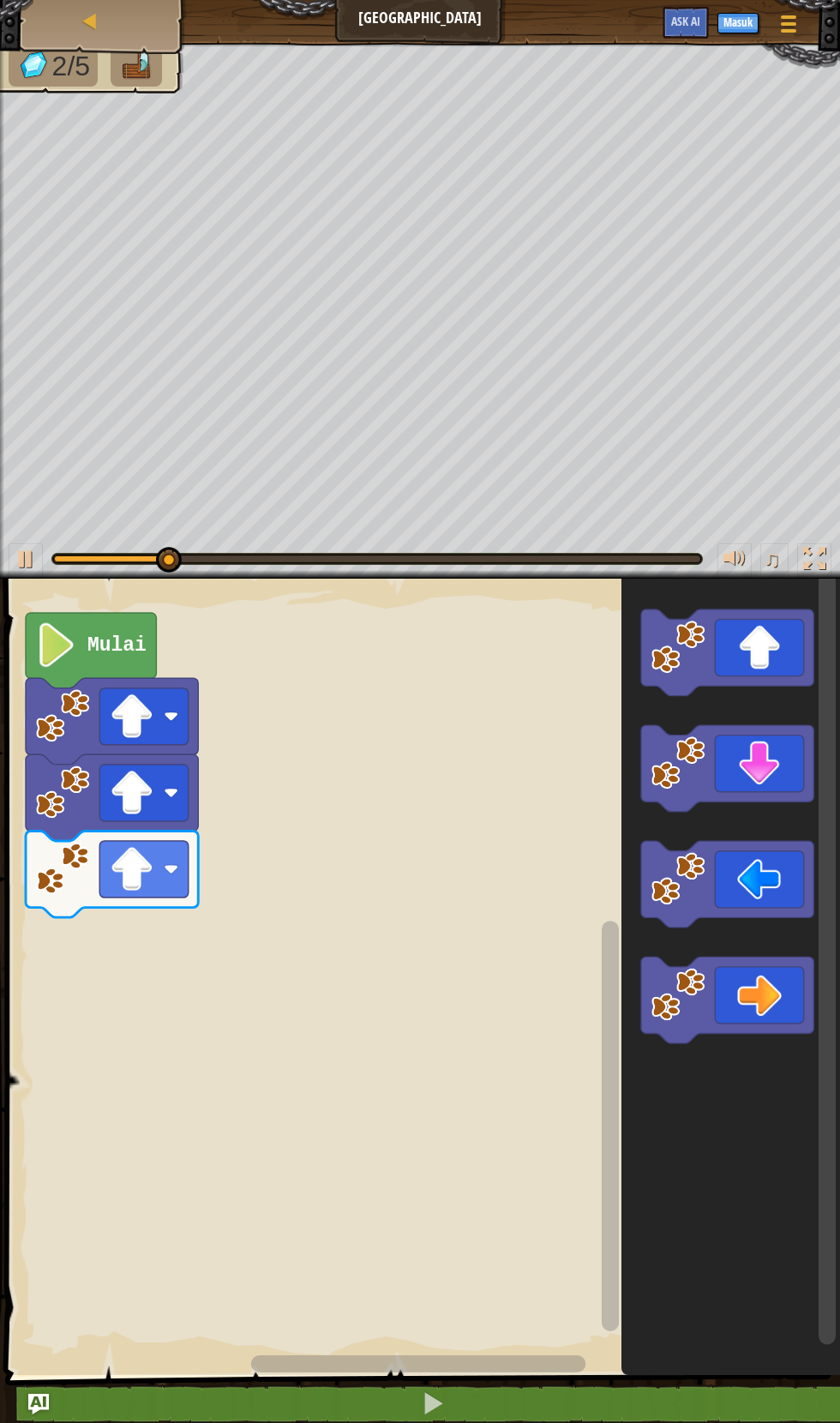
click at [766, 1008] on icon "Ruang Kerja Blockly" at bounding box center [726, 999] width 172 height 87
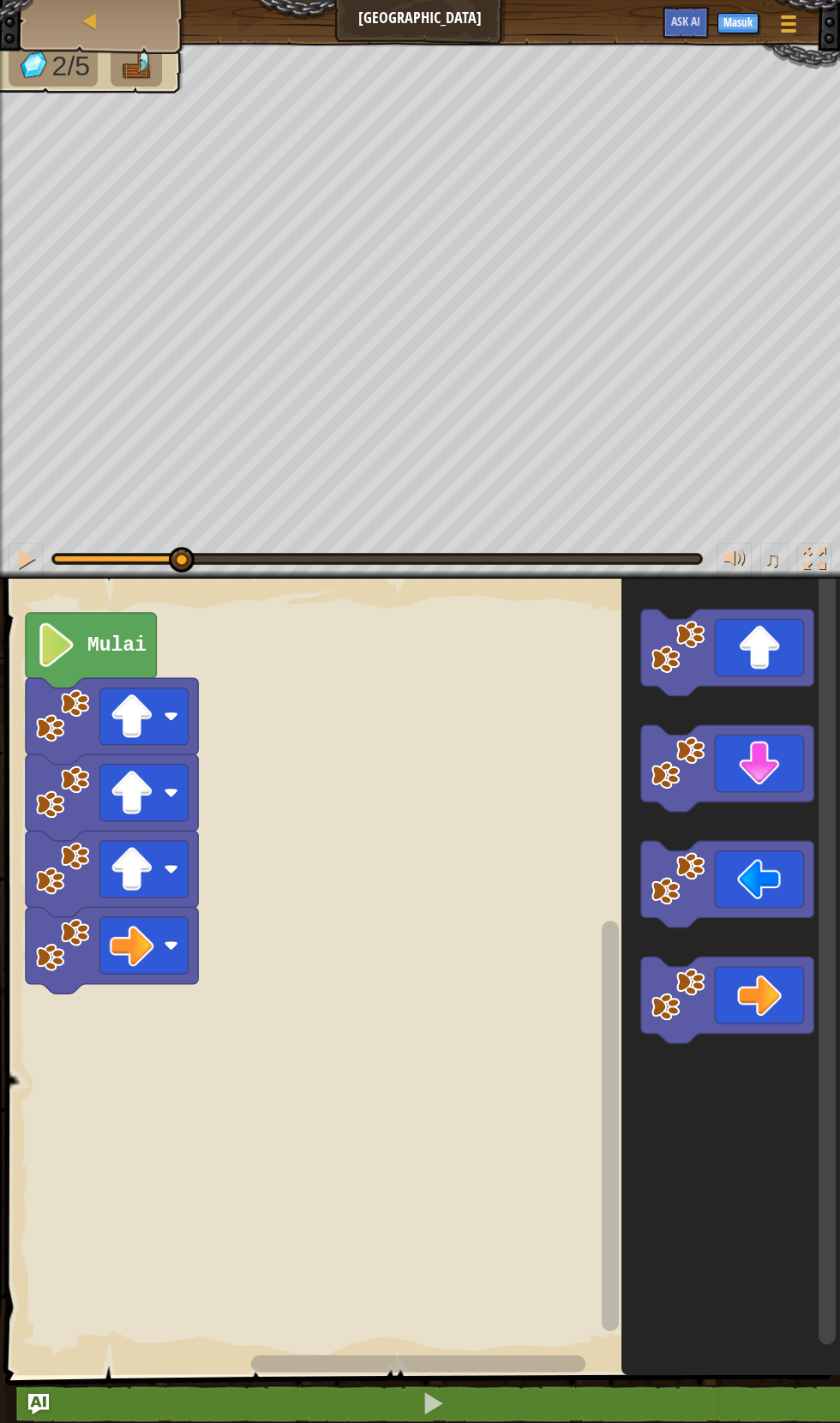
click at [763, 972] on icon "Ruang Kerja Blockly" at bounding box center [726, 999] width 172 height 87
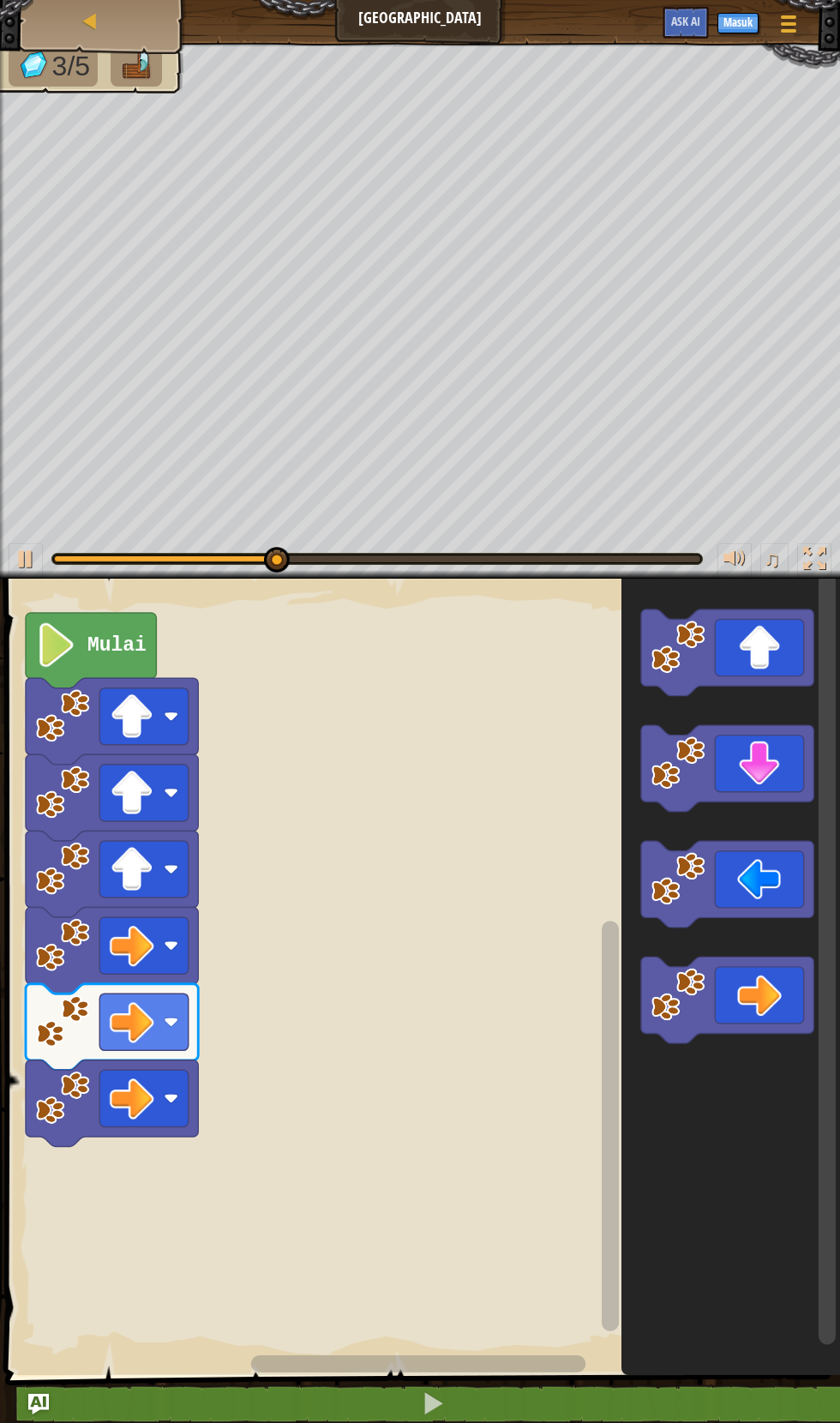
click at [763, 978] on icon "Ruang Kerja Blockly" at bounding box center [726, 999] width 172 height 87
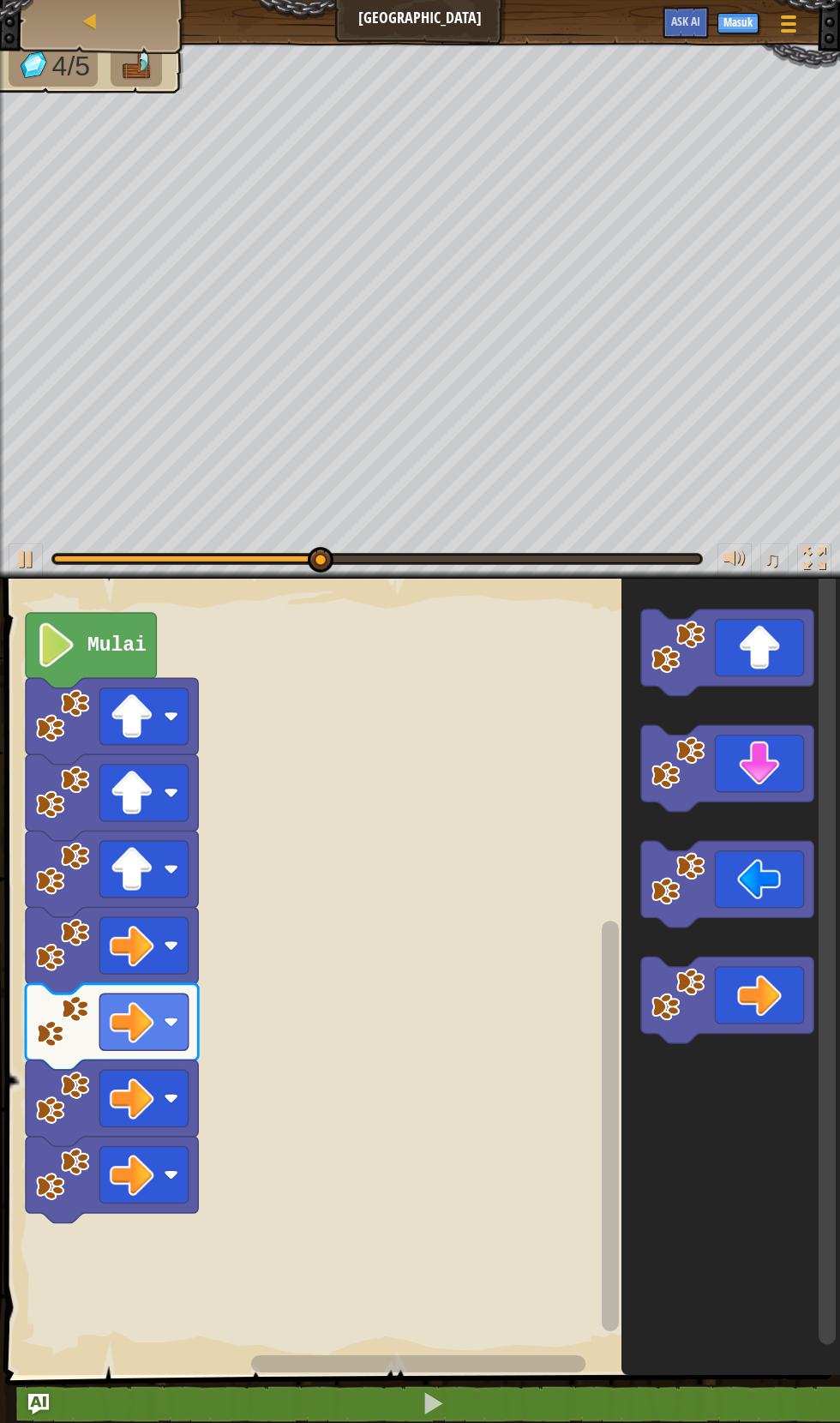
click at [757, 759] on icon "Ruang Kerja Blockly" at bounding box center [726, 768] width 172 height 87
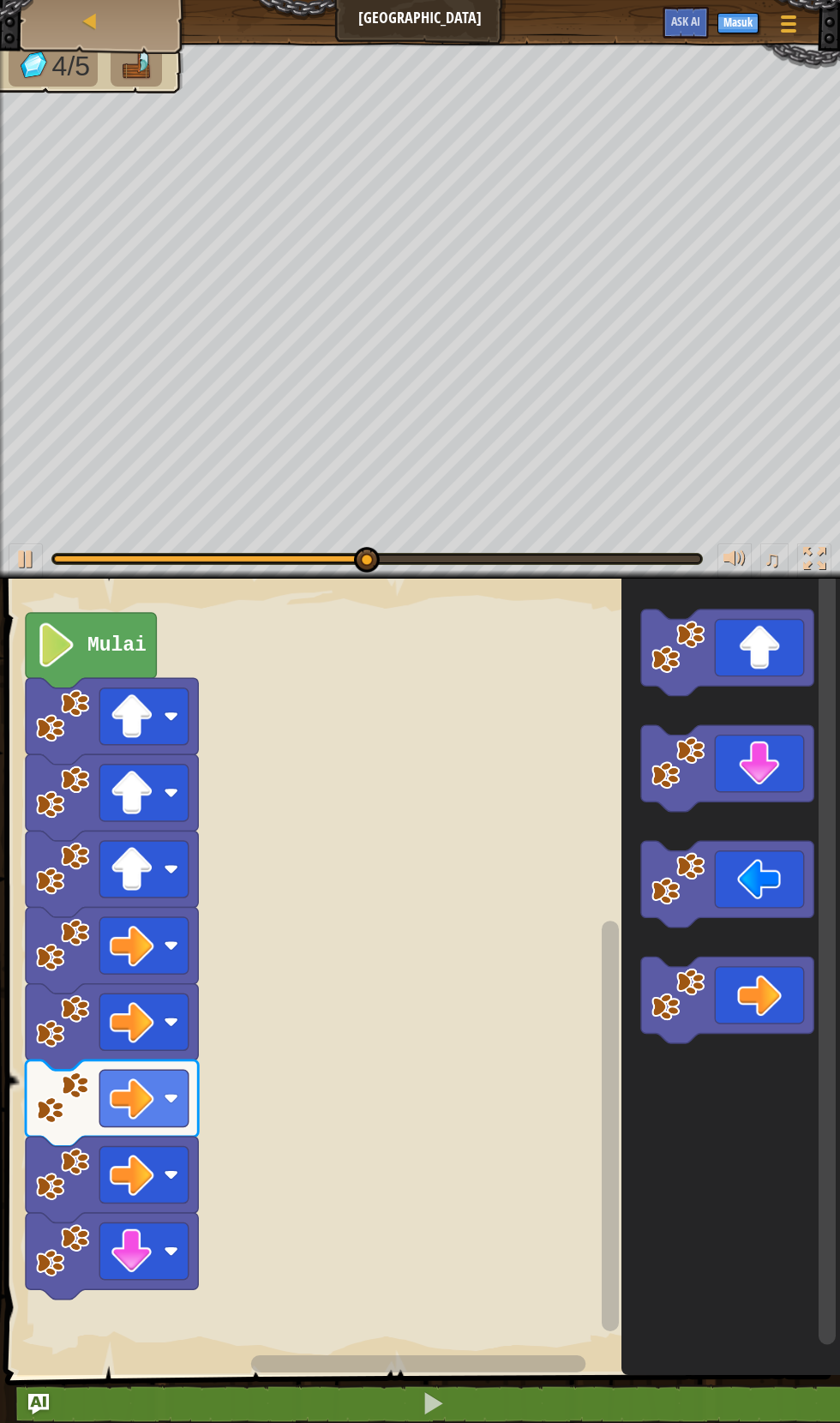
click at [757, 759] on icon "Ruang Kerja Blockly" at bounding box center [726, 768] width 172 height 87
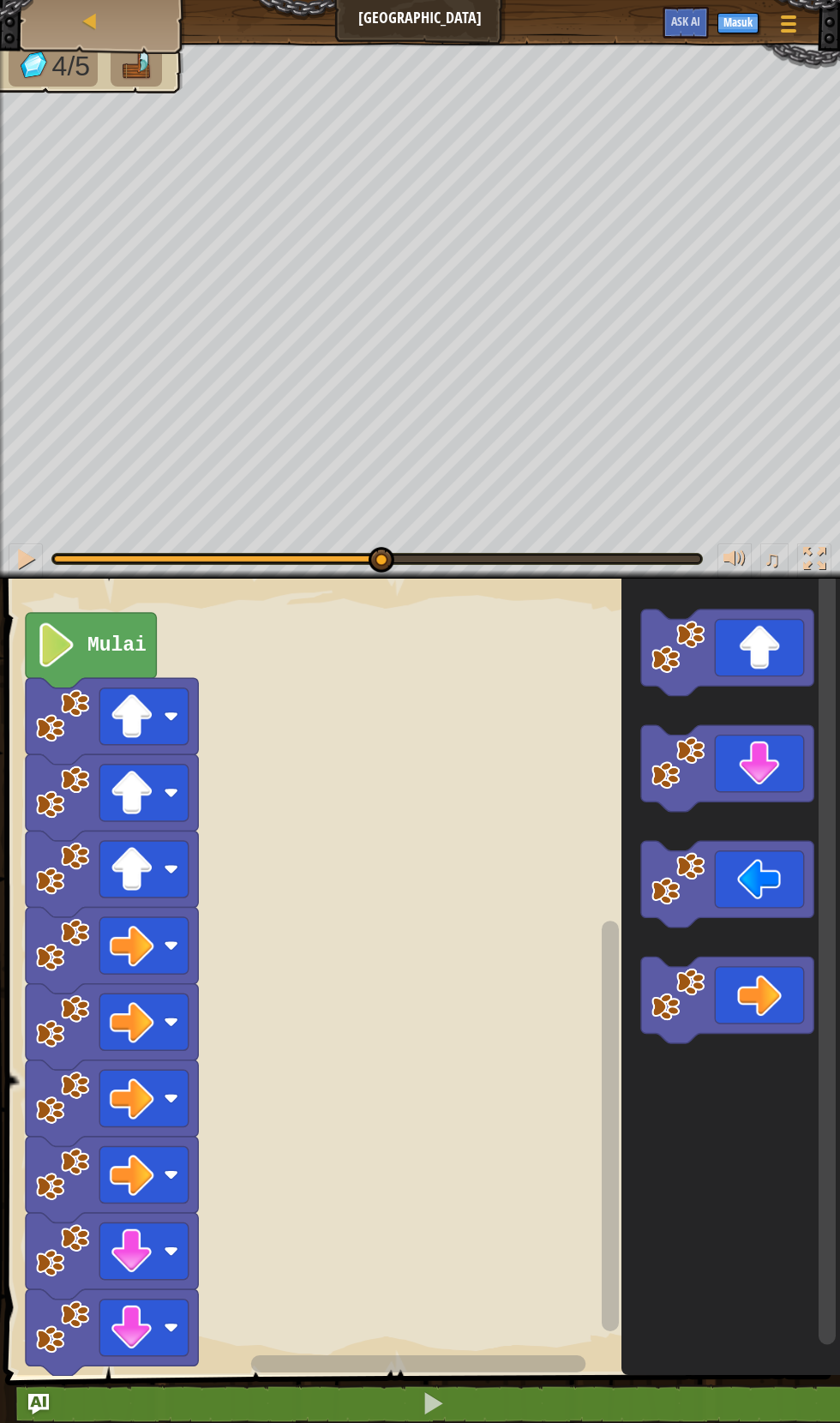
click at [782, 746] on icon "Ruang Kerja Blockly" at bounding box center [726, 768] width 172 height 87
click at [762, 886] on icon "Ruang Kerja Blockly" at bounding box center [726, 884] width 172 height 87
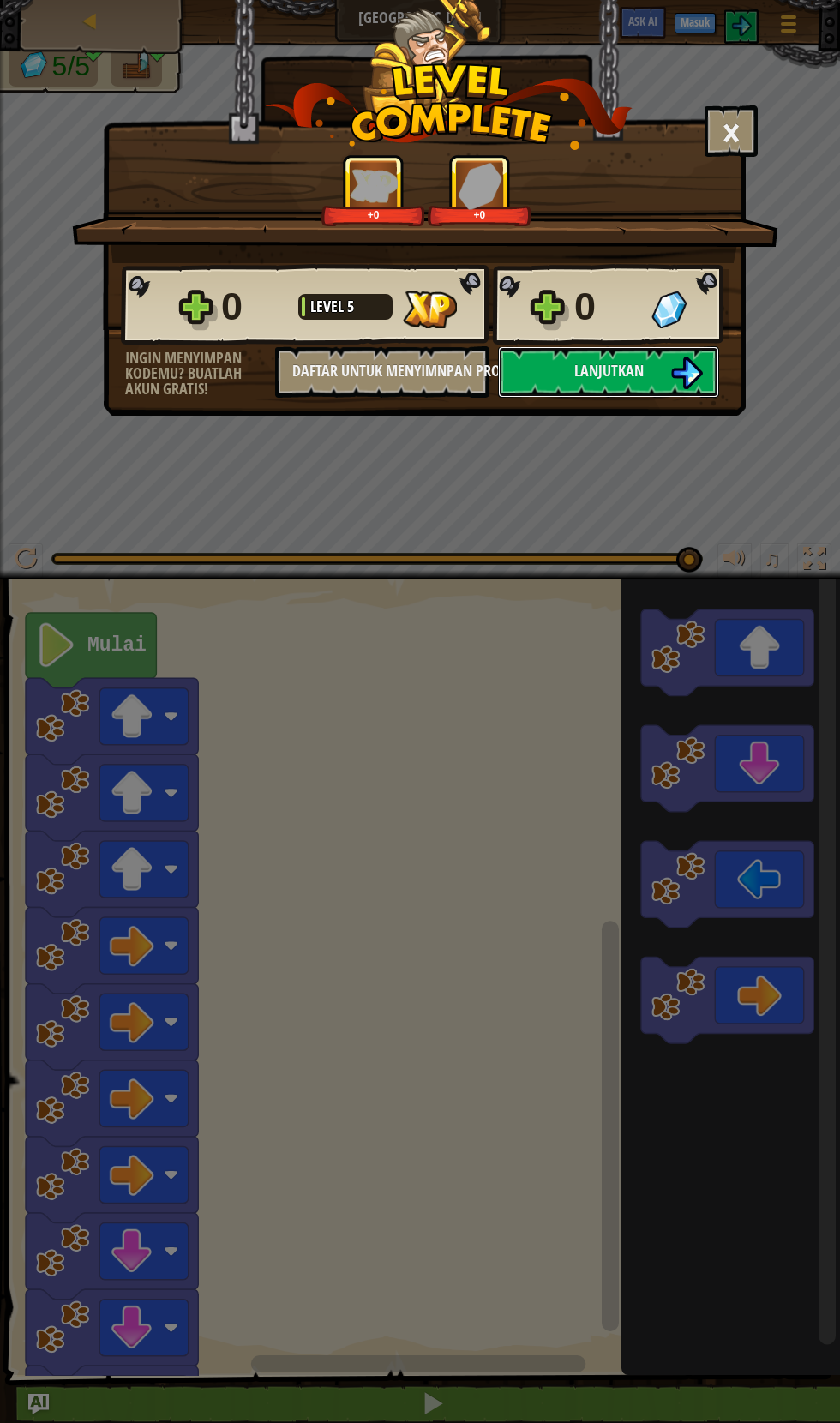
click at [570, 378] on button "Lanjutkan" at bounding box center [609, 373] width 221 height 52
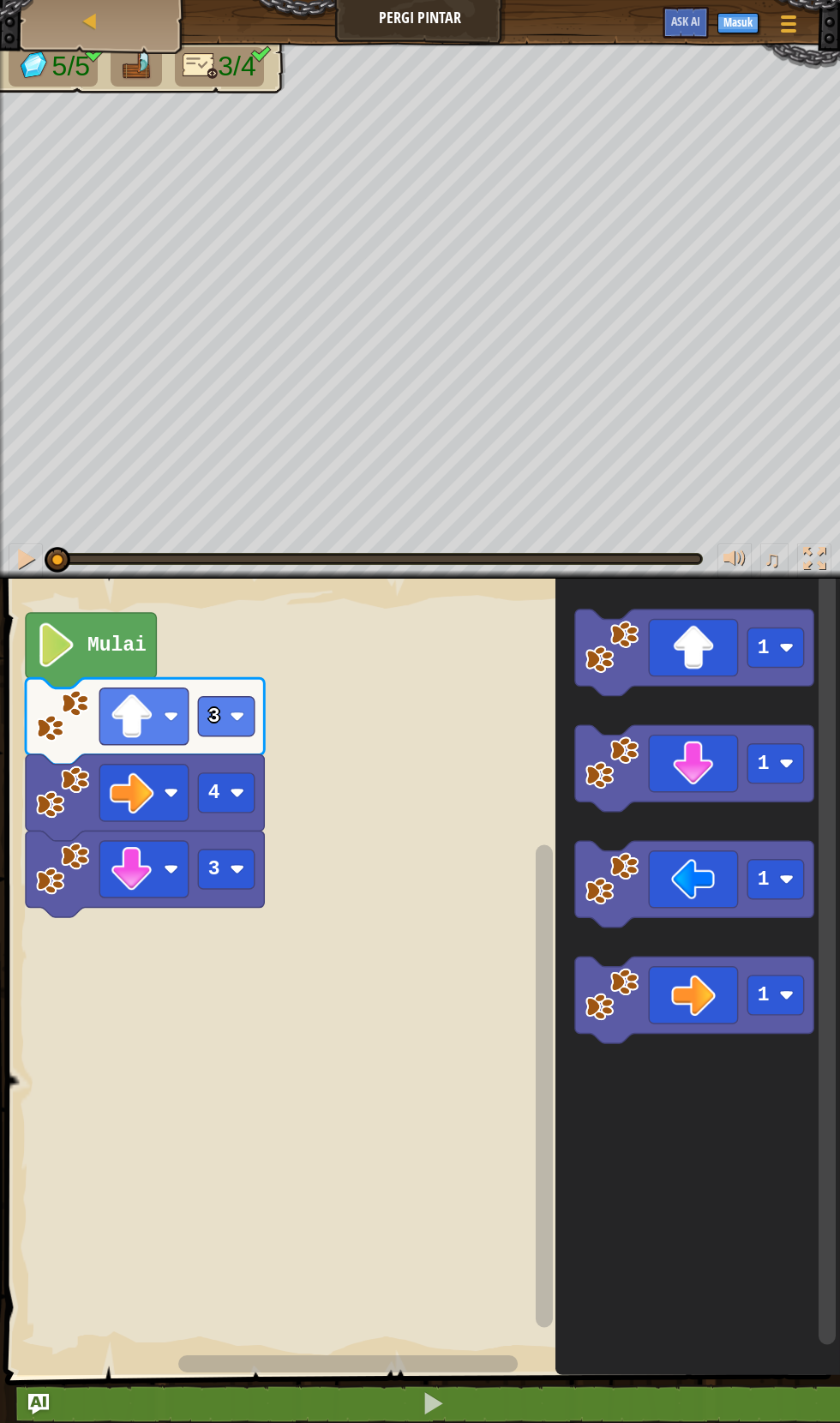
click at [679, 657] on icon "Ruang Kerja Blockly" at bounding box center [694, 653] width 238 height 87
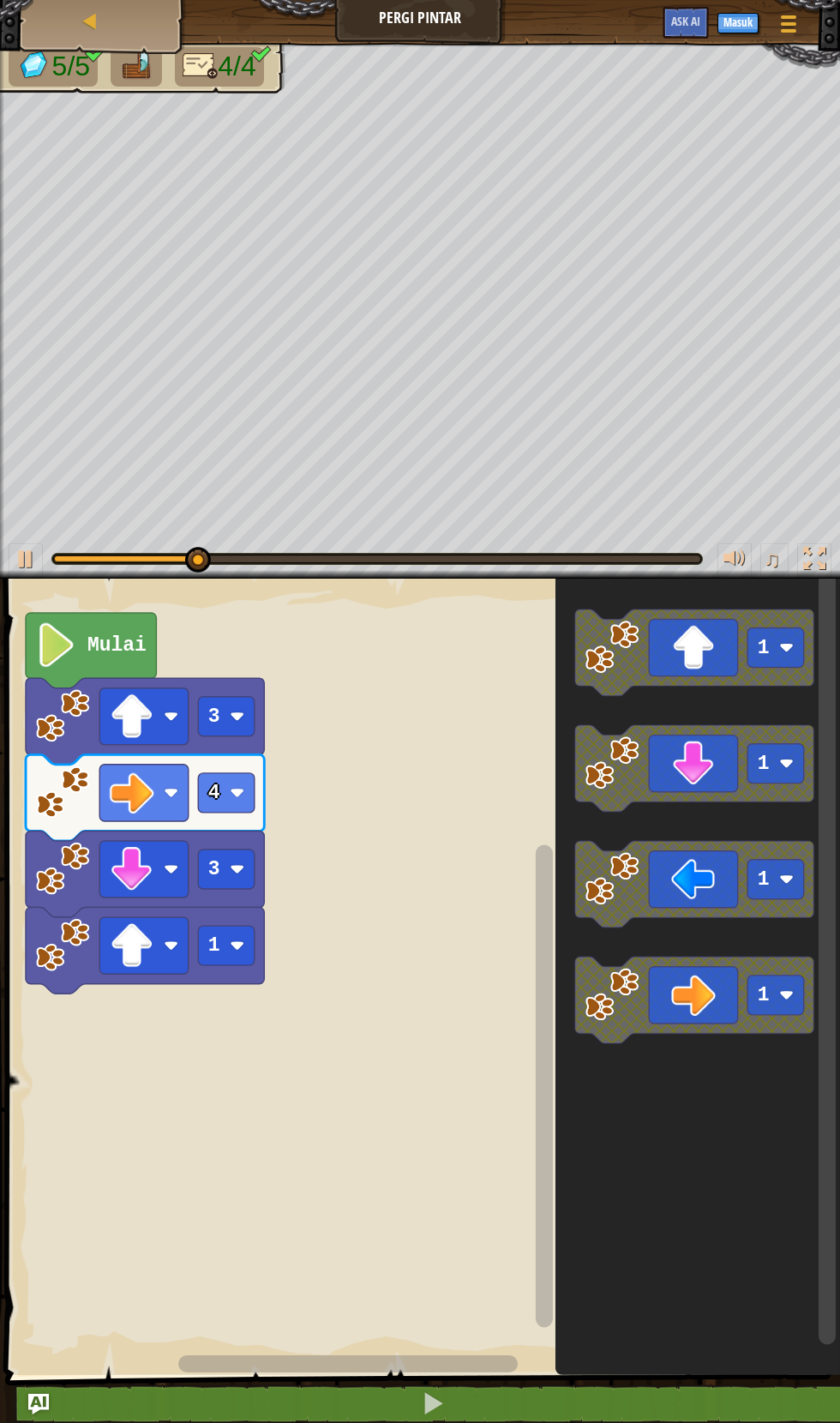
click at [691, 1002] on icon "Ruang Kerja Blockly" at bounding box center [694, 999] width 238 height 87
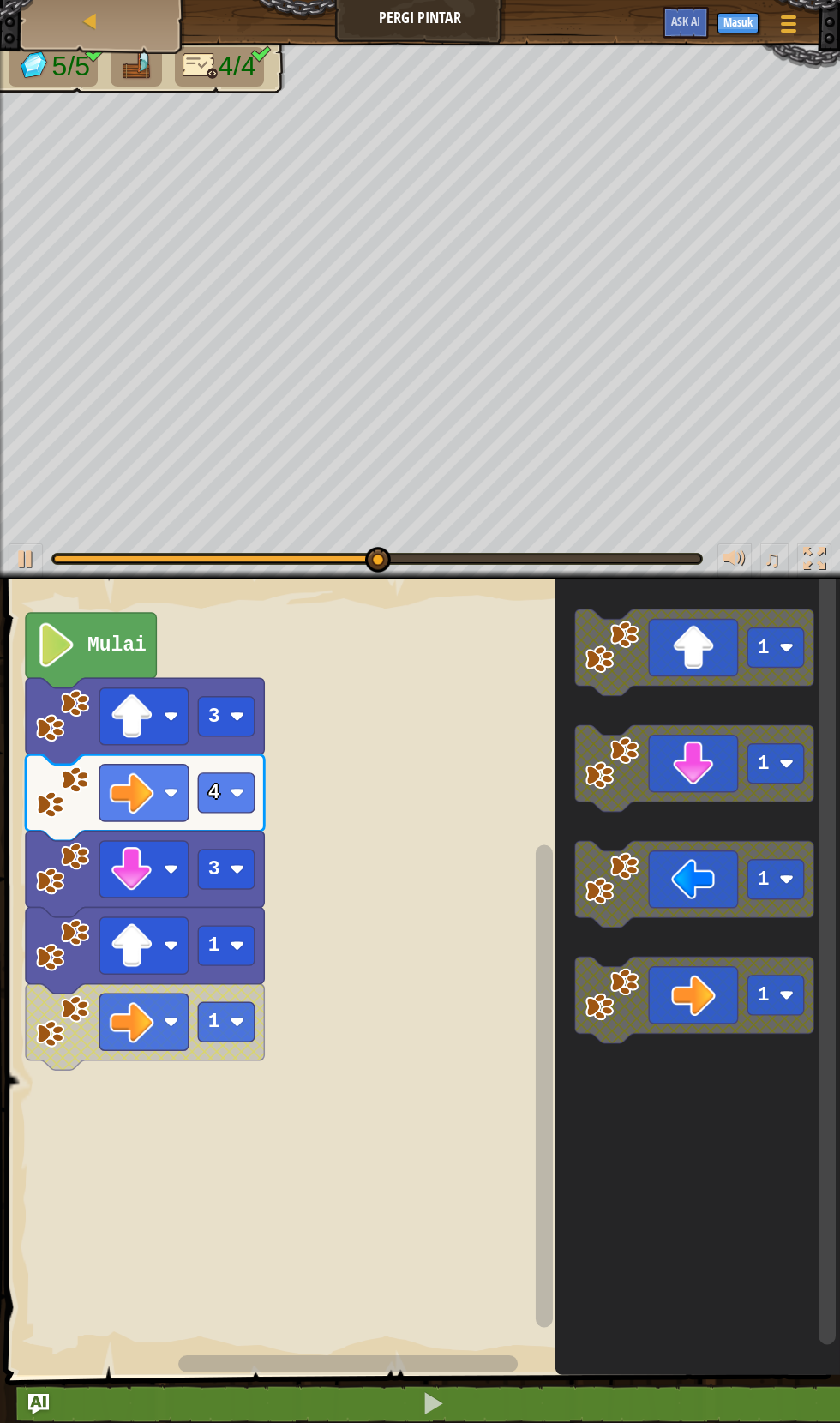
click at [140, 944] on image "Ruang Kerja Blockly" at bounding box center [132, 945] width 45 height 45
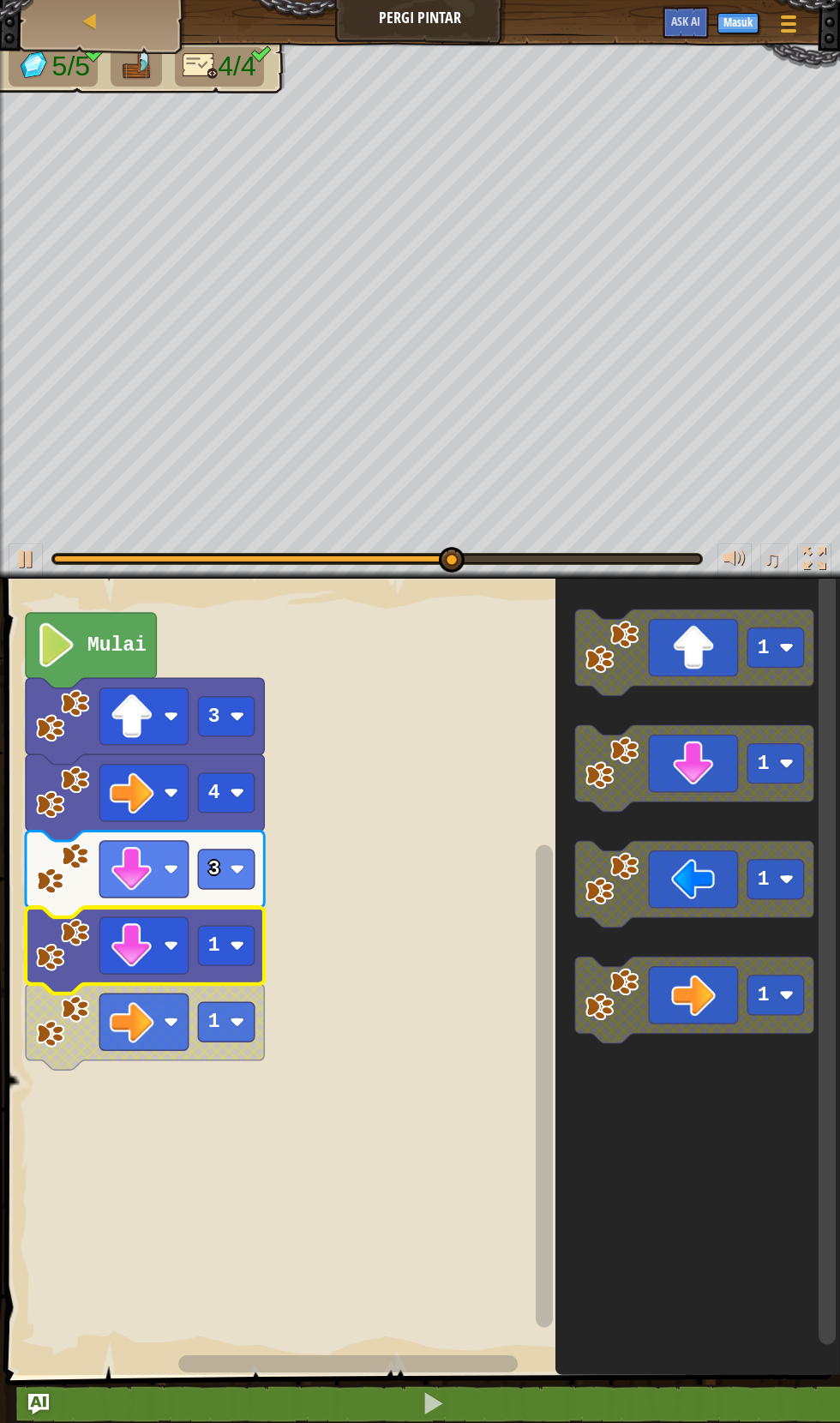
click at [120, 1048] on rect "Ruang Kerja Blockly" at bounding box center [143, 1021] width 89 height 57
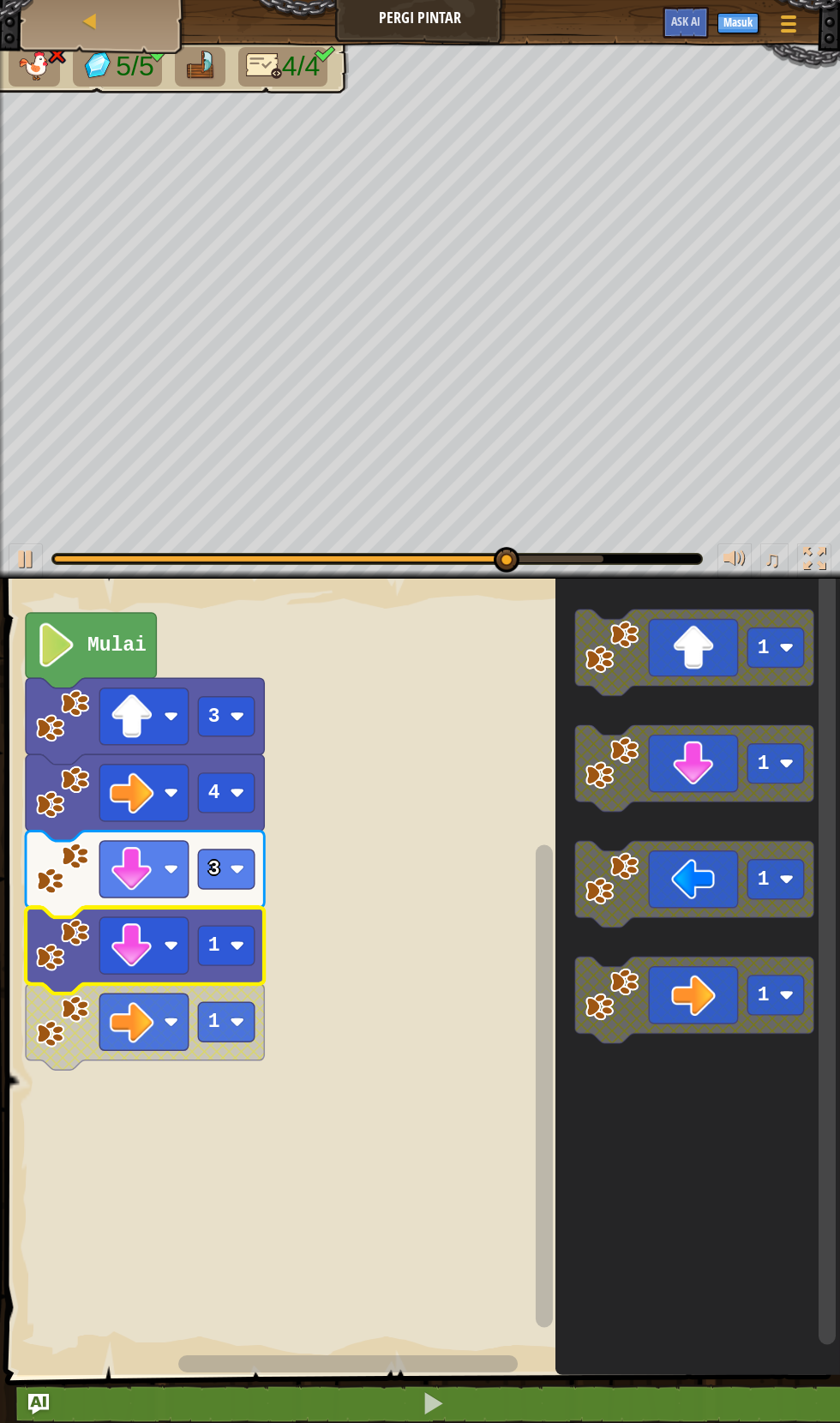
click at [204, 1009] on rect "Ruang Kerja Blockly" at bounding box center [226, 1022] width 57 height 40
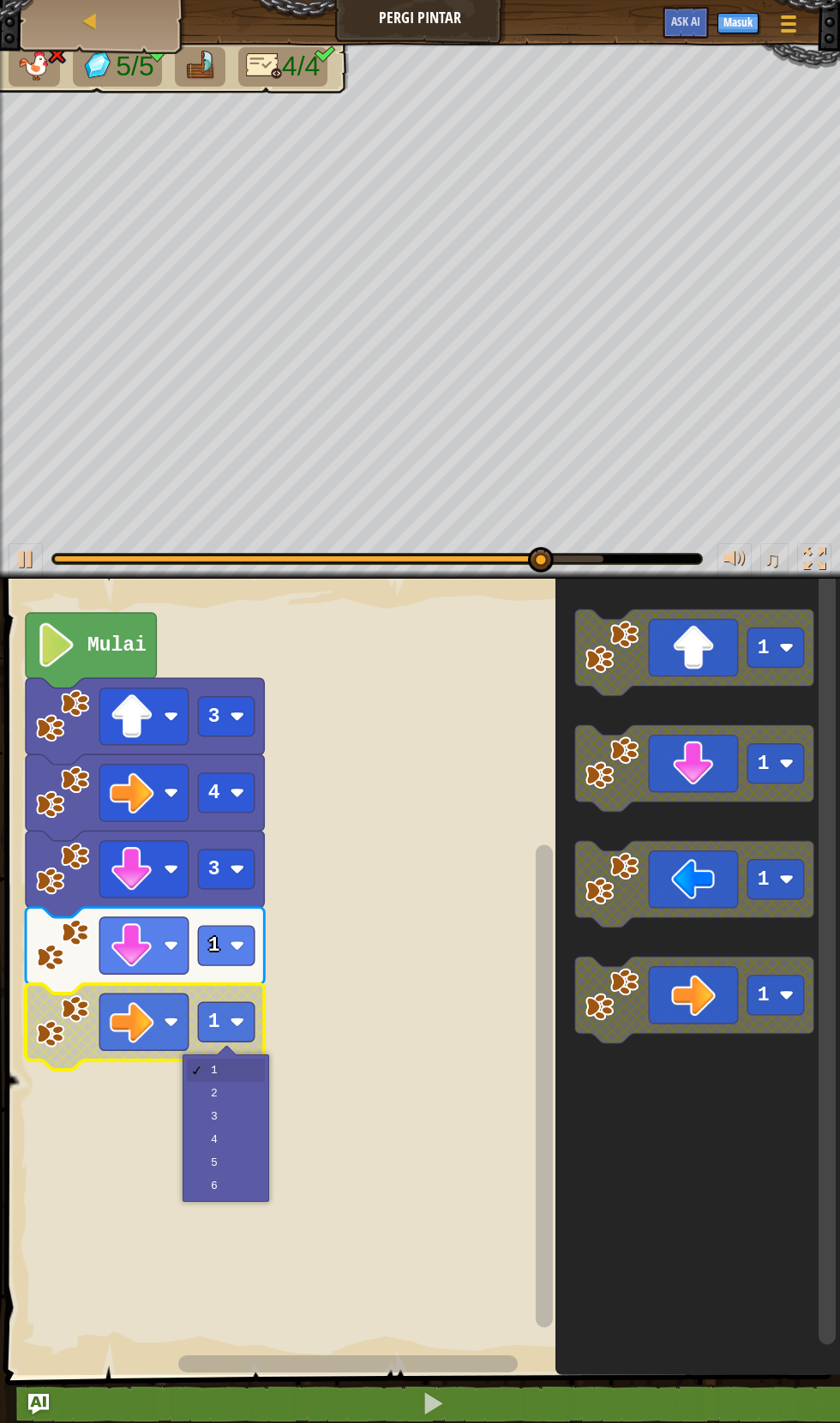
click at [120, 1002] on image "Ruang Kerja Blockly" at bounding box center [132, 1021] width 45 height 45
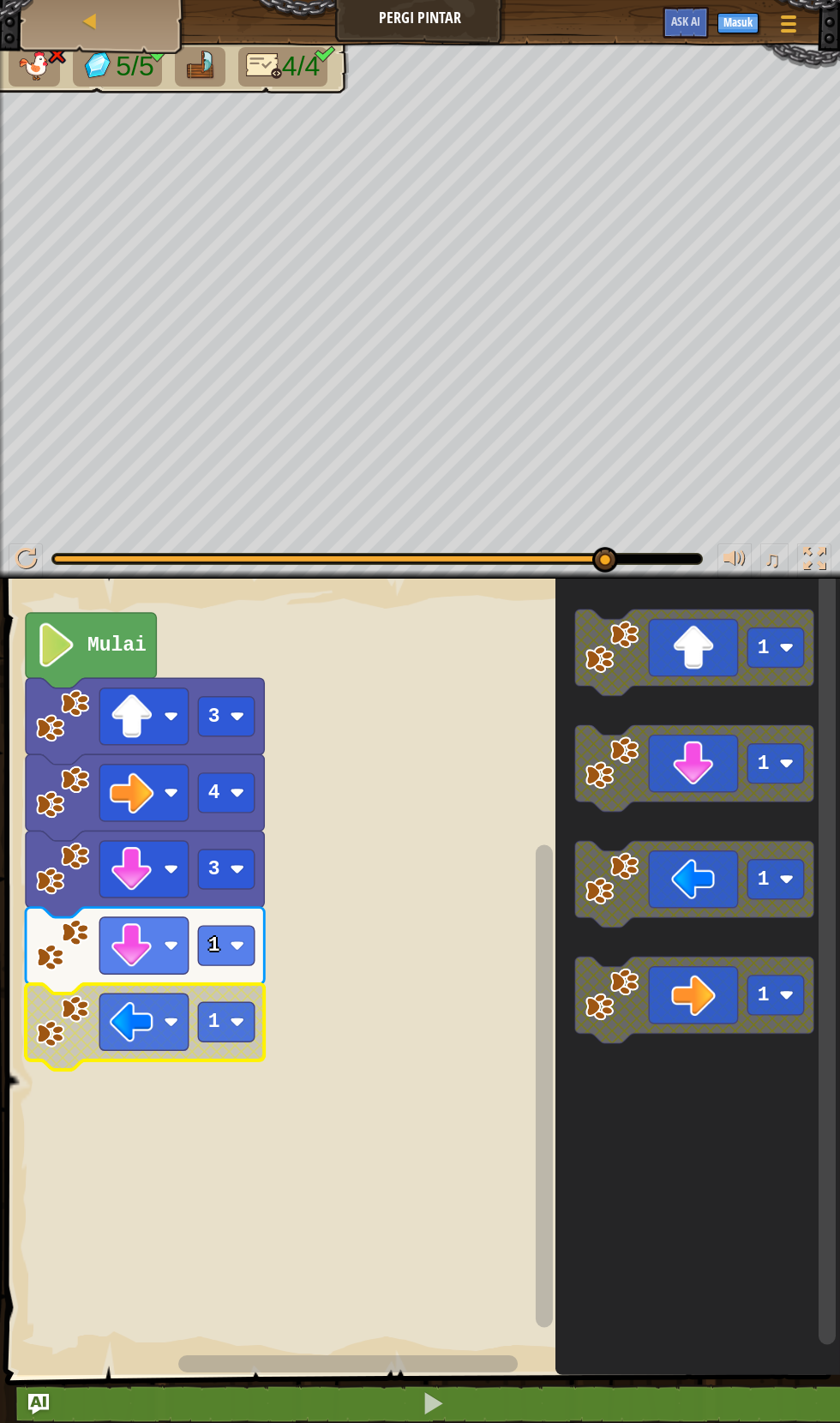
click at [136, 1162] on rect "Ruang Kerja Blockly" at bounding box center [420, 973] width 840 height 805
click at [30, 549] on div at bounding box center [26, 559] width 22 height 22
click at [208, 1011] on text "1" at bounding box center [214, 1021] width 12 height 22
click at [105, 1019] on rect "Ruang Kerja Blockly" at bounding box center [143, 1021] width 89 height 57
click at [115, 1162] on rect "Ruang Kerja Blockly" at bounding box center [420, 973] width 840 height 805
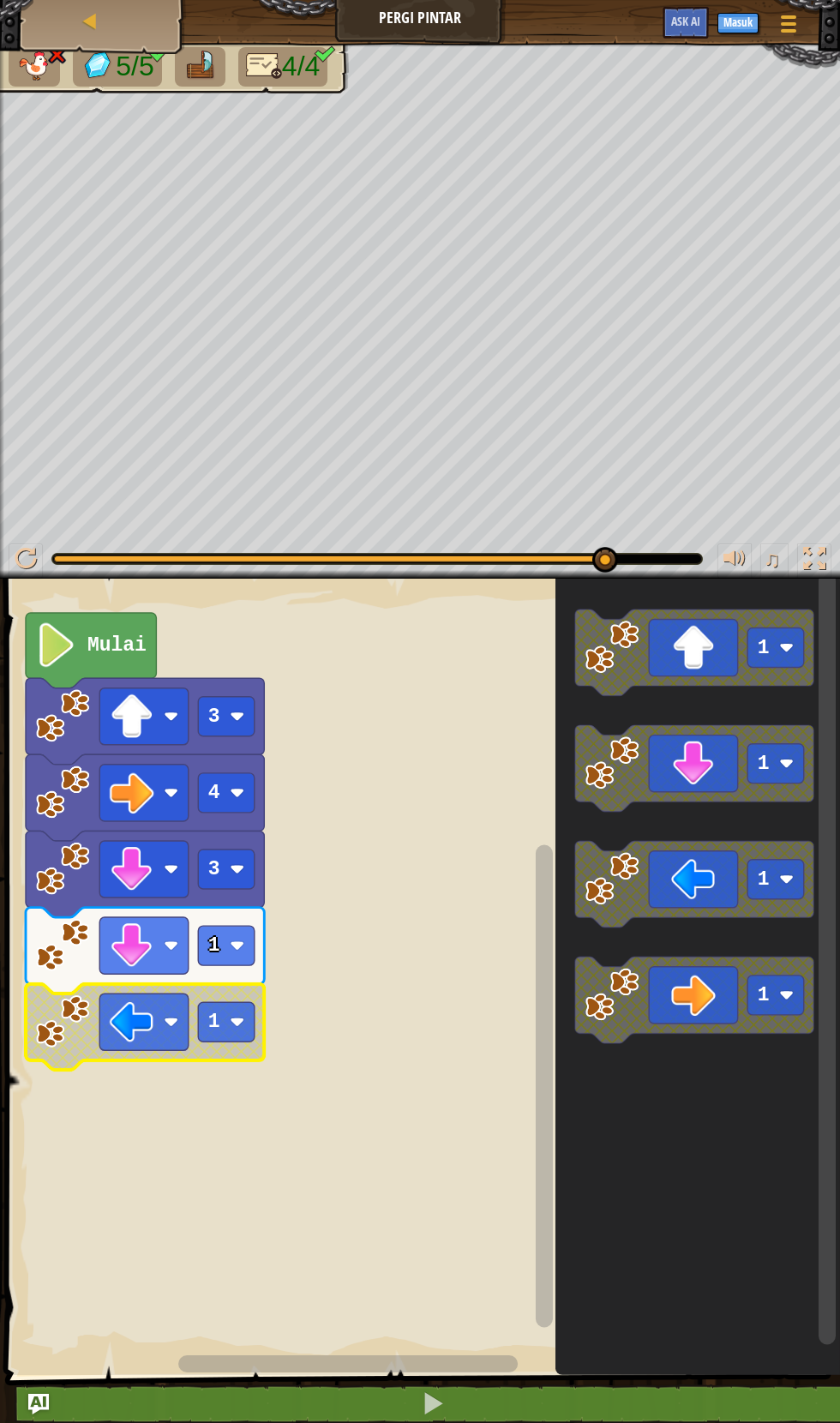
click at [673, 892] on icon "Ruang Kerja Blockly" at bounding box center [694, 884] width 238 height 87
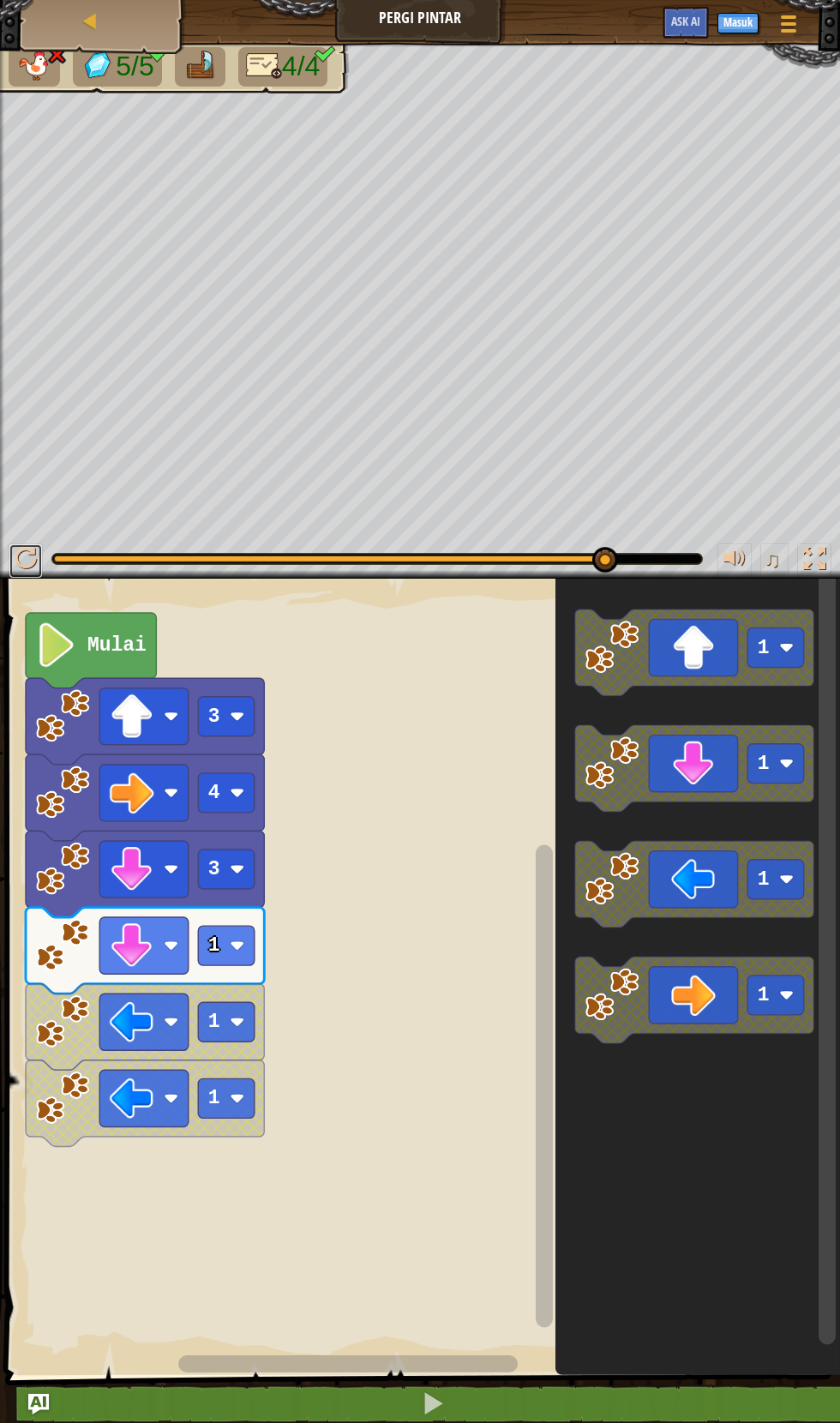
click at [30, 558] on div at bounding box center [26, 559] width 22 height 22
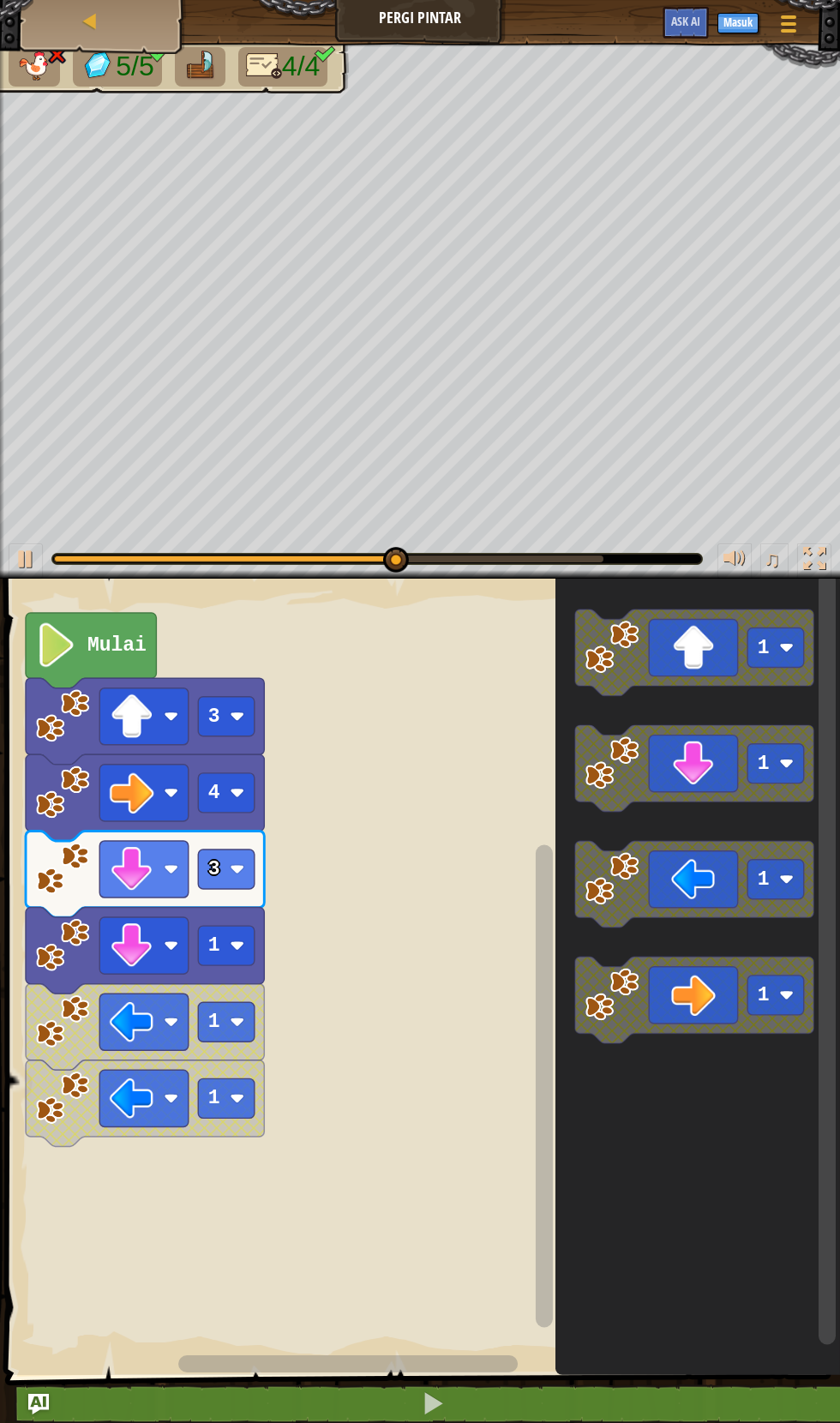
click at [134, 938] on image "Ruang Kerja Blockly" at bounding box center [132, 945] width 45 height 45
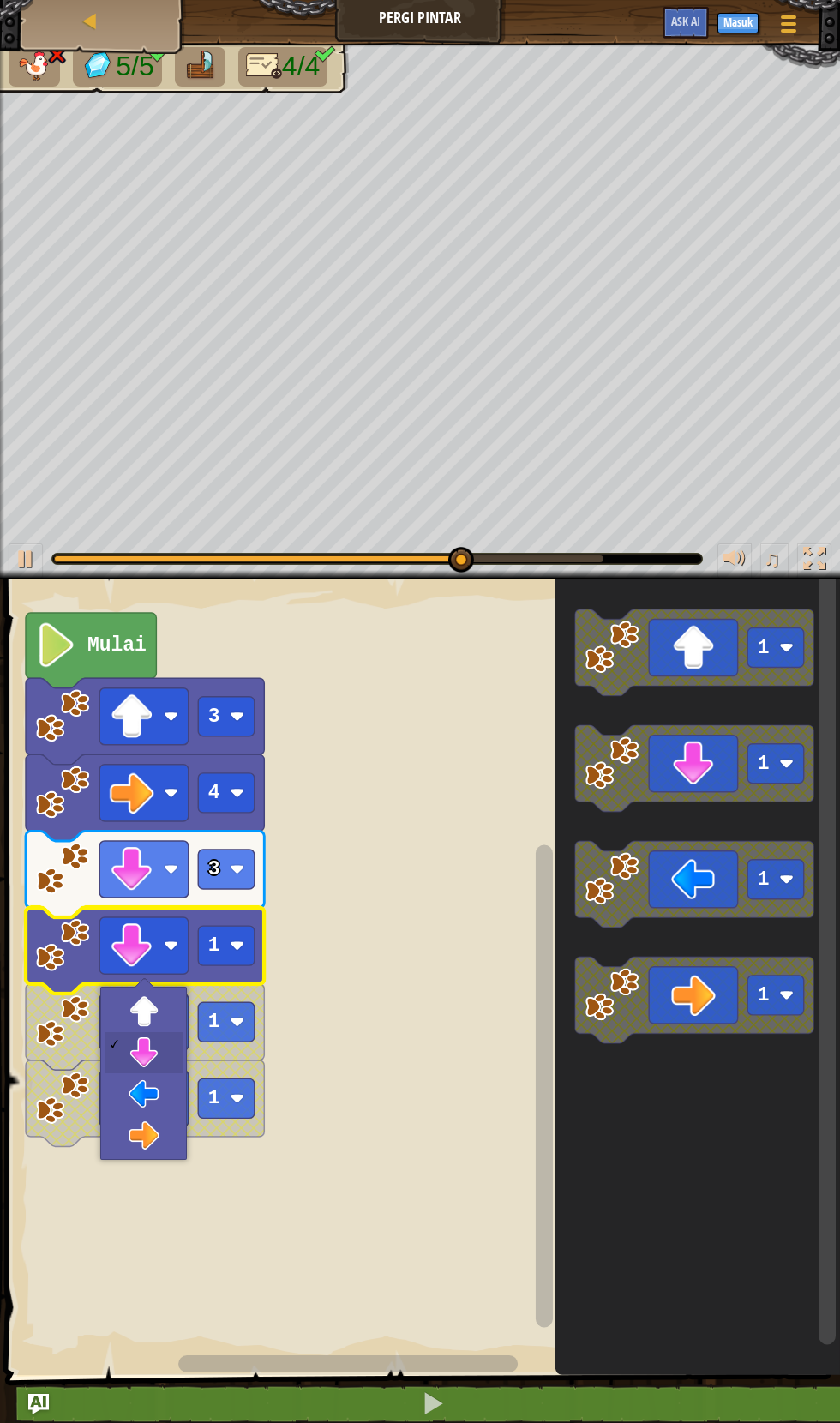
click at [136, 1085] on image "Ruang Kerja Blockly" at bounding box center [132, 1098] width 45 height 45
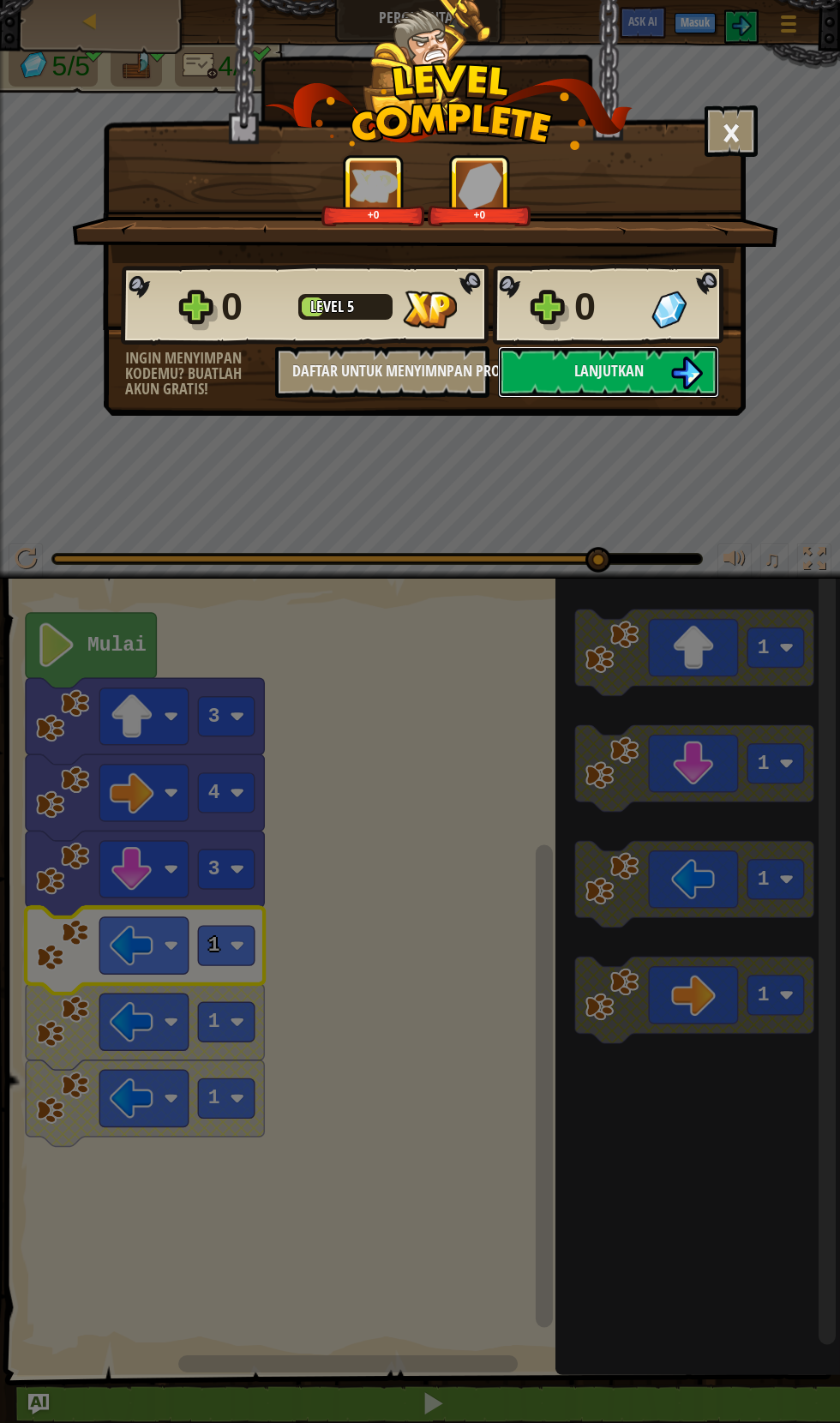
click at [586, 356] on button "Lanjutkan" at bounding box center [609, 373] width 221 height 52
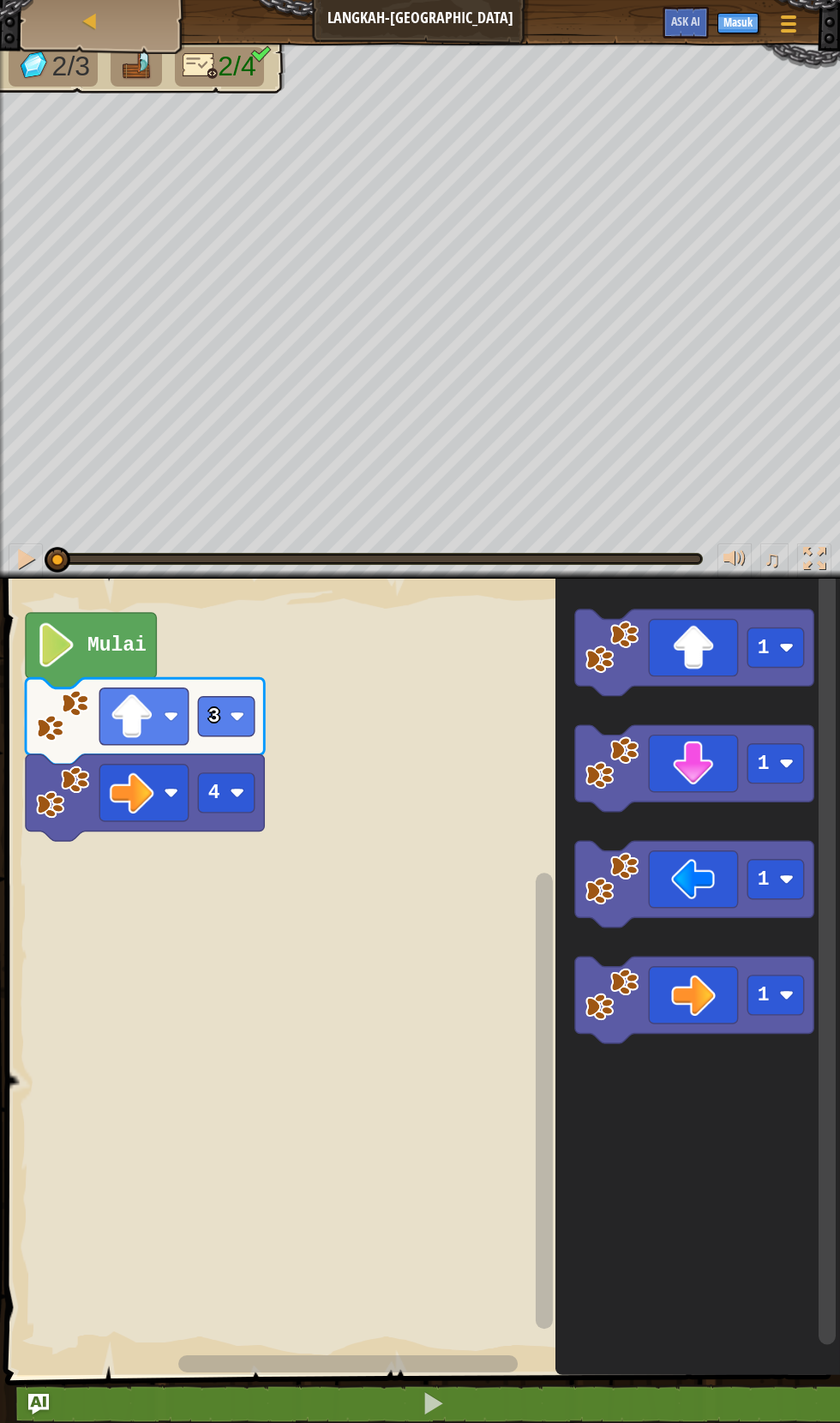
click at [769, 767] on rect "Ruang Kerja Blockly" at bounding box center [775, 763] width 57 height 40
click at [787, 759] on image "Ruang Kerja Blockly" at bounding box center [786, 763] width 15 height 15
click at [789, 844] on icon "Ruang Kerja Blockly" at bounding box center [694, 884] width 238 height 87
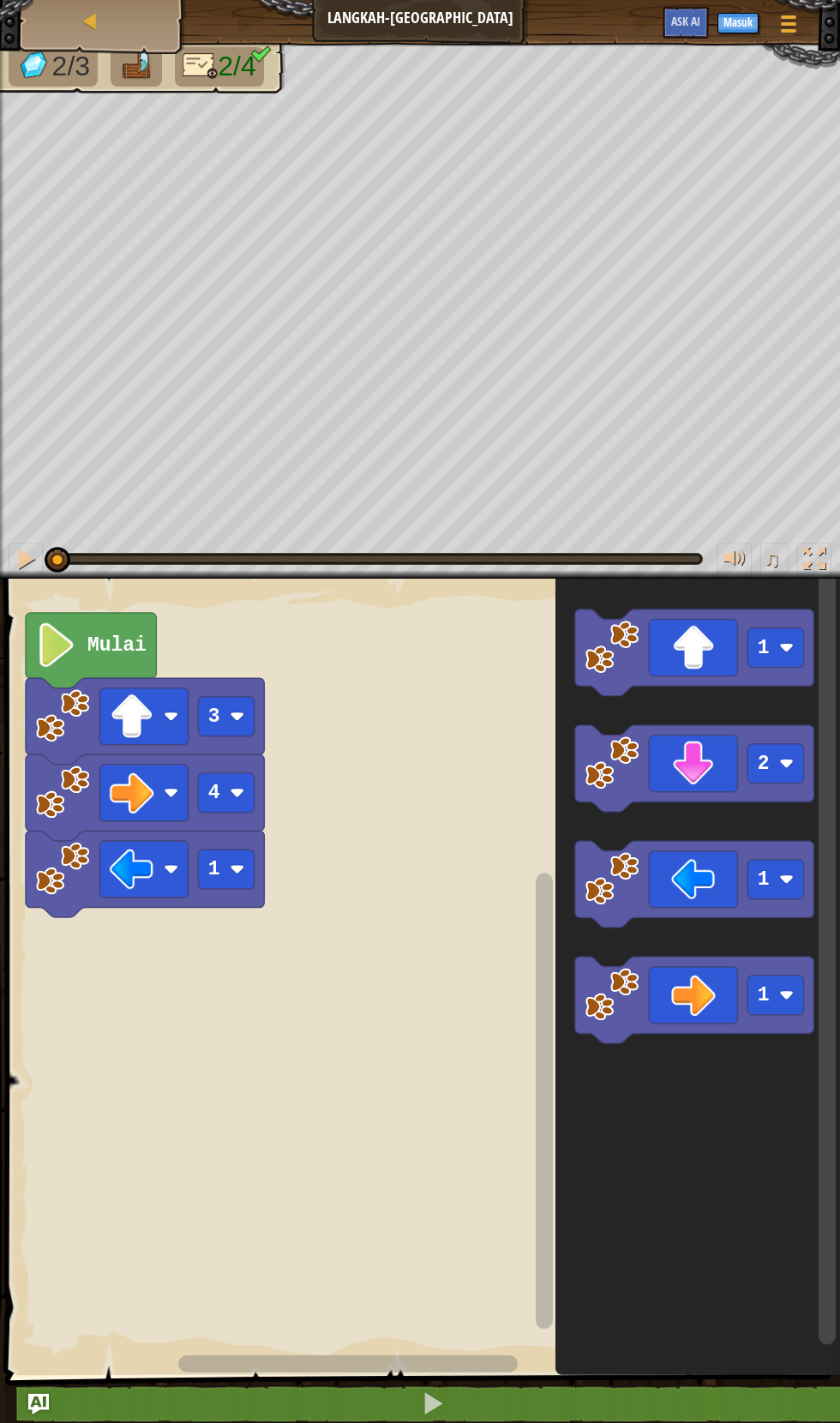
click at [786, 763] on image "Ruang Kerja Blockly" at bounding box center [786, 763] width 15 height 15
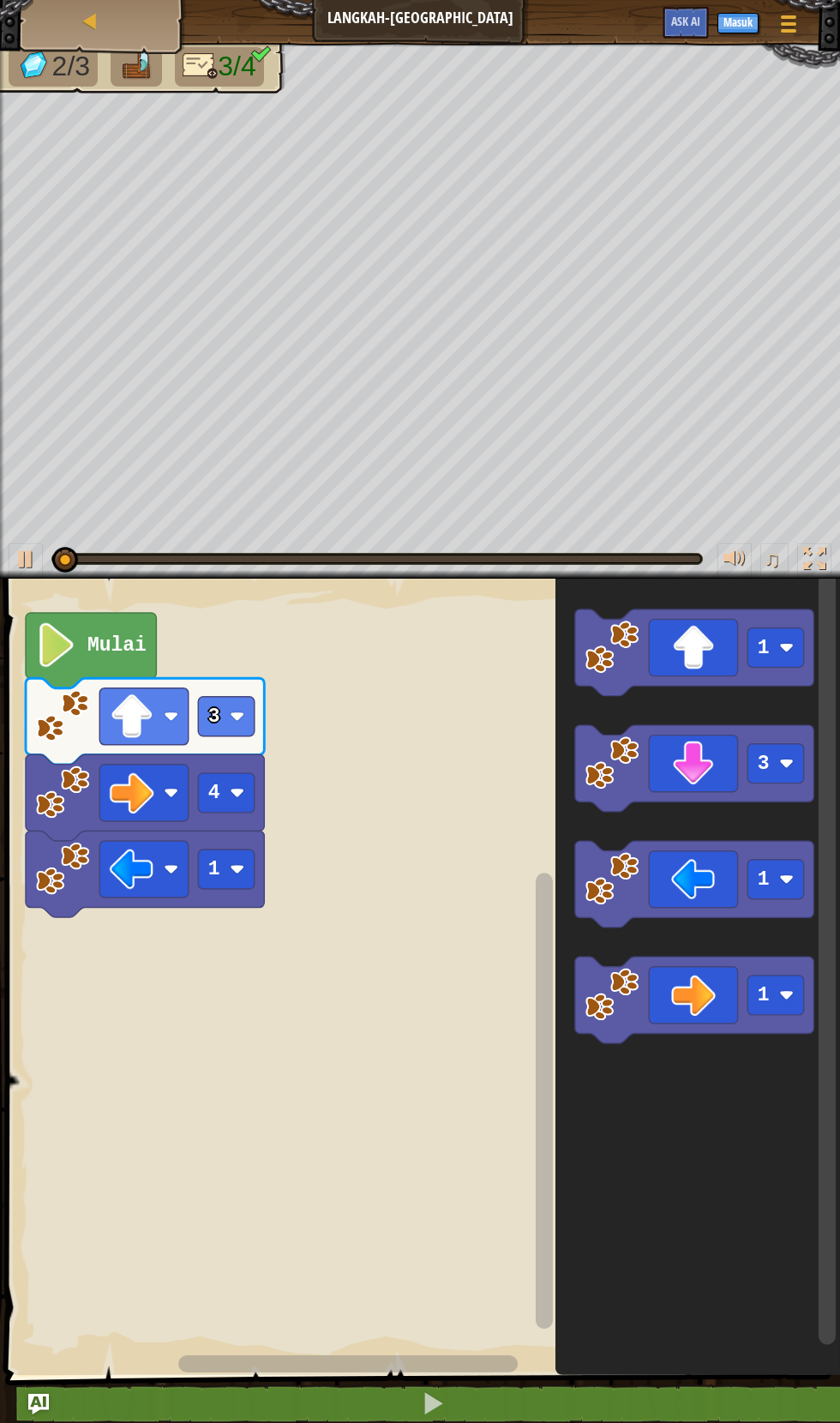
click at [794, 855] on icon "Ruang Kerja Blockly" at bounding box center [694, 884] width 238 height 87
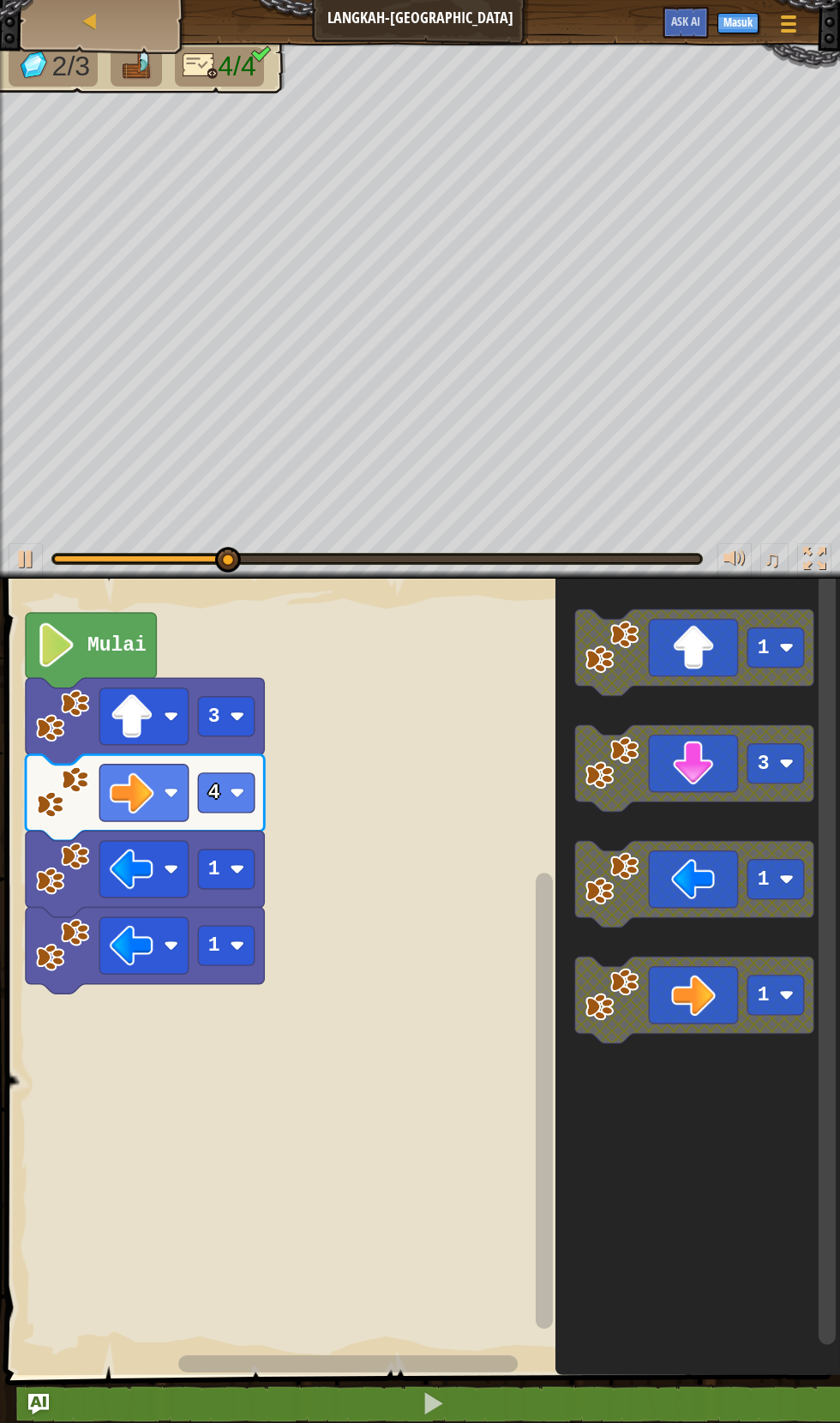
click at [198, 855] on rect "Ruang Kerja Blockly" at bounding box center [226, 869] width 57 height 40
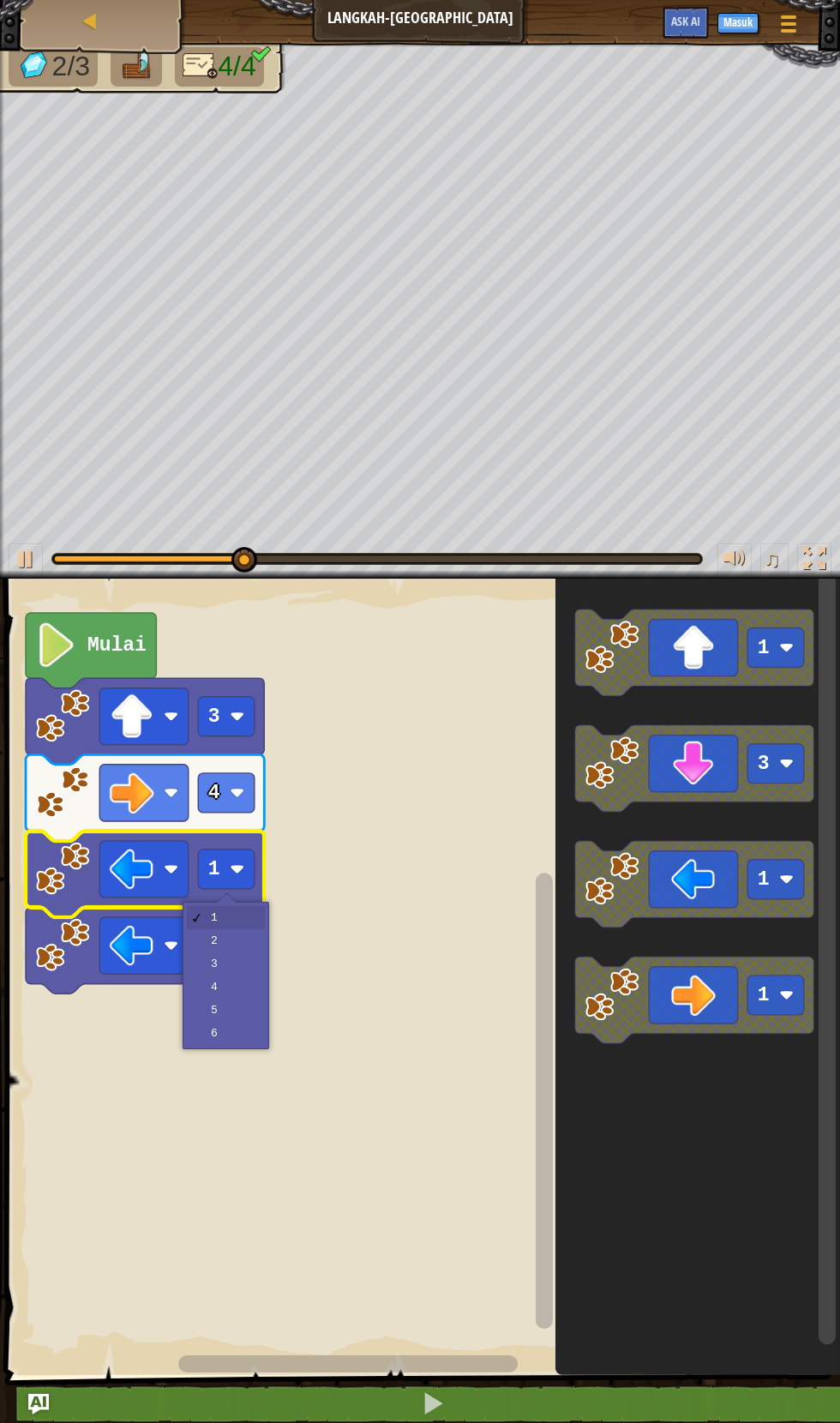
click at [112, 867] on image "Ruang Kerja Blockly" at bounding box center [132, 869] width 45 height 45
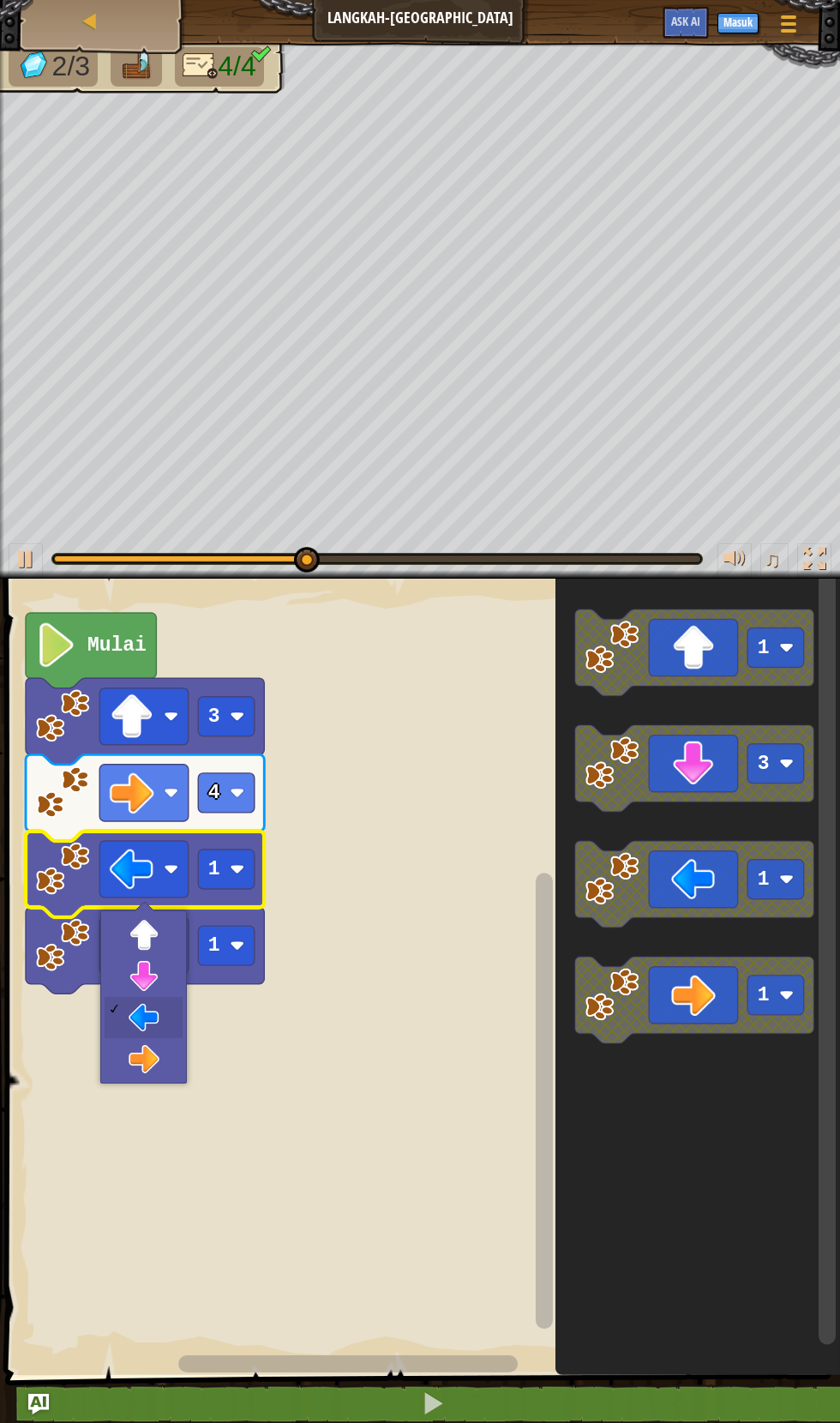
click at [131, 957] on image "Ruang Kerja Blockly" at bounding box center [132, 945] width 45 height 45
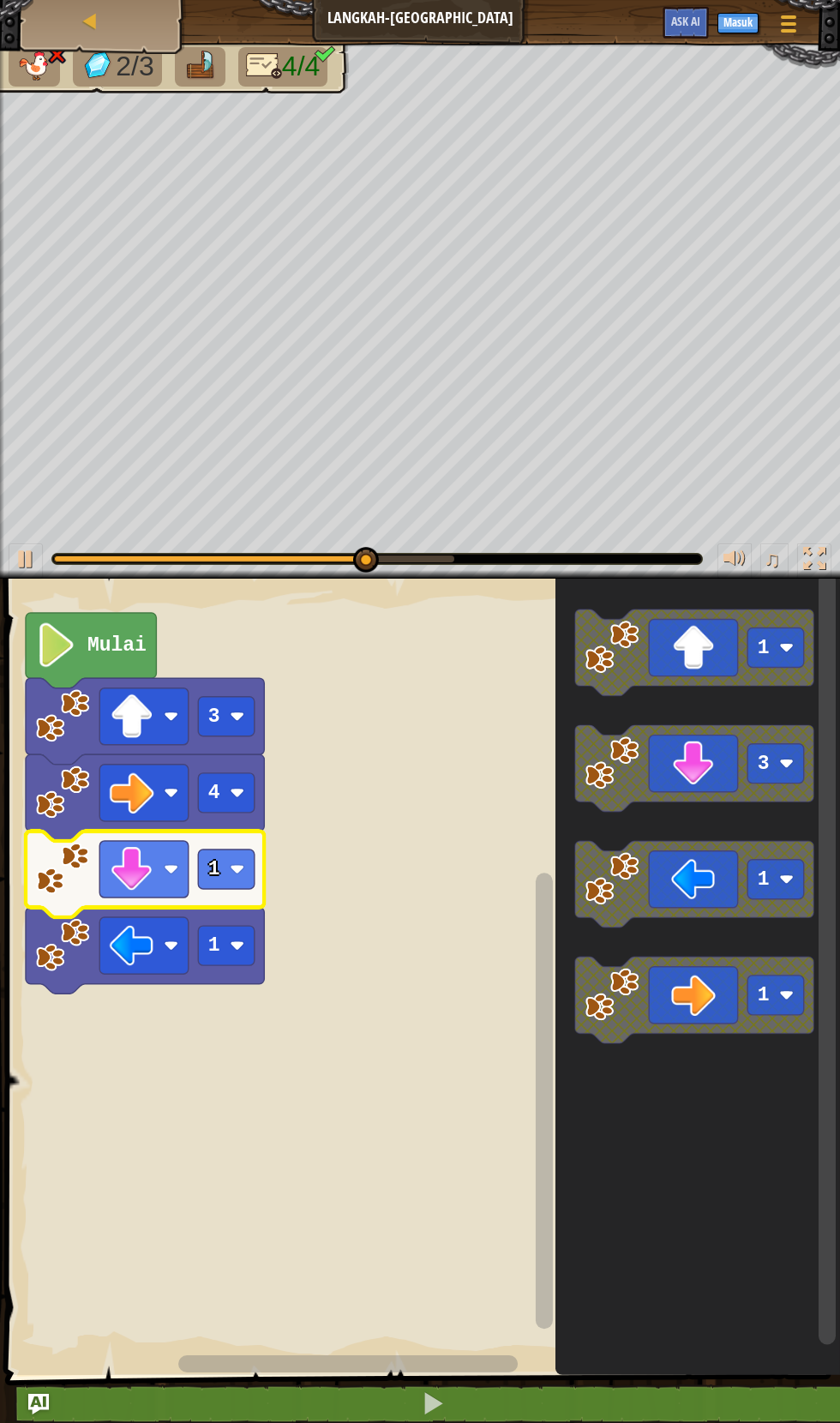
click at [131, 957] on image "Ruang Kerja Blockly" at bounding box center [132, 945] width 45 height 45
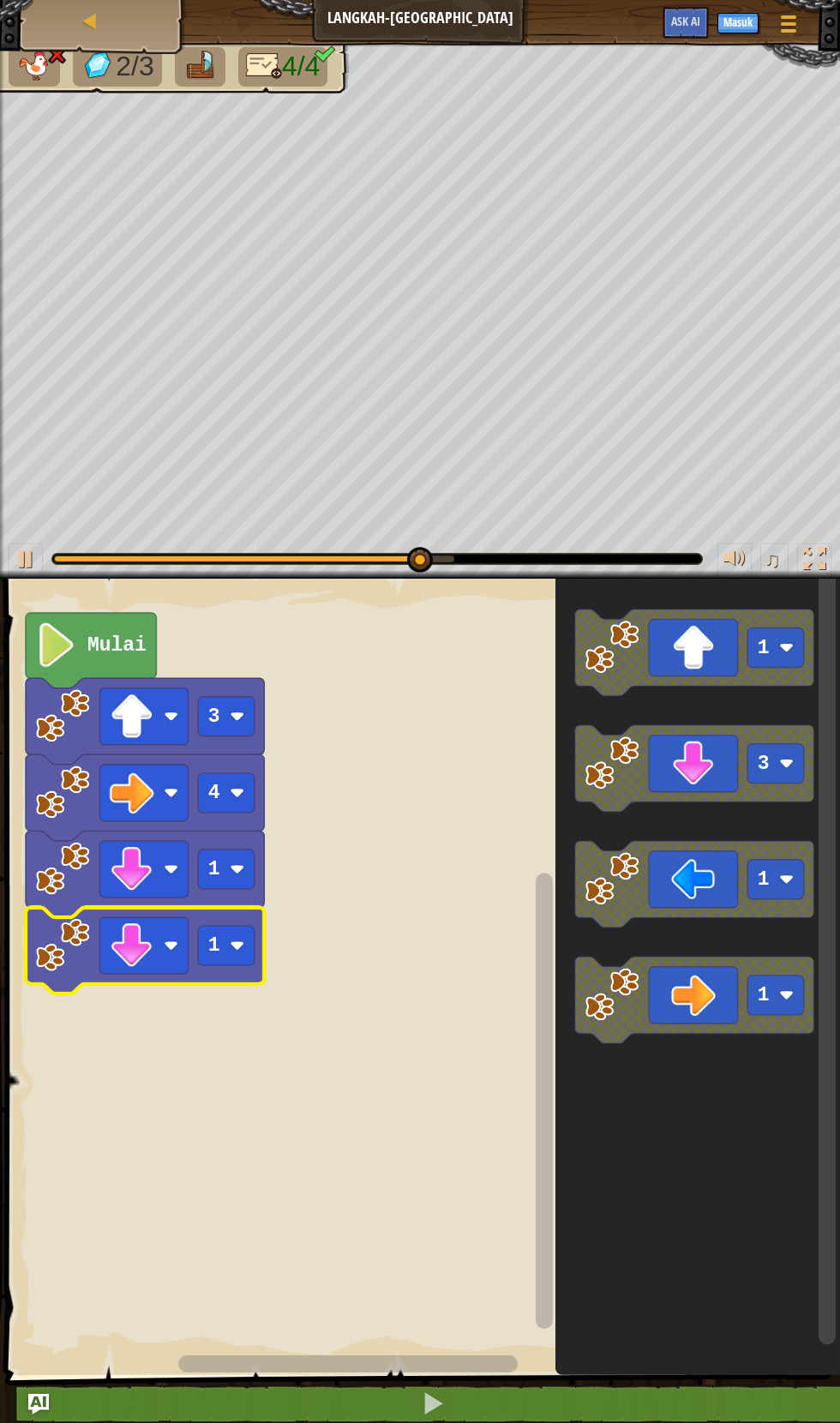
click at [121, 1038] on rect "Ruang Kerja Blockly" at bounding box center [420, 973] width 840 height 805
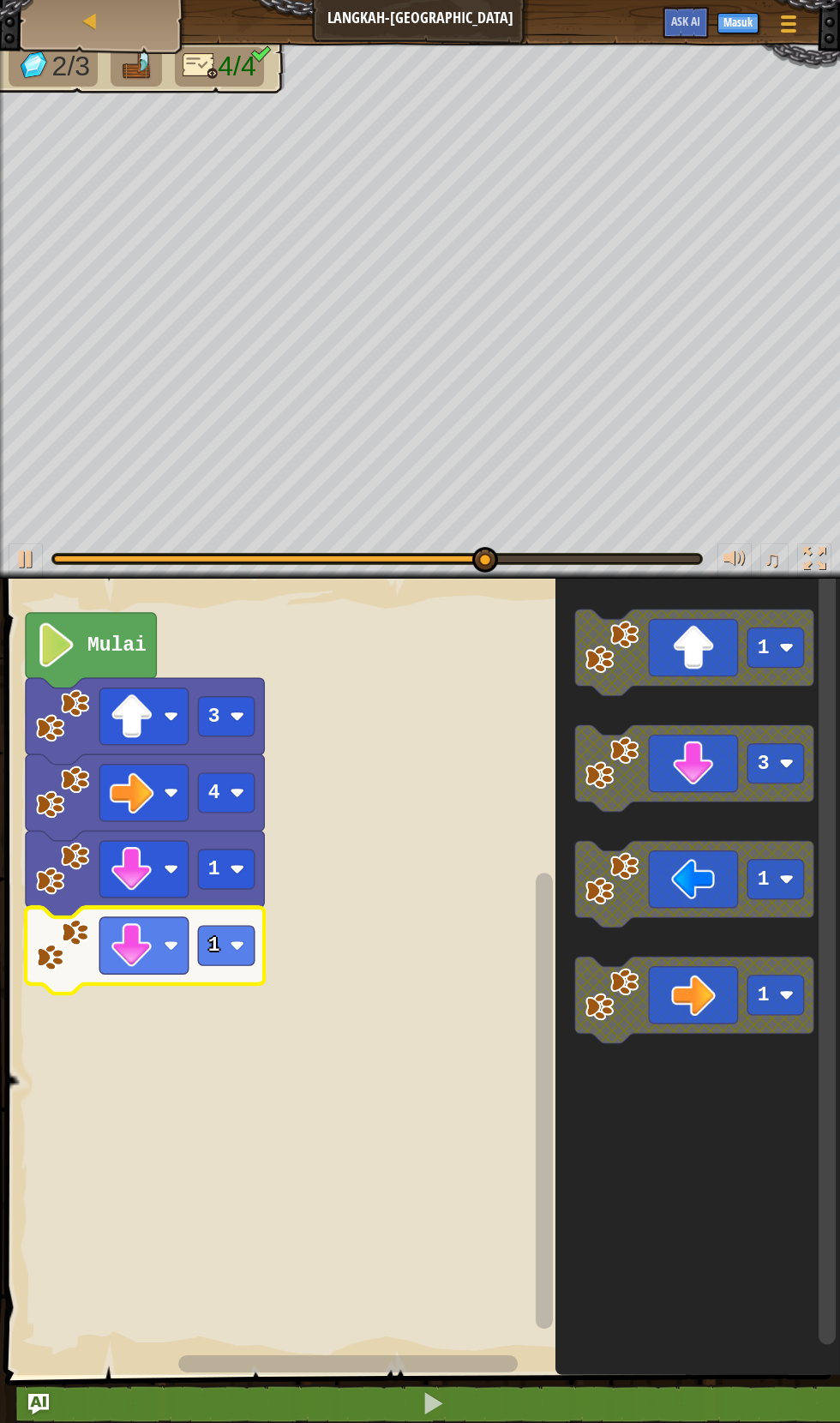
click at [701, 741] on icon "Ruang Kerja Blockly" at bounding box center [694, 768] width 238 height 87
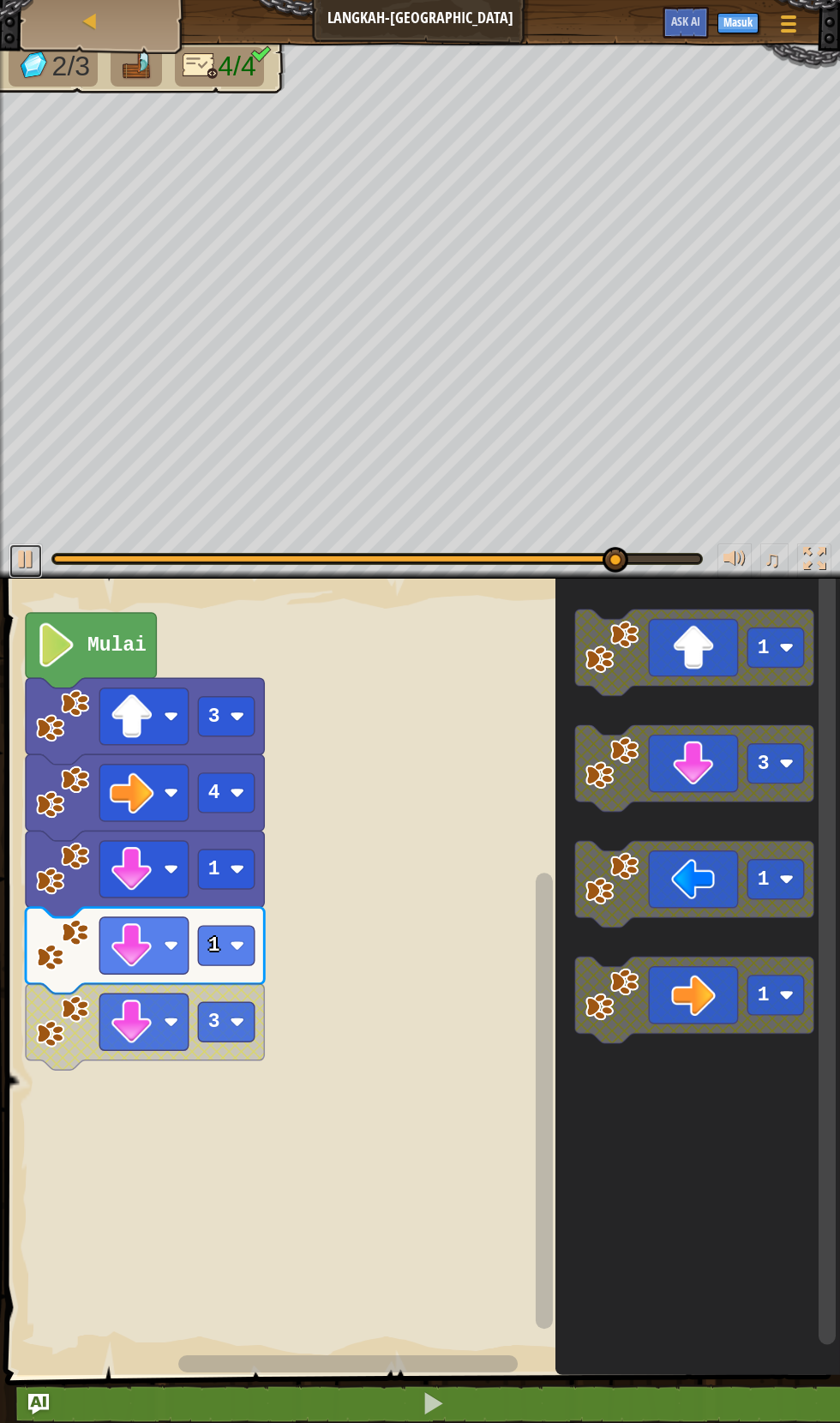
click at [29, 558] on div at bounding box center [26, 559] width 22 height 22
click at [43, 542] on div "♫" at bounding box center [420, 555] width 840 height 52
click at [28, 558] on div at bounding box center [26, 559] width 22 height 22
click at [240, 1014] on image "Ruang Kerja Blockly" at bounding box center [237, 1021] width 15 height 15
click at [217, 1070] on rect "Ruang Kerja Blockly" at bounding box center [420, 973] width 840 height 805
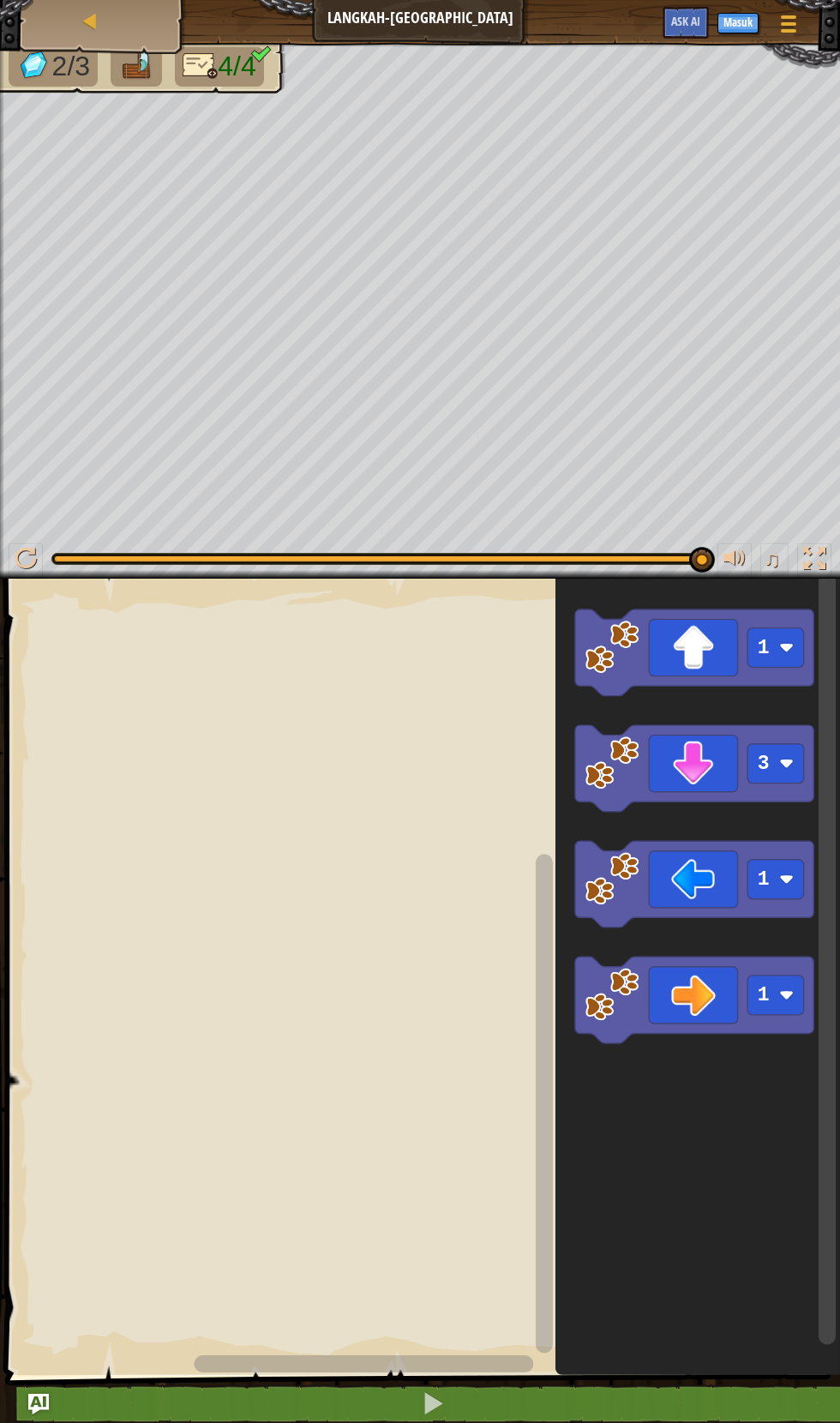
click at [26, 533] on div "♫" at bounding box center [420, 555] width 840 height 52
click at [36, 548] on div at bounding box center [26, 559] width 22 height 22
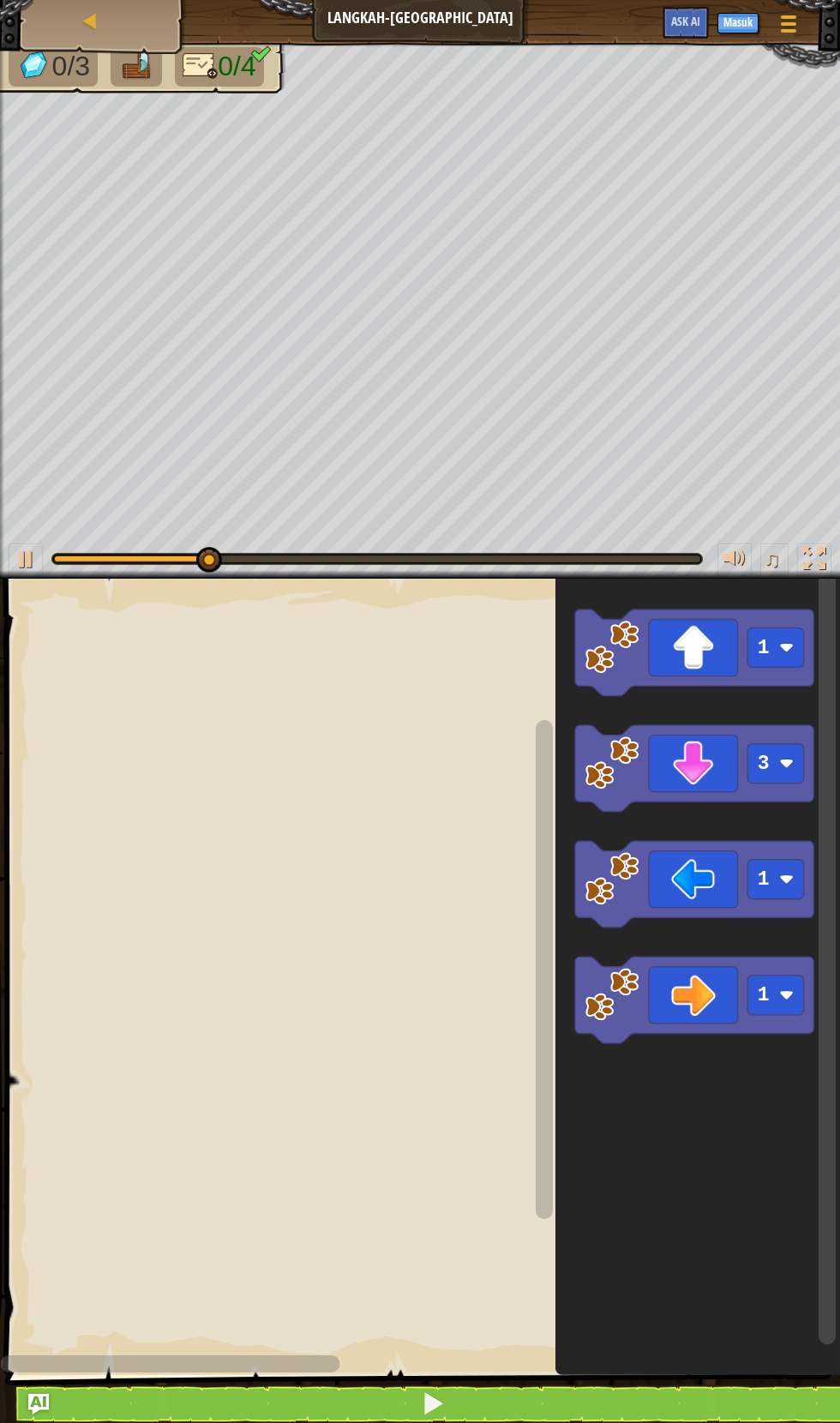
click at [787, 641] on image "Ruang Kerja Blockly" at bounding box center [786, 648] width 15 height 15
click at [781, 747] on rect "Ruang Kerja Blockly" at bounding box center [775, 763] width 57 height 40
click at [680, 653] on icon "Ruang Kerja Blockly" at bounding box center [694, 653] width 238 height 87
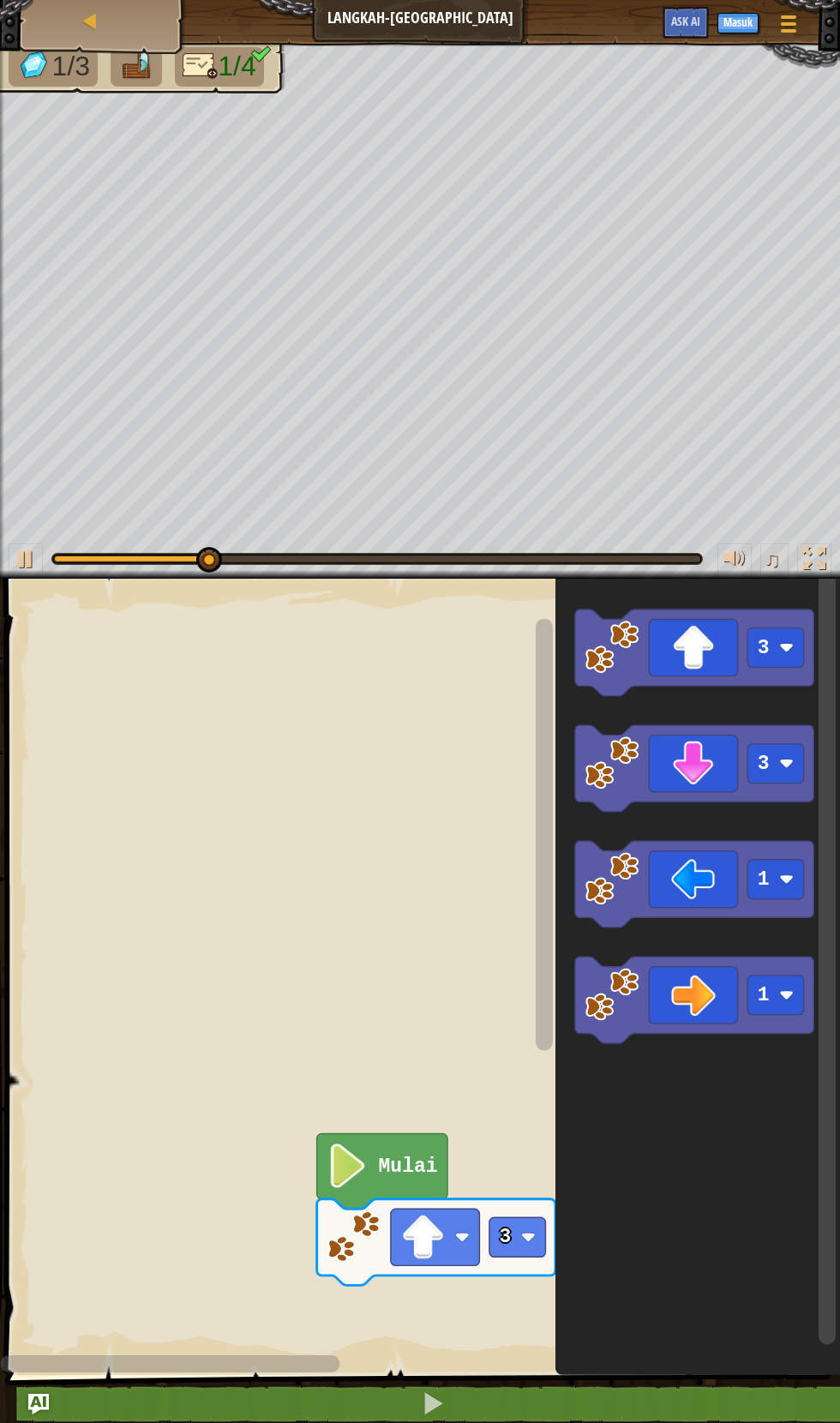
click at [687, 998] on icon "Ruang Kerja Blockly" at bounding box center [694, 999] width 238 height 87
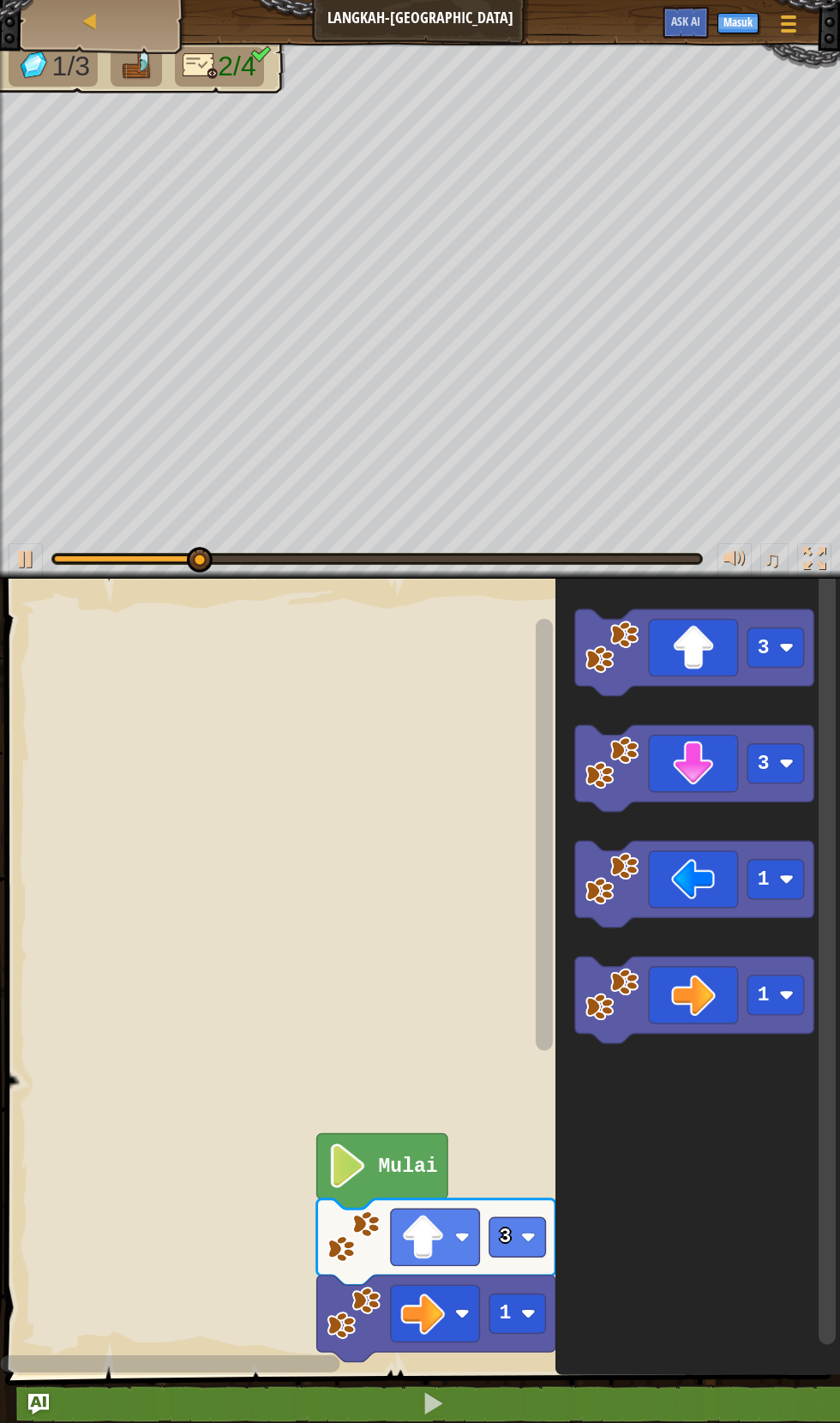
click at [512, 1305] on rect "Ruang Kerja Blockly" at bounding box center [517, 1313] width 57 height 40
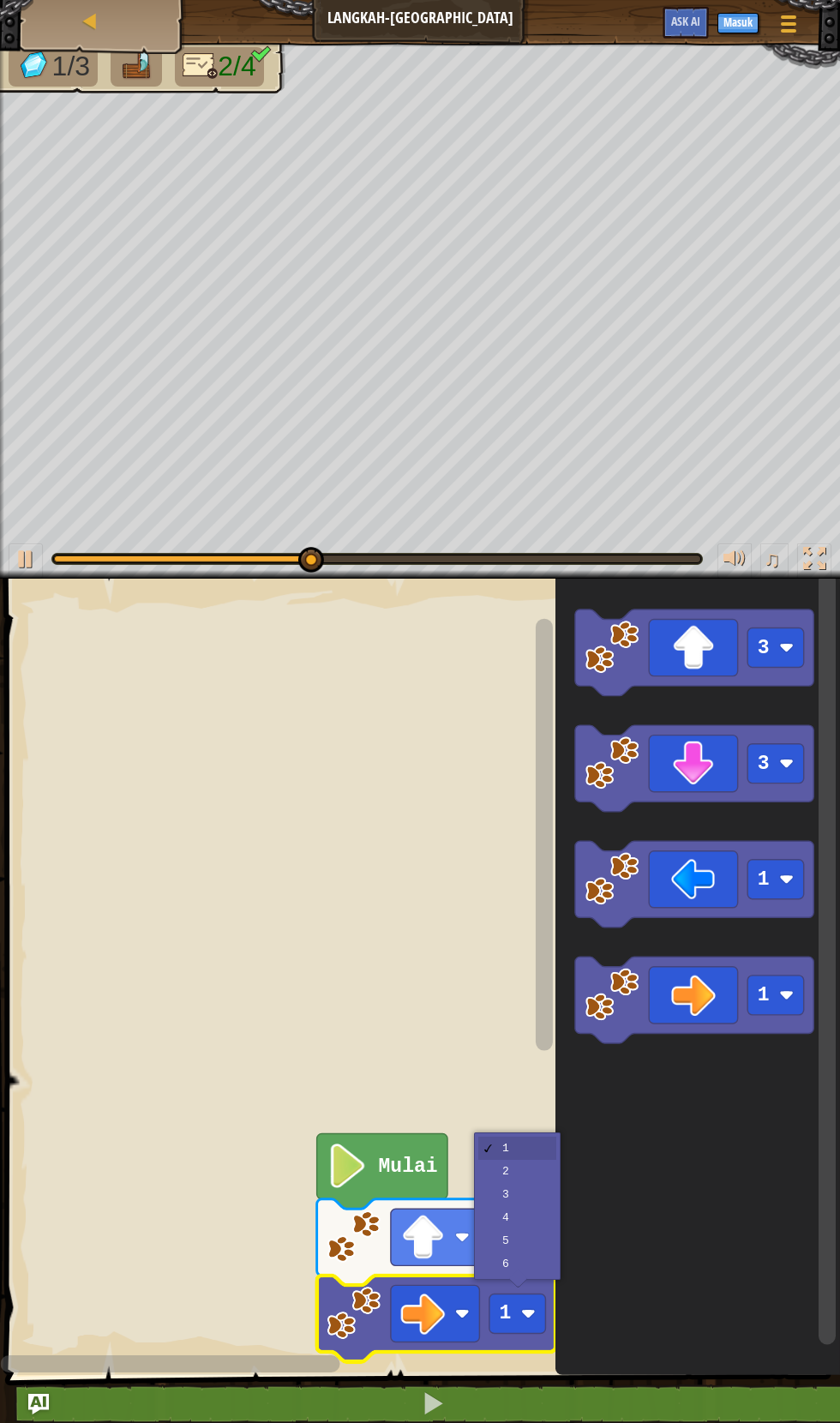
click at [521, 1169] on rect "Ruang Kerja Blockly" at bounding box center [420, 973] width 840 height 805
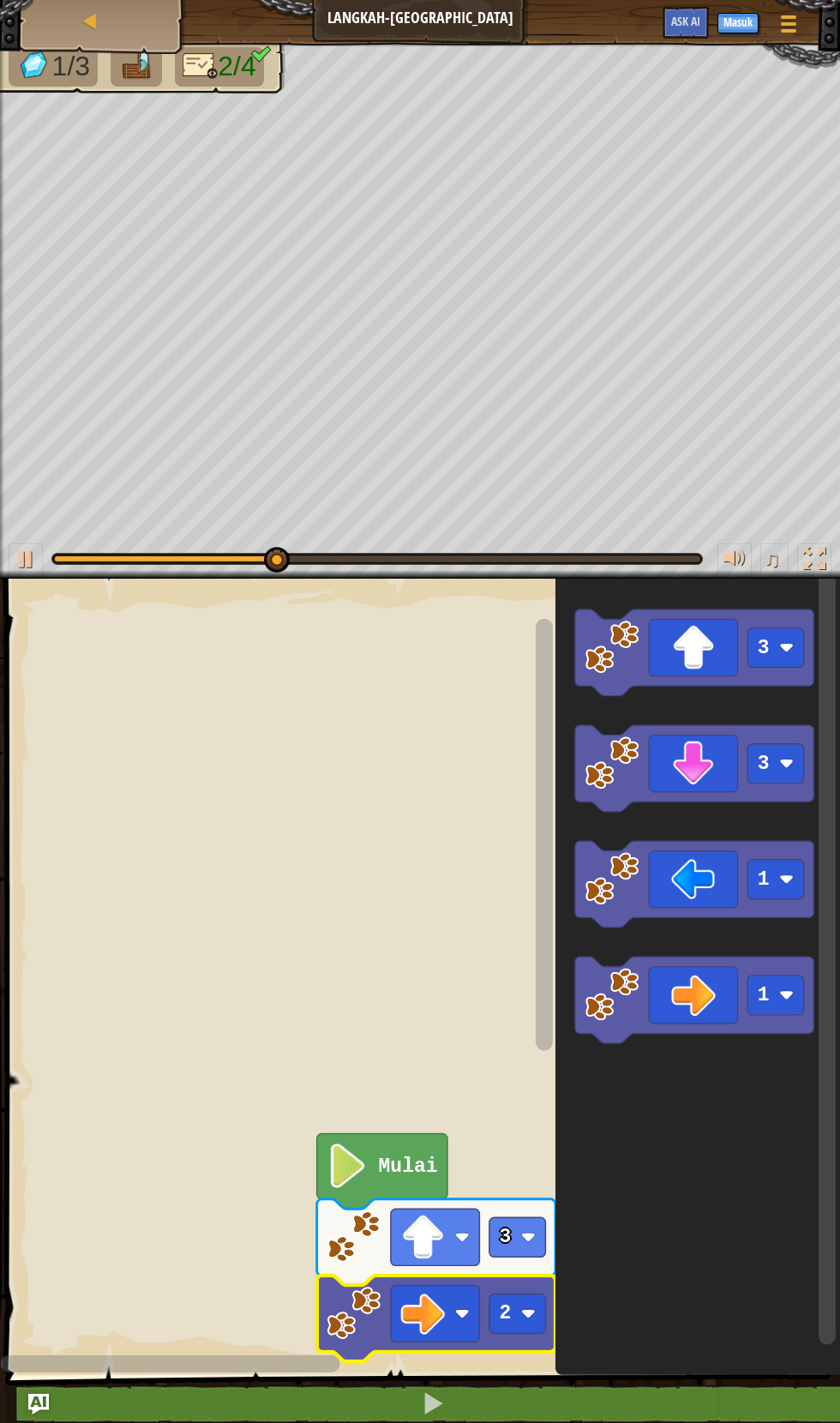
click at [520, 1303] on rect "Ruang Kerja Blockly" at bounding box center [517, 1313] width 57 height 40
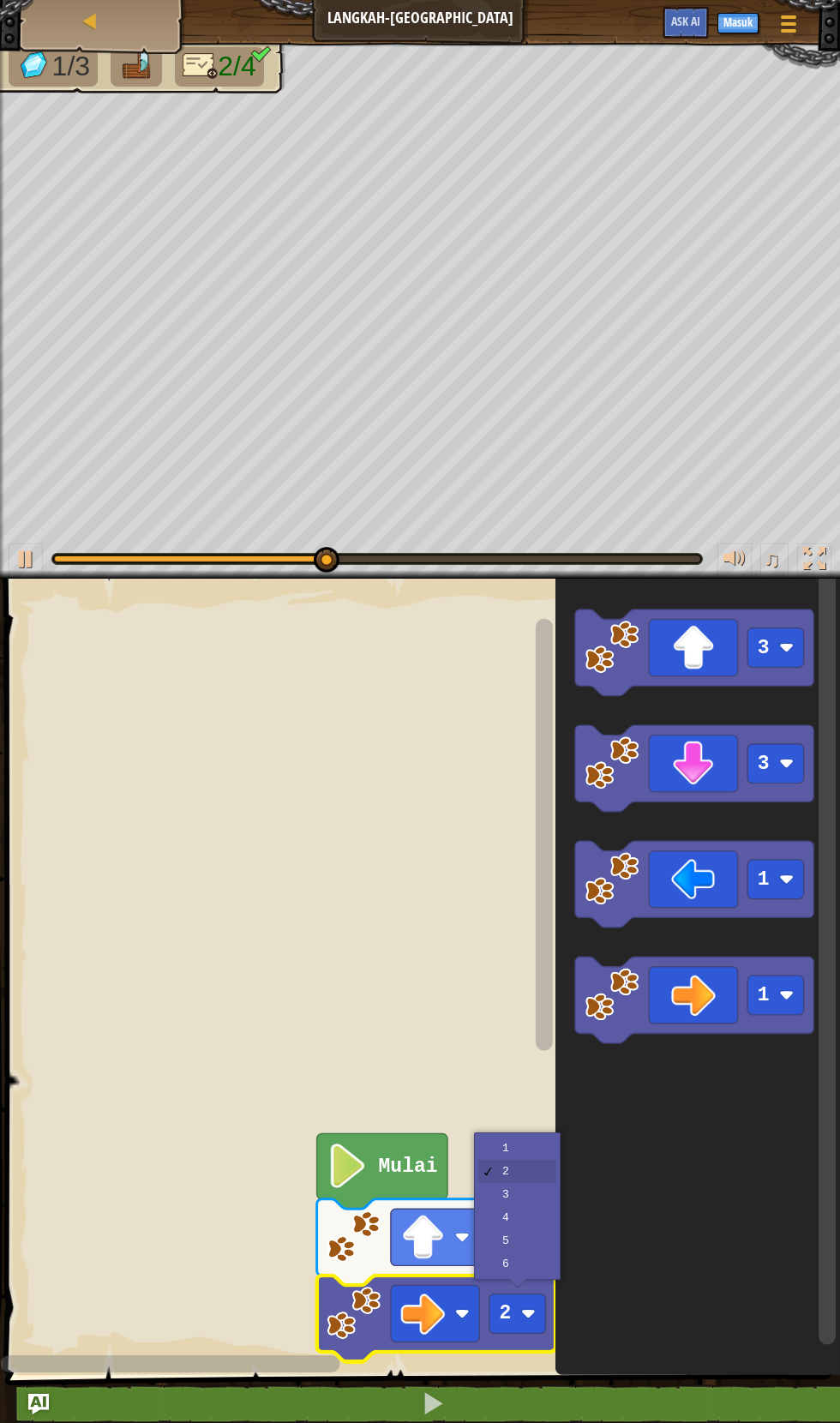
click at [518, 1196] on rect "Ruang Kerja Blockly" at bounding box center [420, 973] width 840 height 805
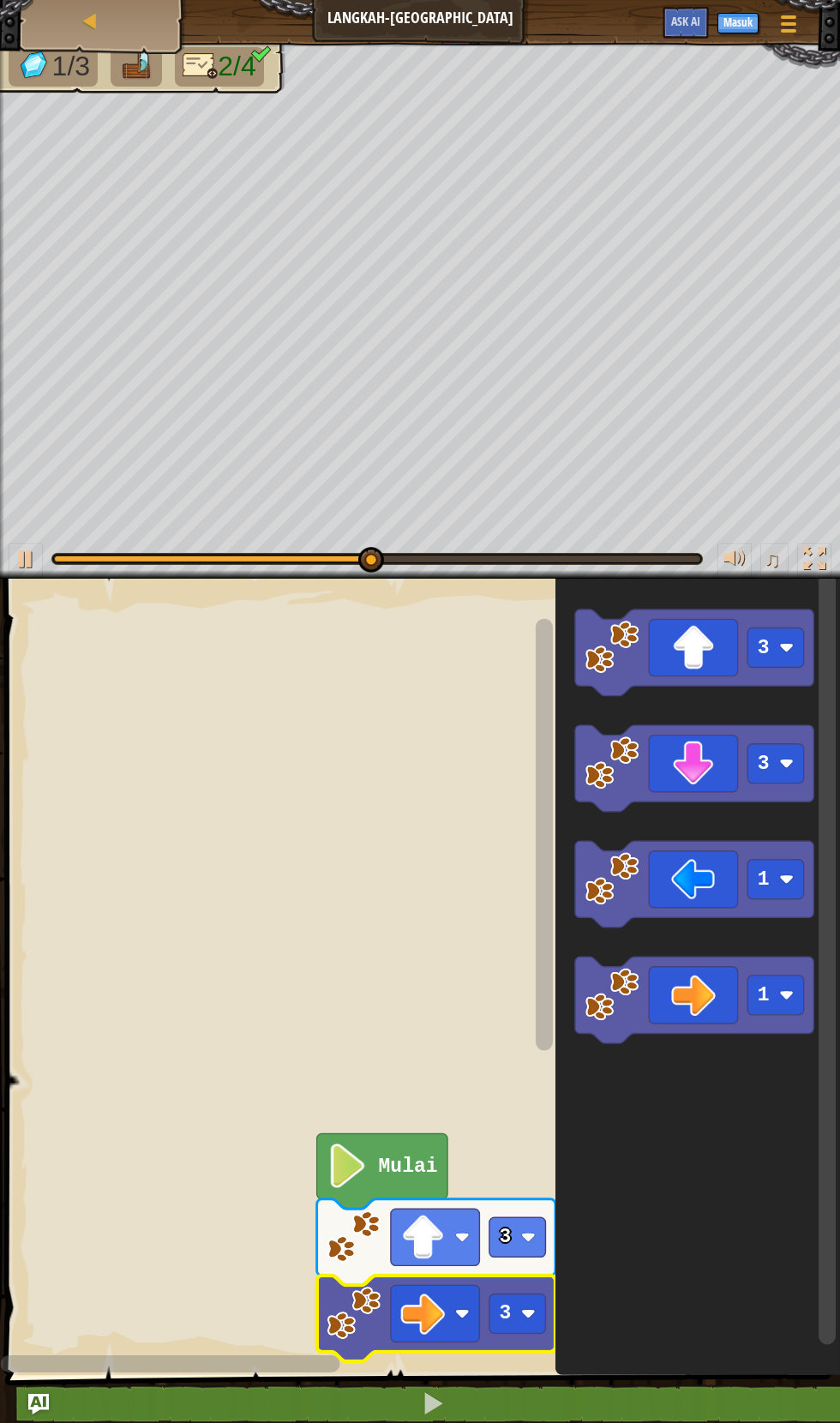
click at [524, 1306] on image "Ruang Kerja Blockly" at bounding box center [528, 1313] width 15 height 15
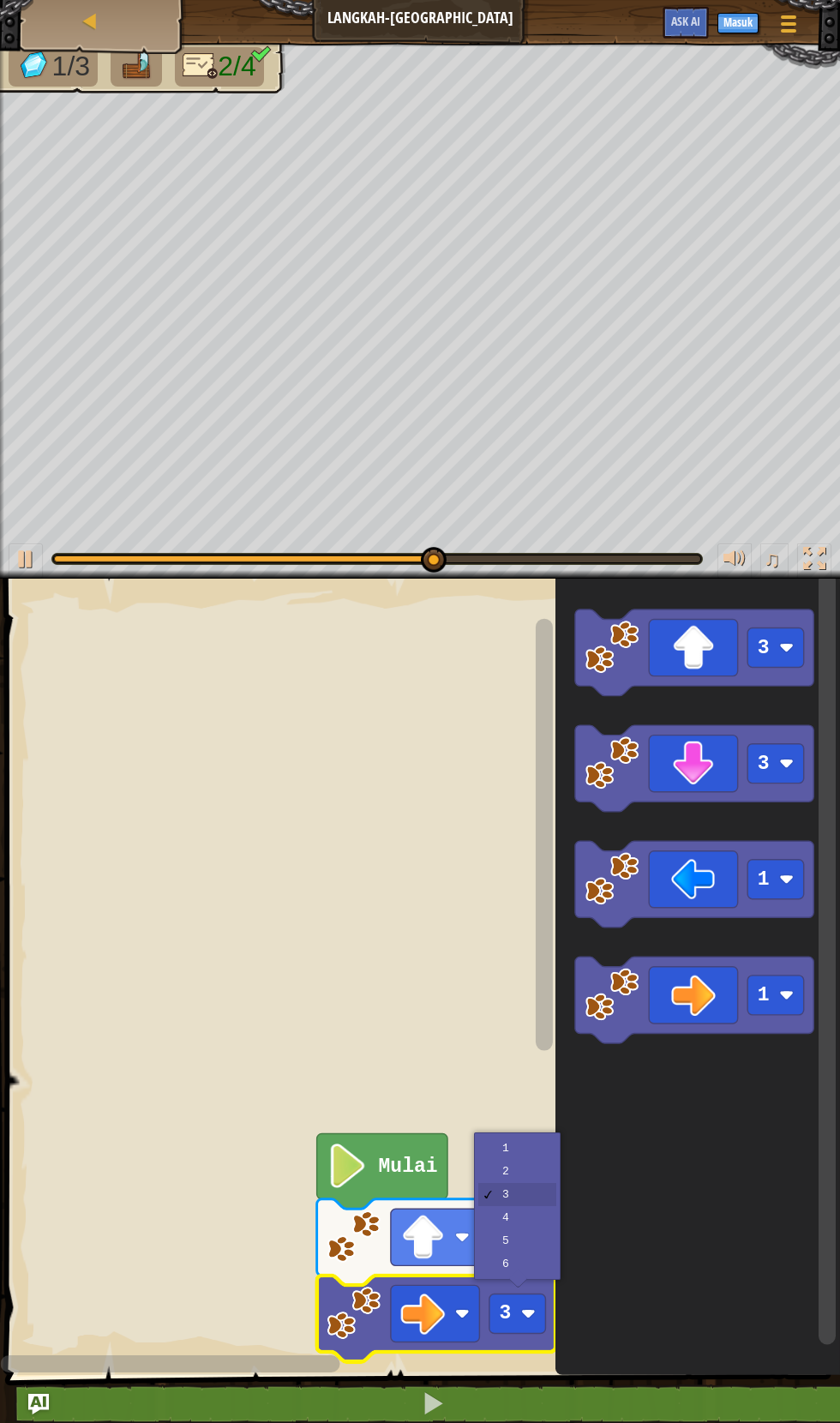
click at [521, 1218] on rect "Ruang Kerja Blockly" at bounding box center [517, 1237] width 57 height 40
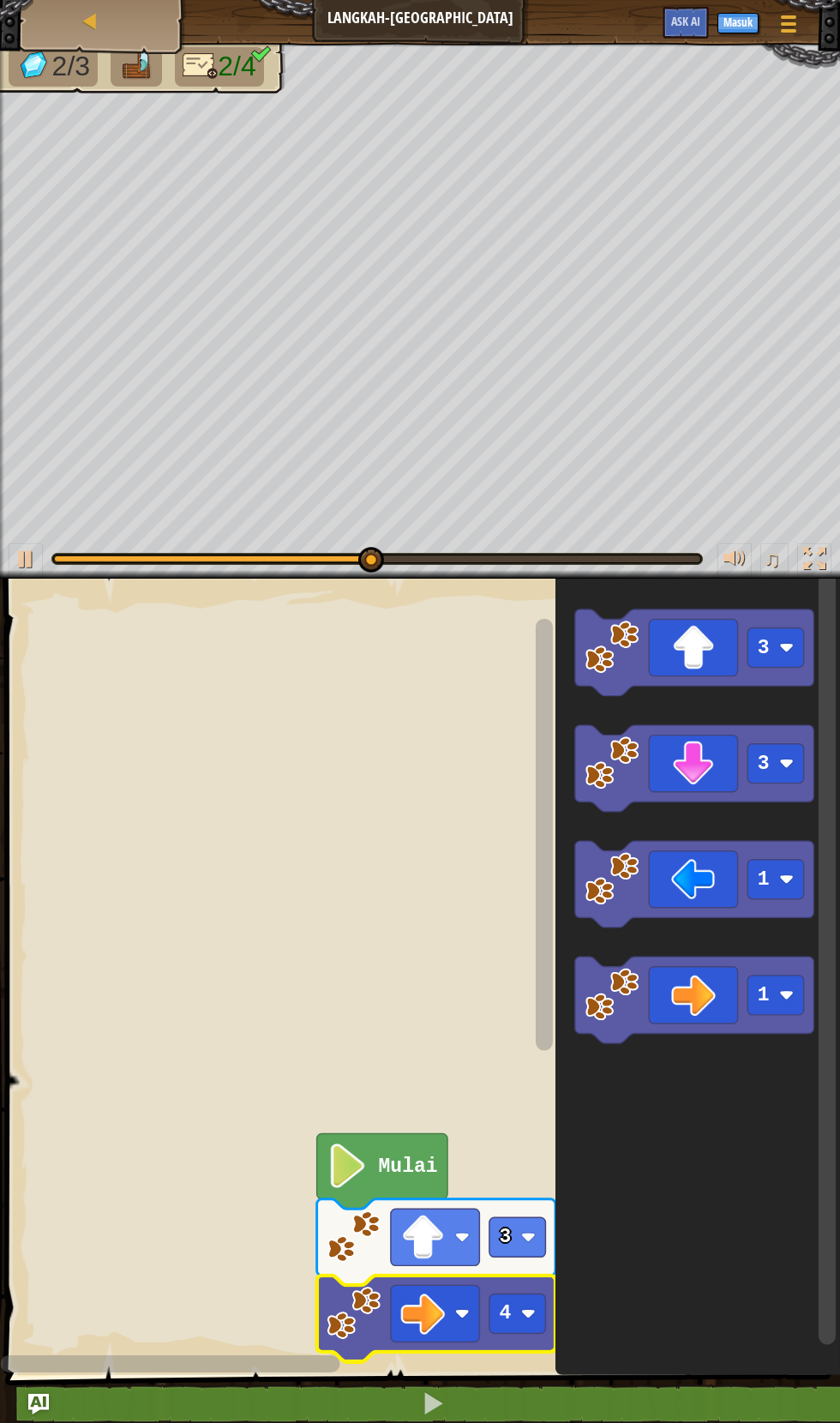
click at [696, 775] on icon "Ruang Kerja Blockly" at bounding box center [694, 768] width 238 height 87
